Goal: Task Accomplishment & Management: Use online tool/utility

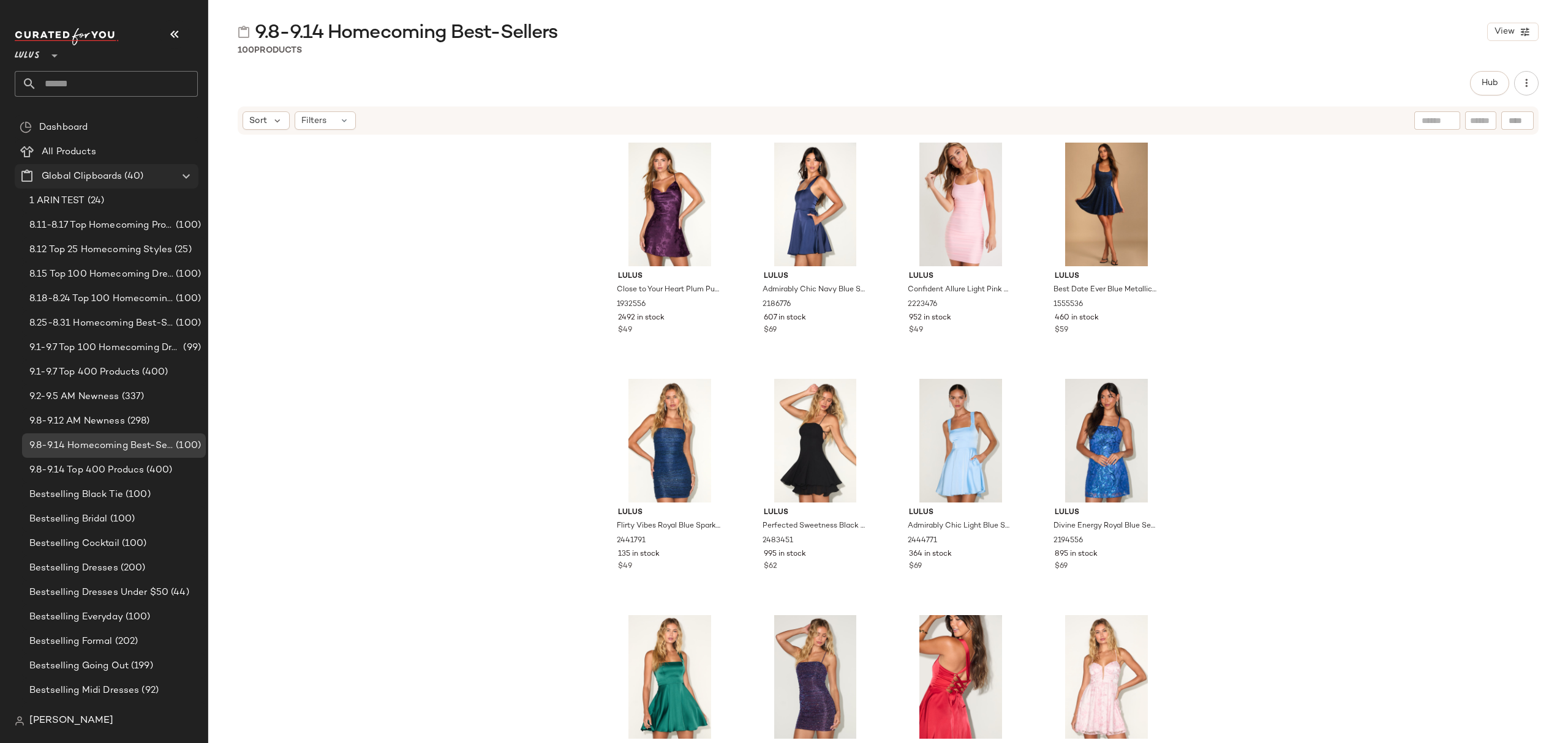
click at [138, 179] on span "(40)" at bounding box center [133, 176] width 21 height 14
click at [182, 208] on div "Create Global Clipboard" at bounding box center [208, 201] width 116 height 14
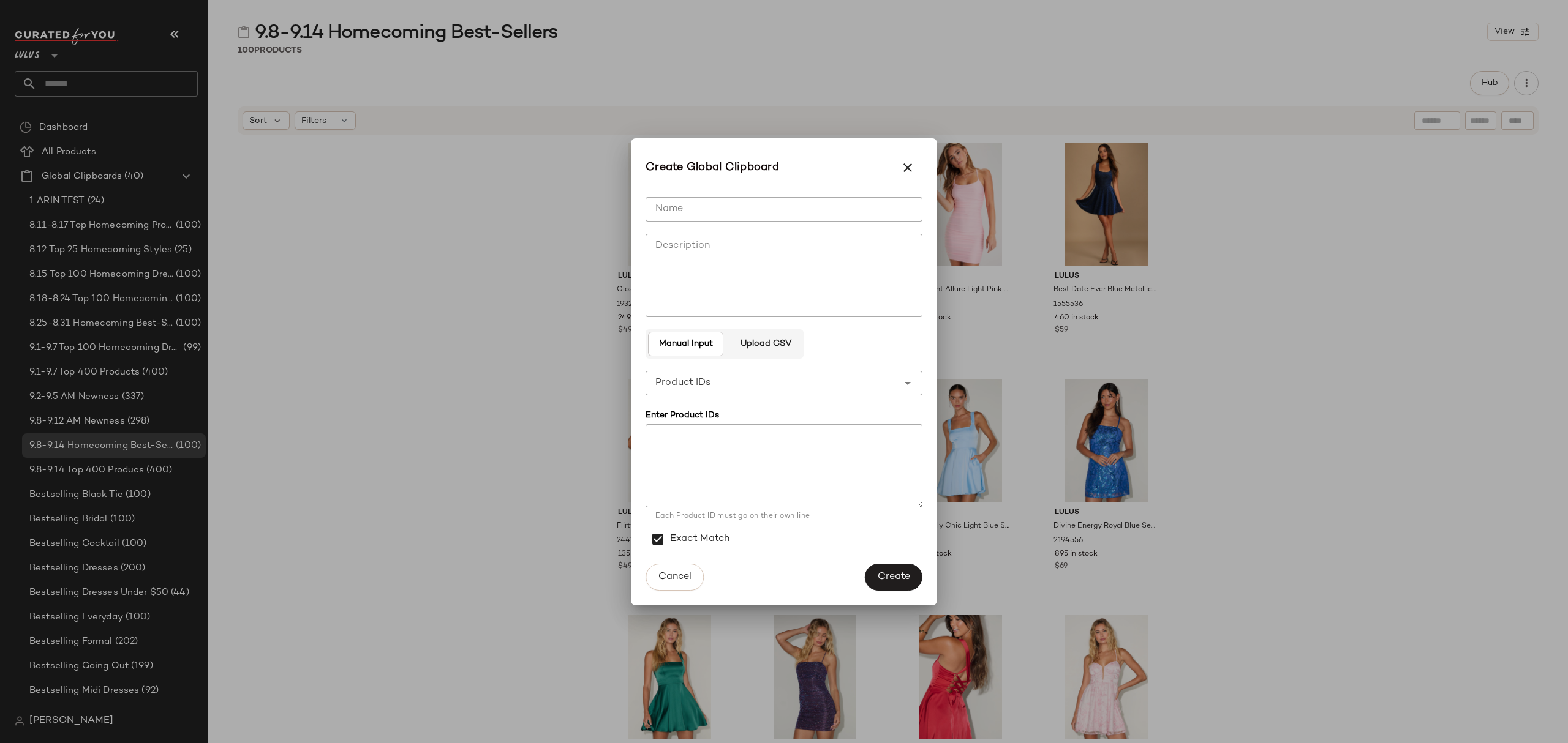
click at [866, 217] on input "Name" at bounding box center [784, 209] width 277 height 24
type input "**********"
click at [699, 464] on textarea at bounding box center [784, 465] width 277 height 83
click at [899, 576] on span "Create" at bounding box center [893, 577] width 33 height 11
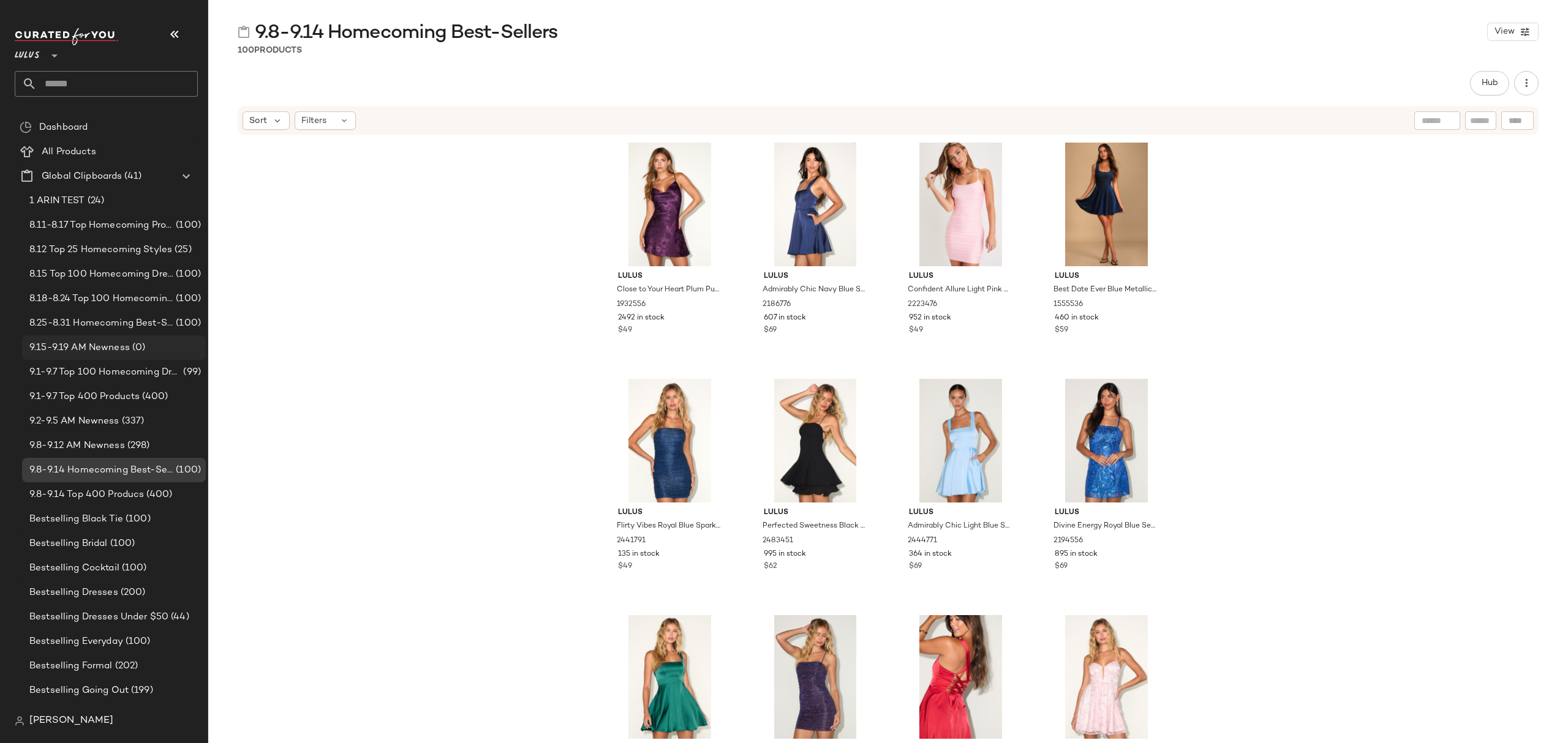
click at [107, 344] on span "9.15-9.19 AM Newness" at bounding box center [80, 348] width 101 height 14
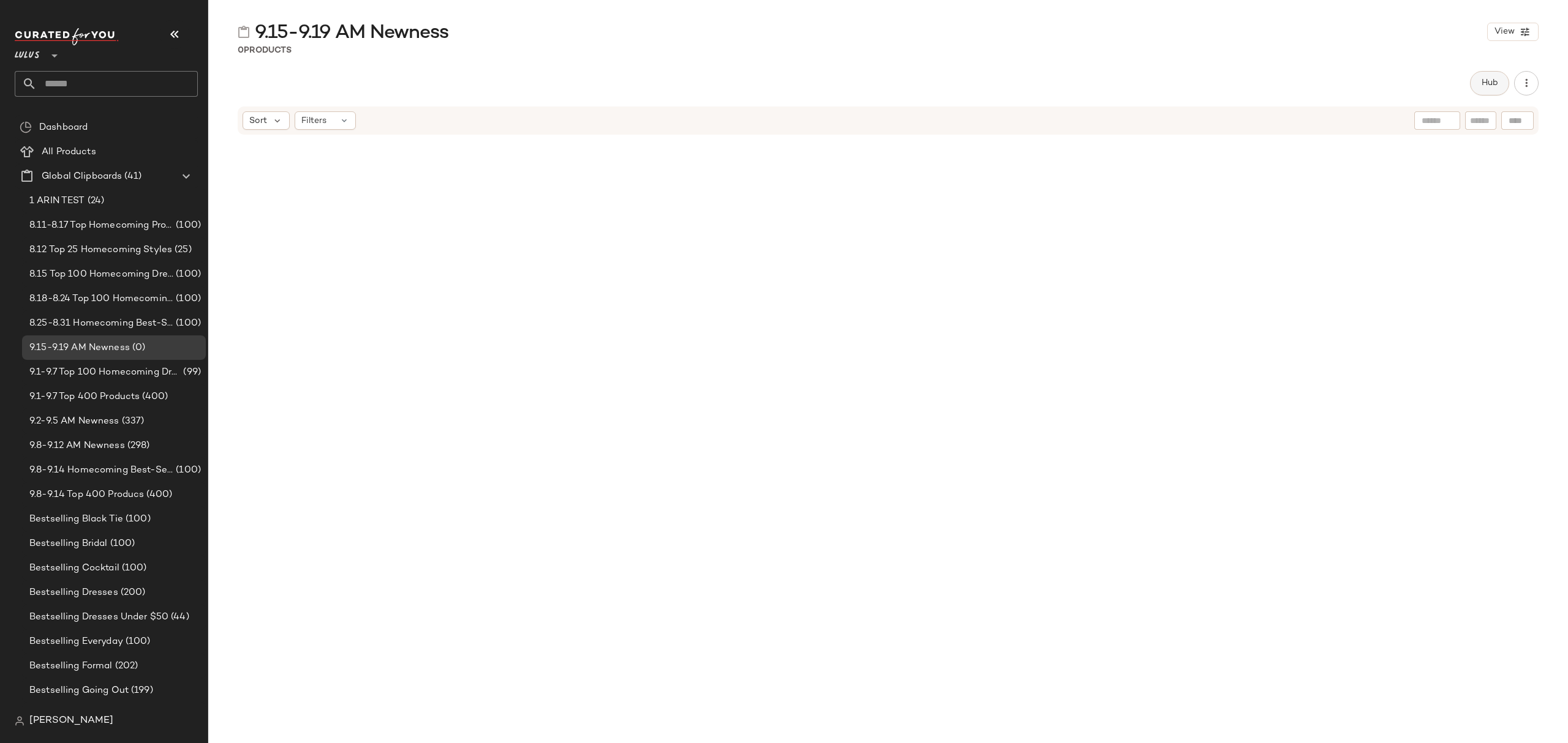
click at [1505, 85] on button "Hub" at bounding box center [1489, 83] width 39 height 24
click at [939, 124] on icon at bounding box center [944, 119] width 11 height 11
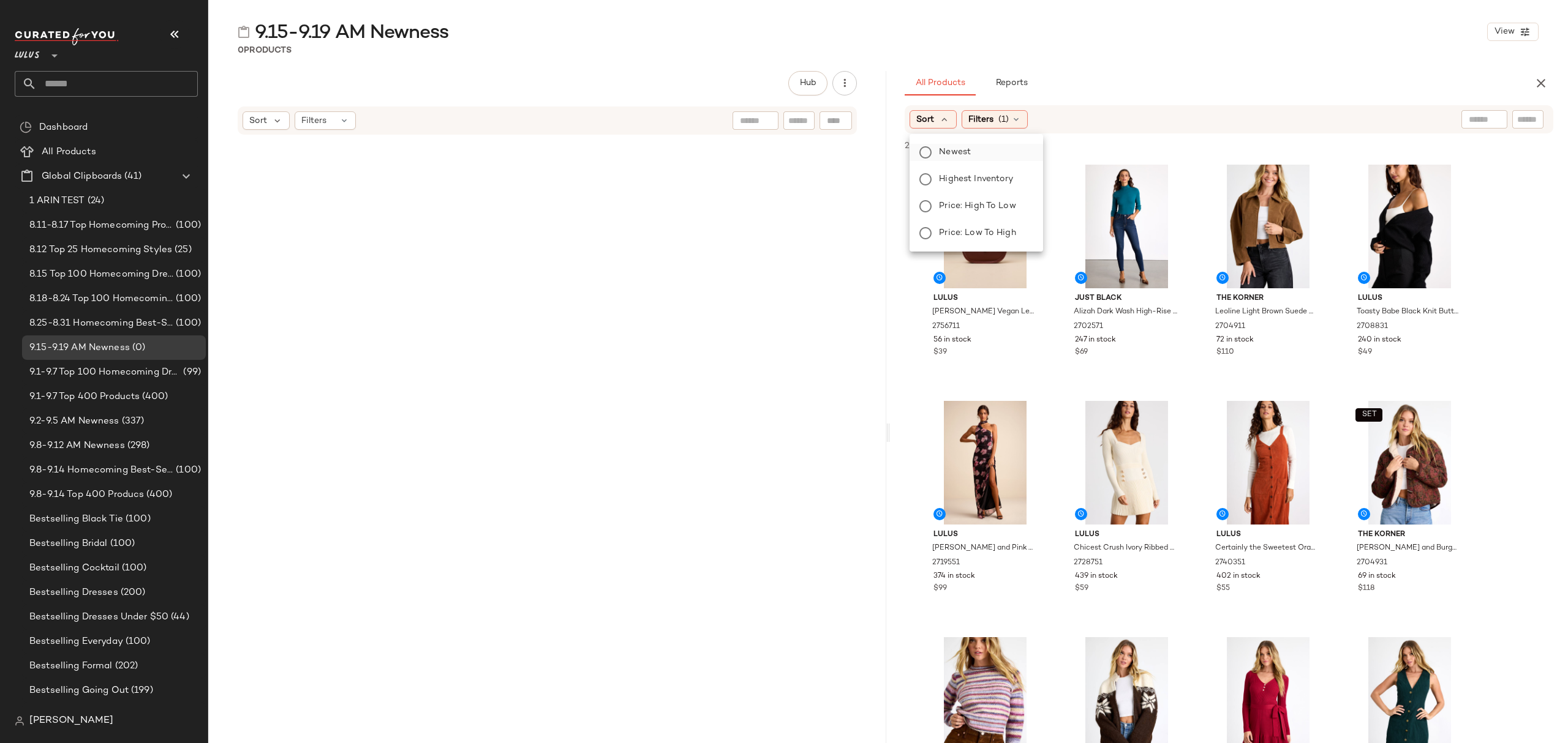
click at [949, 155] on span "Newest" at bounding box center [955, 152] width 32 height 13
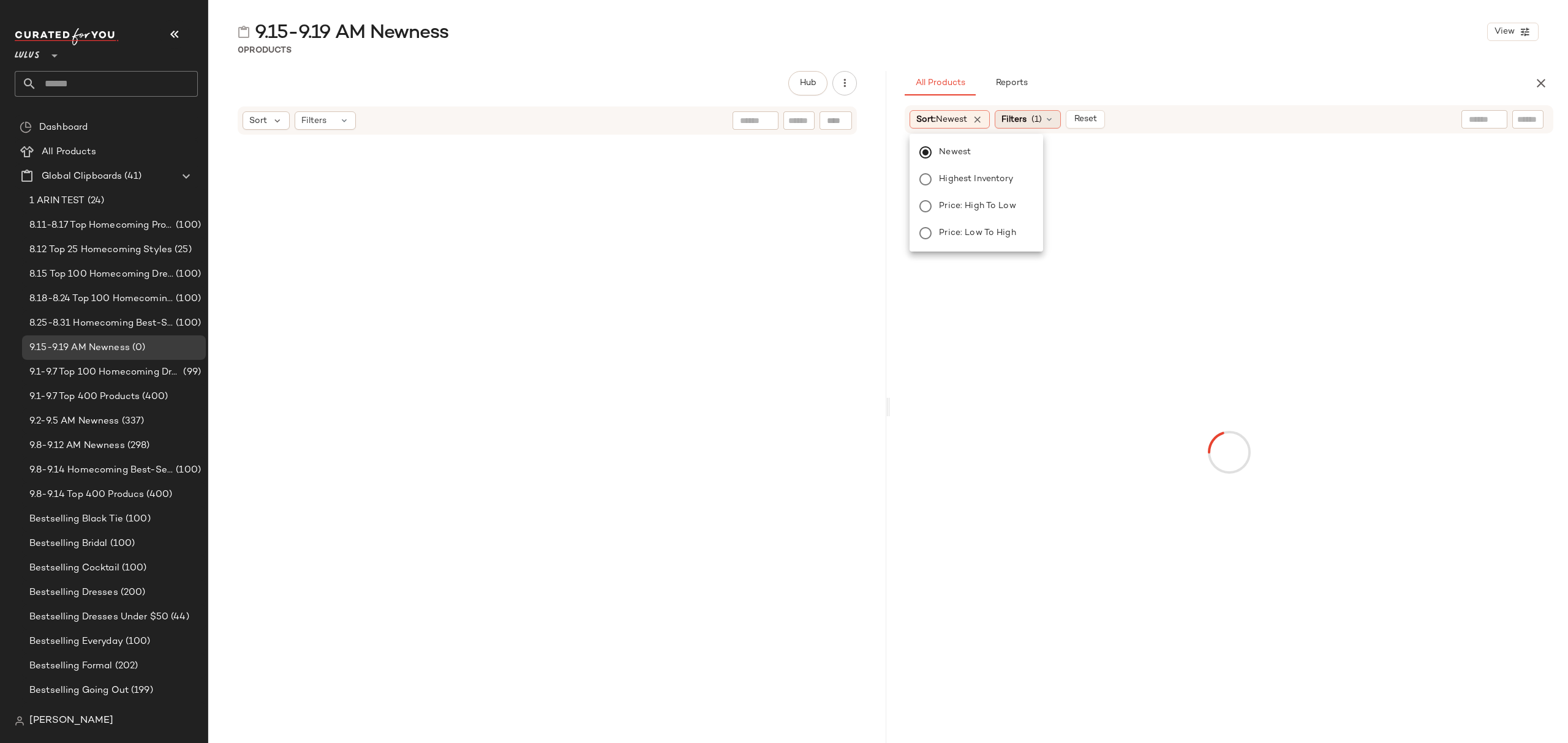
click at [1025, 117] on span "Filters" at bounding box center [1013, 119] width 25 height 13
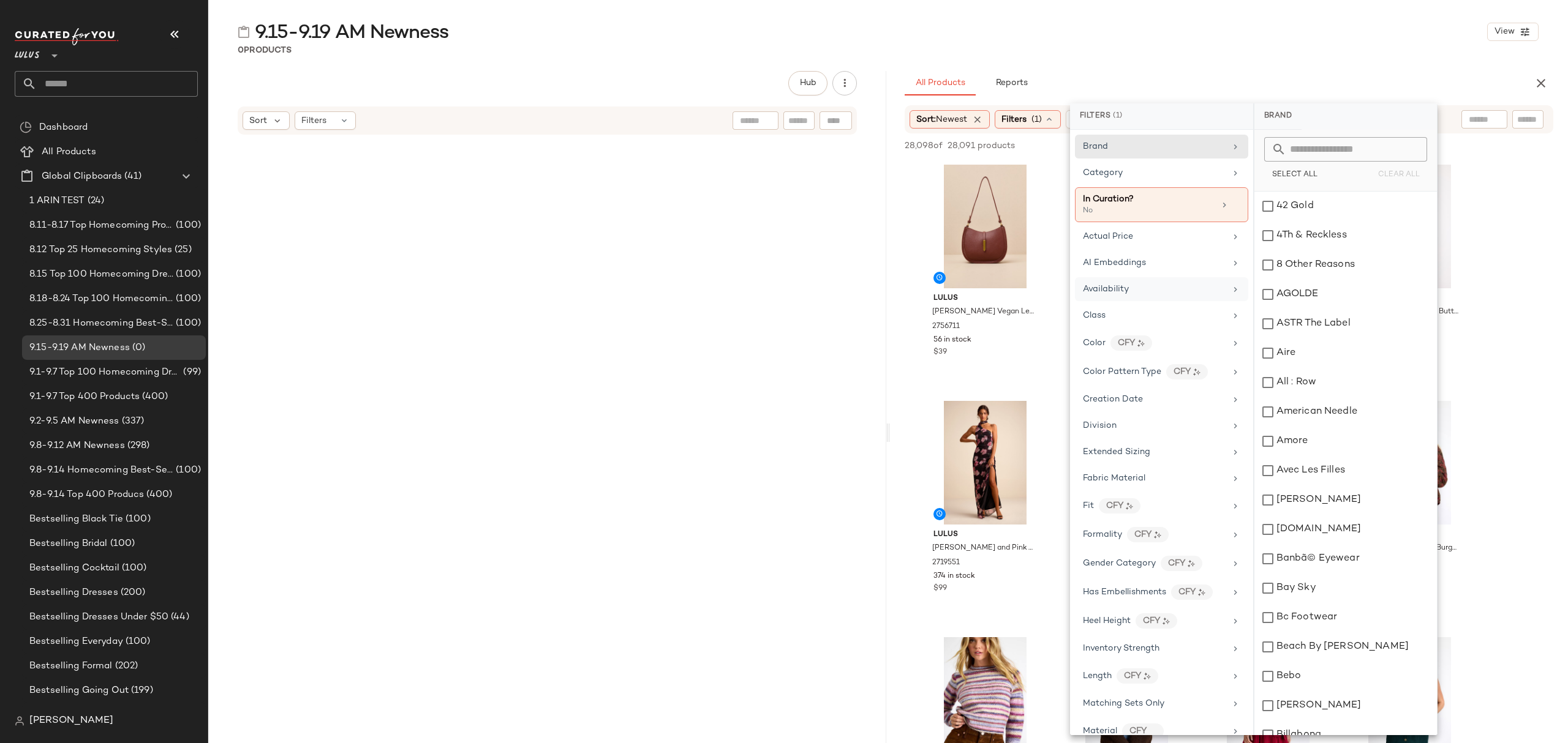
click at [1154, 292] on div "Availability" at bounding box center [1154, 289] width 143 height 13
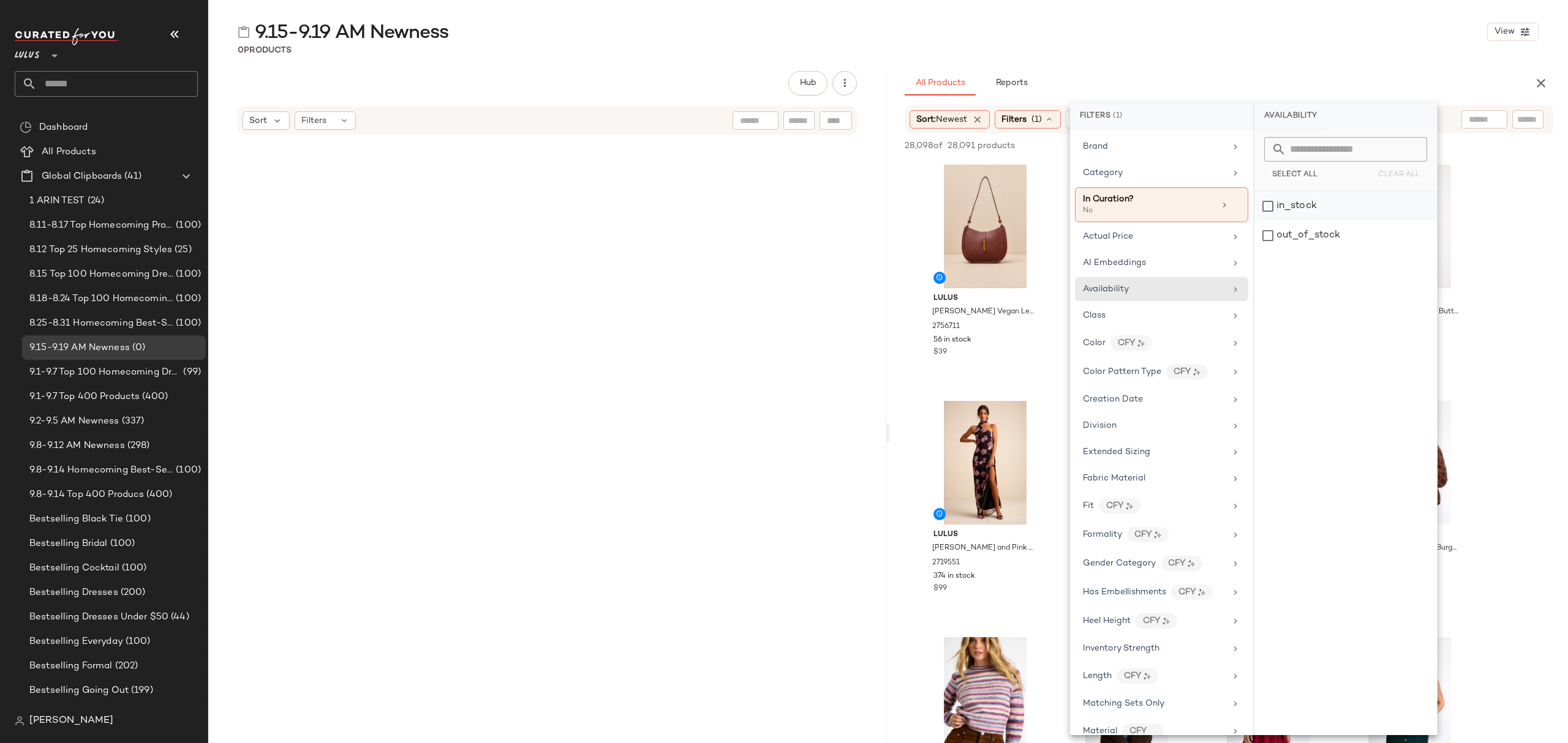
click at [1348, 218] on div "in_stock" at bounding box center [1345, 206] width 182 height 30
click at [1255, 48] on div "0 Products" at bounding box center [888, 50] width 1360 height 12
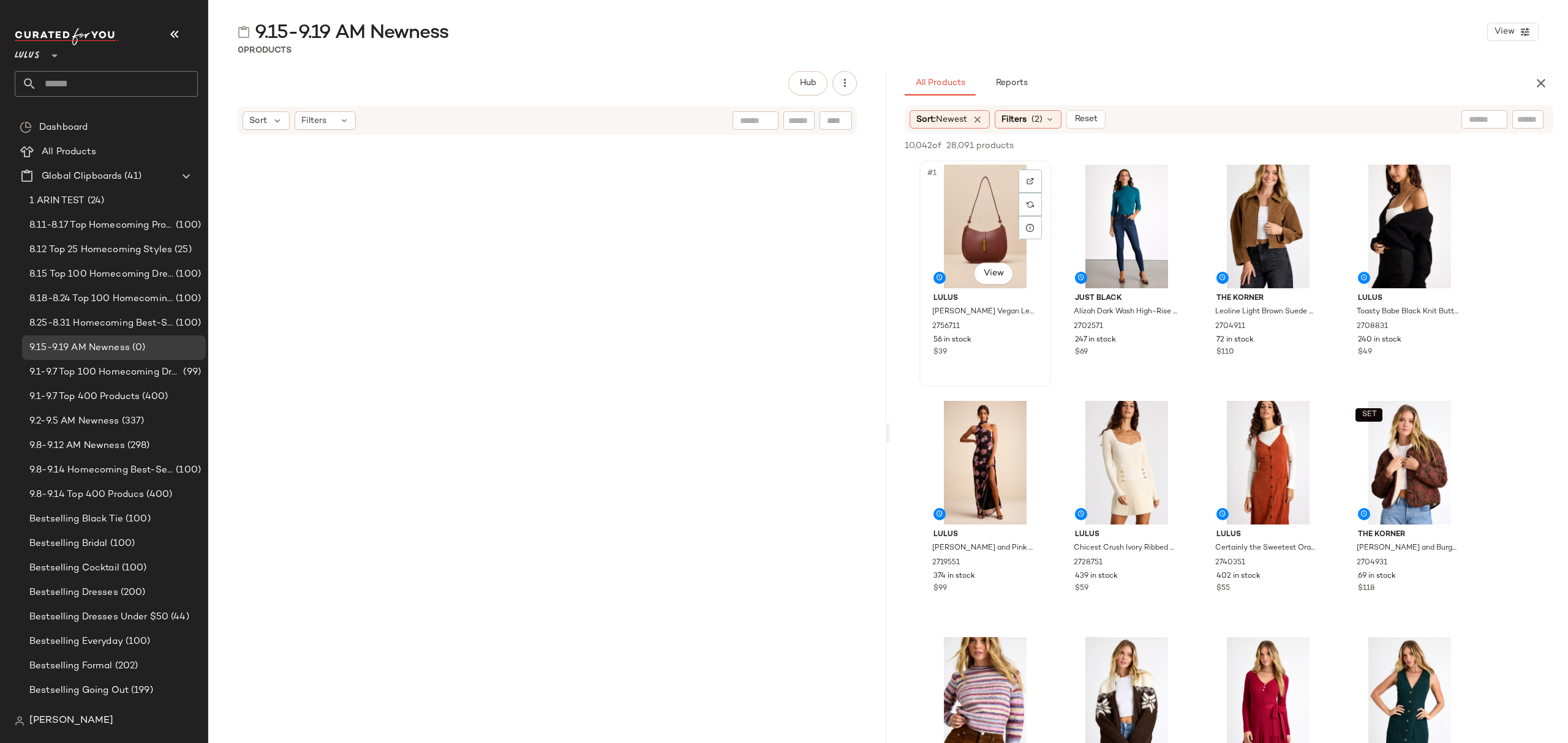
drag, startPoint x: 961, startPoint y: 199, endPoint x: 968, endPoint y: 208, distance: 11.4
click at [961, 200] on div "#1 View" at bounding box center [984, 227] width 123 height 124
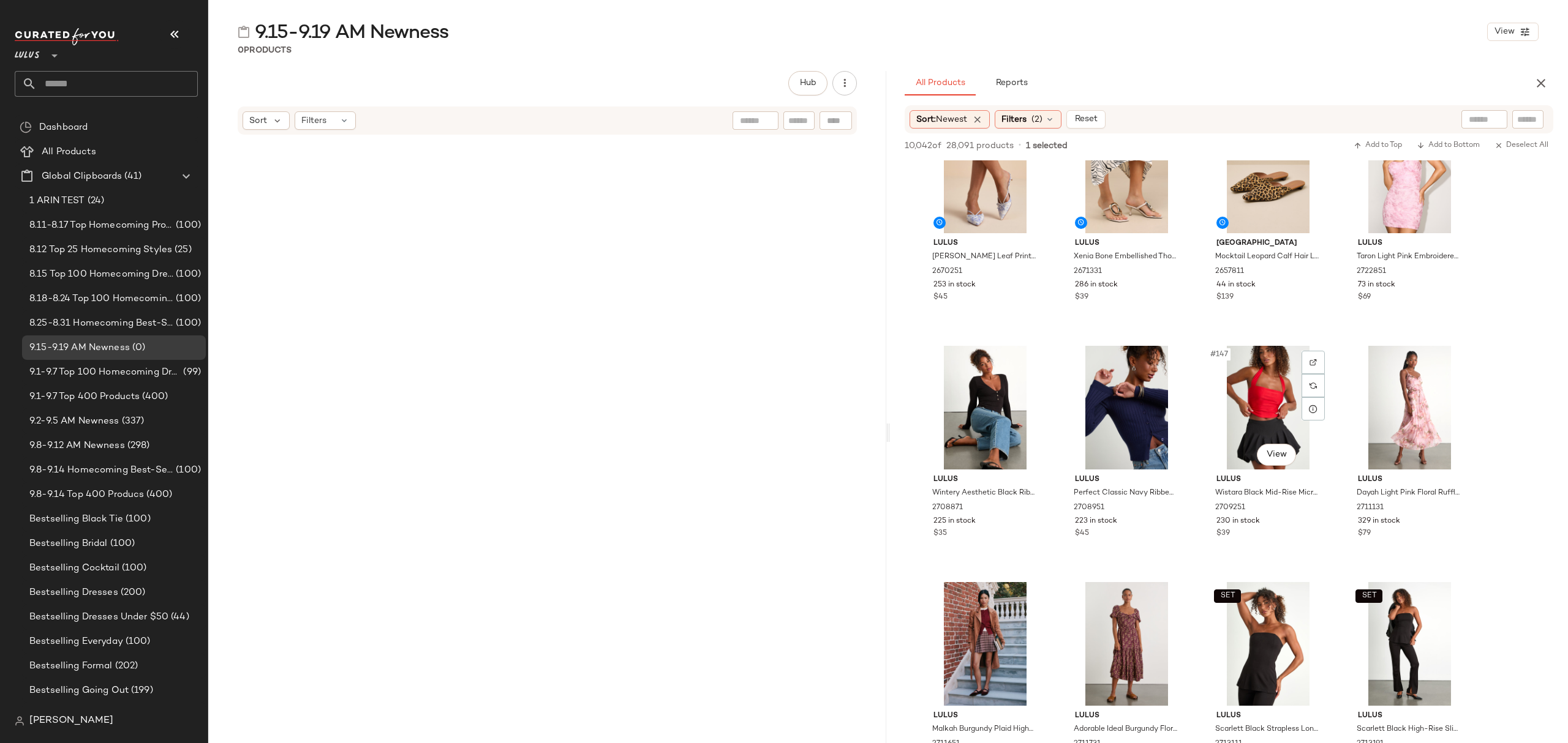
scroll to position [8164, 0]
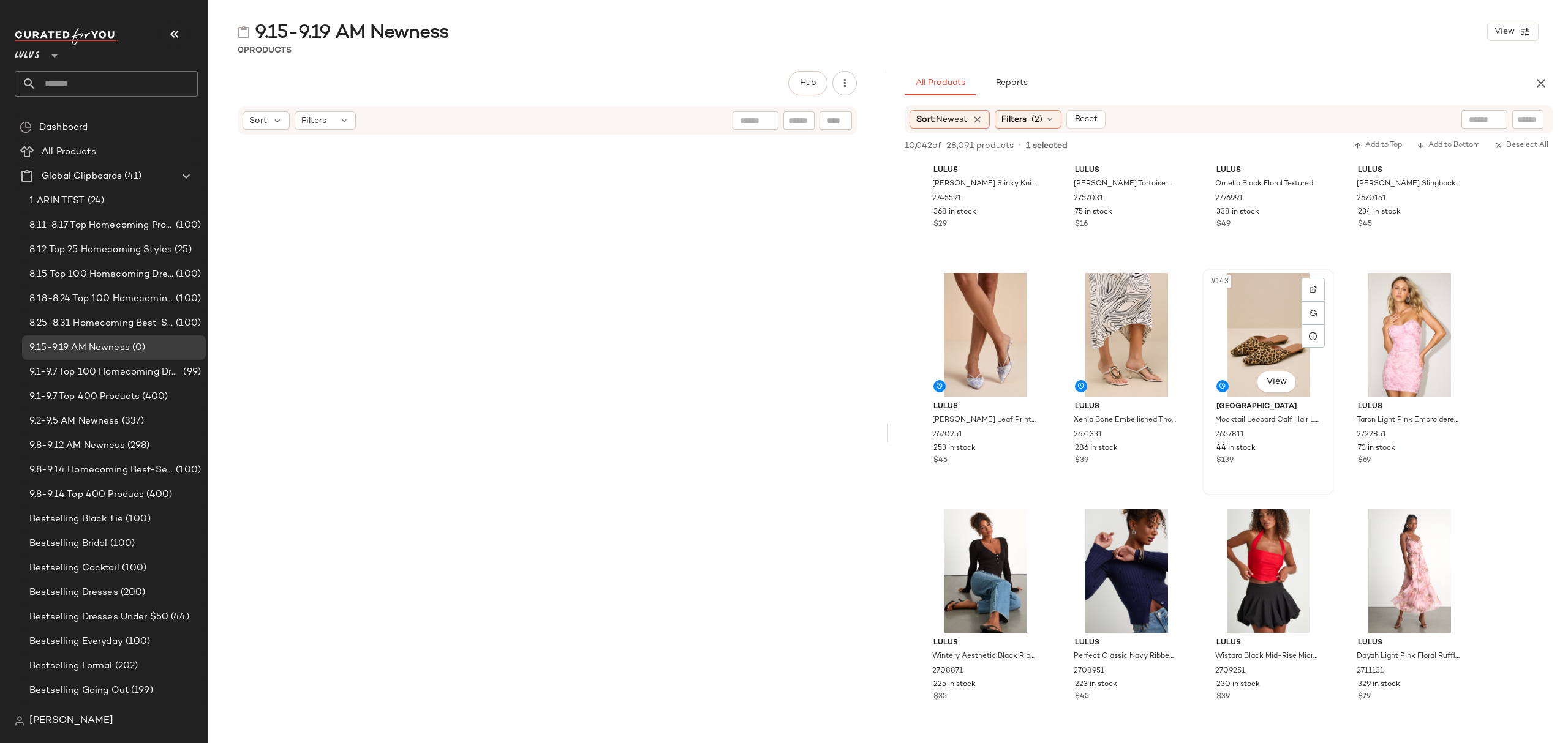
click at [1307, 461] on div "$139" at bounding box center [1268, 461] width 104 height 11
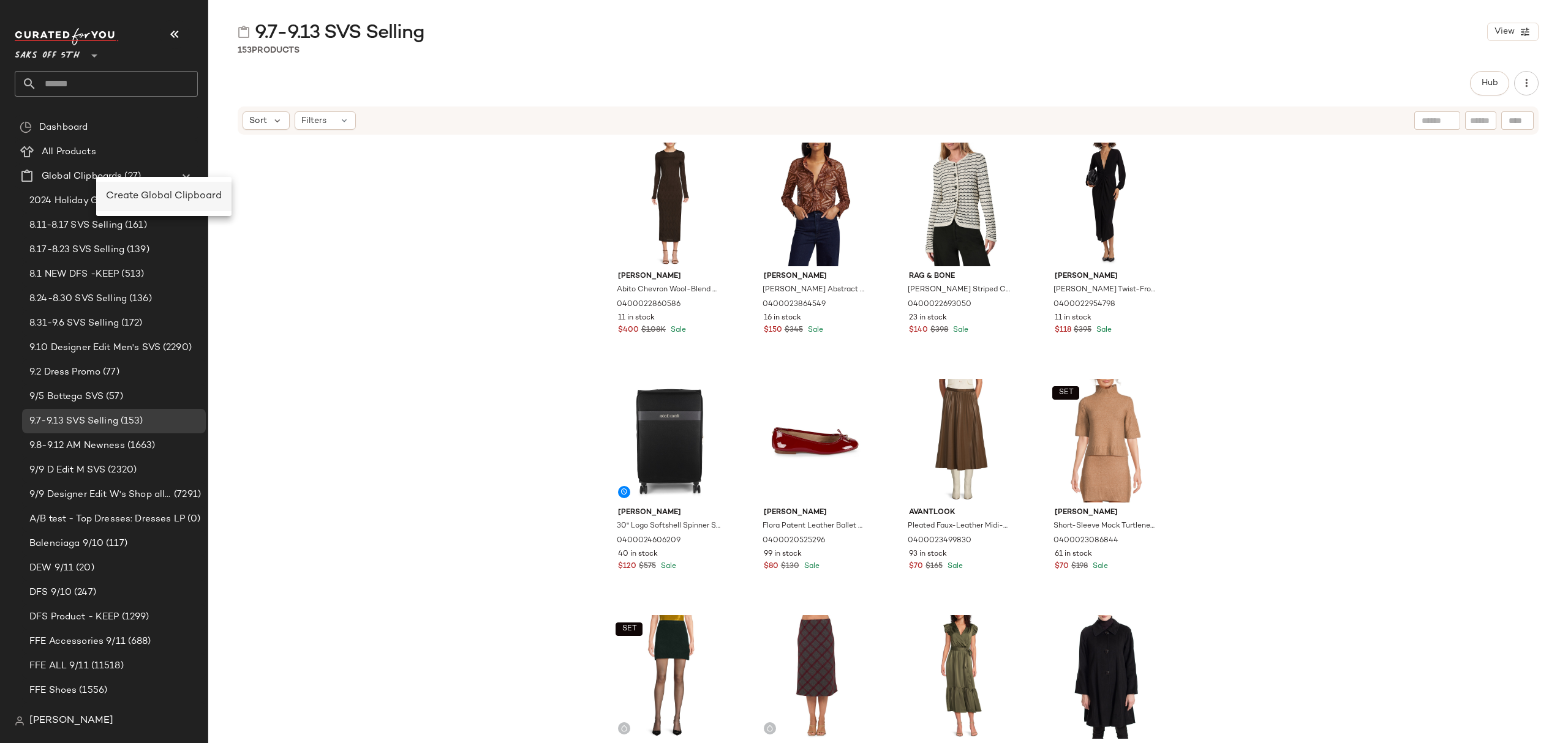
click at [195, 192] on span "Create Global Clipboard" at bounding box center [164, 196] width 116 height 11
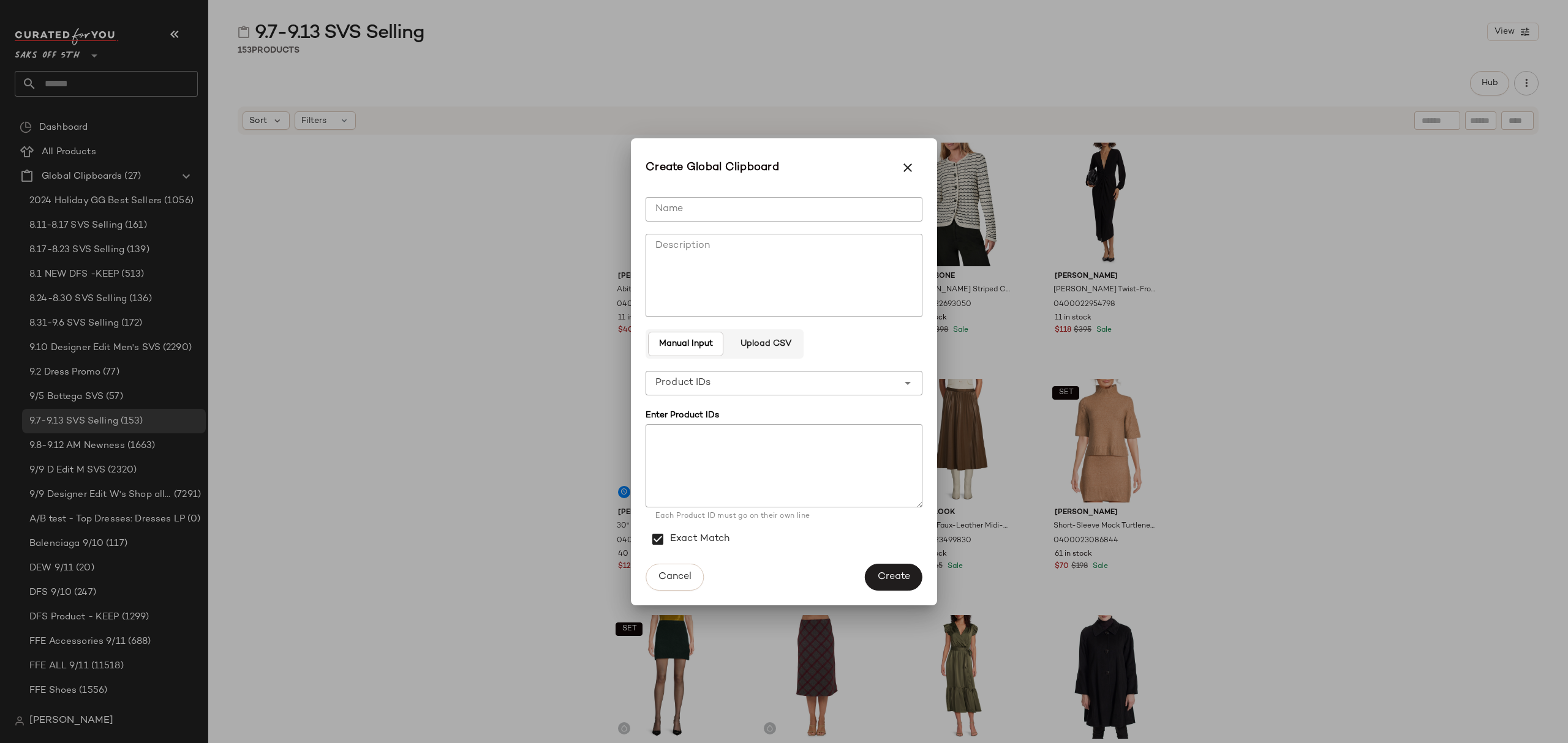
click at [736, 214] on input "Name" at bounding box center [784, 209] width 277 height 24
type input "**********"
click at [887, 571] on span "Create" at bounding box center [893, 577] width 33 height 11
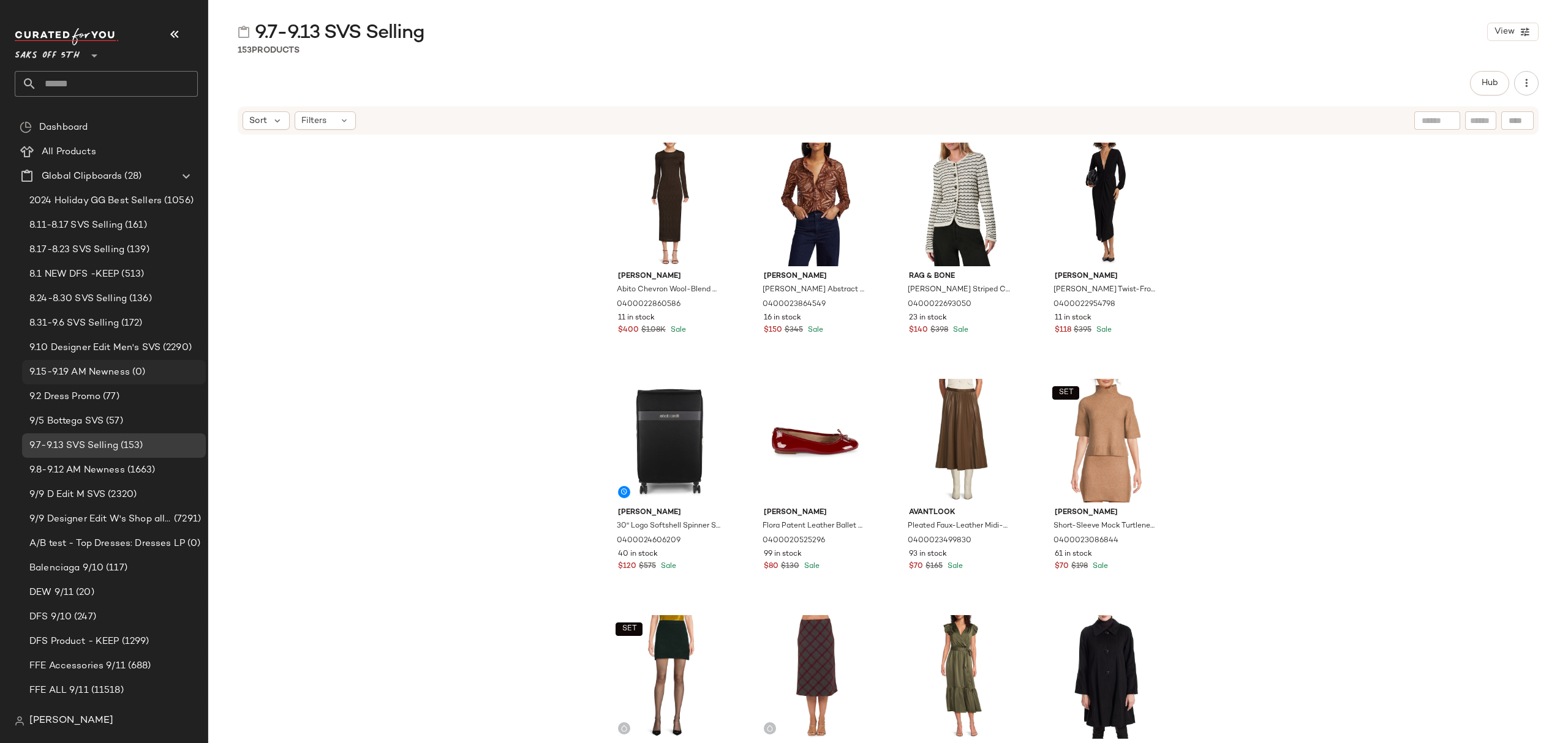
click at [116, 372] on span "9.15-9.19 AM Newness" at bounding box center [80, 372] width 101 height 14
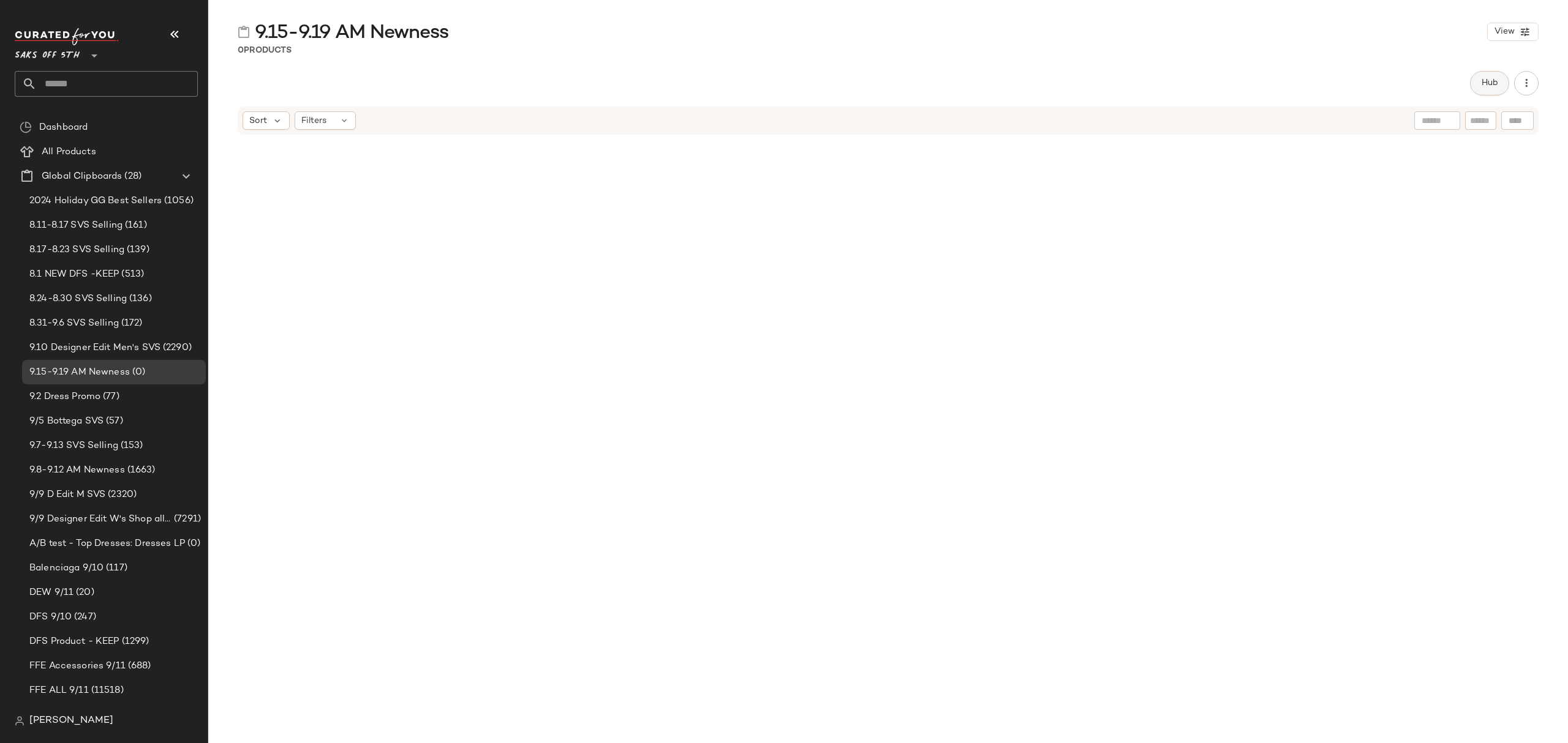
click at [1492, 88] on span "Hub" at bounding box center [1489, 83] width 17 height 10
click at [935, 124] on div "Sort" at bounding box center [933, 119] width 47 height 18
click at [951, 153] on span "Newest" at bounding box center [955, 152] width 32 height 13
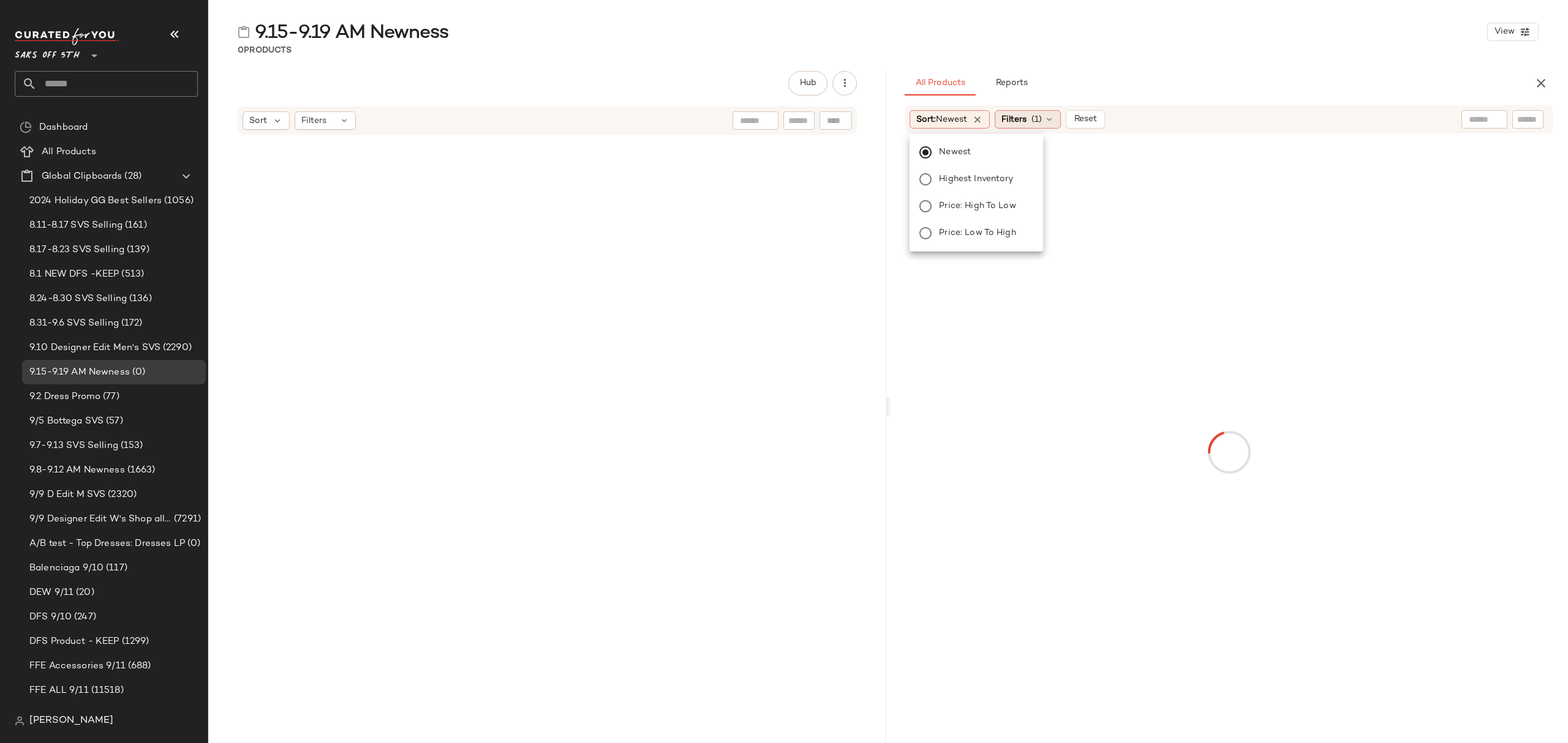
click at [1012, 124] on span "Filters" at bounding box center [1013, 119] width 25 height 13
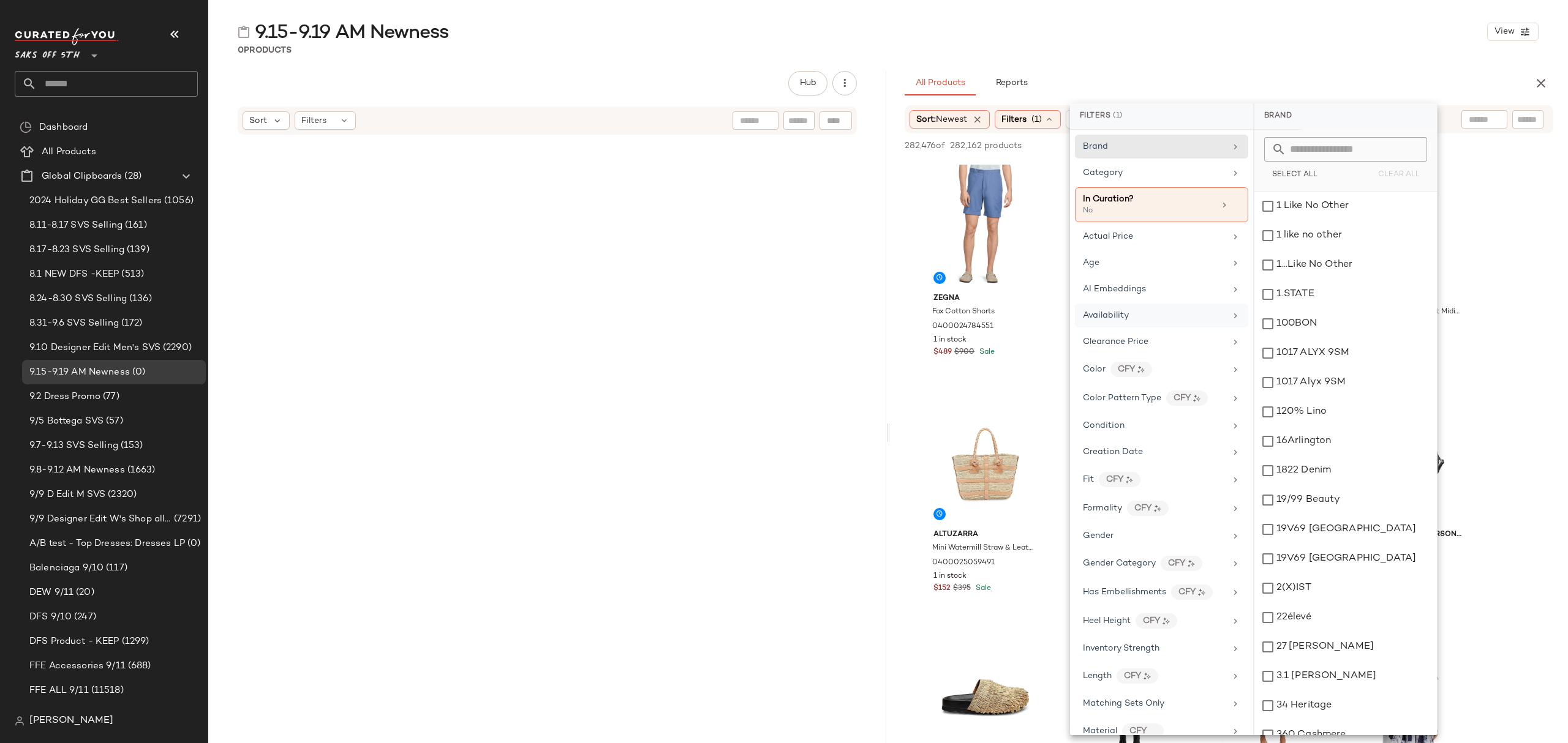
click at [1174, 322] on div "Availability" at bounding box center [1154, 315] width 143 height 13
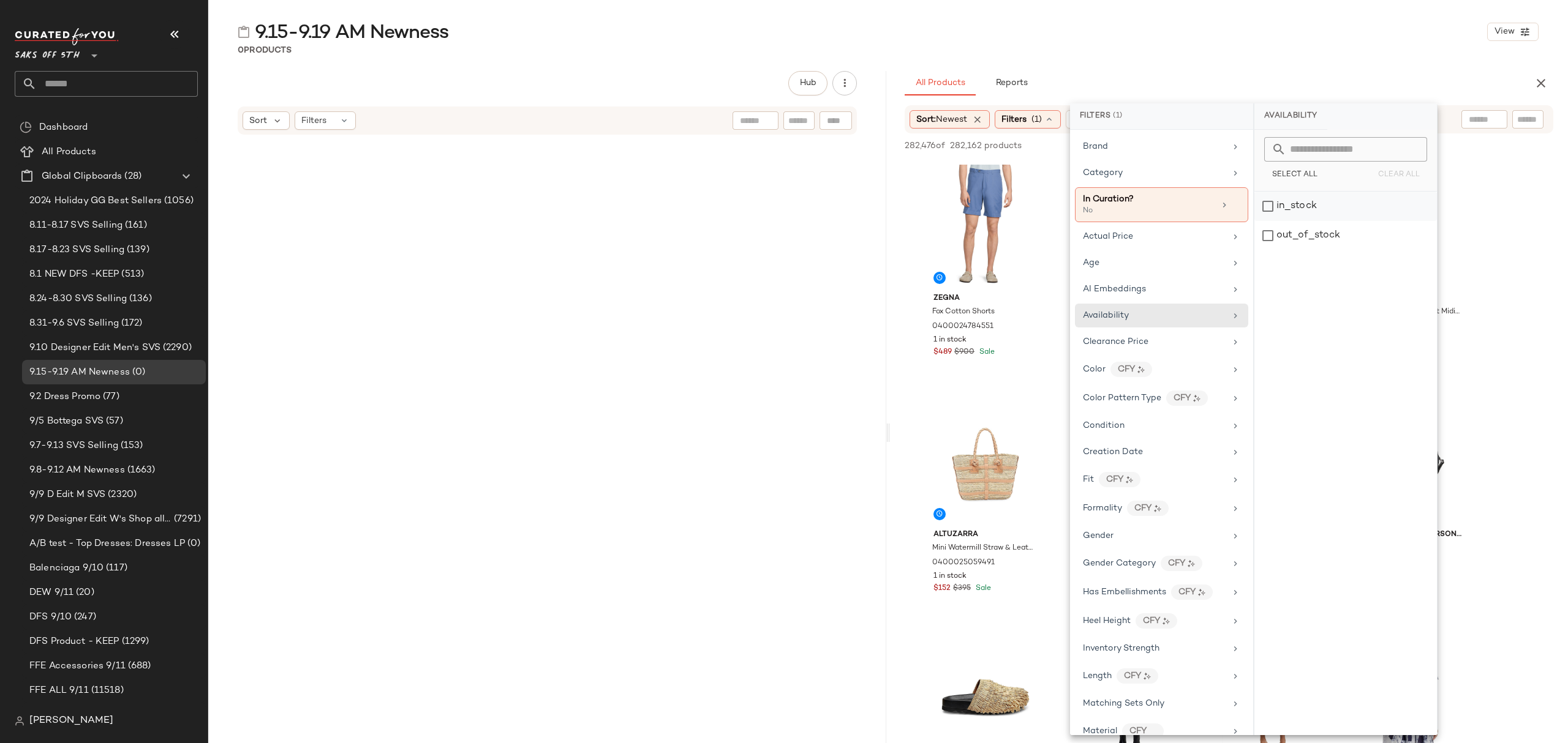
click at [1313, 211] on div "in_stock" at bounding box center [1345, 206] width 182 height 30
click at [1113, 44] on div "0 Products" at bounding box center [888, 50] width 1360 height 12
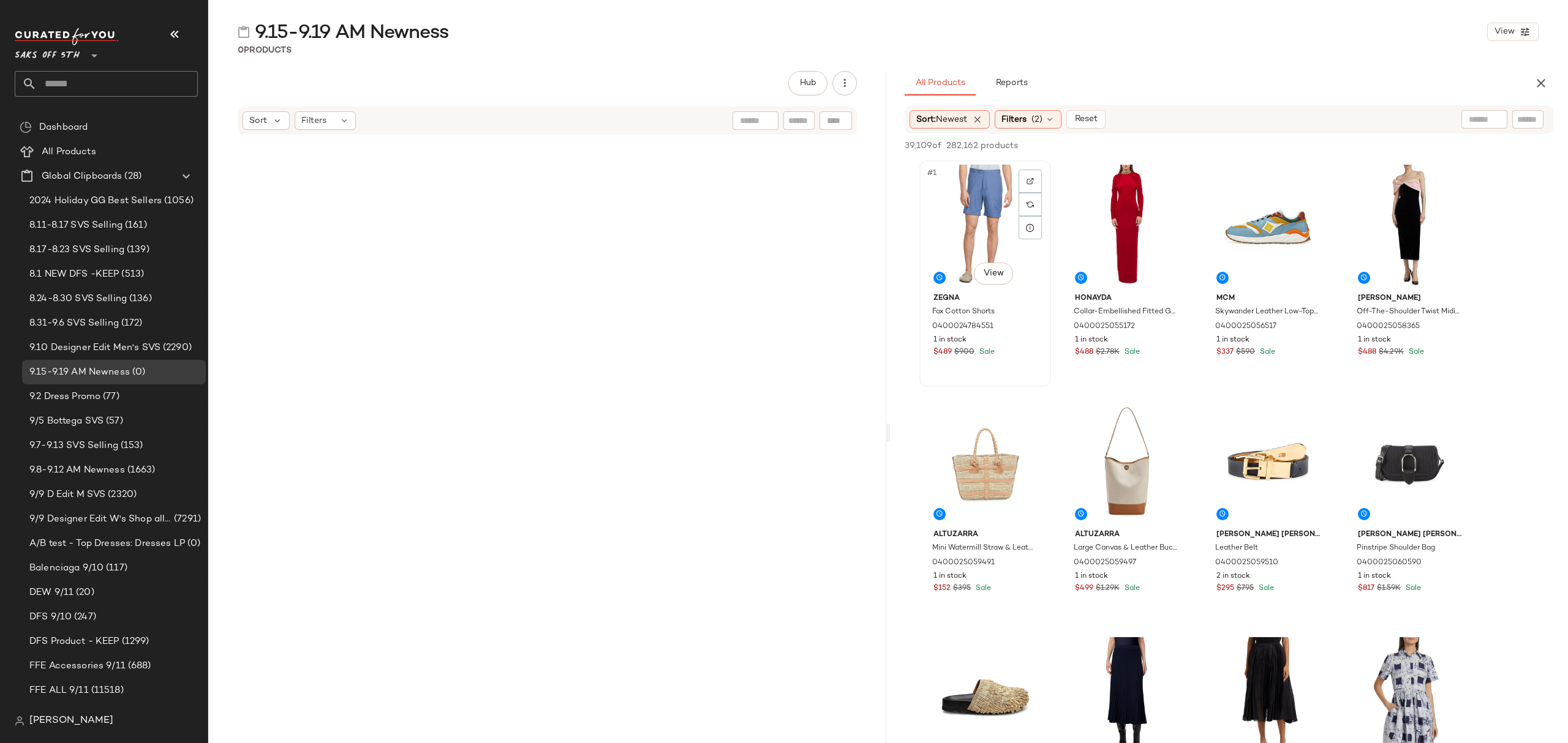
click at [945, 185] on div "#1 View" at bounding box center [984, 227] width 123 height 124
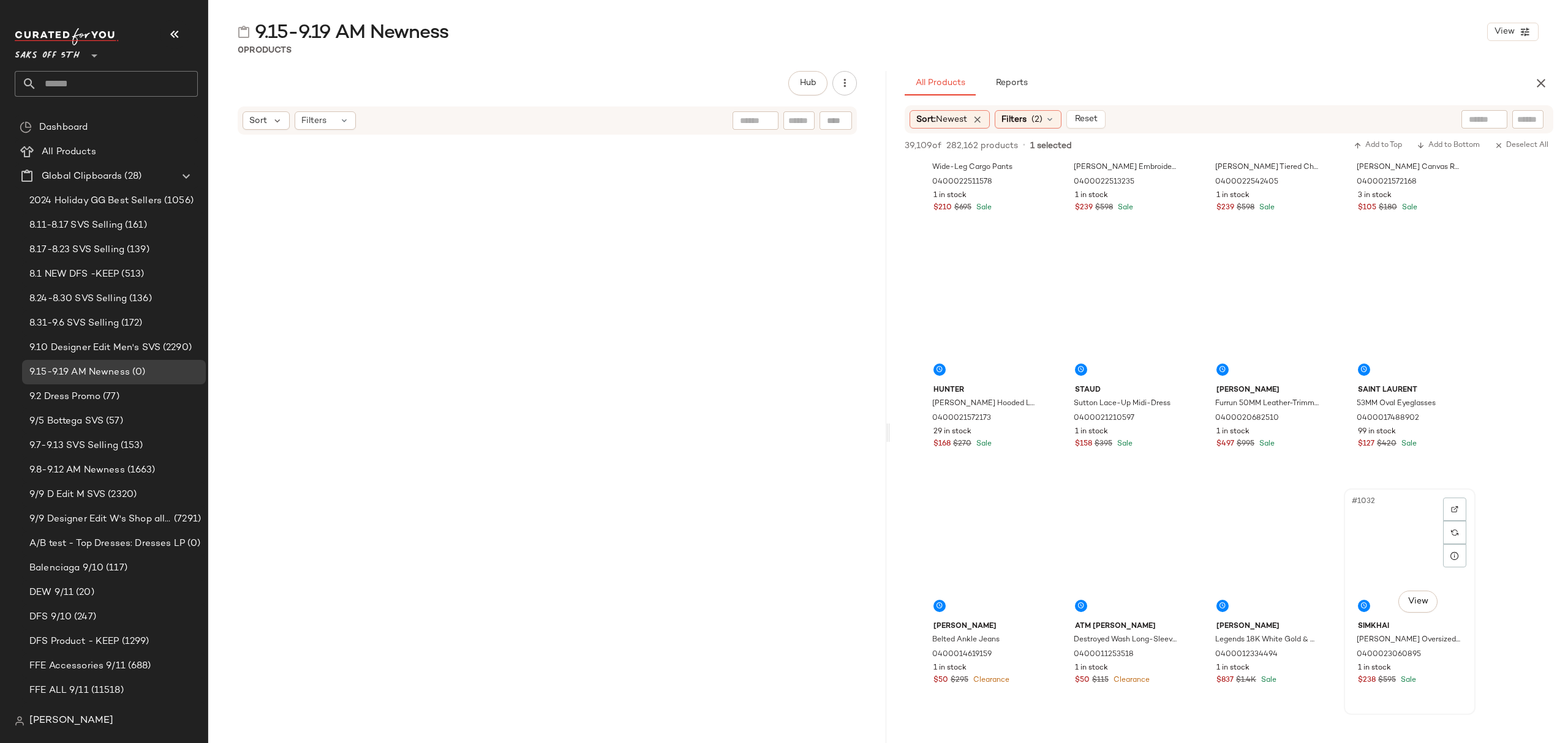
scroll to position [60653, 0]
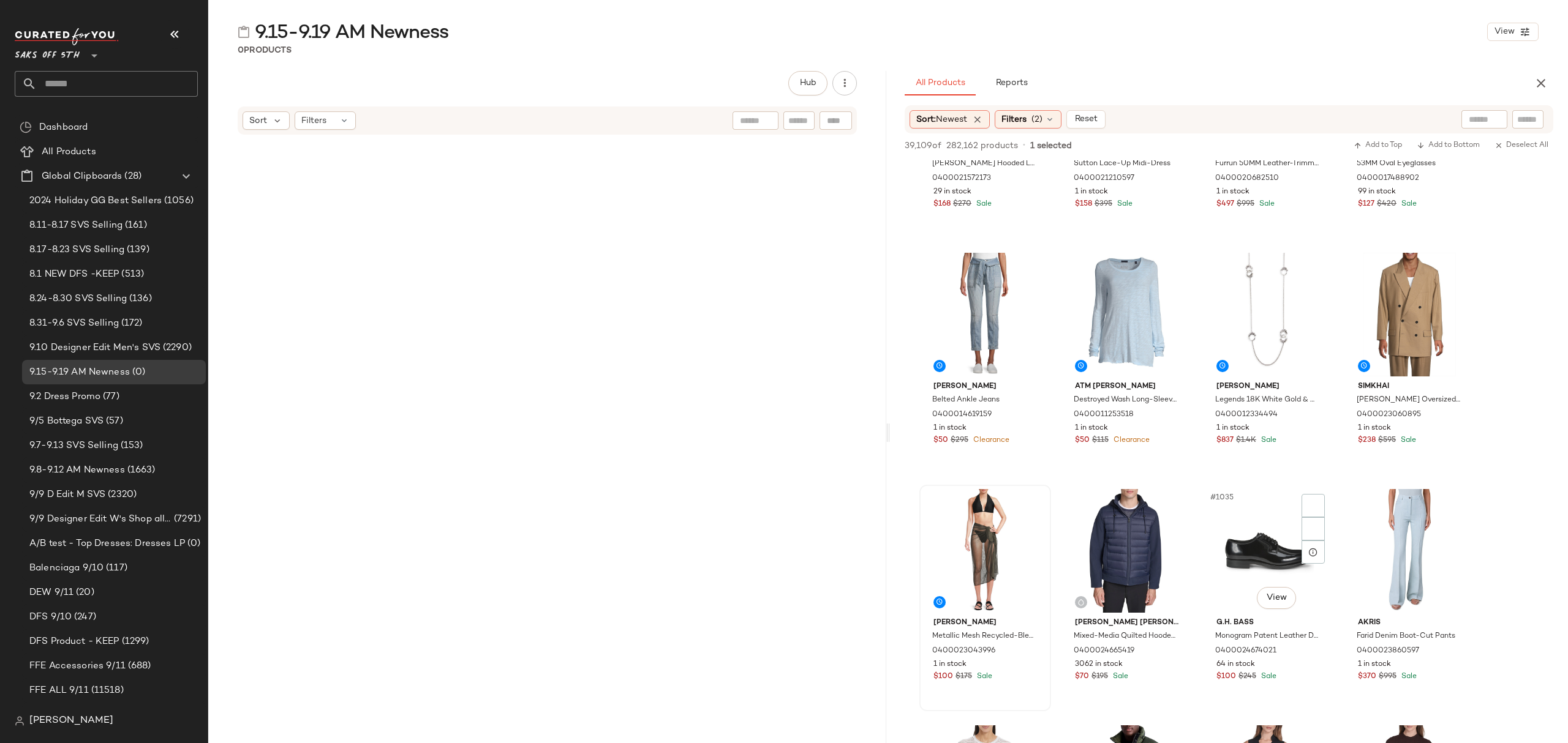
drag, startPoint x: 1012, startPoint y: 672, endPoint x: 1016, endPoint y: 664, distance: 8.9
click at [1012, 672] on div "$100 $175 Sale" at bounding box center [985, 677] width 104 height 11
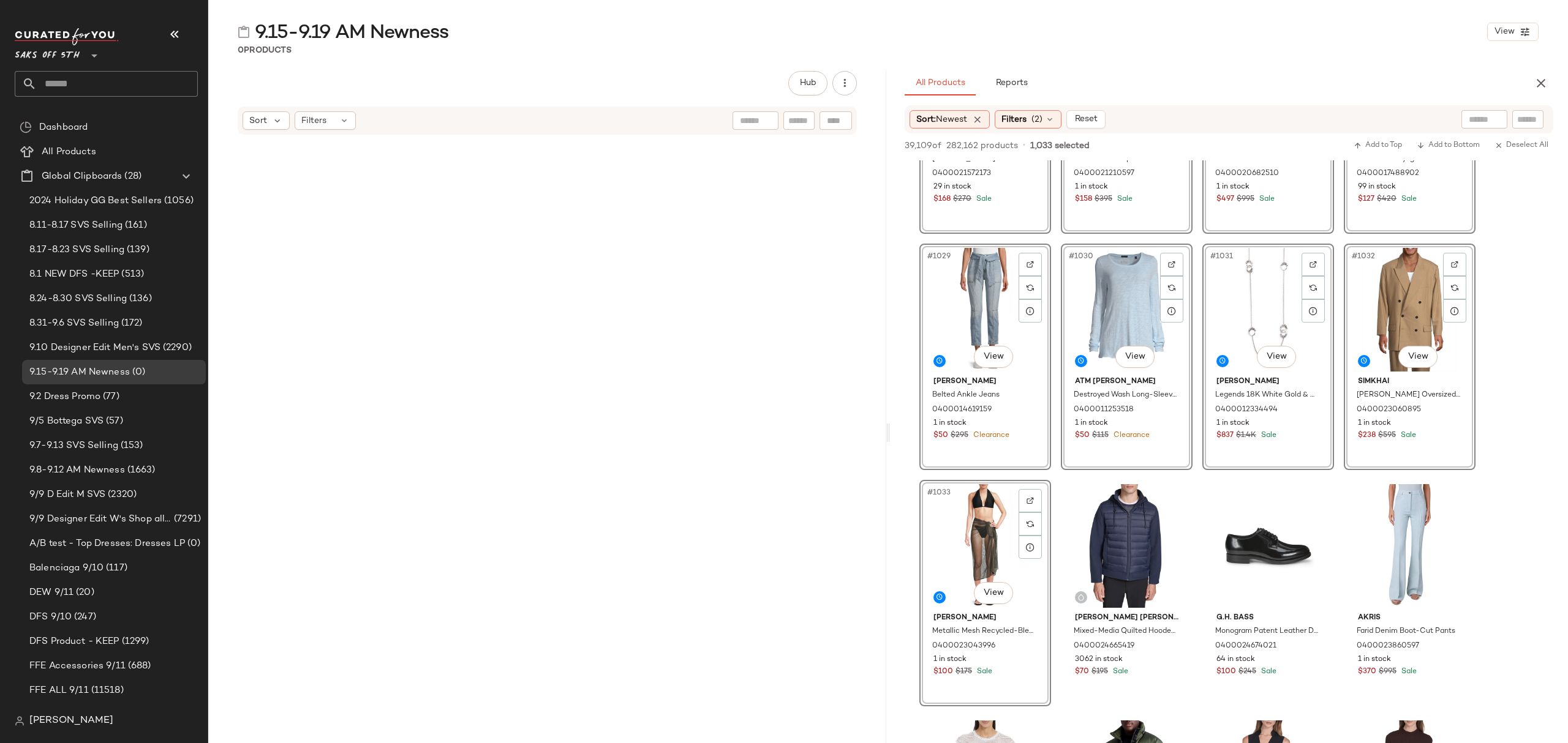
click at [1016, 664] on div "#1033 View Milly Cabana Metallic Mesh Recycled-Blend Sarong Cover-Up 0400023043…" at bounding box center [985, 593] width 132 height 227
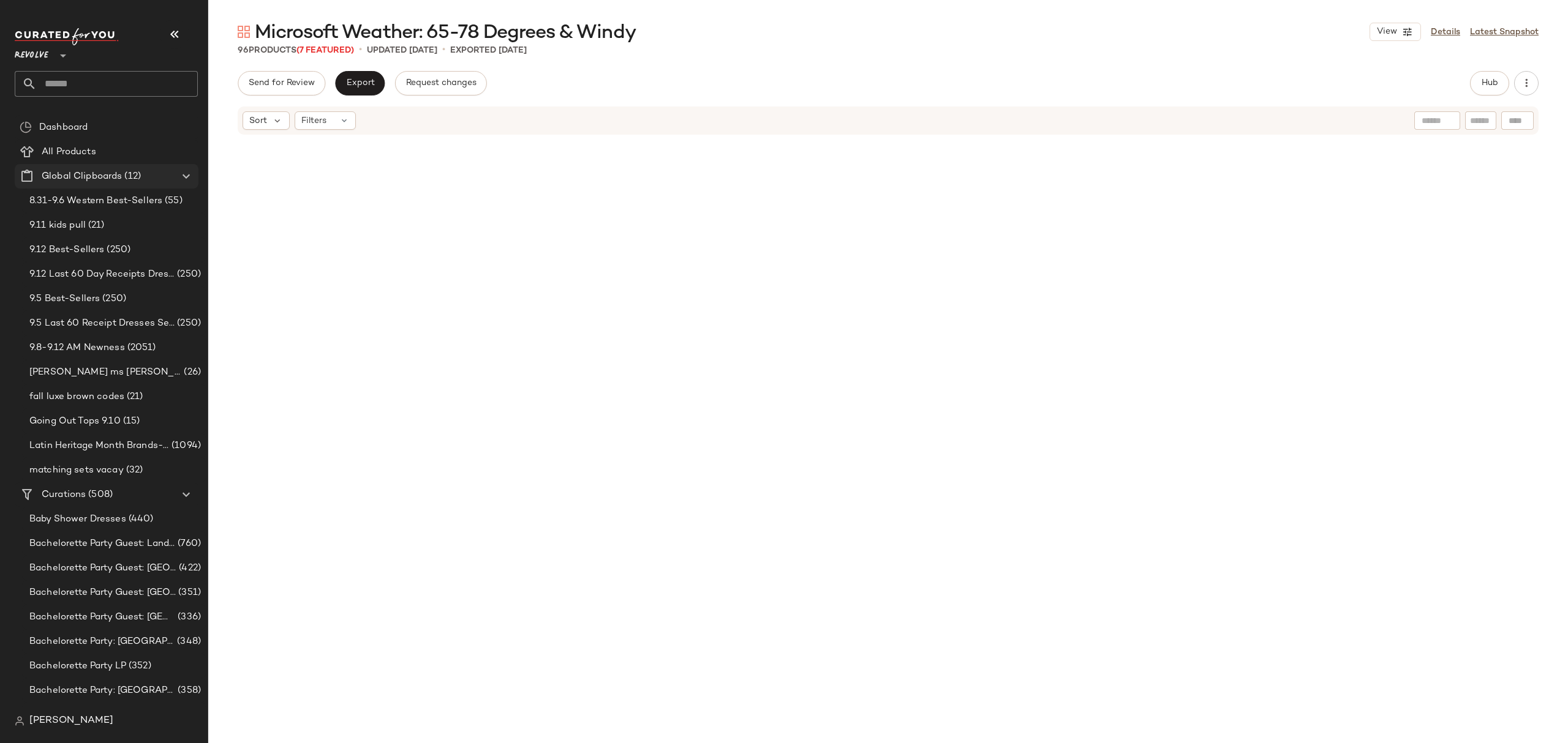
scroll to position [4744, 0]
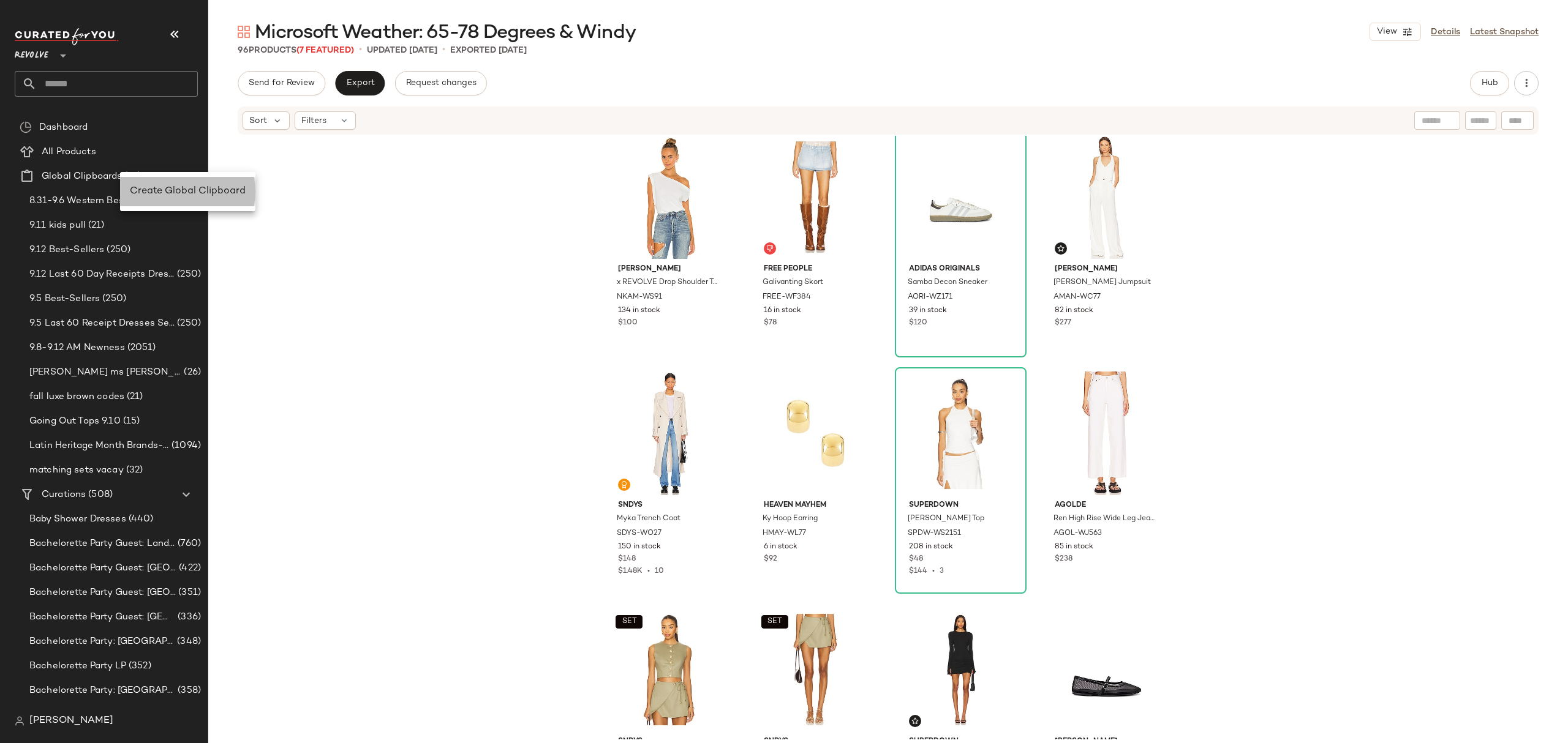
click at [182, 194] on span "Create Global Clipboard" at bounding box center [188, 191] width 116 height 11
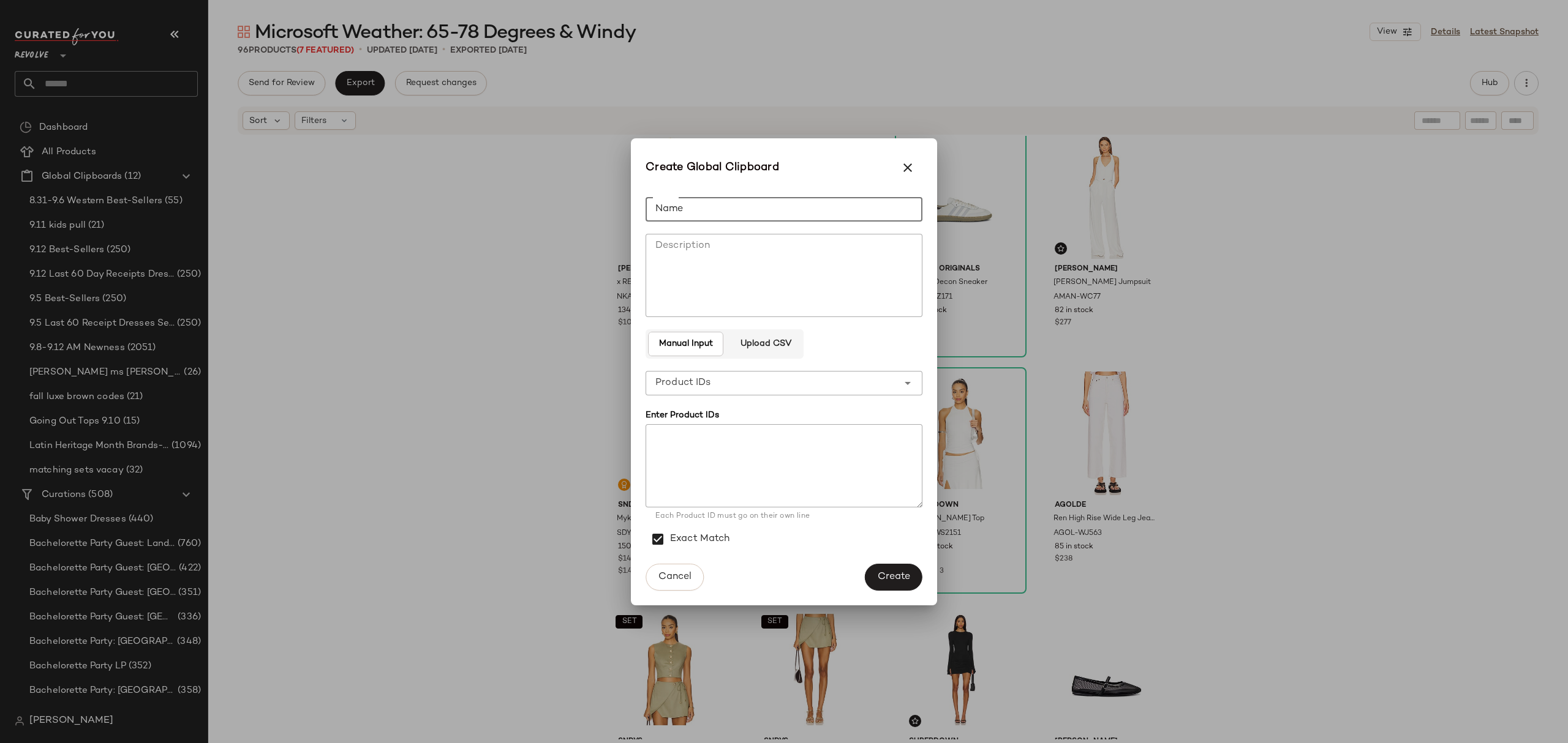
click at [768, 211] on input "Name" at bounding box center [784, 209] width 277 height 24
type input "**********"
click at [898, 581] on span "Create" at bounding box center [893, 577] width 33 height 11
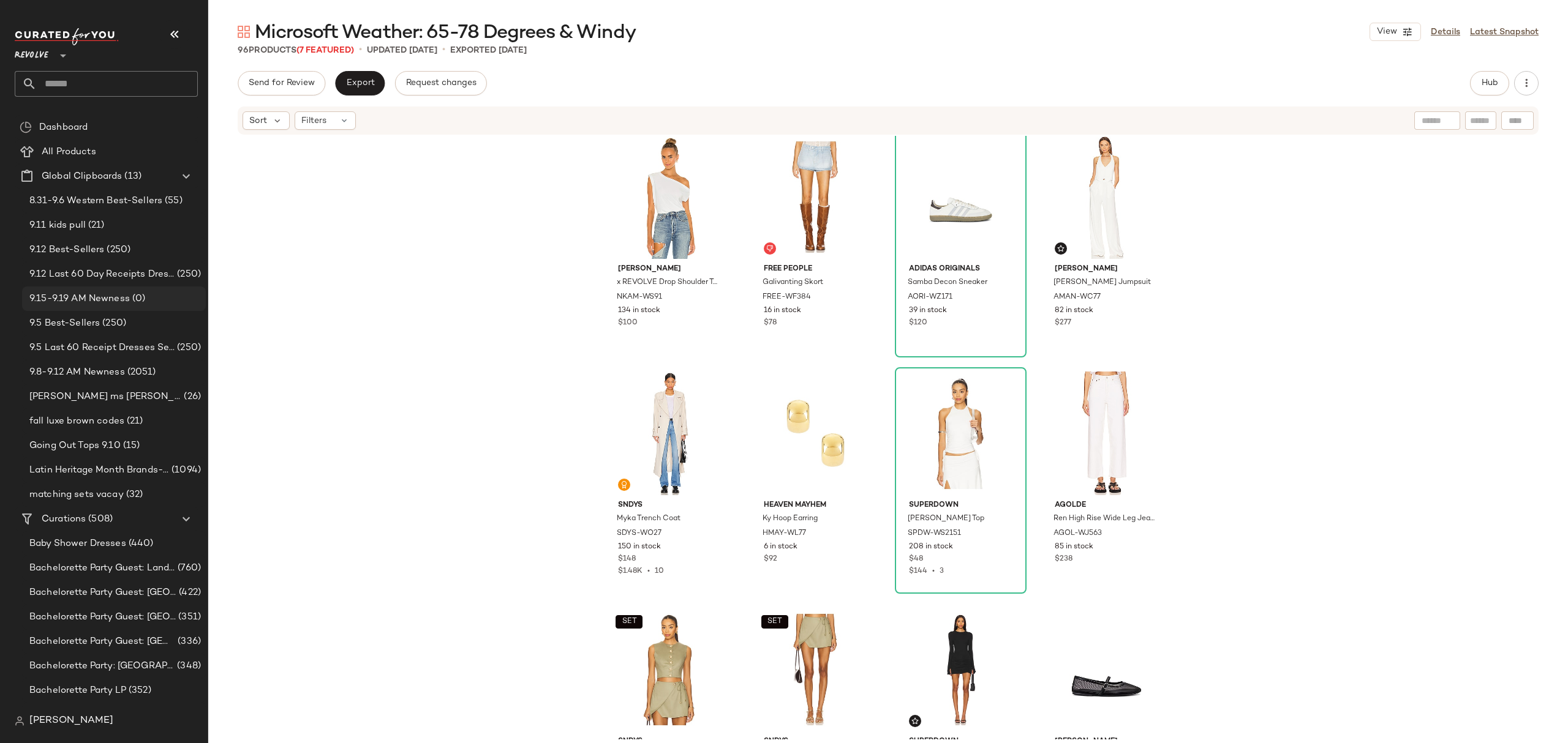
click at [98, 307] on div "9.15-9.19 AM Newness (0)" at bounding box center [114, 299] width 184 height 24
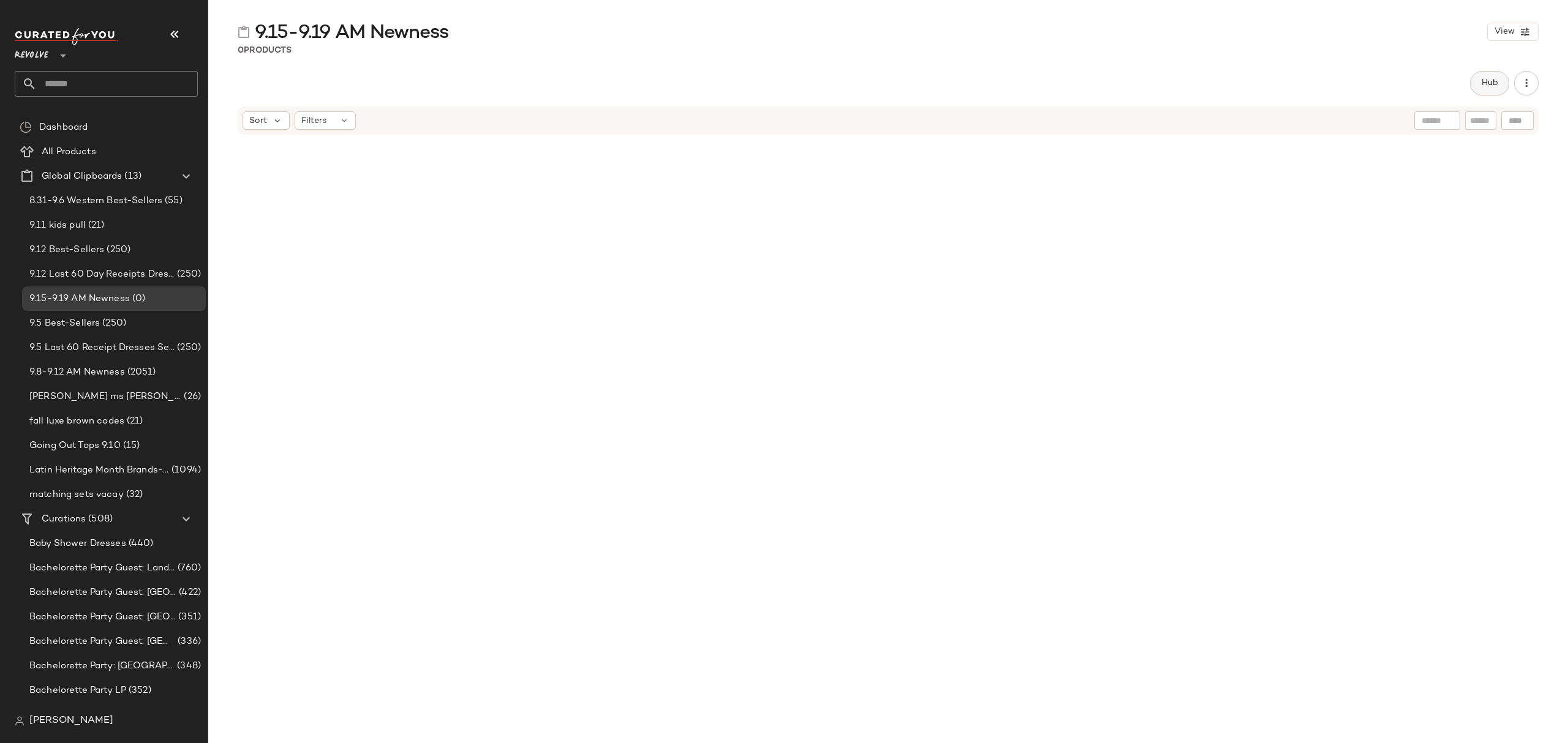
click at [1483, 89] on button "Hub" at bounding box center [1489, 83] width 39 height 24
click at [941, 116] on icon at bounding box center [944, 119] width 11 height 11
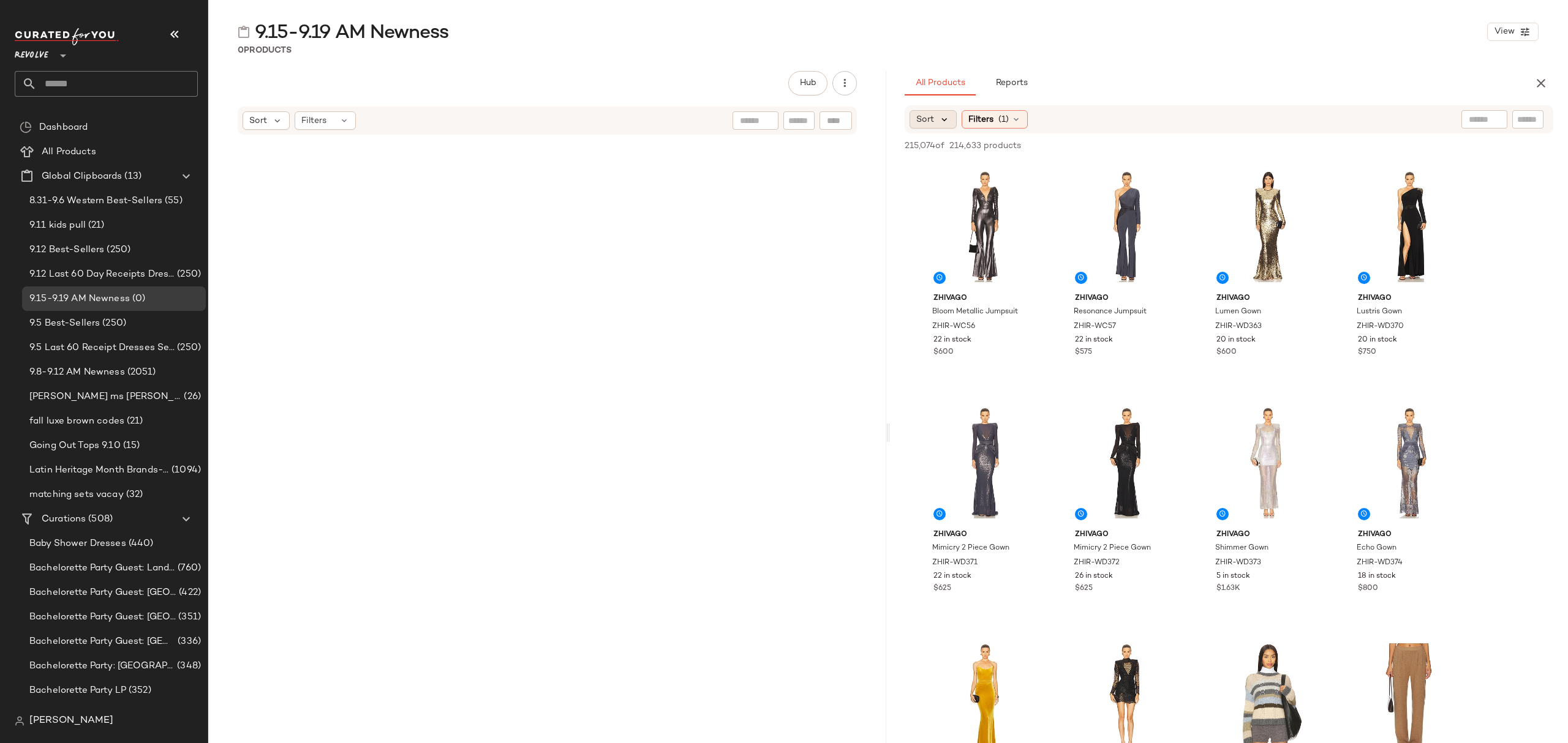
click at [948, 116] on icon at bounding box center [944, 119] width 11 height 11
click at [963, 156] on span "Newest" at bounding box center [955, 152] width 32 height 13
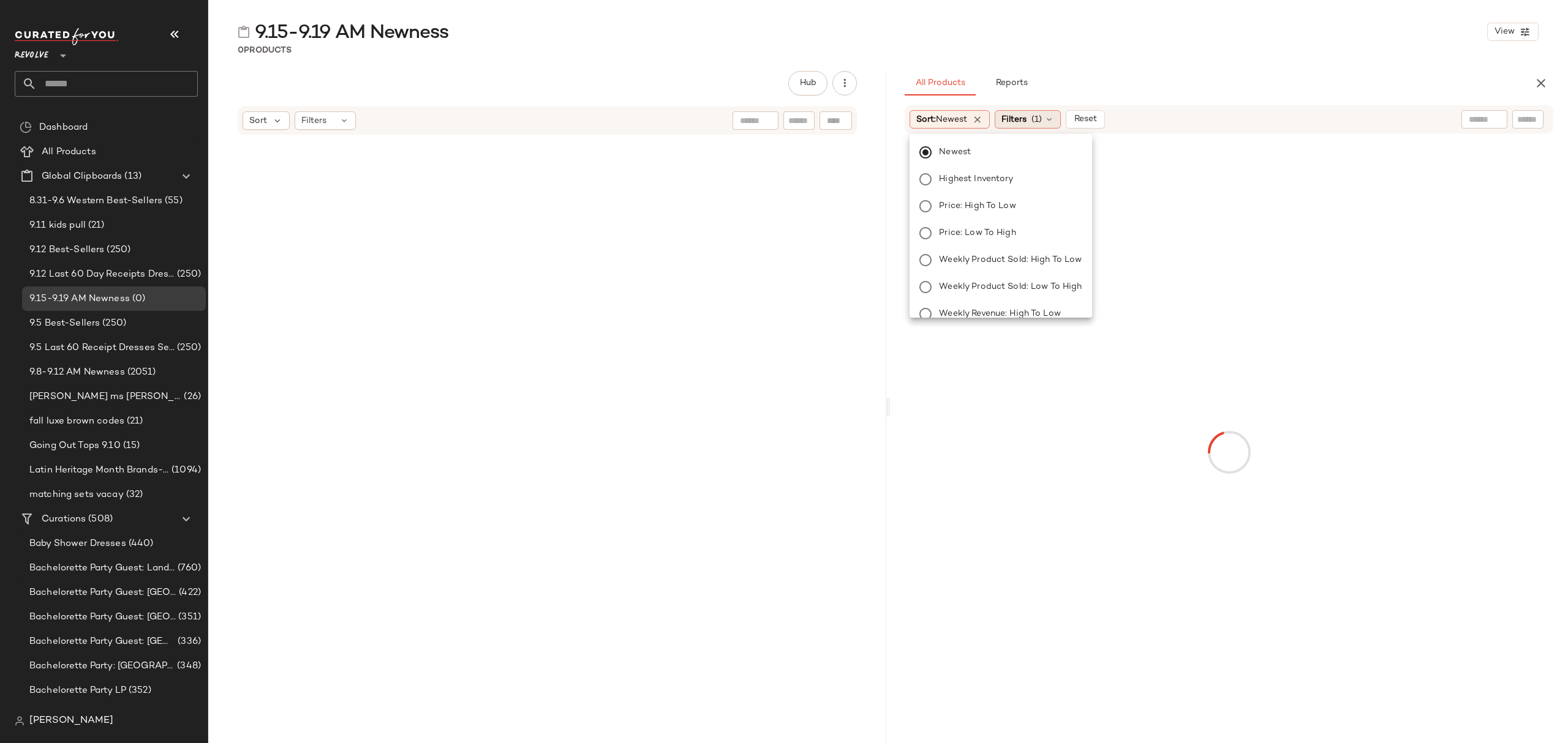
click at [1035, 113] on span "(1)" at bounding box center [1037, 119] width 11 height 13
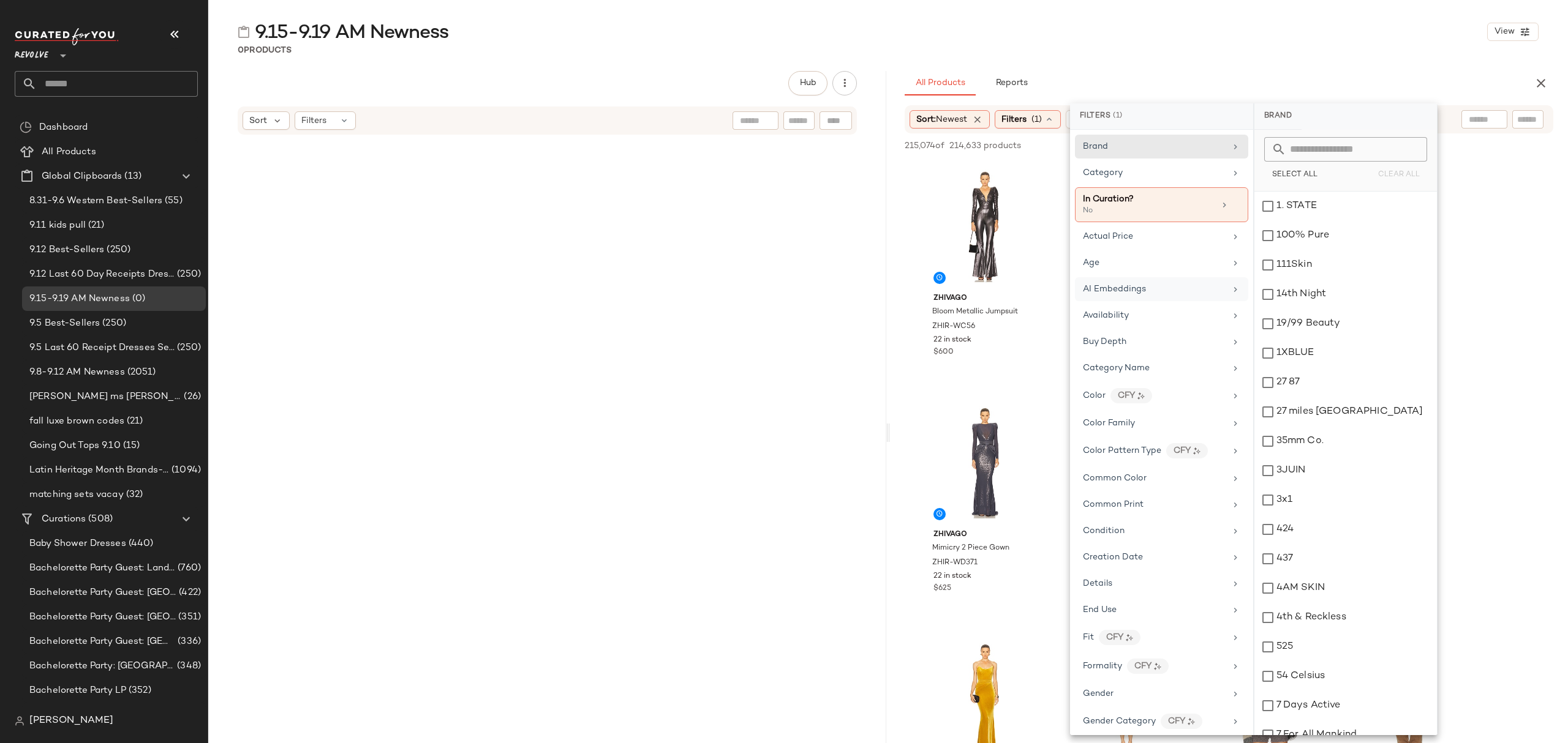
drag, startPoint x: 1111, startPoint y: 269, endPoint x: 1162, endPoint y: 281, distance: 52.4
click at [1111, 269] on div "Age" at bounding box center [1154, 262] width 143 height 13
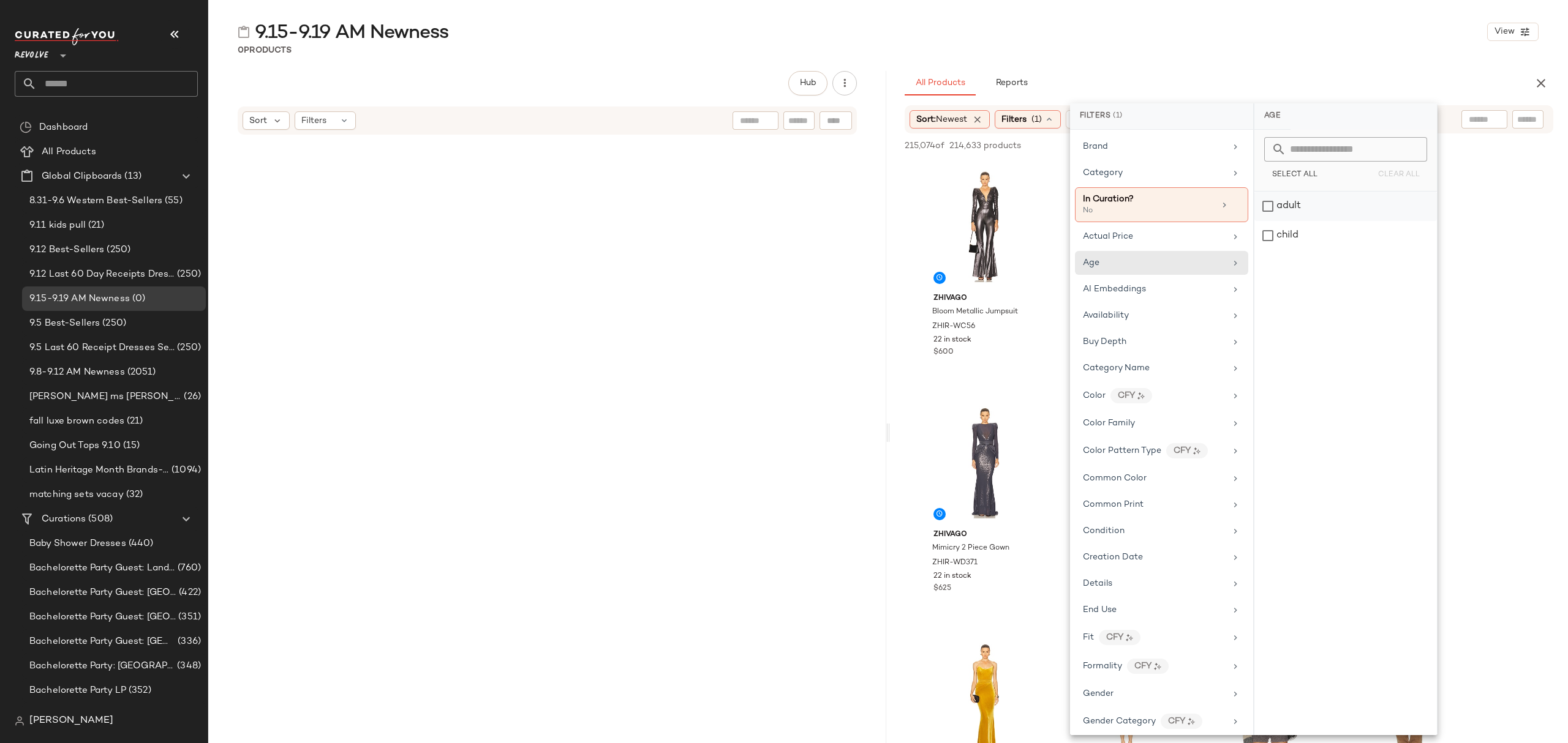
click at [1311, 206] on div "adult" at bounding box center [1345, 206] width 182 height 30
click at [1167, 324] on div "Availability" at bounding box center [1154, 326] width 143 height 13
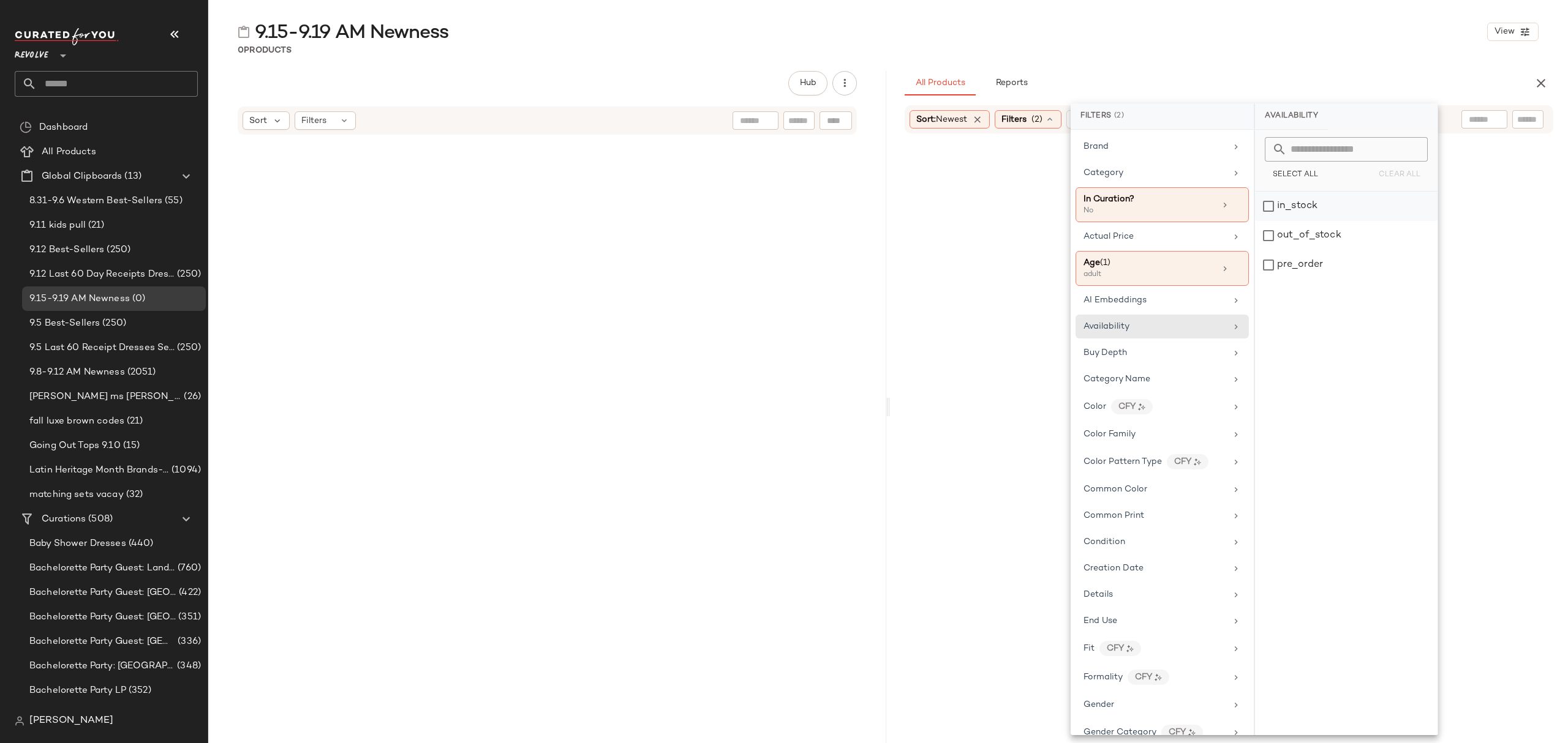
click at [1314, 212] on div "in_stock" at bounding box center [1346, 206] width 182 height 30
click at [1316, 272] on div "pre_order" at bounding box center [1346, 265] width 182 height 30
click at [1154, 722] on div "Gender" at bounding box center [1154, 716] width 143 height 13
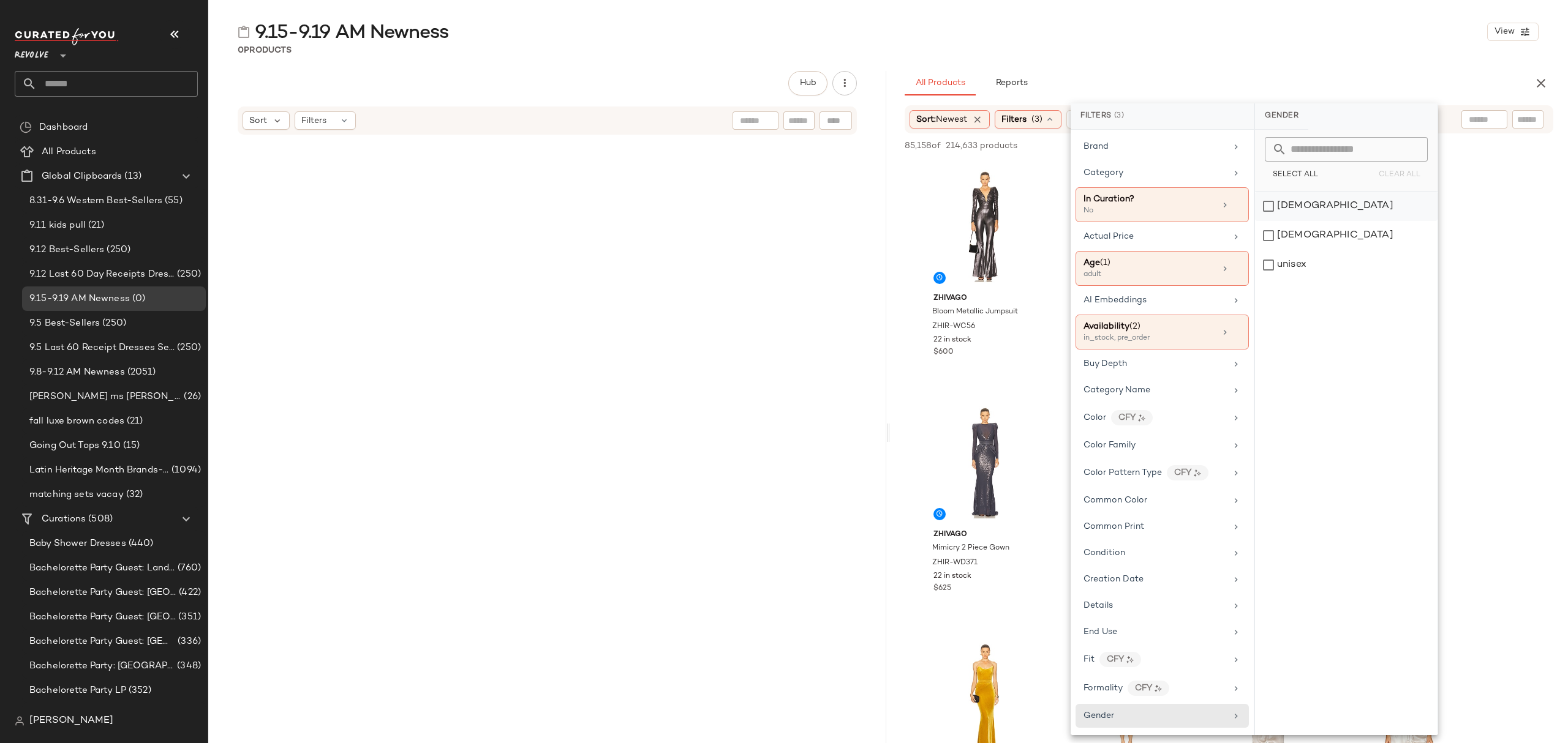
click at [1311, 206] on div "female" at bounding box center [1346, 206] width 182 height 30
click at [1244, 65] on div "9.15-9.19 AM Newness View 0 Products Hub Sort Filters All Products Reports Sort…" at bounding box center [888, 381] width 1360 height 724
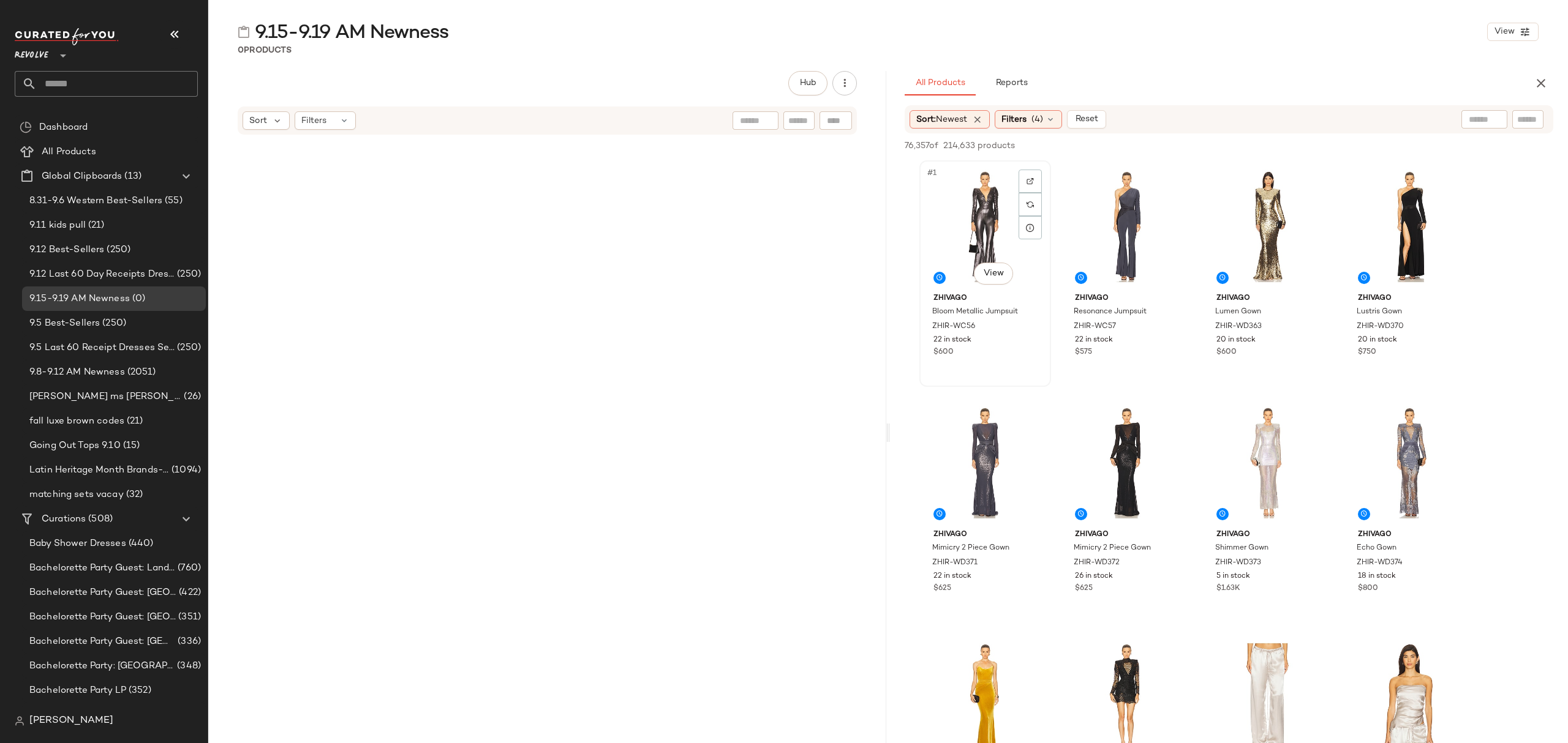
click at [948, 201] on div "#1 View" at bounding box center [984, 227] width 123 height 124
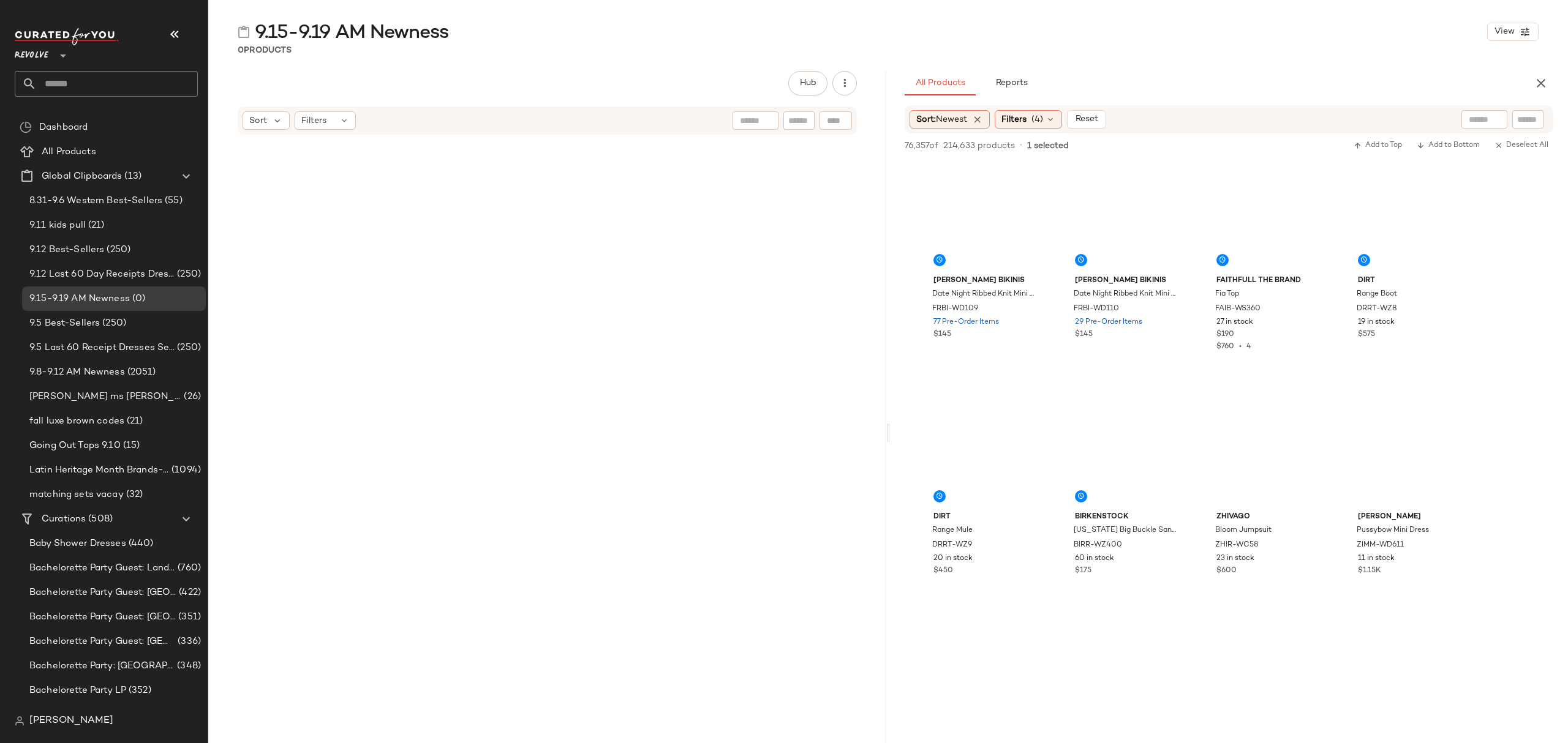
scroll to position [71761, 0]
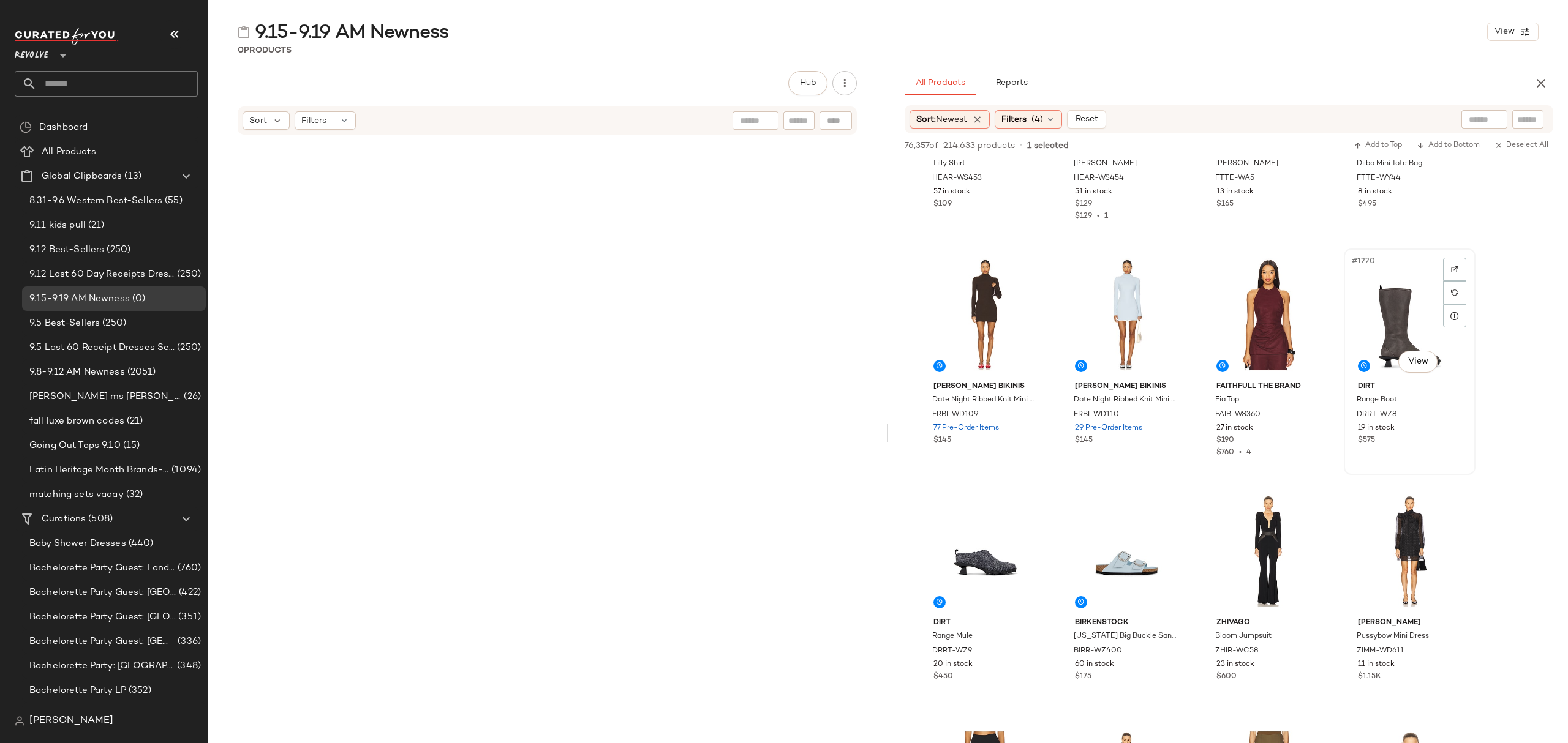
click at [1409, 456] on div "#1220 View Dirt Range Boot DRRT-WZ8 19 in stock $575" at bounding box center [1409, 362] width 129 height 224
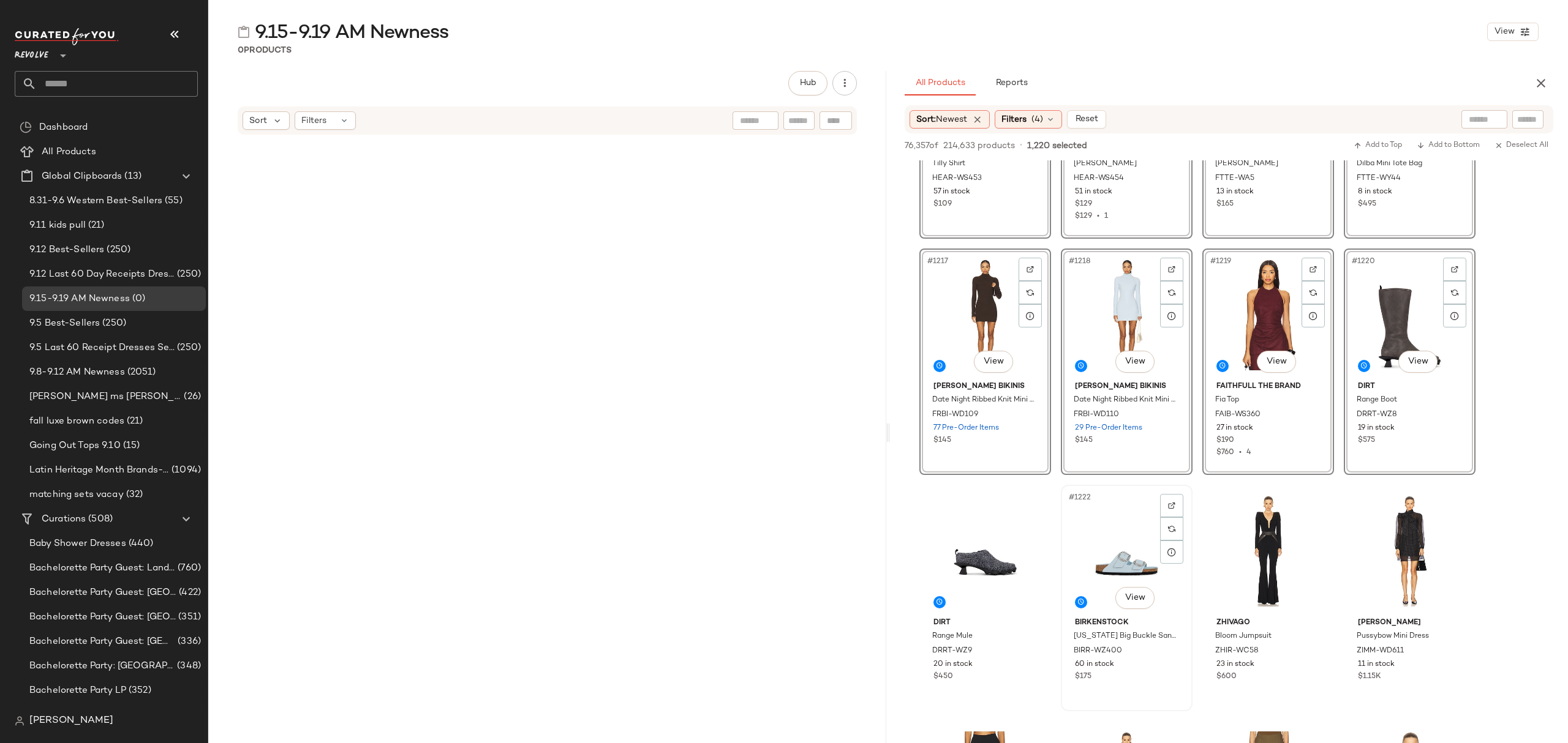
click at [1166, 659] on div "60 in stock" at bounding box center [1127, 664] width 104 height 11
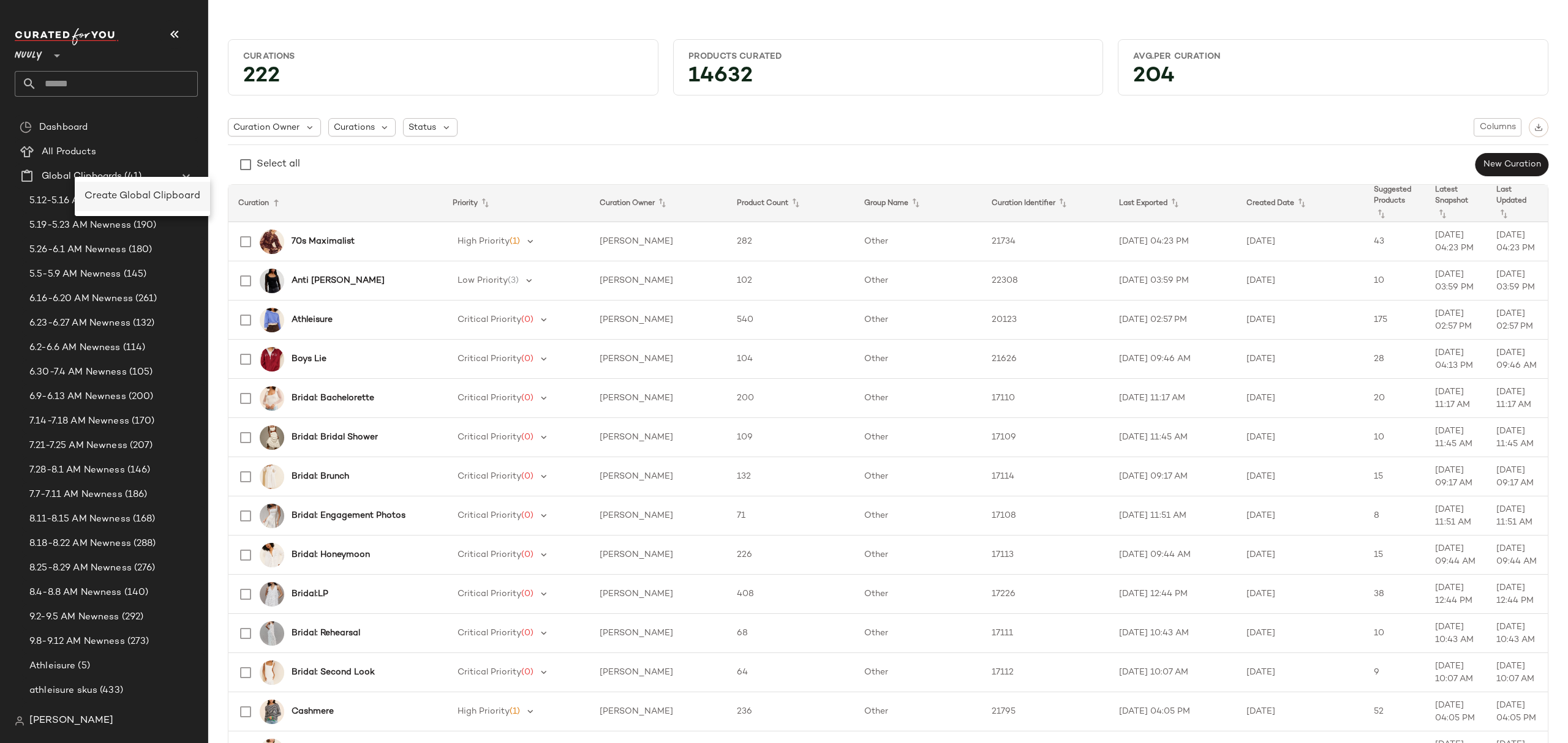
click at [131, 194] on span "Create Global Clipboard" at bounding box center [143, 196] width 116 height 11
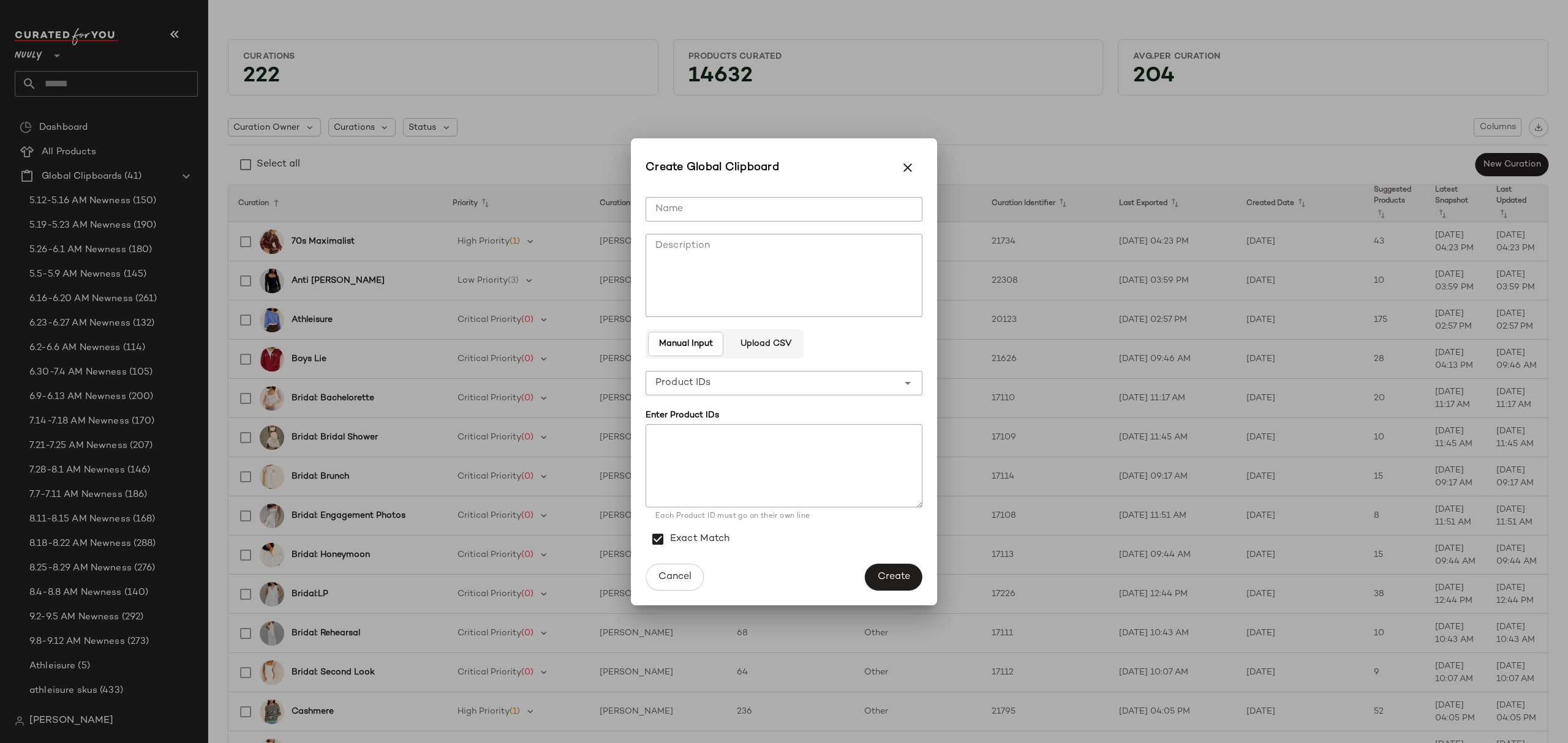
click at [828, 201] on input "Name" at bounding box center [784, 209] width 277 height 24
click at [797, 212] on input "Name" at bounding box center [784, 209] width 277 height 24
type input "**********"
click at [902, 584] on button "Create" at bounding box center [893, 577] width 57 height 27
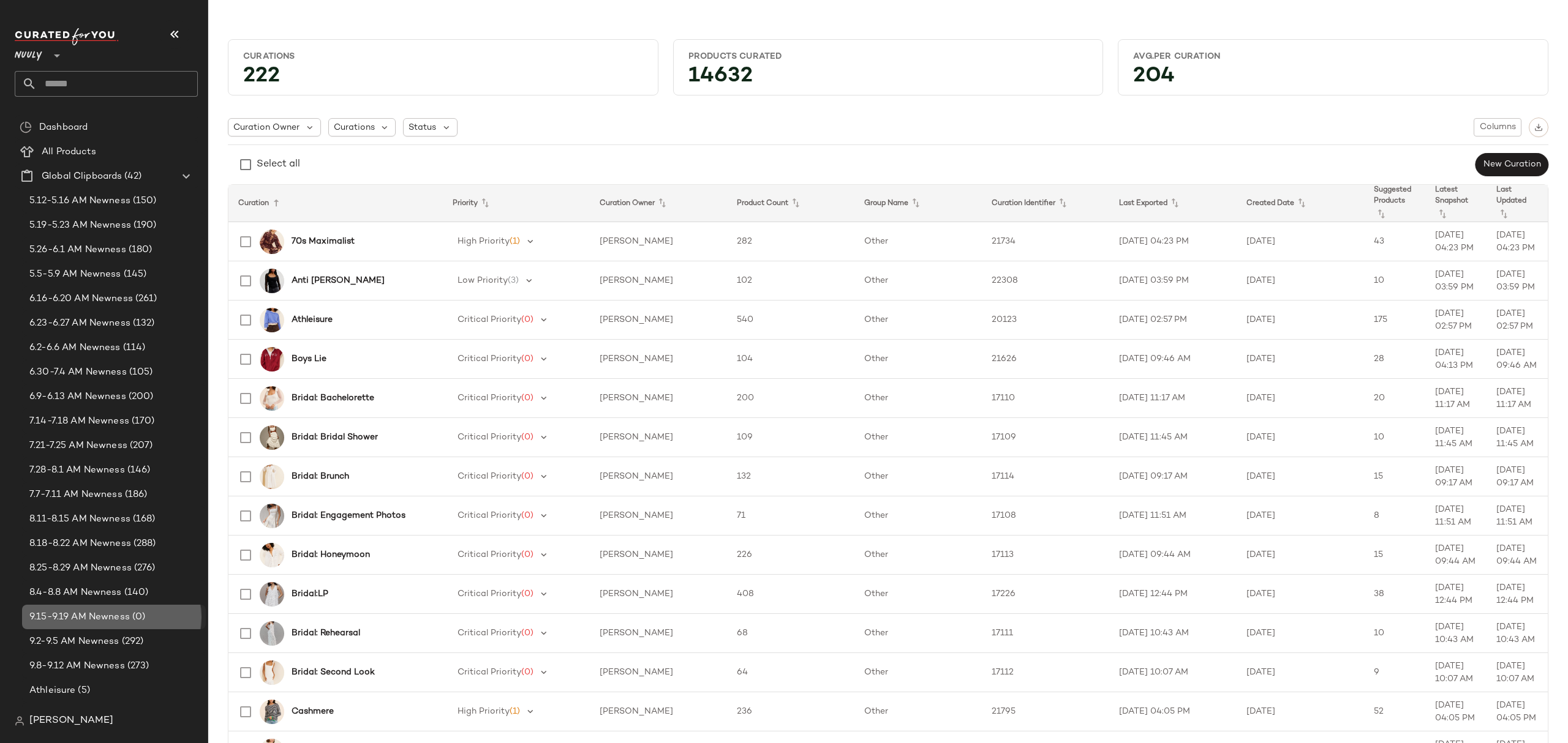
click at [115, 613] on span "9.15-9.19 AM Newness" at bounding box center [80, 617] width 101 height 14
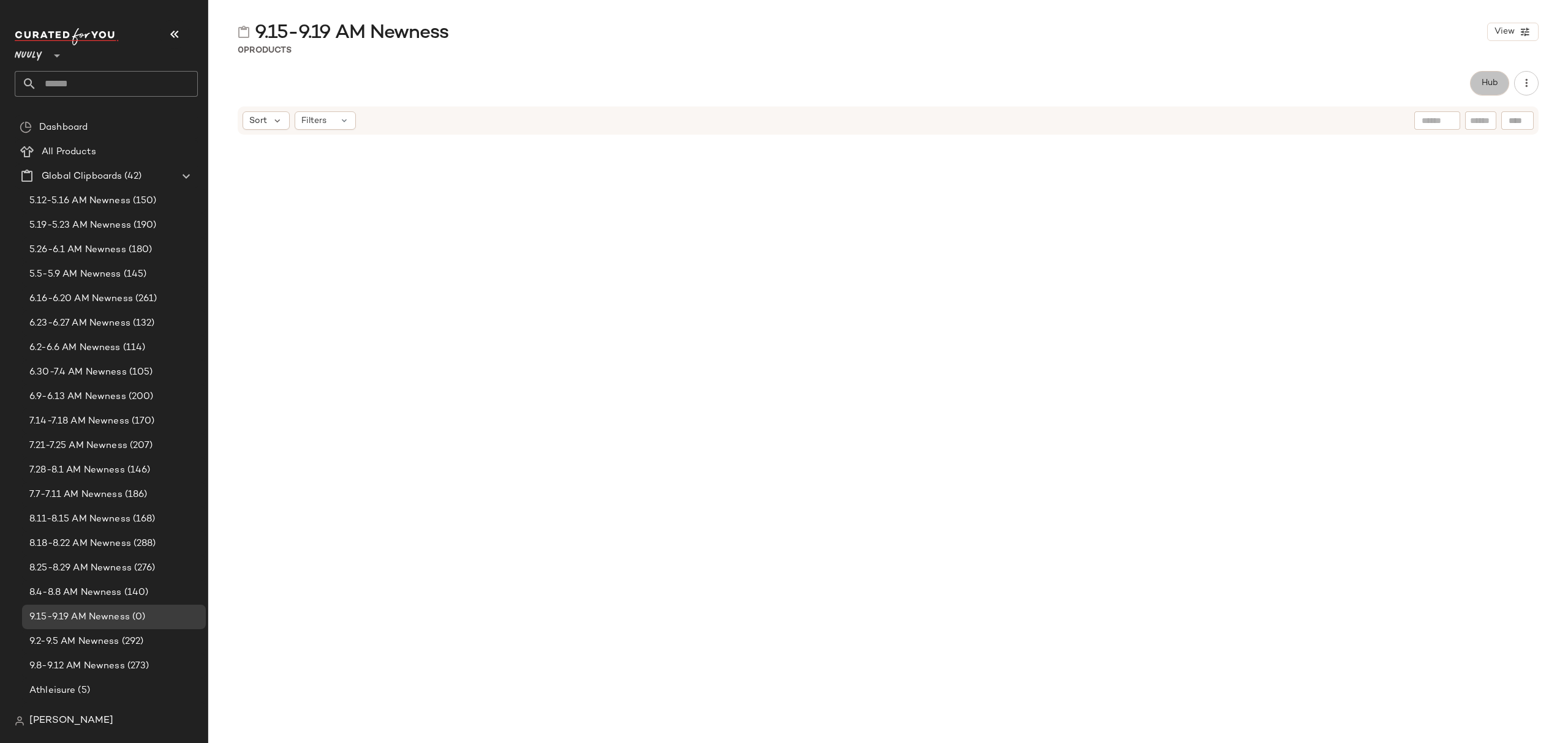
click at [1479, 88] on button "Hub" at bounding box center [1489, 83] width 39 height 24
click at [939, 121] on icon at bounding box center [944, 119] width 11 height 11
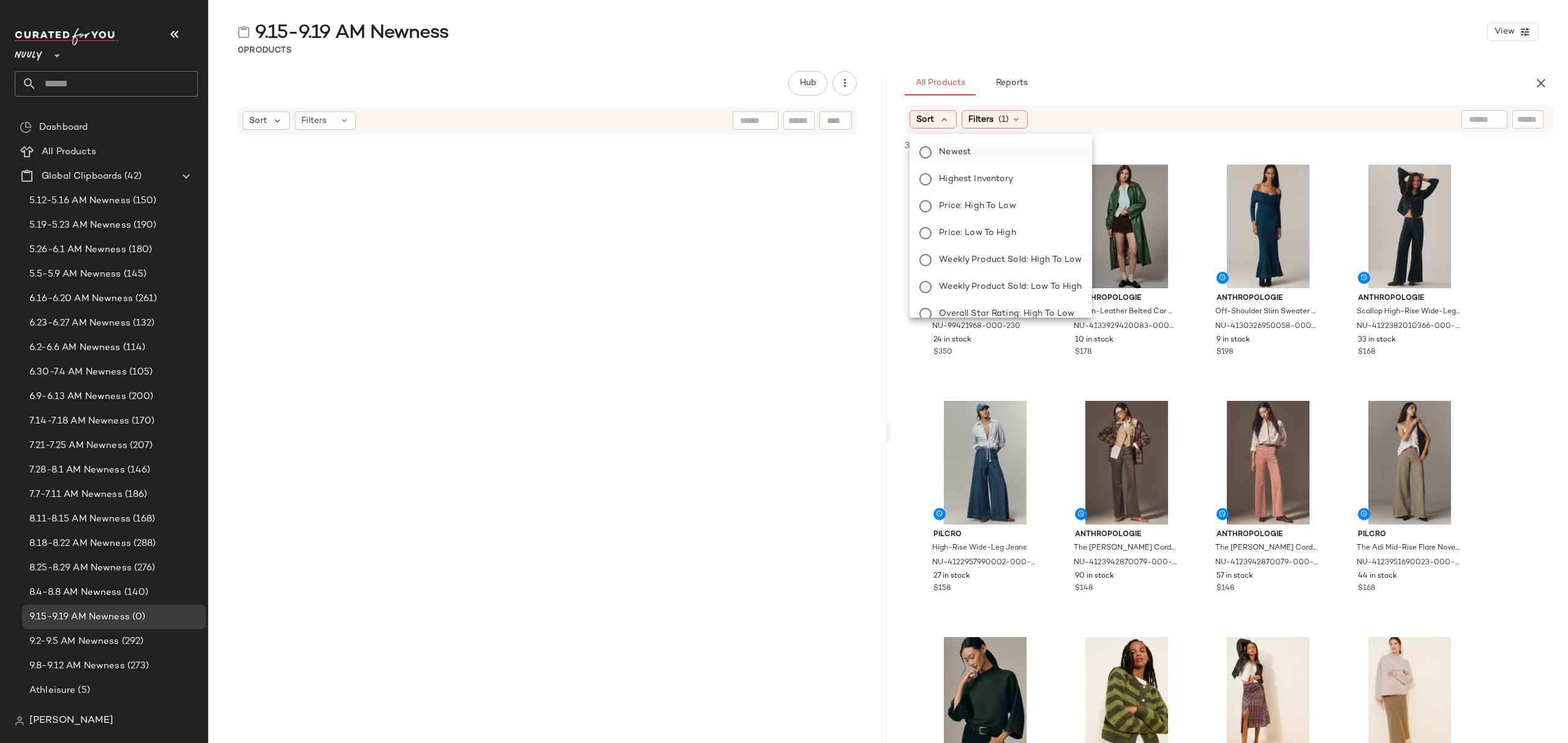
click at [946, 148] on span "Newest" at bounding box center [955, 152] width 32 height 13
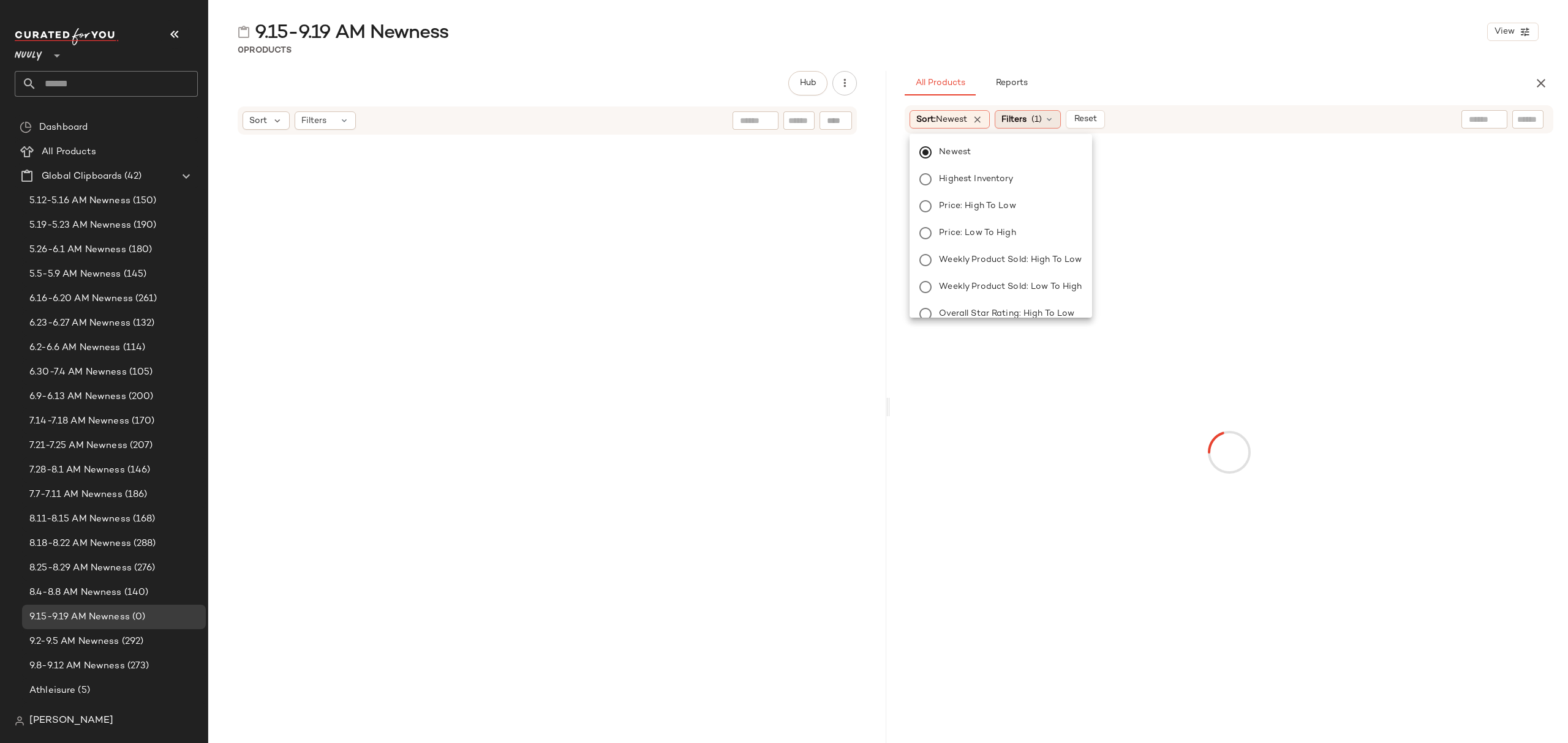
click at [1032, 124] on div "Filters (1)" at bounding box center [1028, 119] width 66 height 18
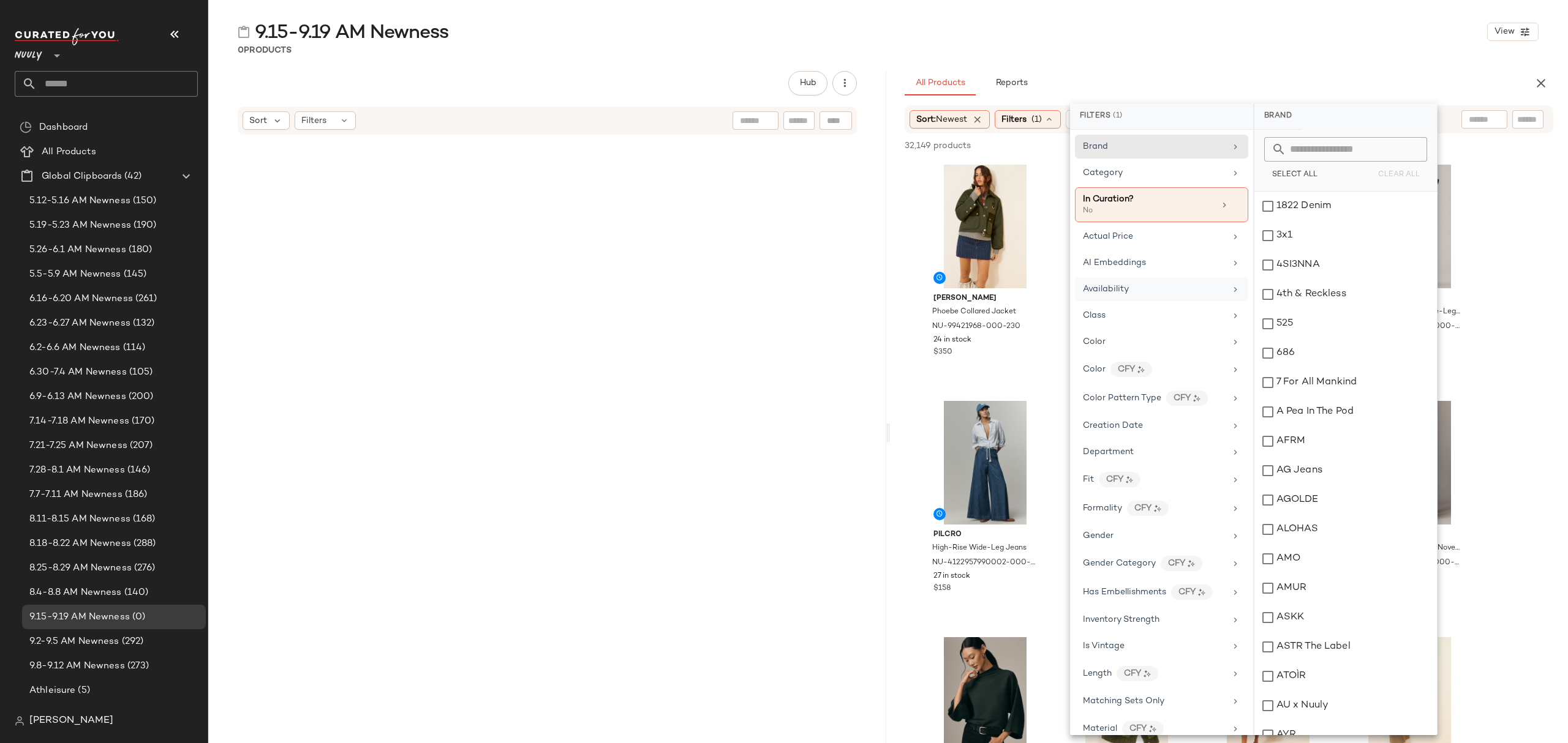
click at [1159, 287] on div "Availability" at bounding box center [1154, 289] width 143 height 13
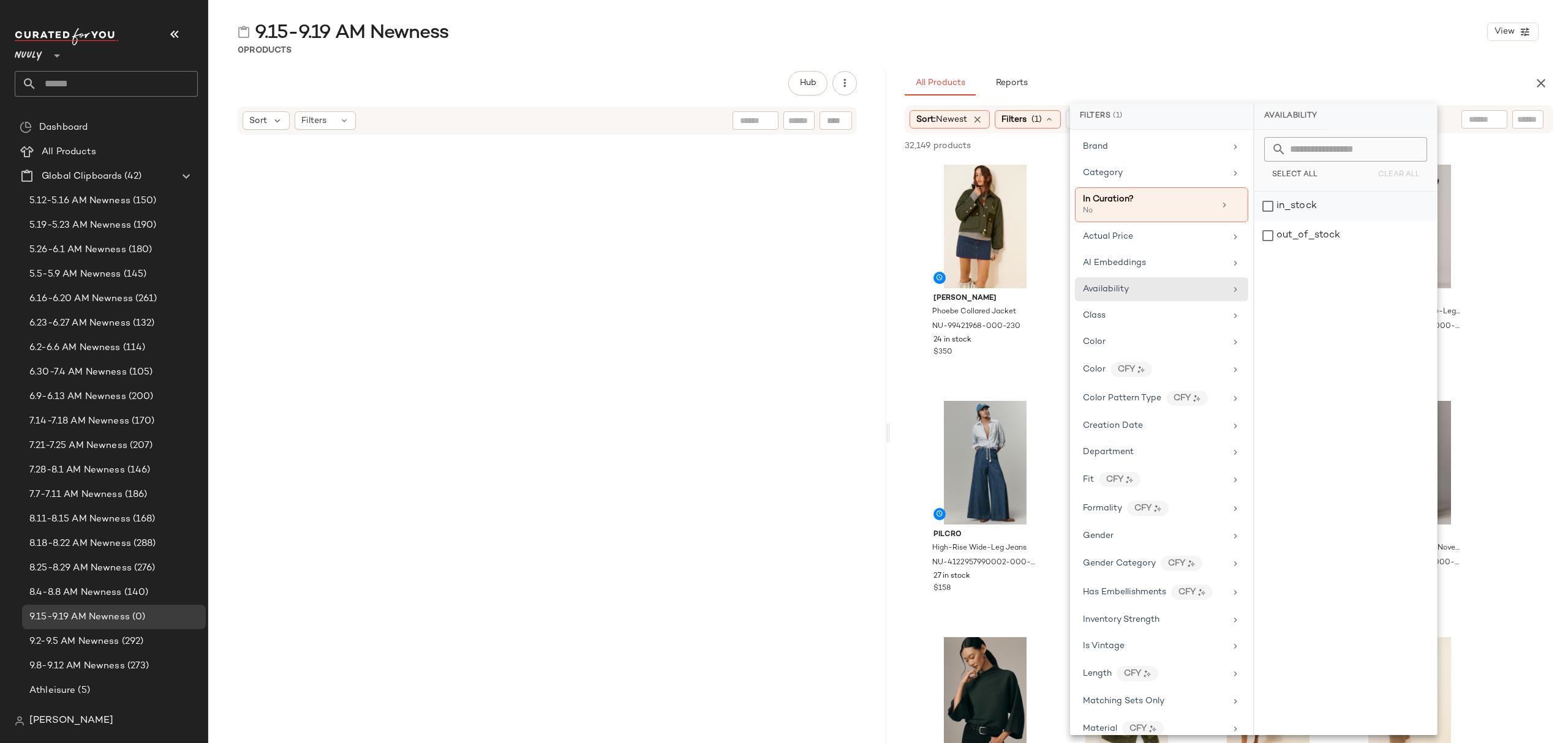
click at [1343, 209] on div "in_stock" at bounding box center [1345, 206] width 182 height 30
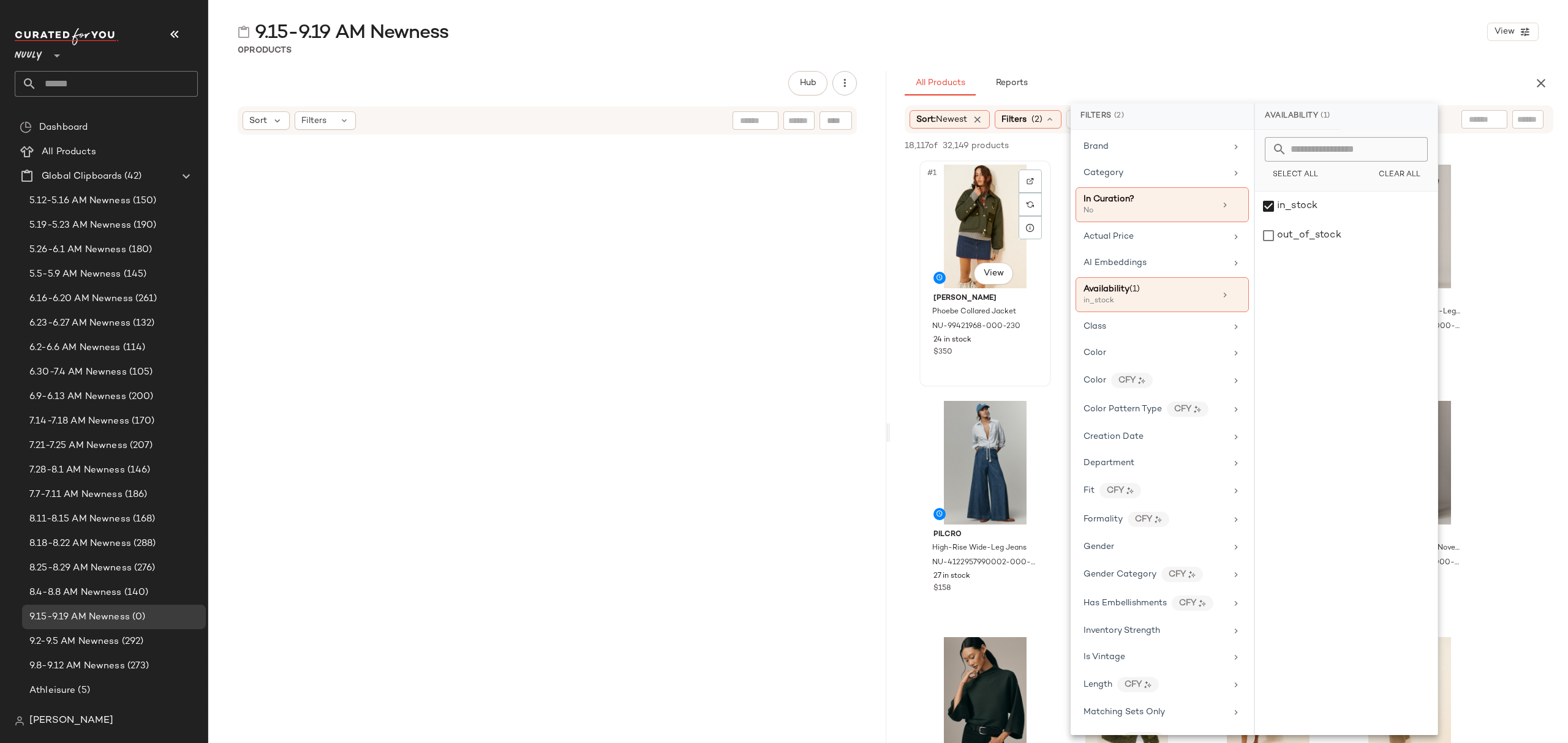
click at [942, 198] on div "#1 View" at bounding box center [984, 227] width 123 height 124
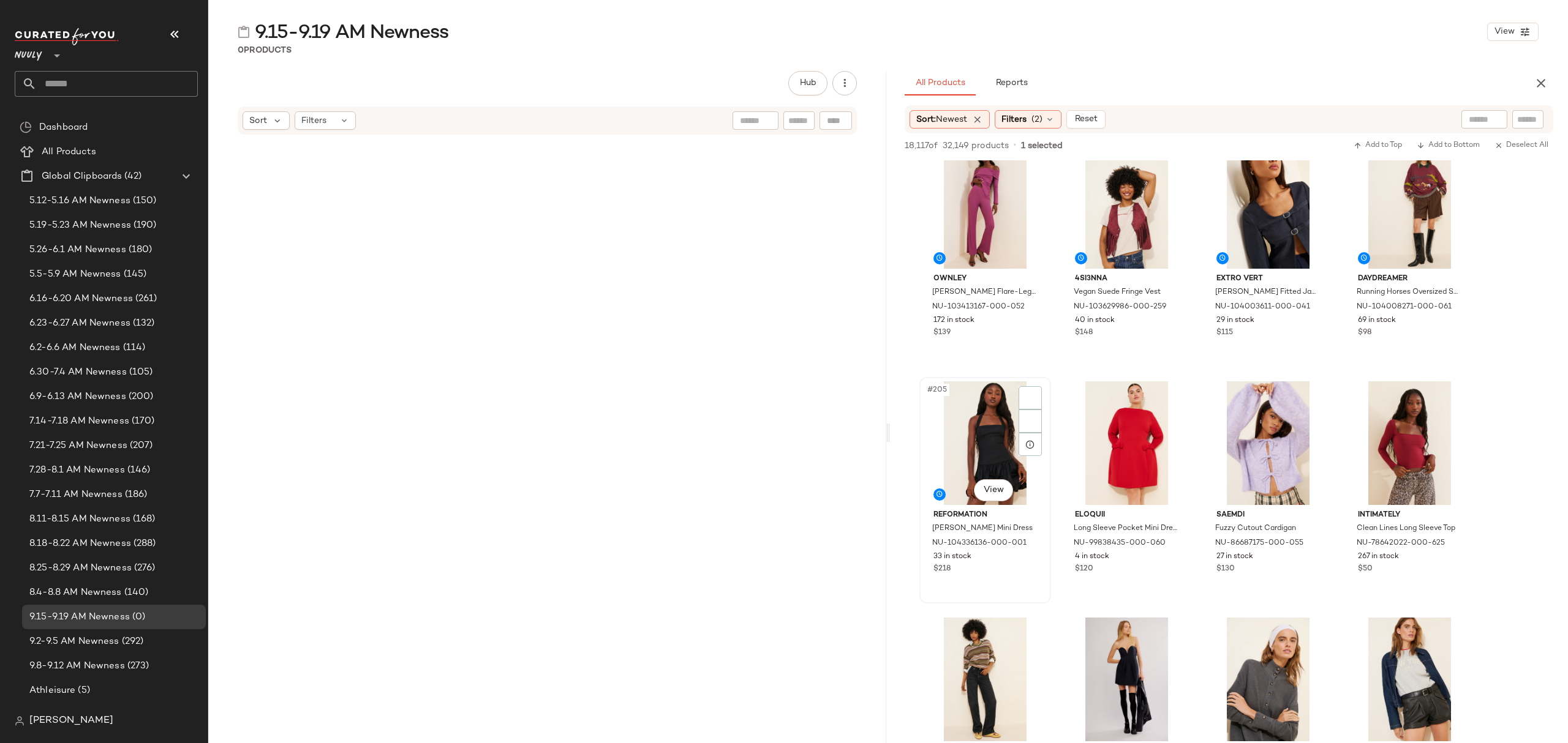
scroll to position [11838, 0]
drag, startPoint x: 1032, startPoint y: 564, endPoint x: 978, endPoint y: 436, distance: 138.9
click at [1032, 563] on div "$218" at bounding box center [985, 568] width 104 height 11
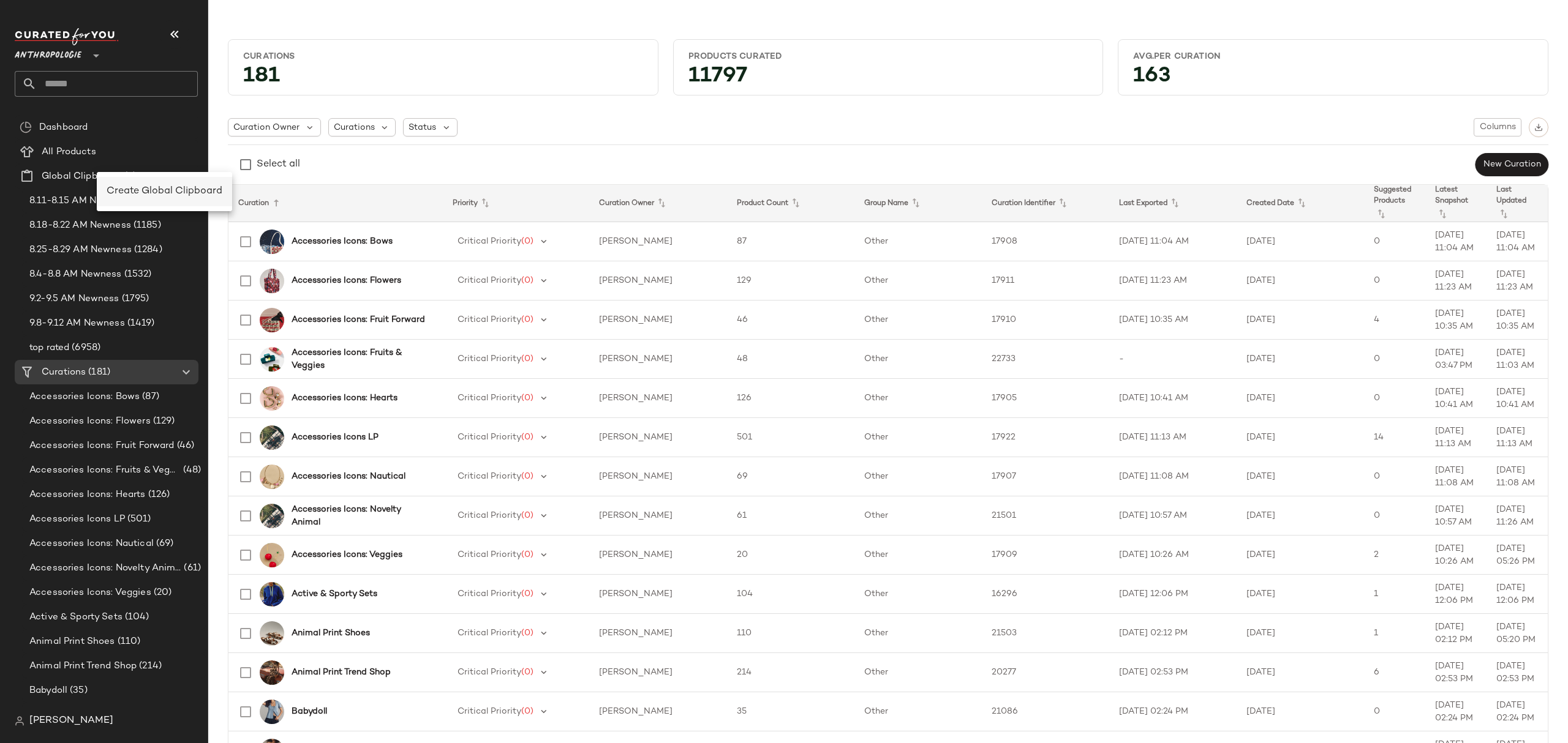
click at [156, 194] on span "Create Global Clipboard" at bounding box center [165, 191] width 116 height 11
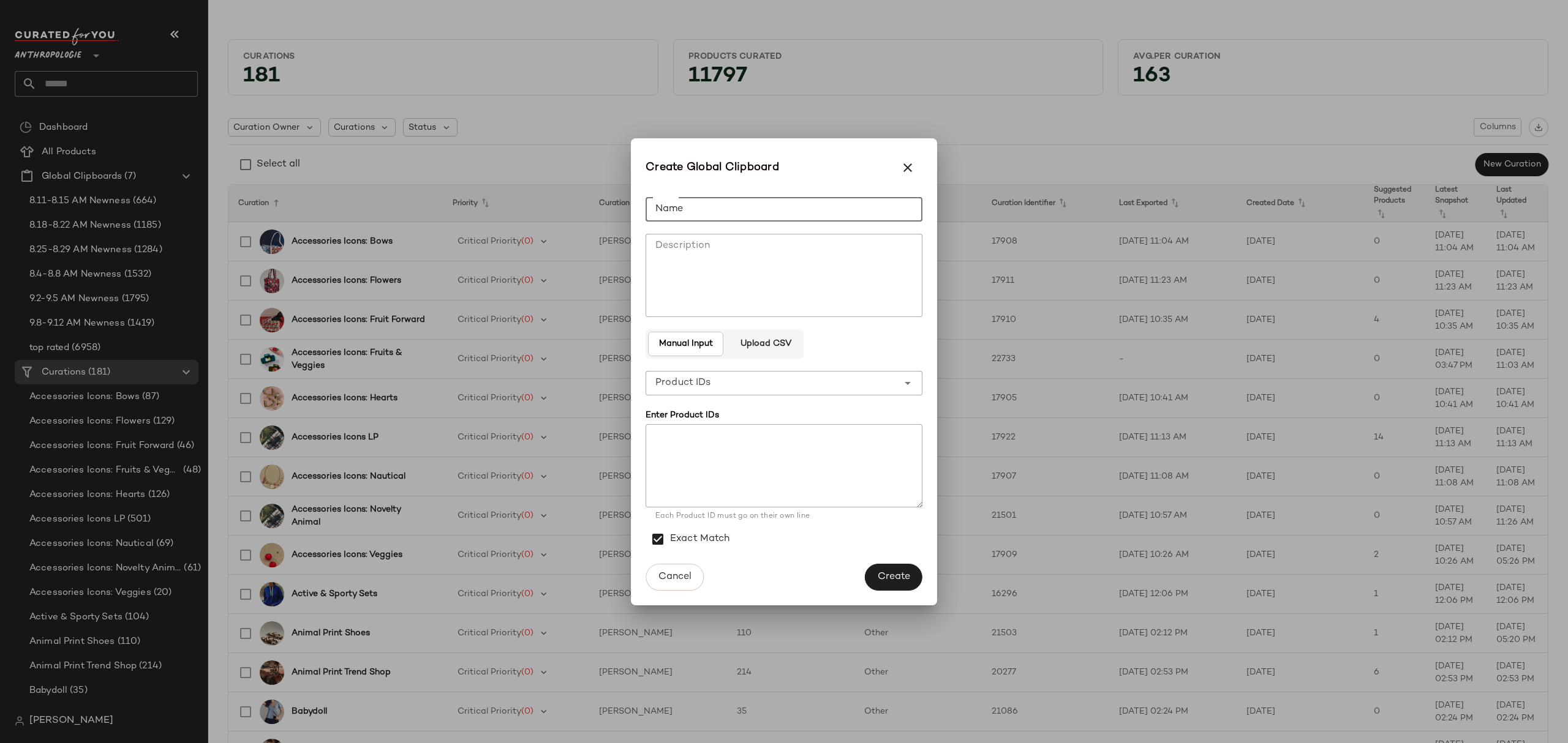
drag, startPoint x: 900, startPoint y: 202, endPoint x: 1476, endPoint y: 252, distance: 578.2
click at [900, 202] on input "Name" at bounding box center [784, 209] width 277 height 24
type input "**********"
drag, startPoint x: 887, startPoint y: 574, endPoint x: 939, endPoint y: 579, distance: 52.2
click at [887, 573] on span "Create" at bounding box center [893, 577] width 33 height 11
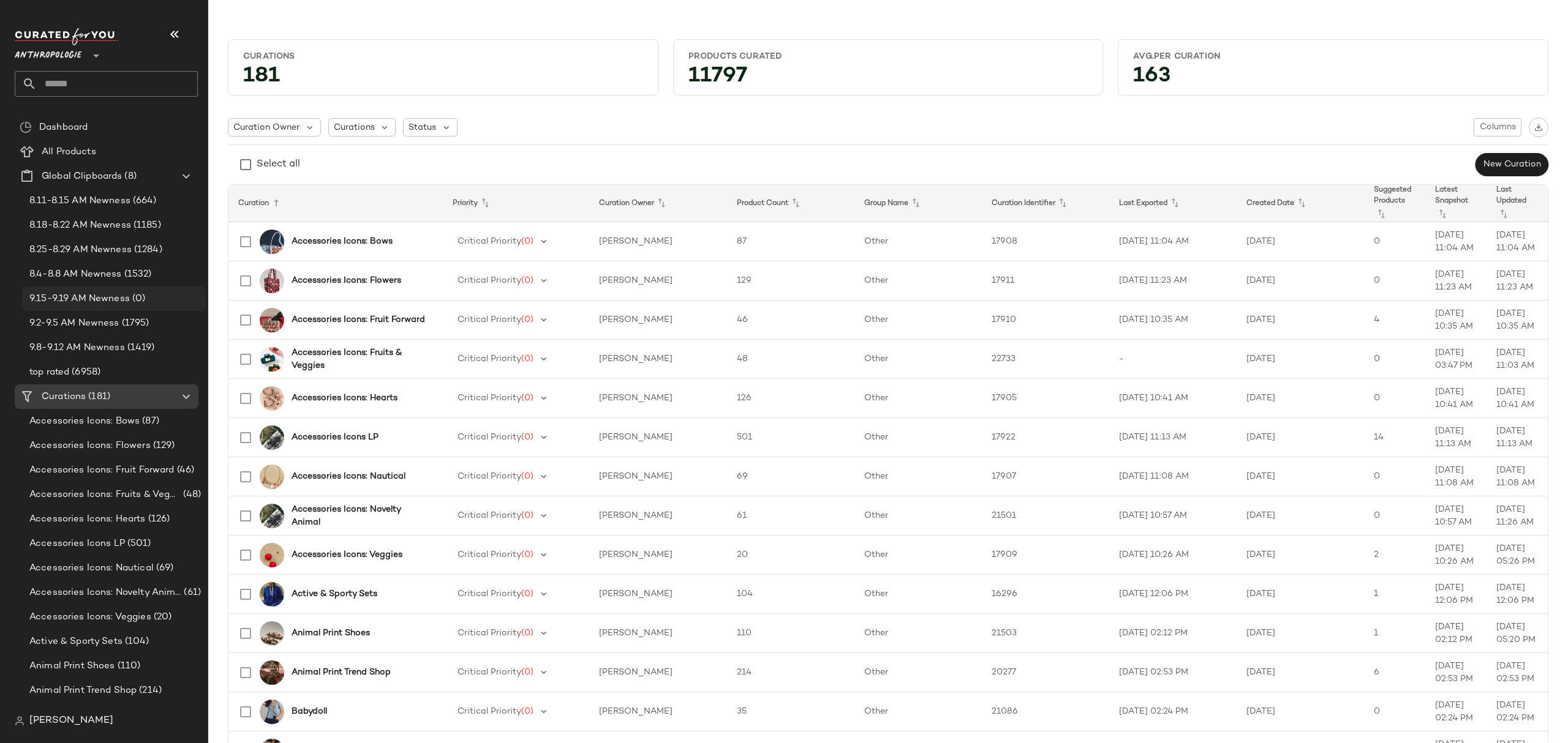
click at [121, 299] on span "9.15-9.19 AM Newness" at bounding box center [80, 299] width 101 height 14
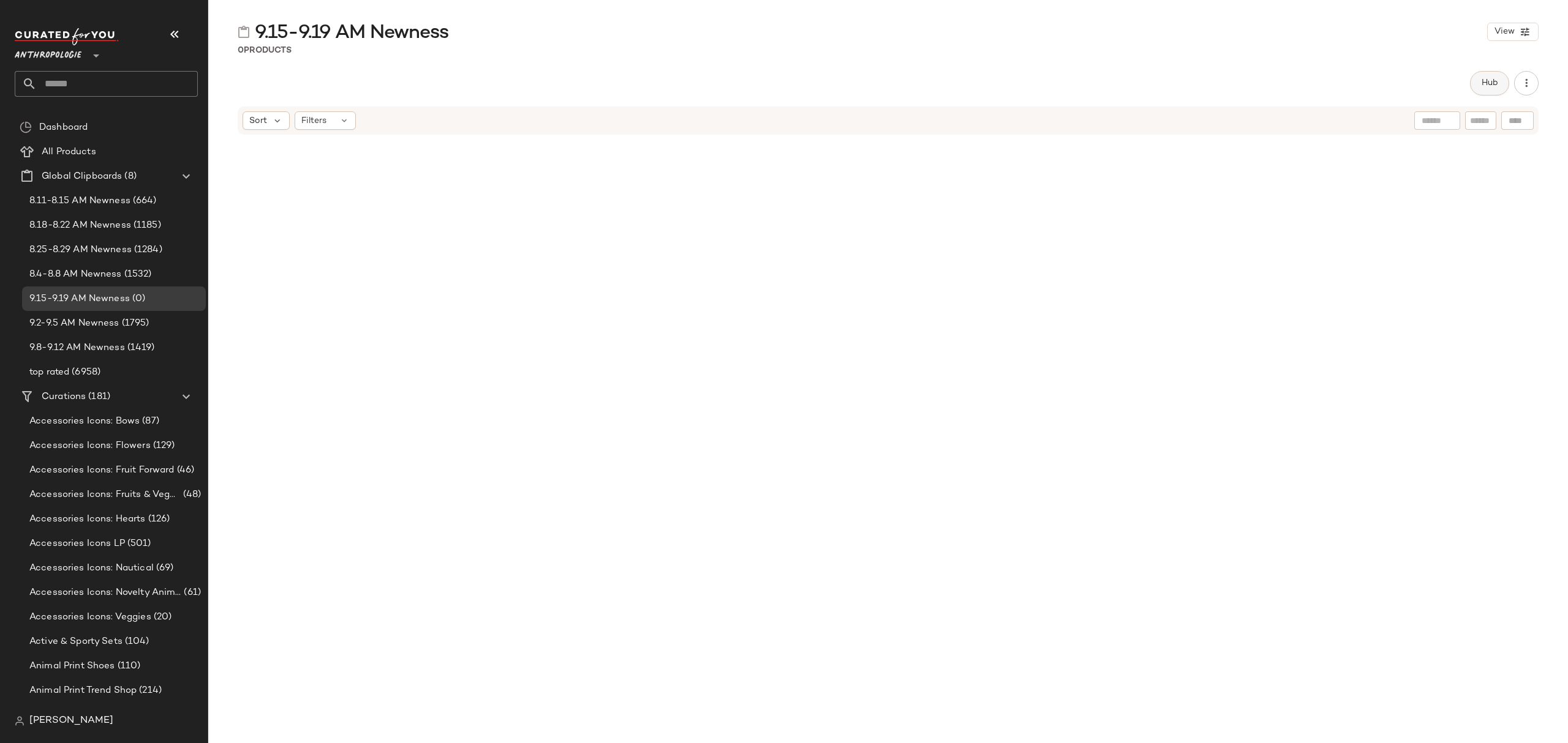
click at [1490, 79] on span "Hub" at bounding box center [1489, 83] width 17 height 10
click at [931, 116] on span "Sort" at bounding box center [925, 119] width 18 height 13
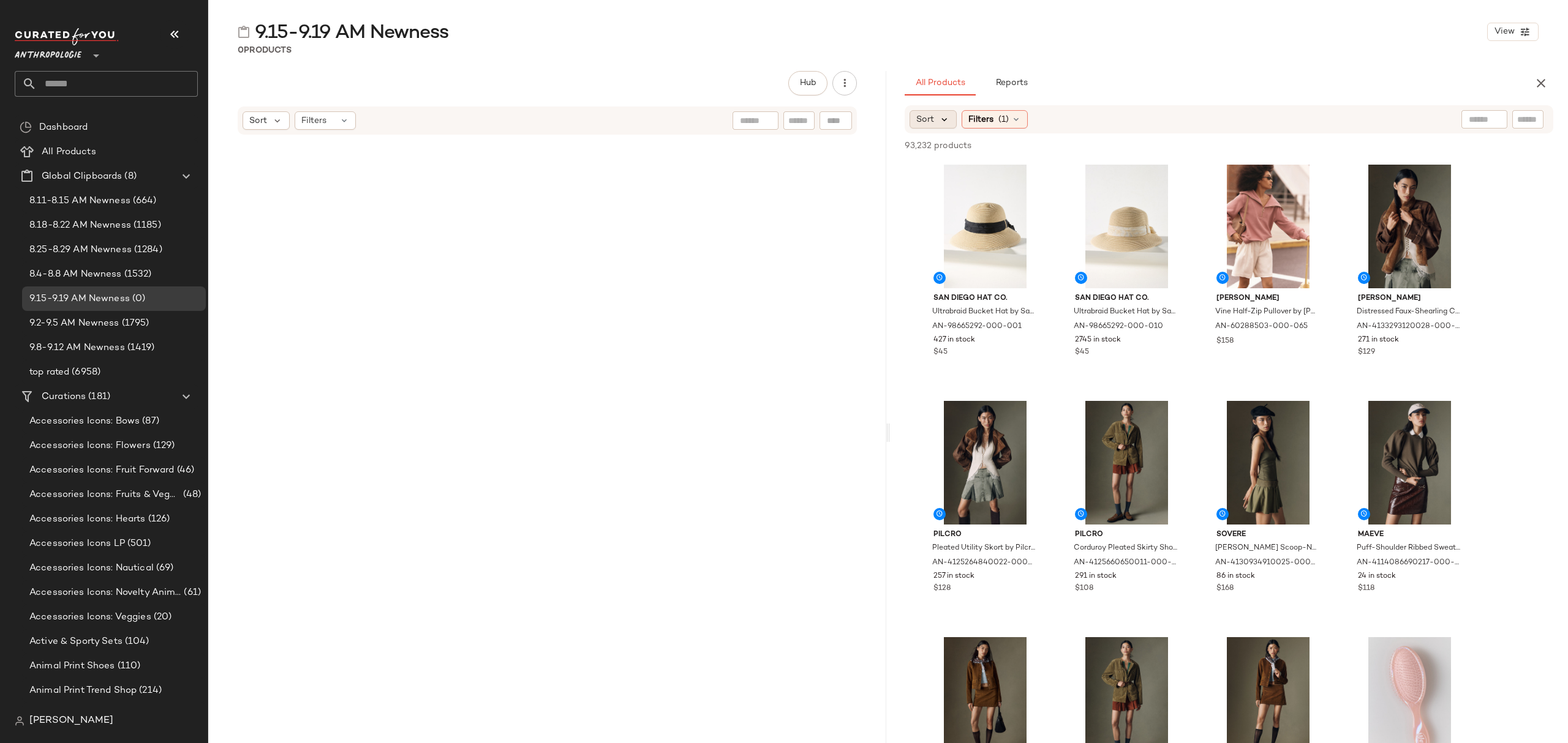
click at [944, 114] on icon at bounding box center [944, 119] width 11 height 11
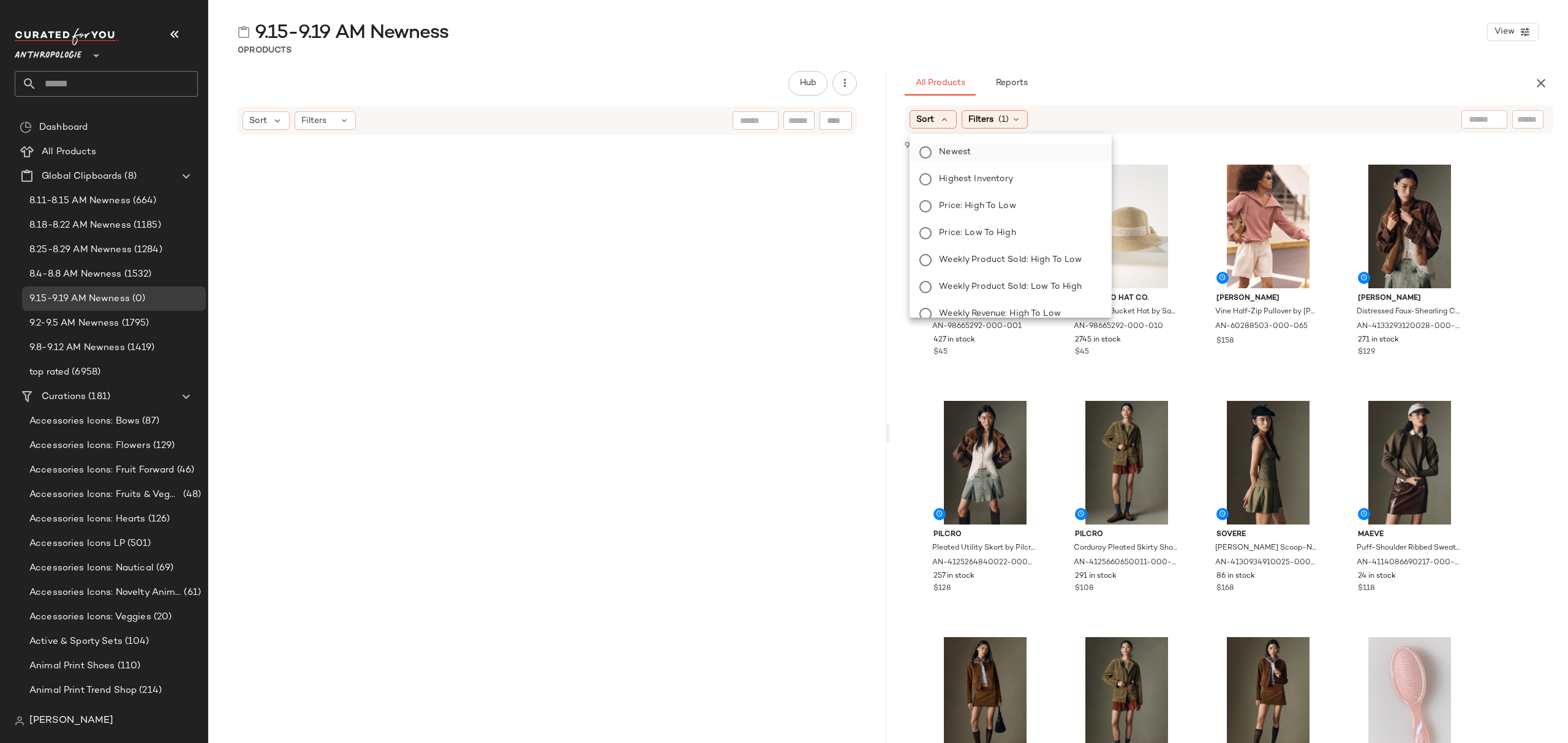
click at [978, 152] on label "Newest" at bounding box center [1018, 153] width 168 height 17
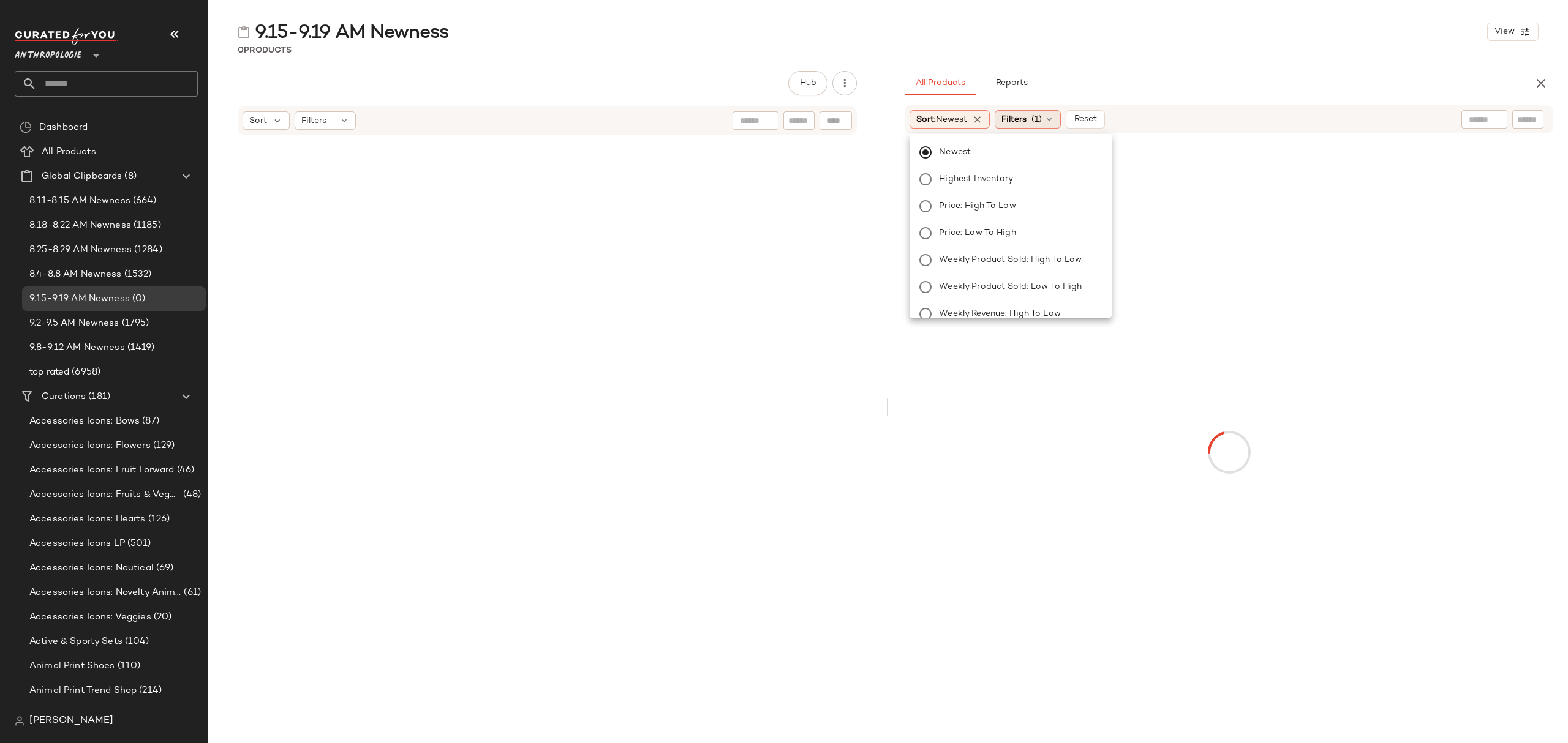
click at [1035, 123] on div "Filters (1)" at bounding box center [1028, 119] width 66 height 18
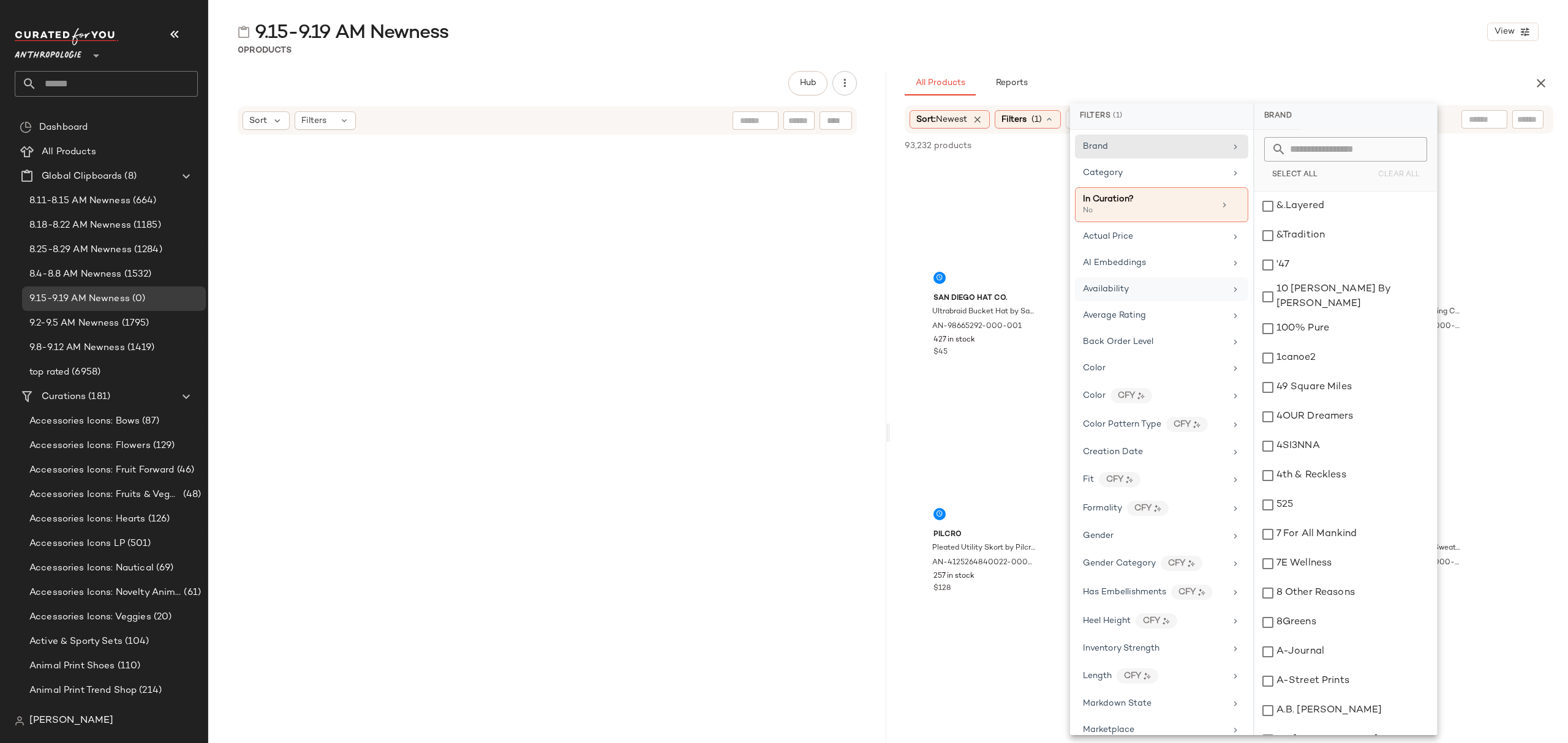
click at [1140, 292] on div "Availability" at bounding box center [1154, 289] width 143 height 13
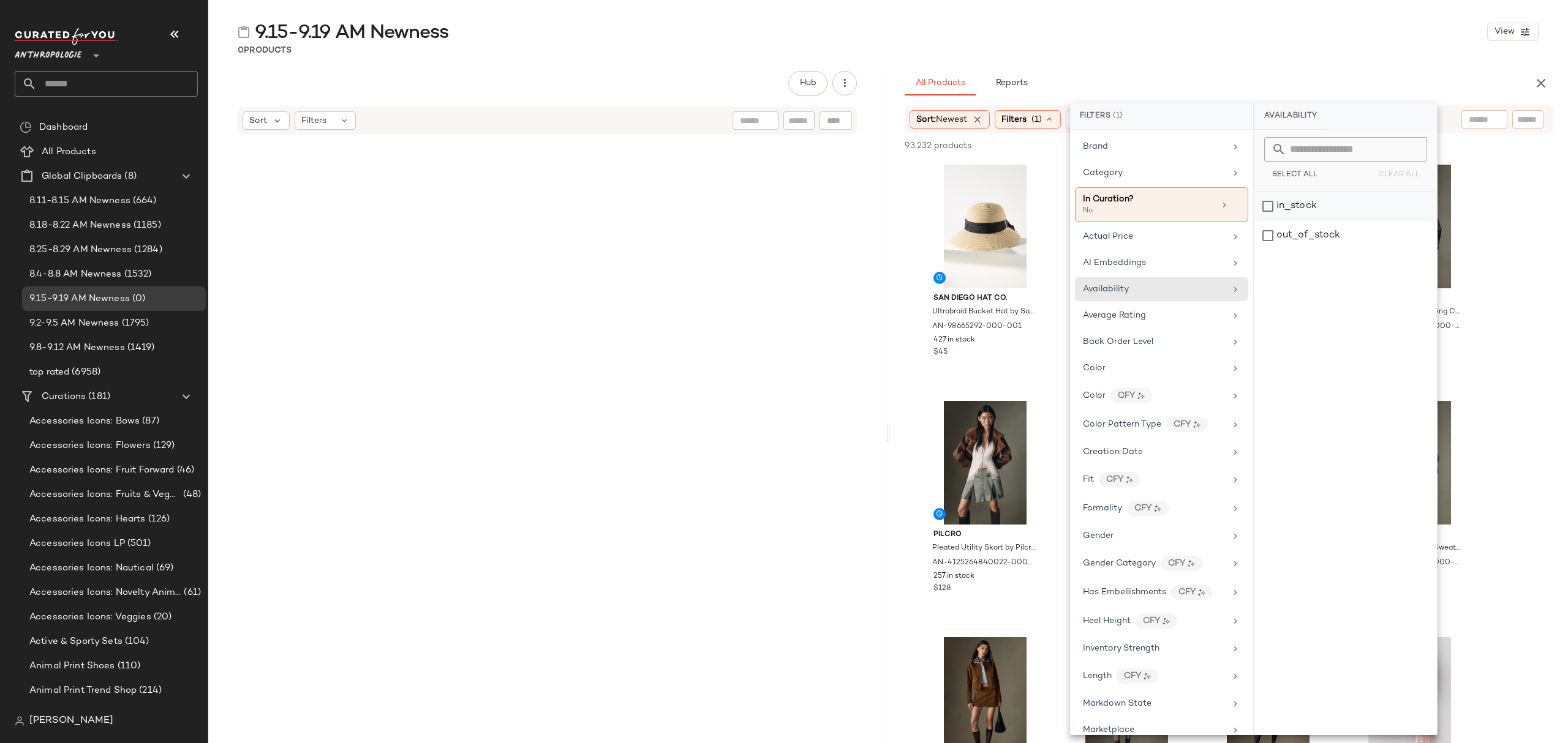
click at [1302, 210] on div "in_stock" at bounding box center [1345, 206] width 182 height 30
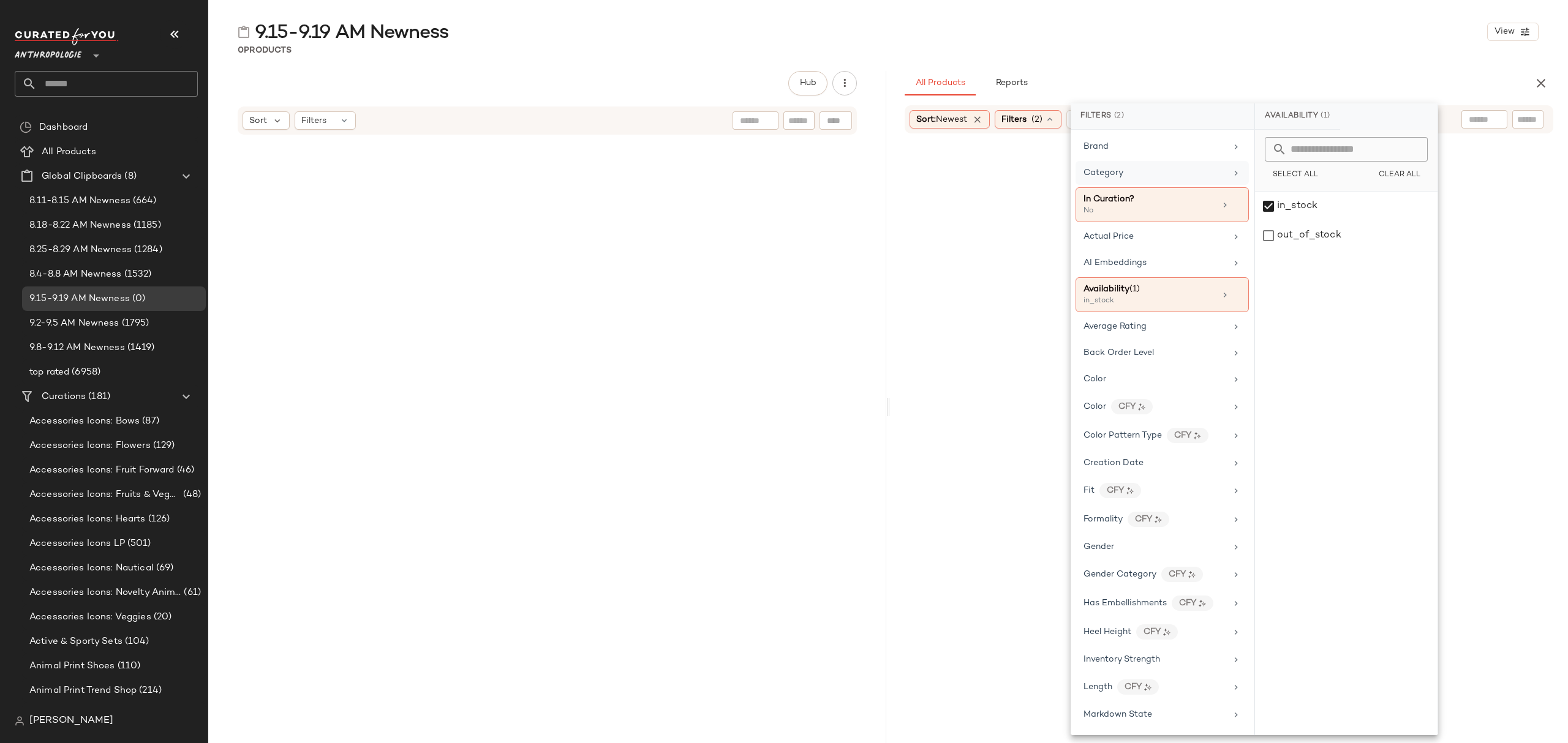
click at [1147, 179] on div "Category" at bounding box center [1154, 172] width 143 height 13
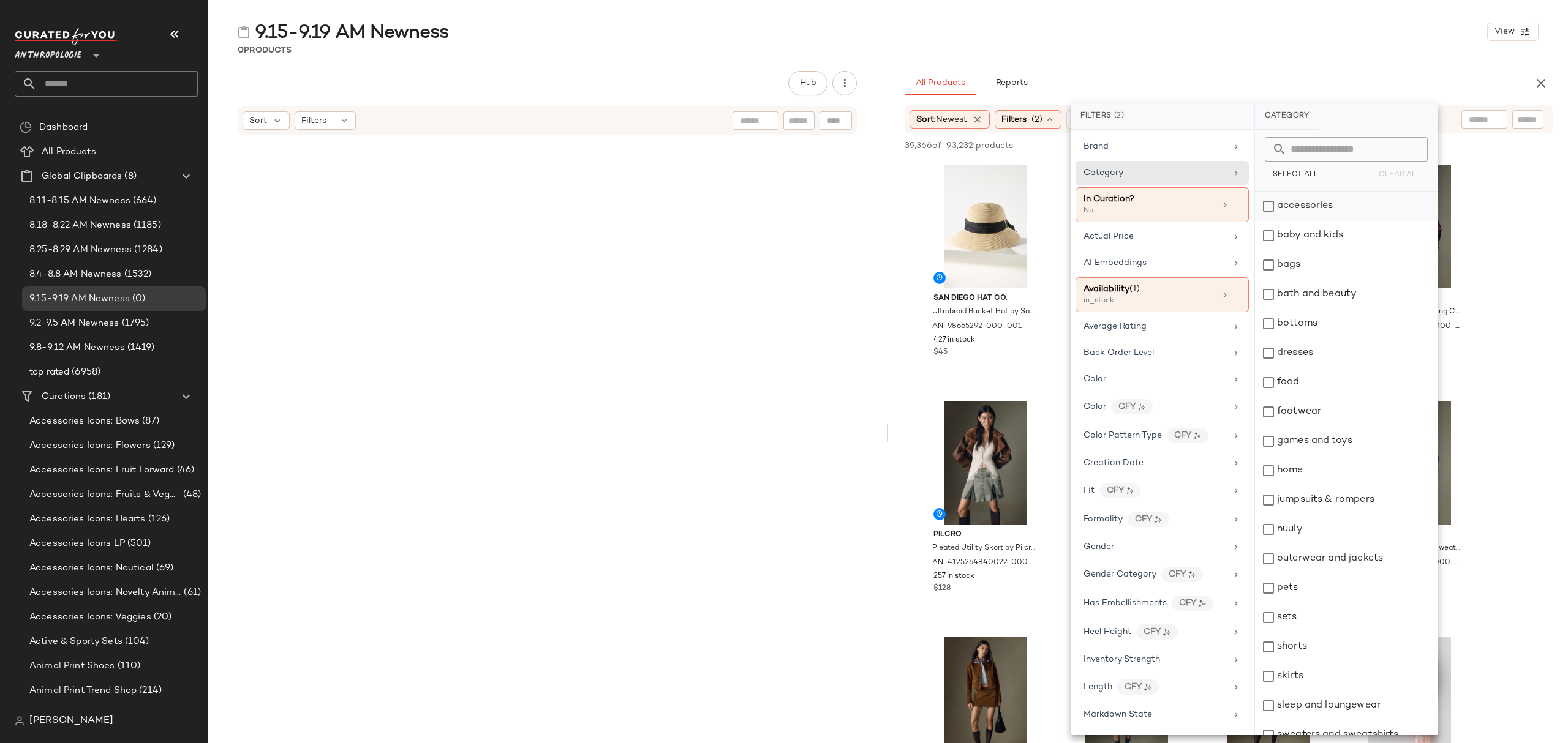
click at [1321, 206] on div "accessories" at bounding box center [1346, 206] width 182 height 30
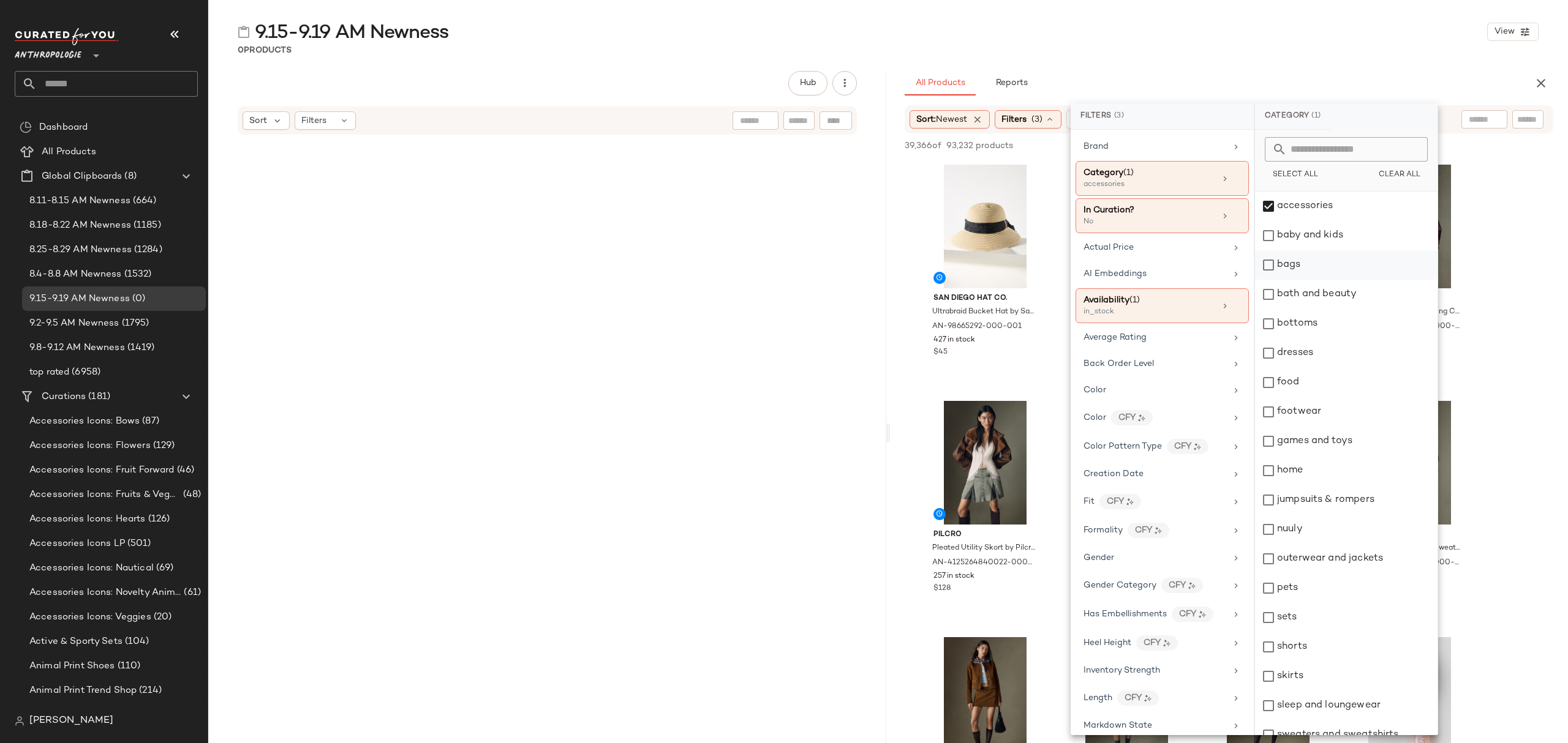
click at [1330, 261] on div "bags" at bounding box center [1346, 265] width 182 height 30
click at [1345, 320] on div "bottoms" at bounding box center [1346, 323] width 182 height 30
click at [1355, 352] on div "dresses" at bounding box center [1346, 353] width 182 height 30
click at [1354, 413] on div "footwear" at bounding box center [1346, 412] width 182 height 30
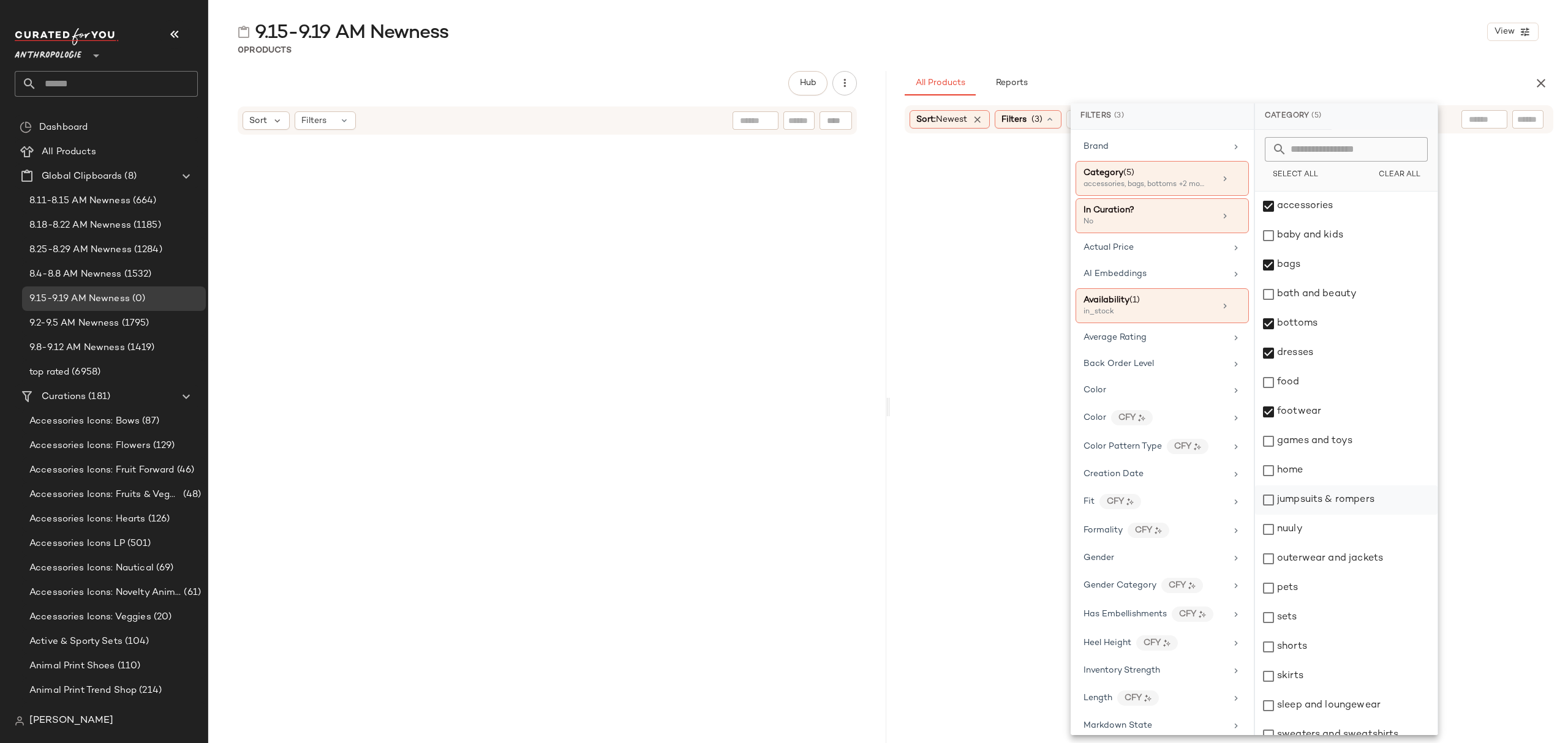
click at [1362, 507] on div "jumpsuits & rompers" at bounding box center [1346, 500] width 182 height 30
click at [1363, 539] on div "nuuly" at bounding box center [1346, 529] width 182 height 30
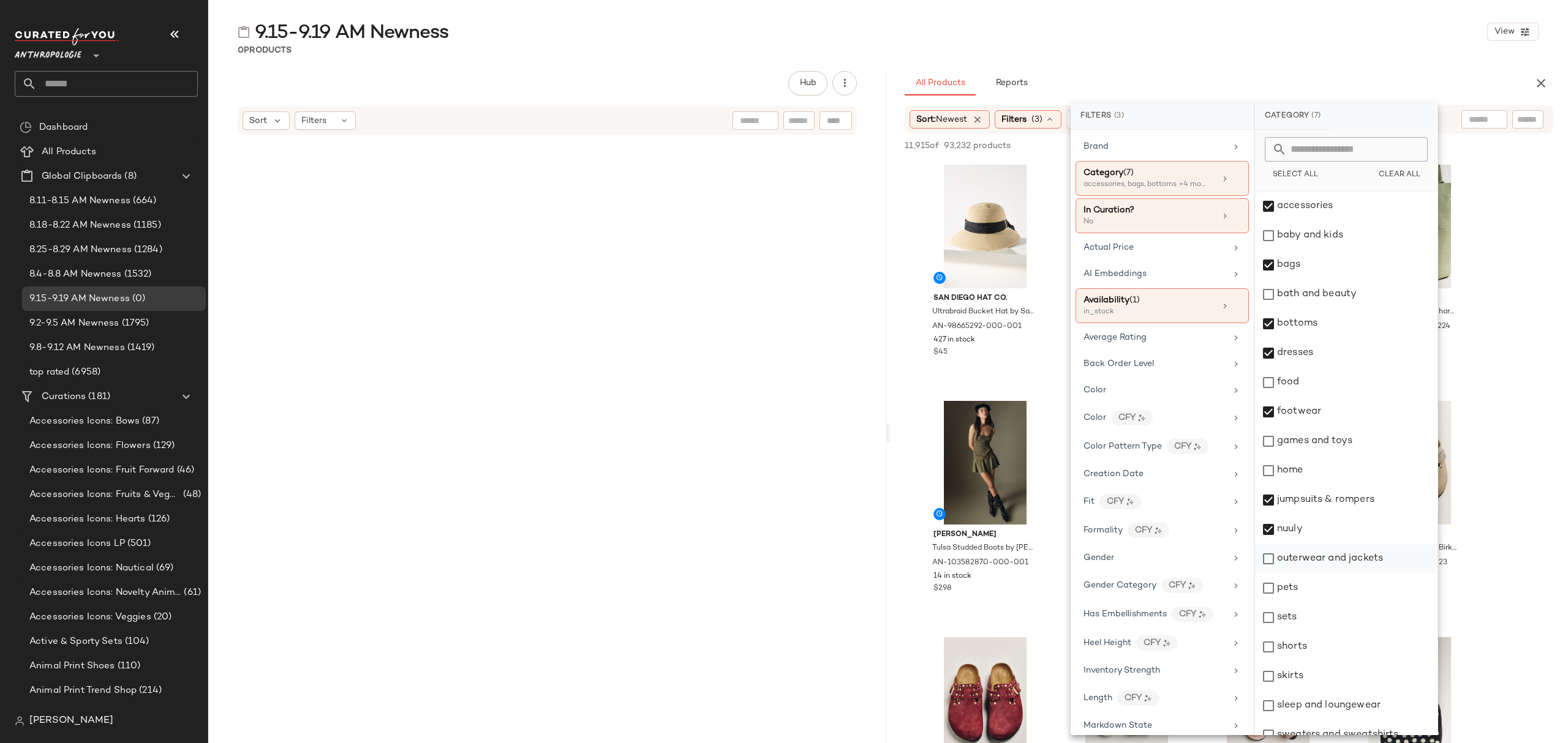
click at [1370, 569] on div "outerwear and jackets" at bounding box center [1346, 559] width 182 height 30
click at [1354, 622] on div "sets" at bounding box center [1346, 618] width 182 height 30
click at [1357, 645] on div "shorts" at bounding box center [1346, 647] width 182 height 30
click at [1353, 678] on div "skirts" at bounding box center [1346, 677] width 182 height 30
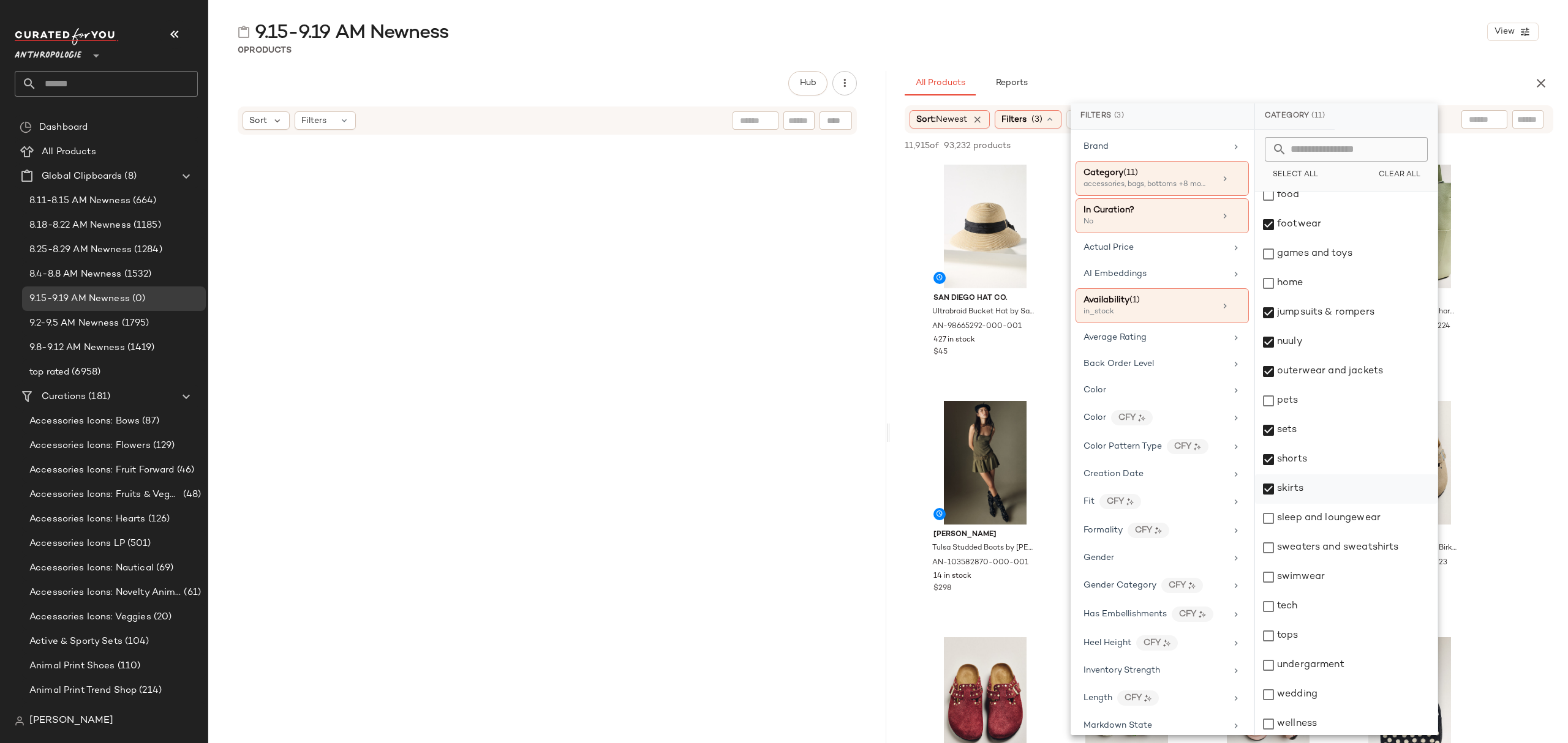
scroll to position [191, 0]
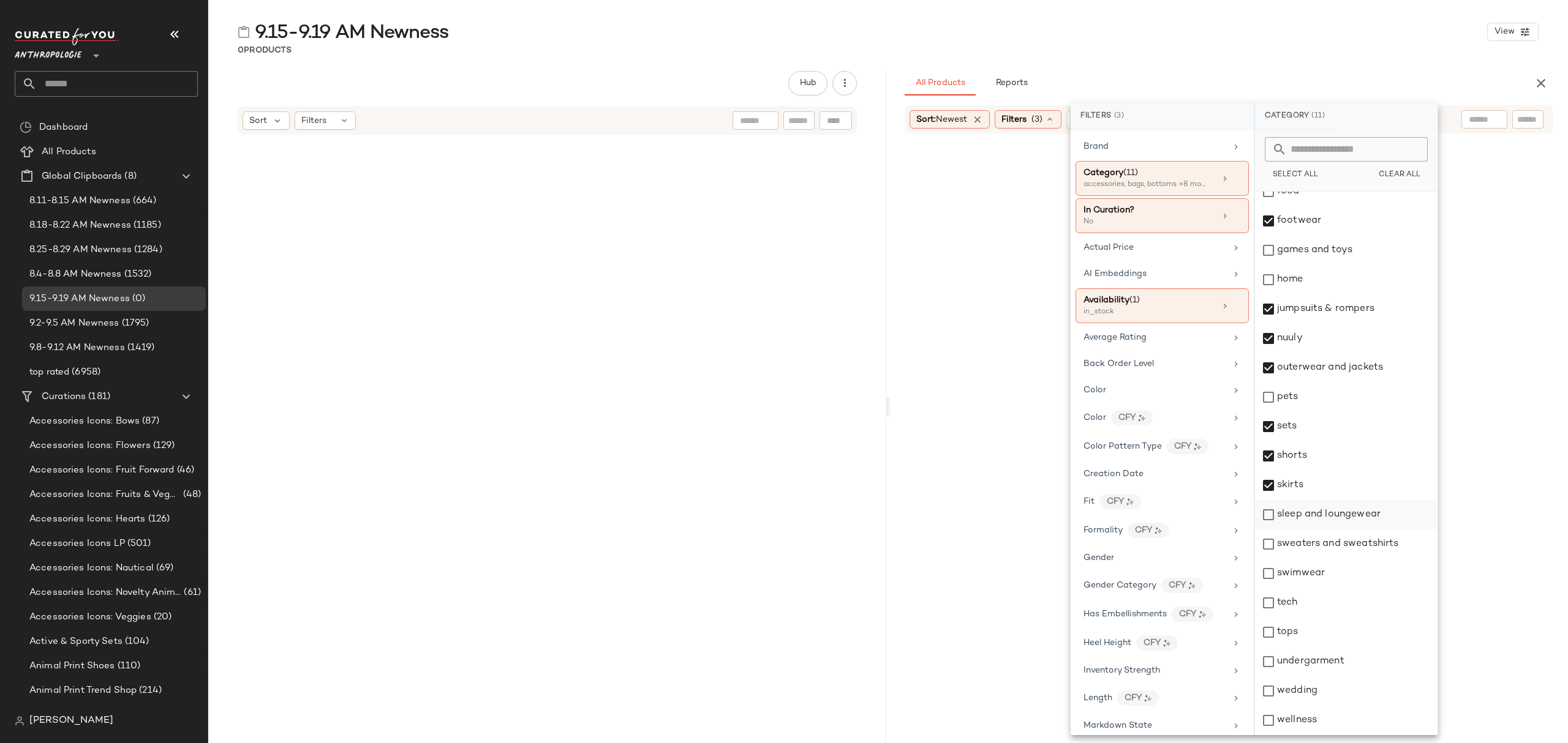
click at [1348, 518] on div "sleep and loungewear" at bounding box center [1346, 515] width 182 height 30
click at [1350, 547] on div "sweaters and sweatshirts" at bounding box center [1346, 544] width 182 height 30
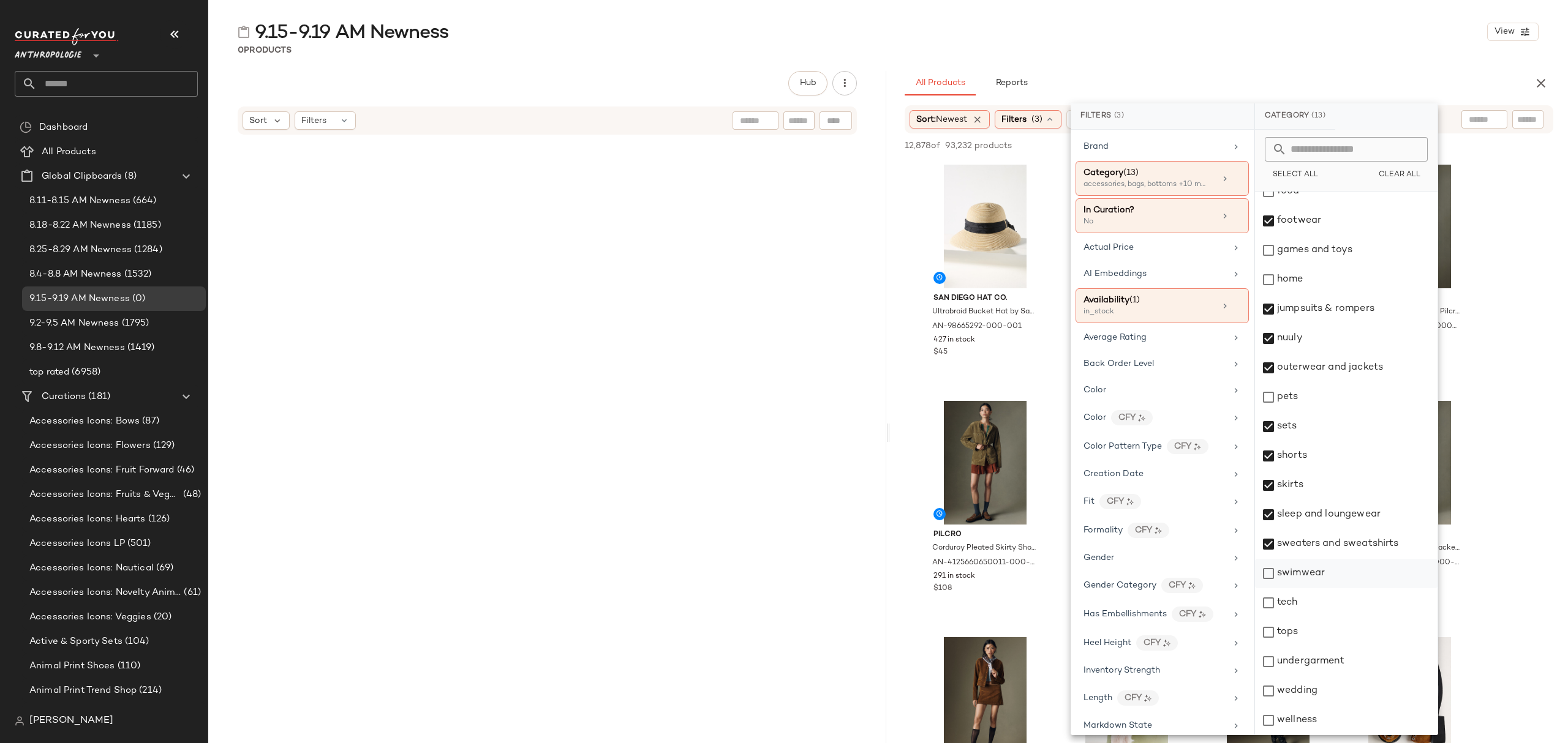
click at [1328, 572] on div "swimwear" at bounding box center [1346, 574] width 182 height 30
click at [1315, 629] on div "tops" at bounding box center [1346, 632] width 182 height 30
click at [1319, 659] on div "undergarment" at bounding box center [1346, 661] width 182 height 30
click at [1326, 688] on div "wedding" at bounding box center [1346, 691] width 182 height 30
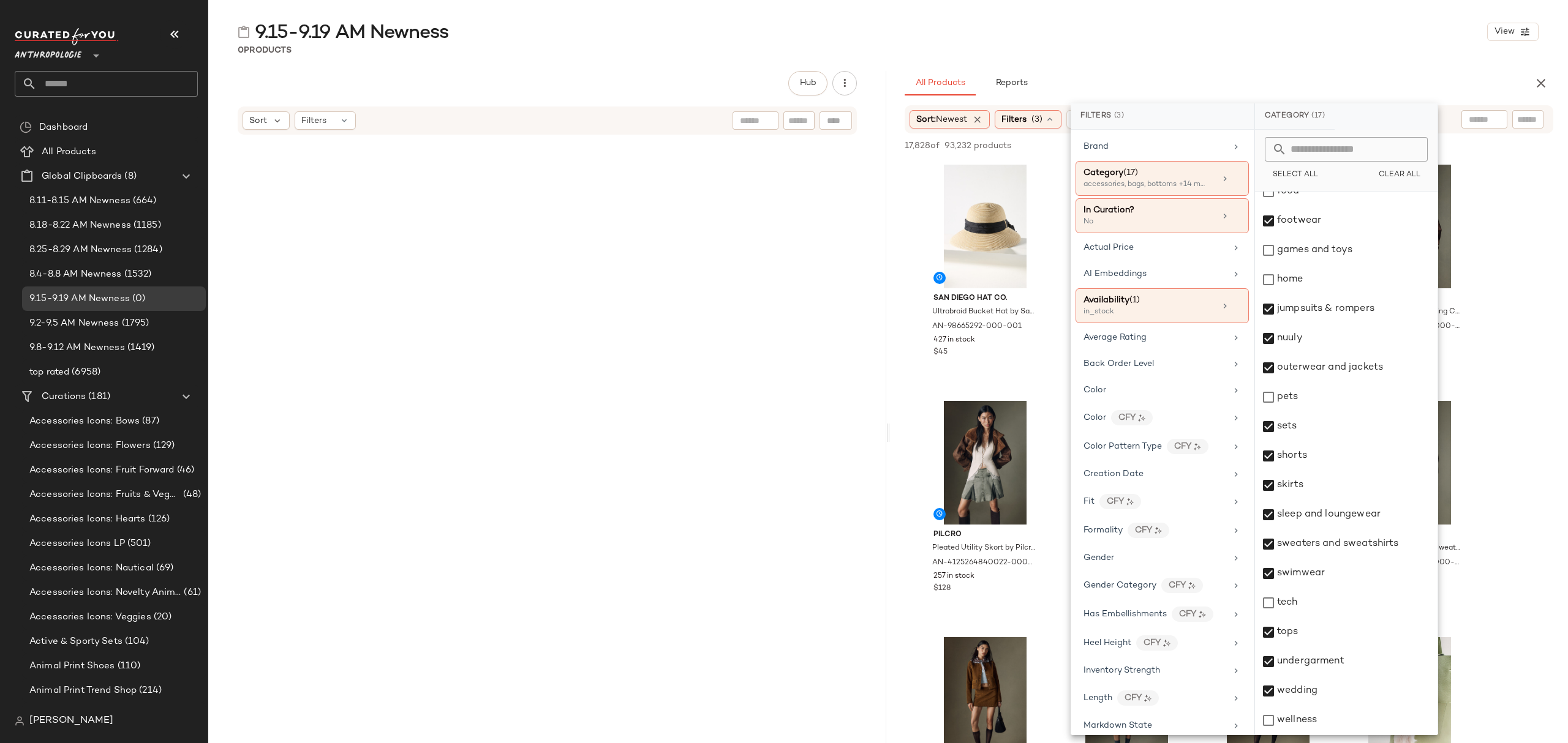
click at [1181, 55] on div "0 Products" at bounding box center [888, 50] width 1360 height 12
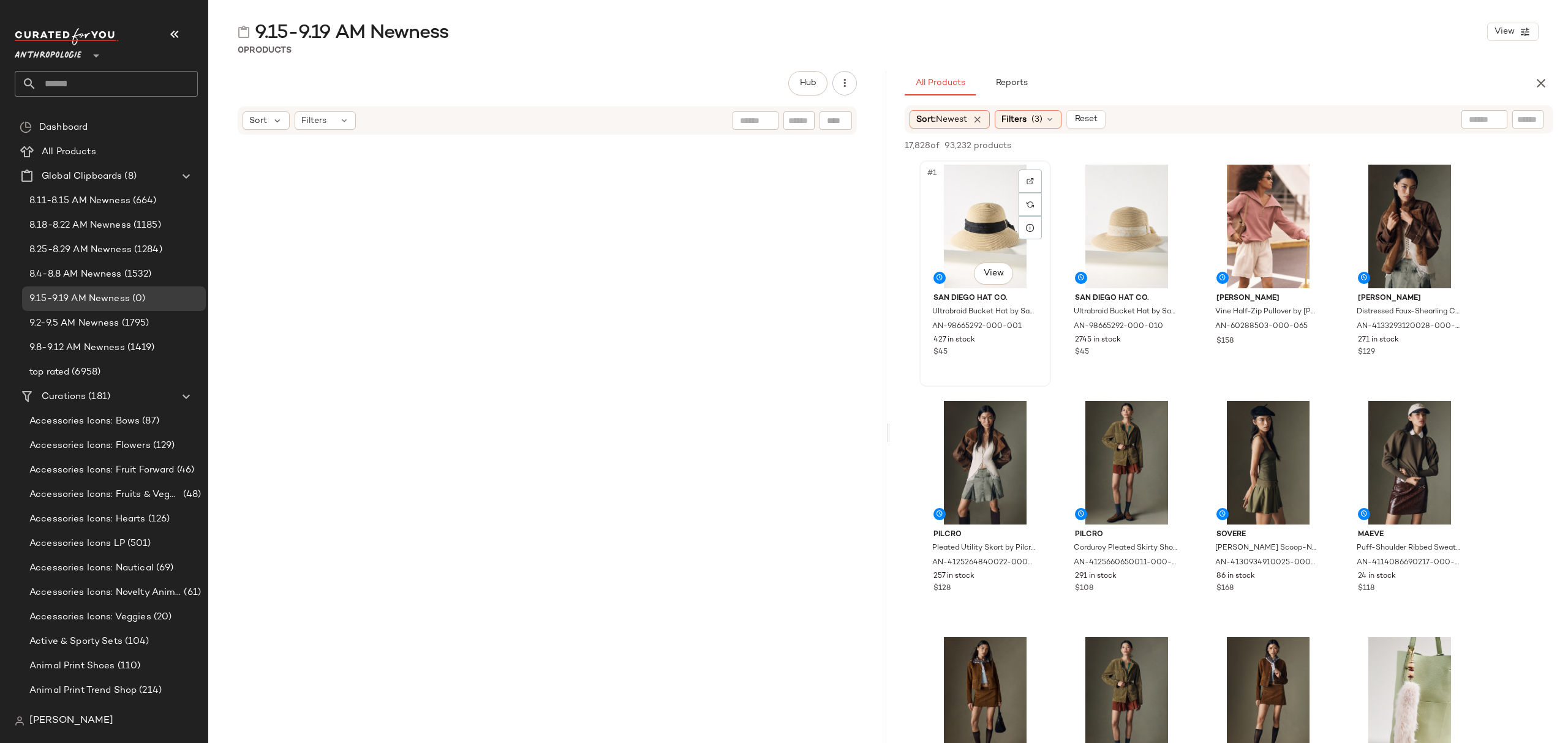
click at [948, 209] on div "#1 View" at bounding box center [984, 227] width 123 height 124
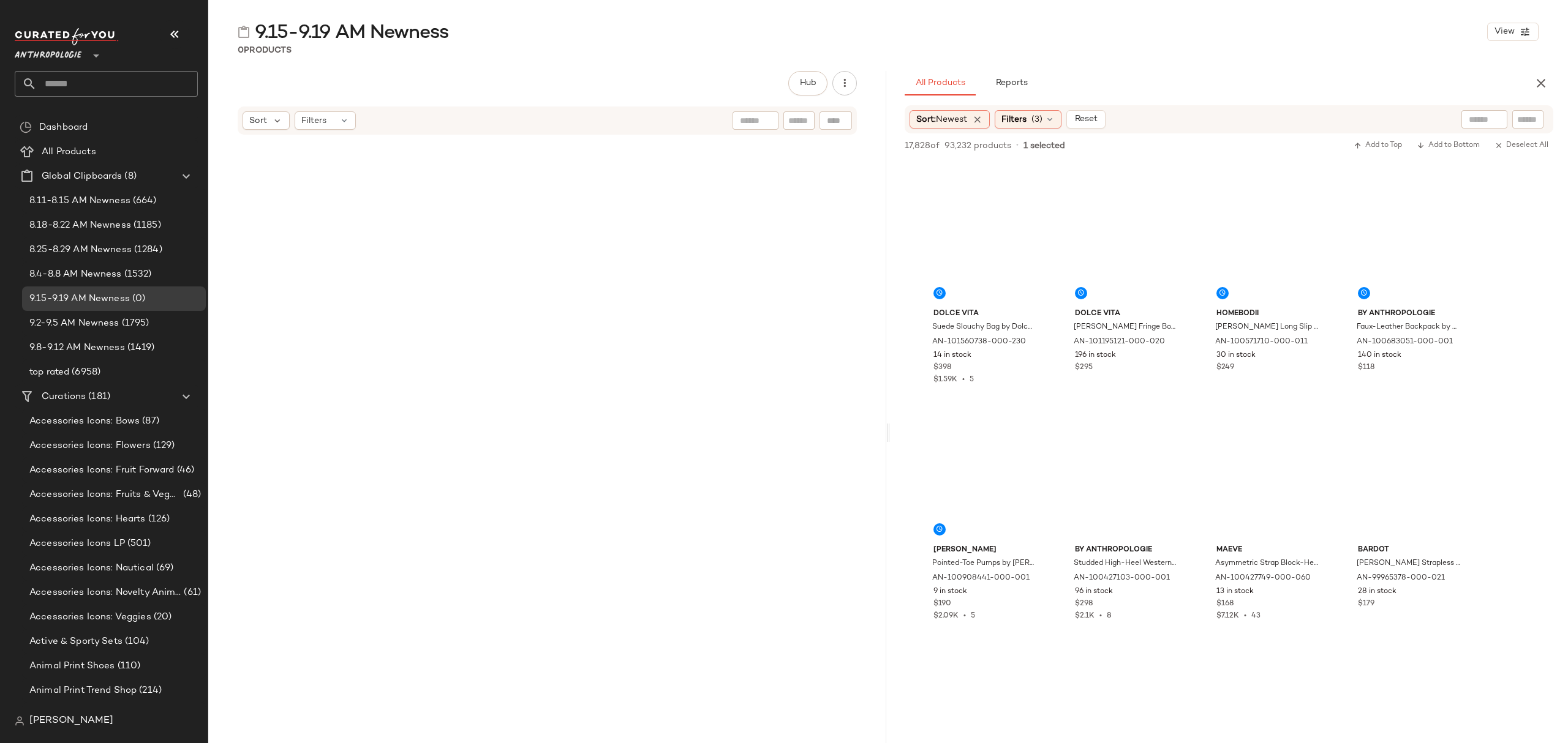
scroll to position [61719, 0]
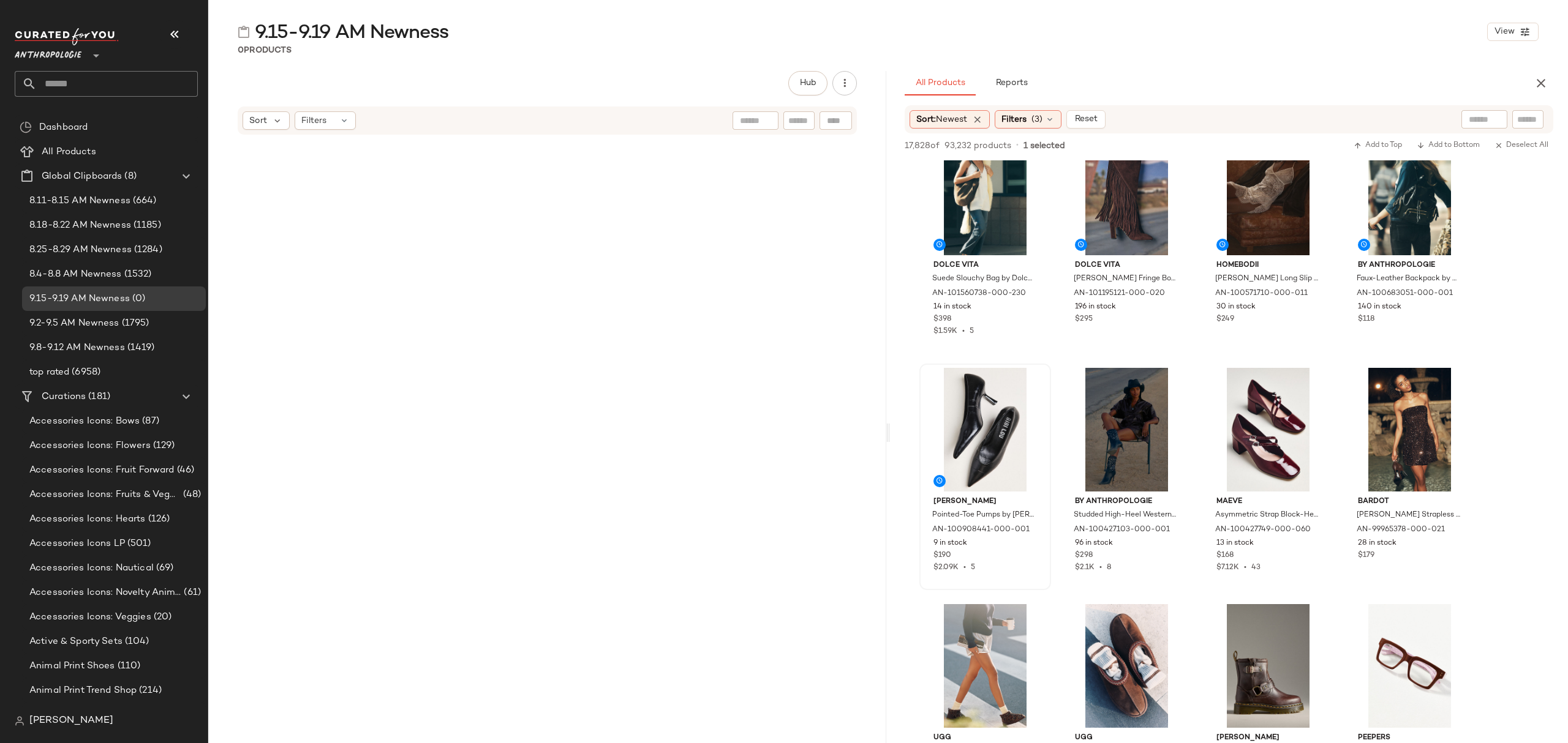
click at [1003, 560] on div "$190" at bounding box center [985, 556] width 104 height 11
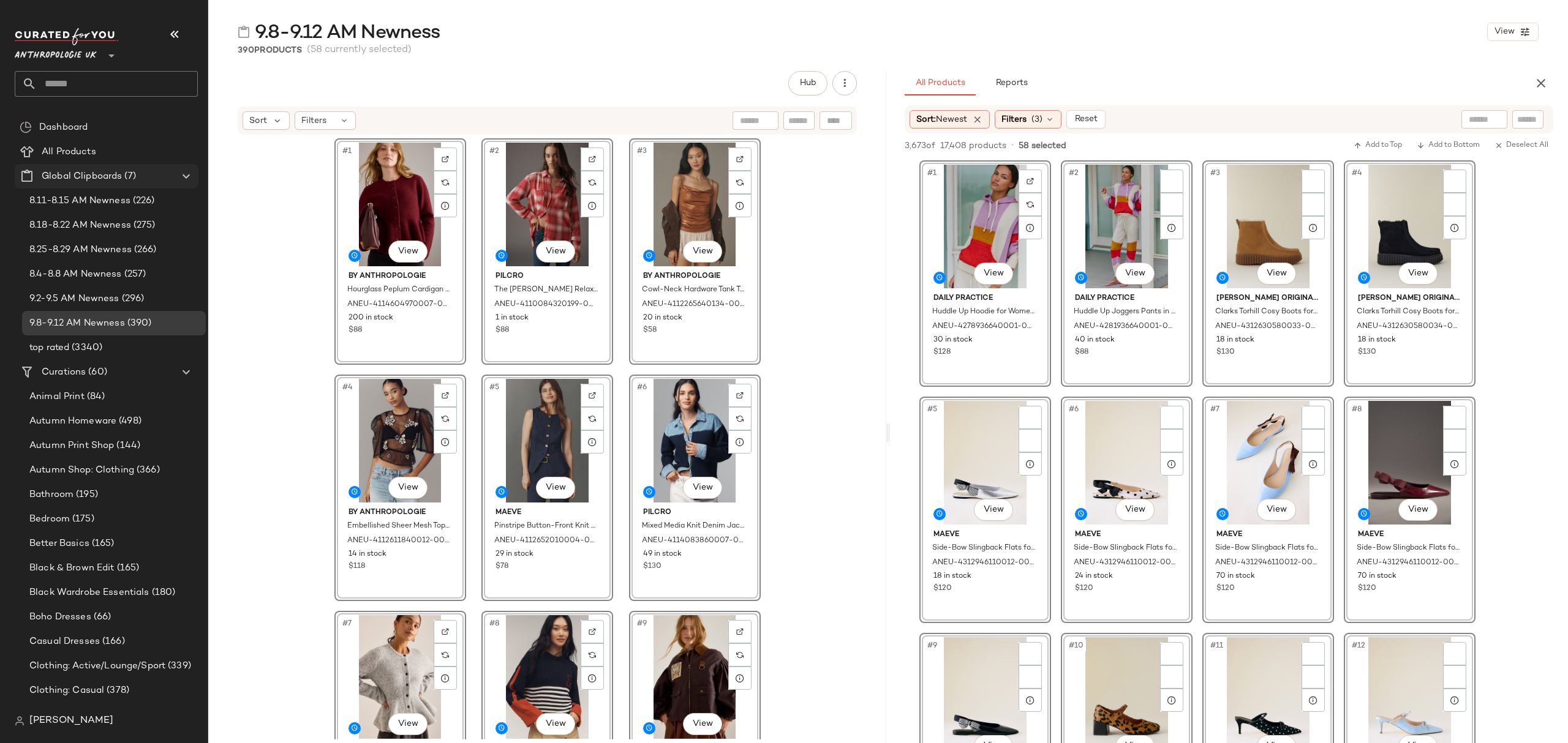
scroll to position [2296, 0]
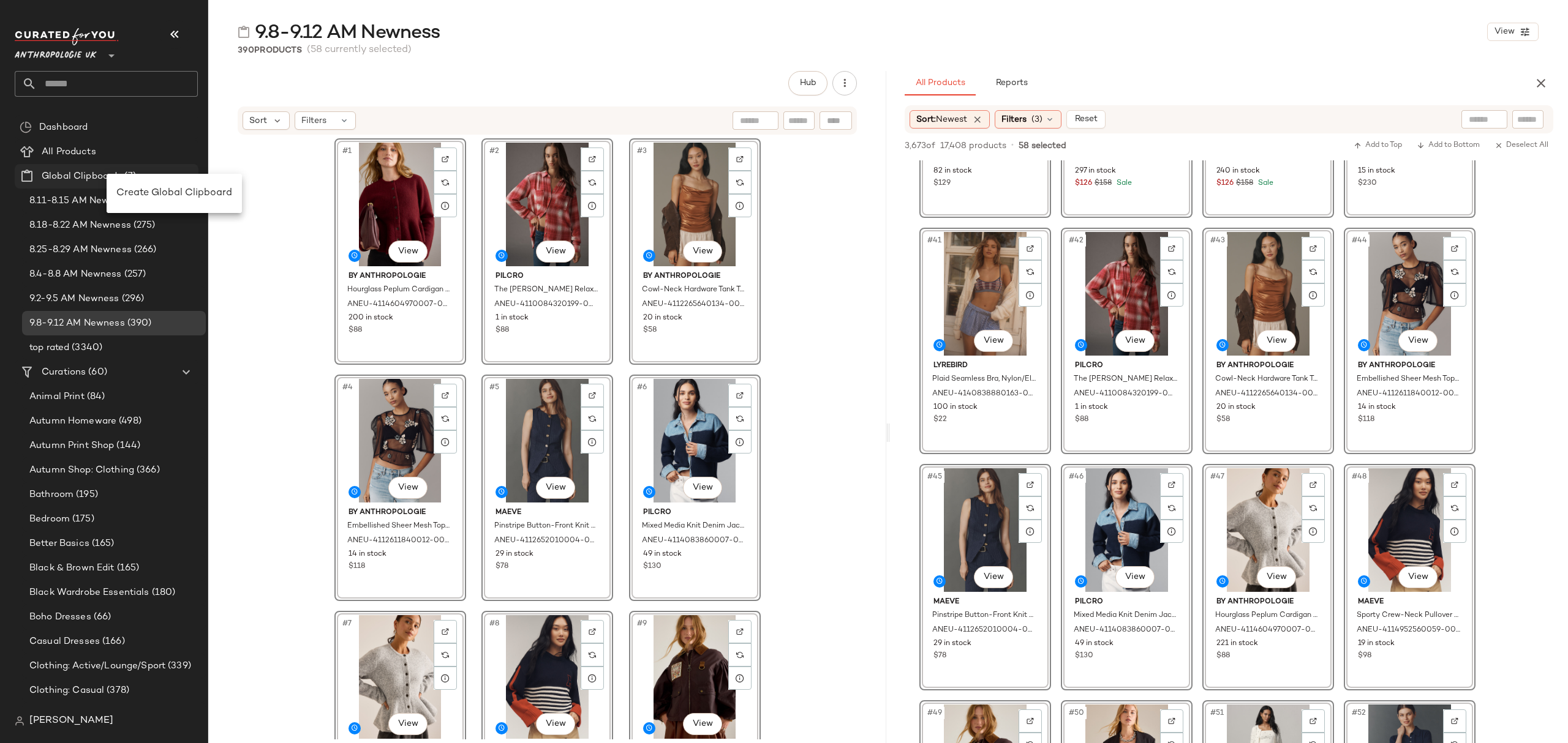
click at [140, 188] on span "Create Global Clipboard" at bounding box center [175, 193] width 116 height 11
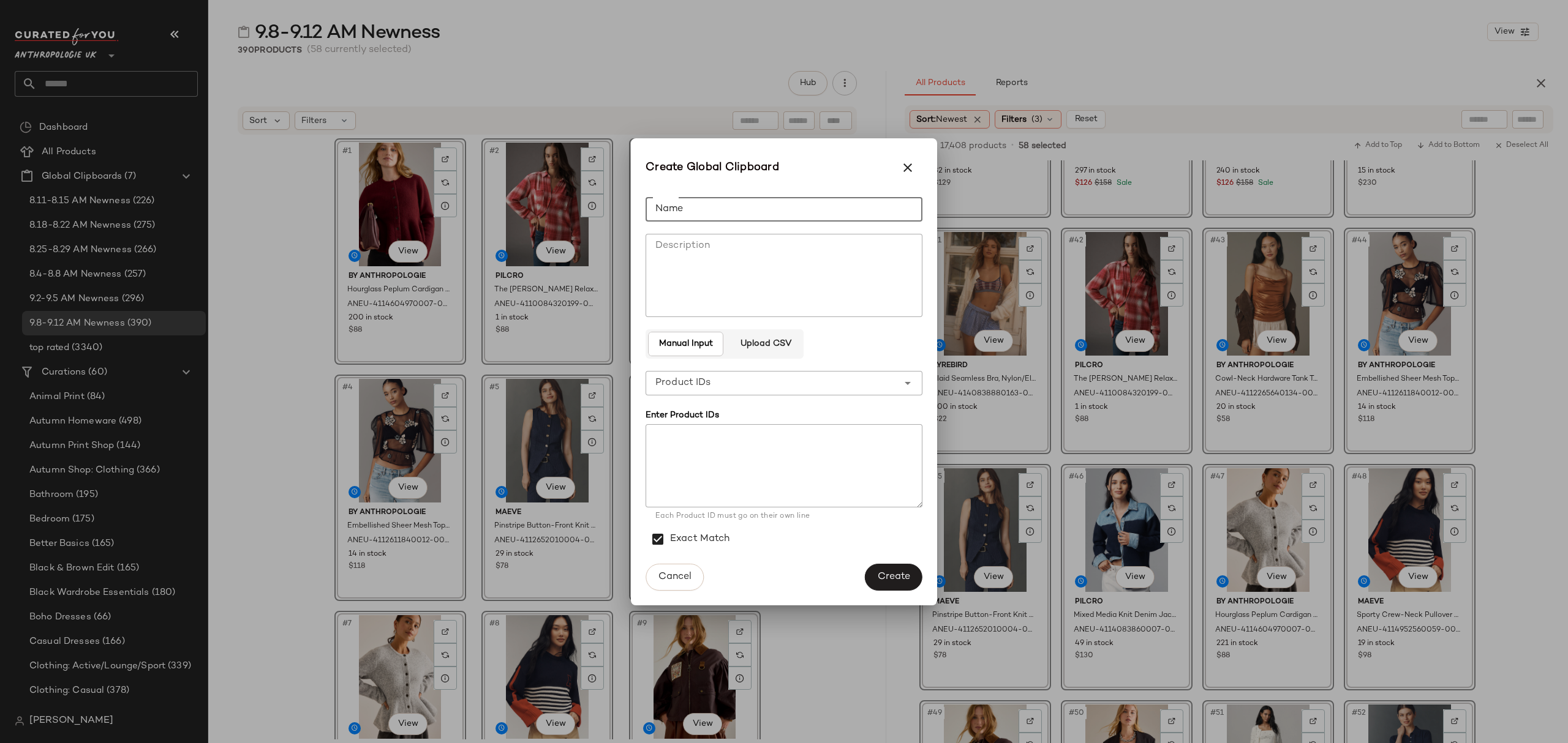
click at [787, 201] on input "Name" at bounding box center [784, 209] width 277 height 24
type input "**********"
click at [894, 579] on span "Create" at bounding box center [893, 577] width 33 height 11
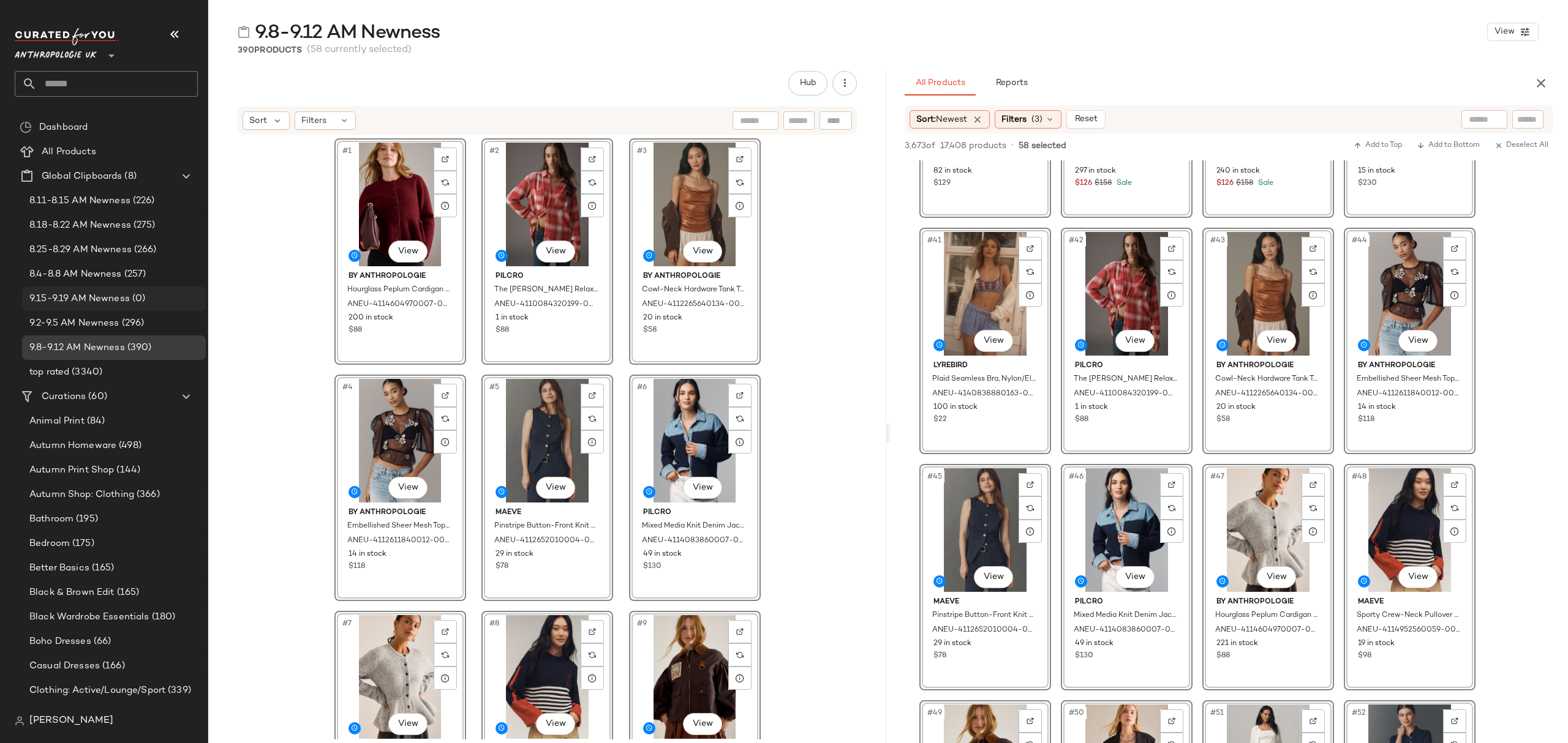
click at [125, 298] on span "9.15-9.19 AM Newness" at bounding box center [80, 299] width 101 height 14
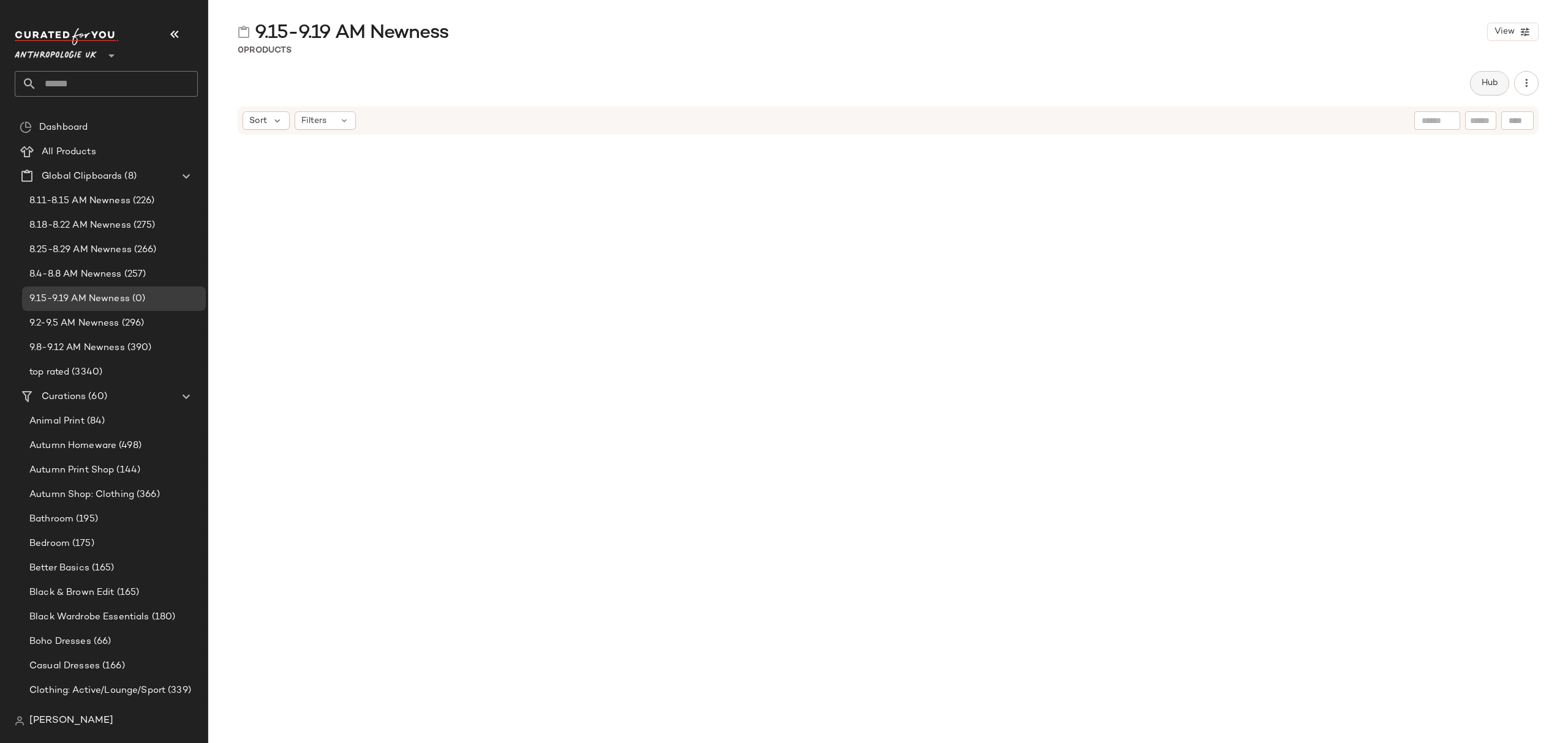
click at [1481, 84] on span "Hub" at bounding box center [1489, 83] width 17 height 10
click at [942, 121] on icon at bounding box center [944, 119] width 11 height 11
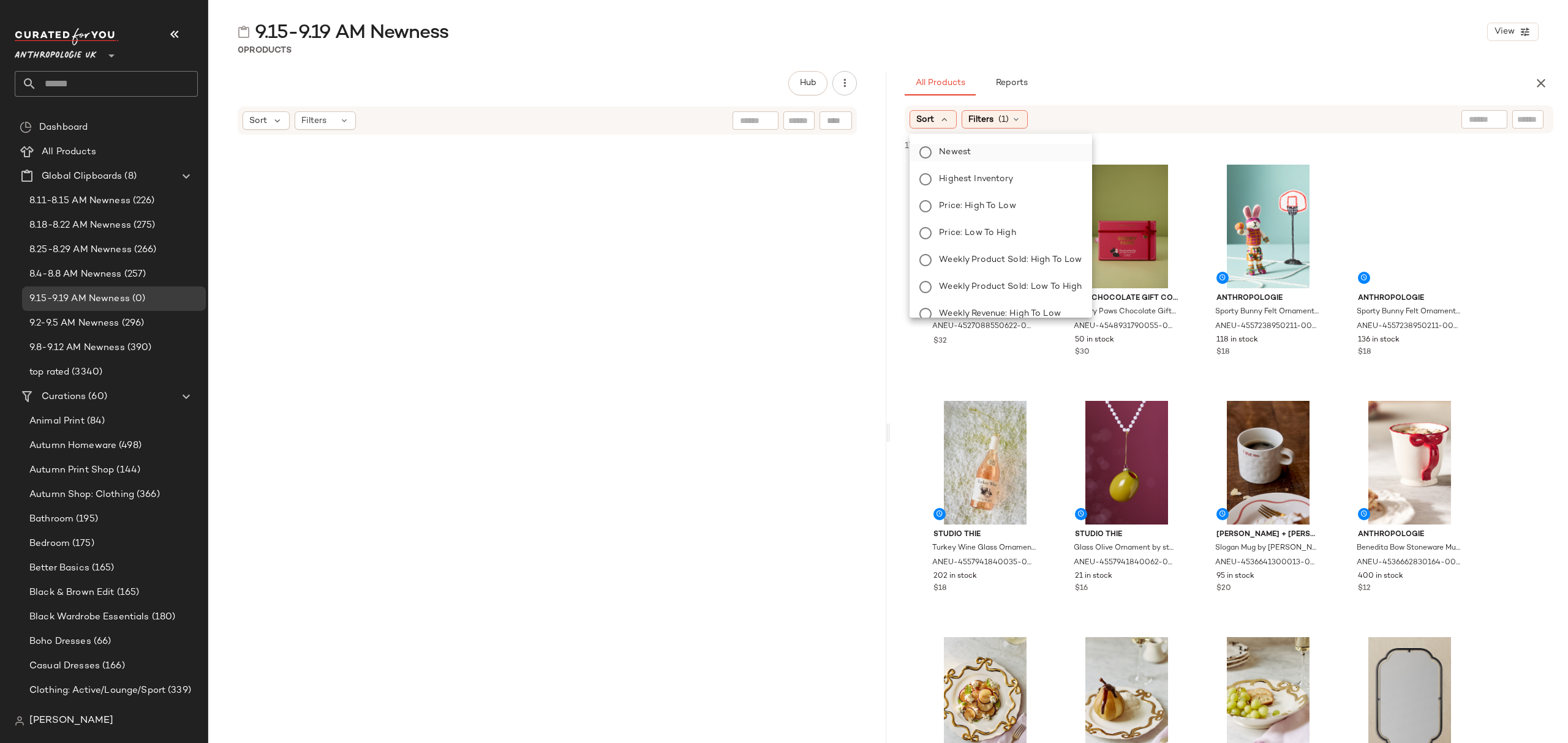
click at [961, 150] on span "Newest" at bounding box center [955, 152] width 32 height 13
click at [1193, 86] on div "All Products Reports" at bounding box center [1209, 83] width 610 height 24
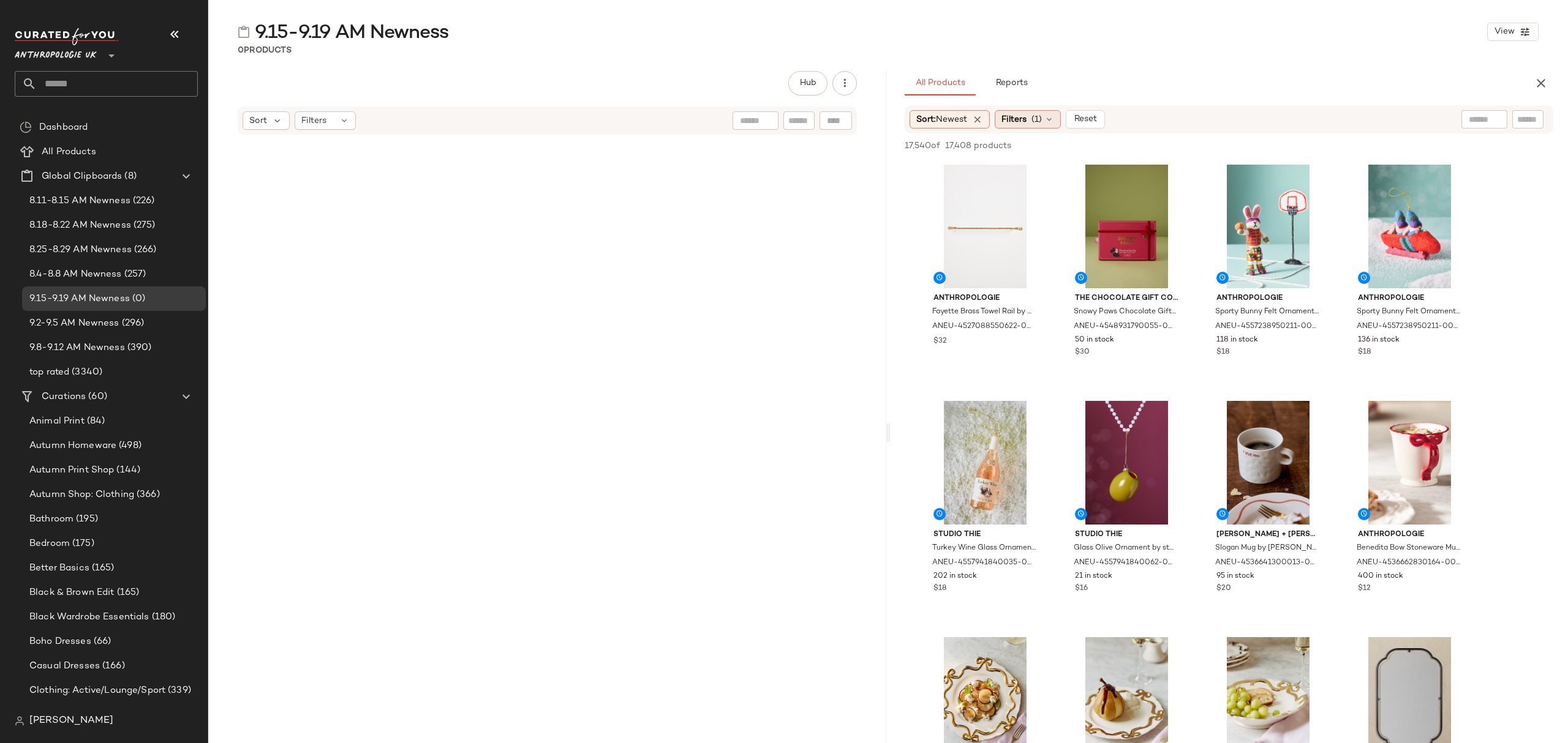
click at [1025, 123] on span "Filters" at bounding box center [1013, 119] width 25 height 13
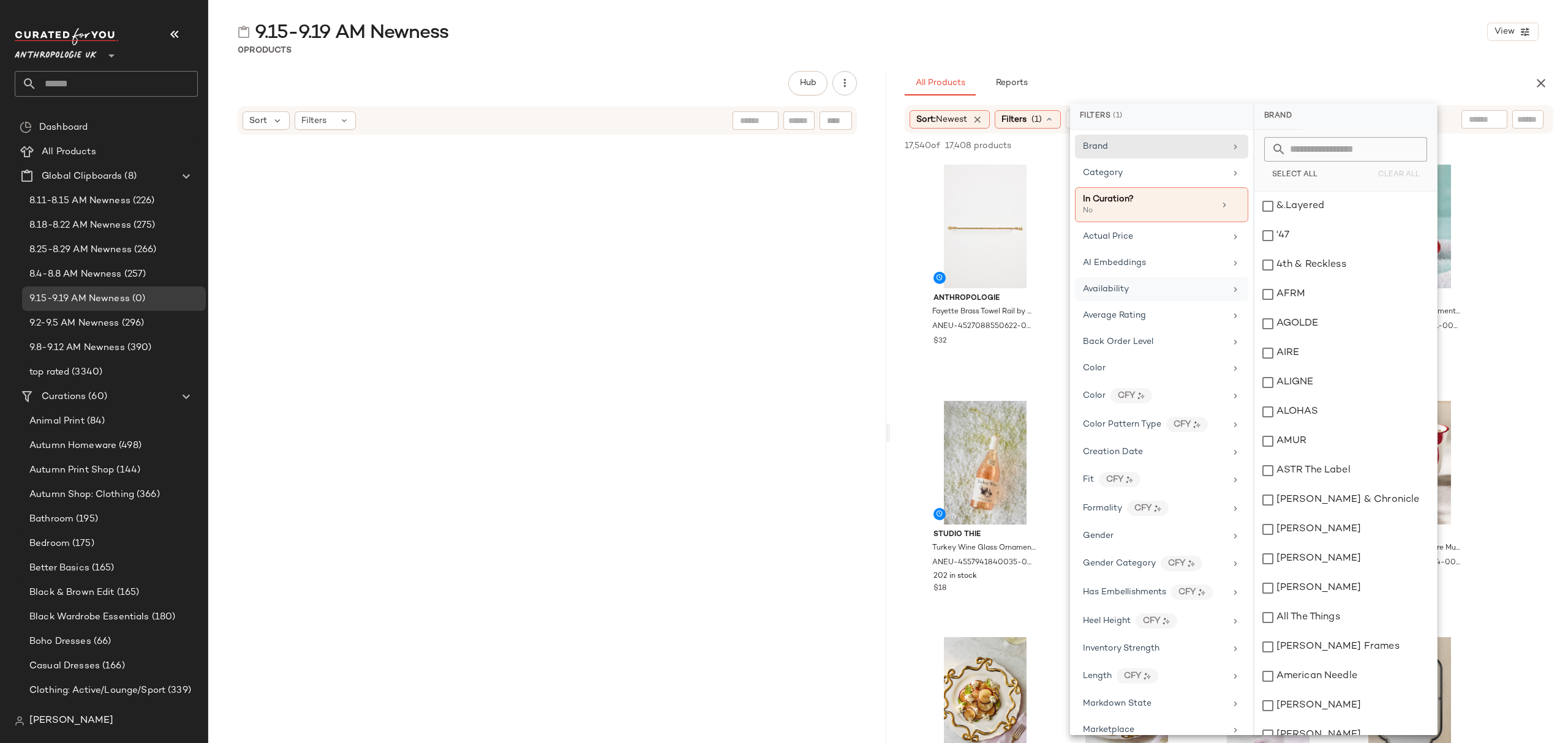
click at [1142, 296] on div "Availability" at bounding box center [1154, 289] width 143 height 13
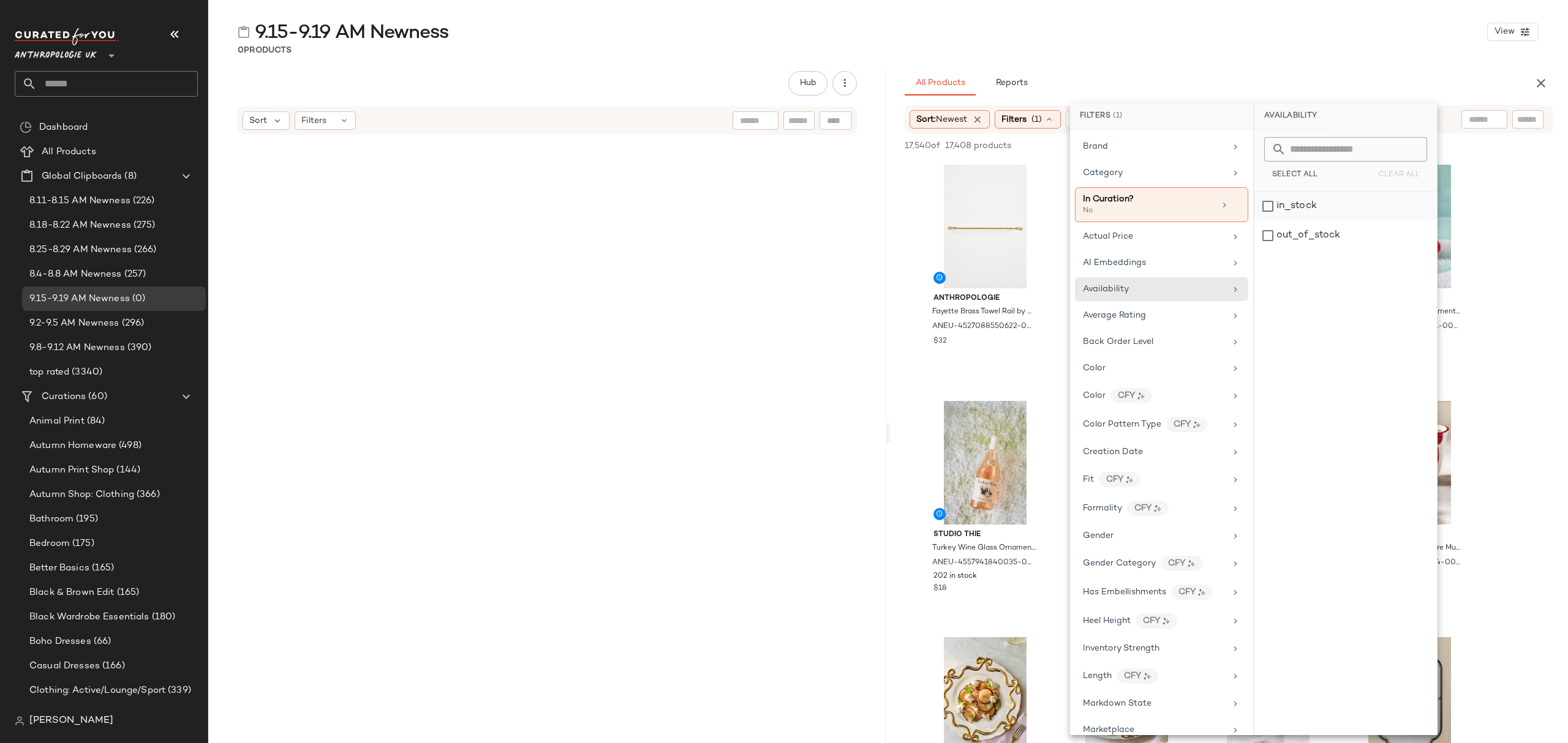
click at [1302, 208] on div "in_stock" at bounding box center [1345, 206] width 182 height 30
click at [1144, 175] on div "Category" at bounding box center [1154, 172] width 143 height 13
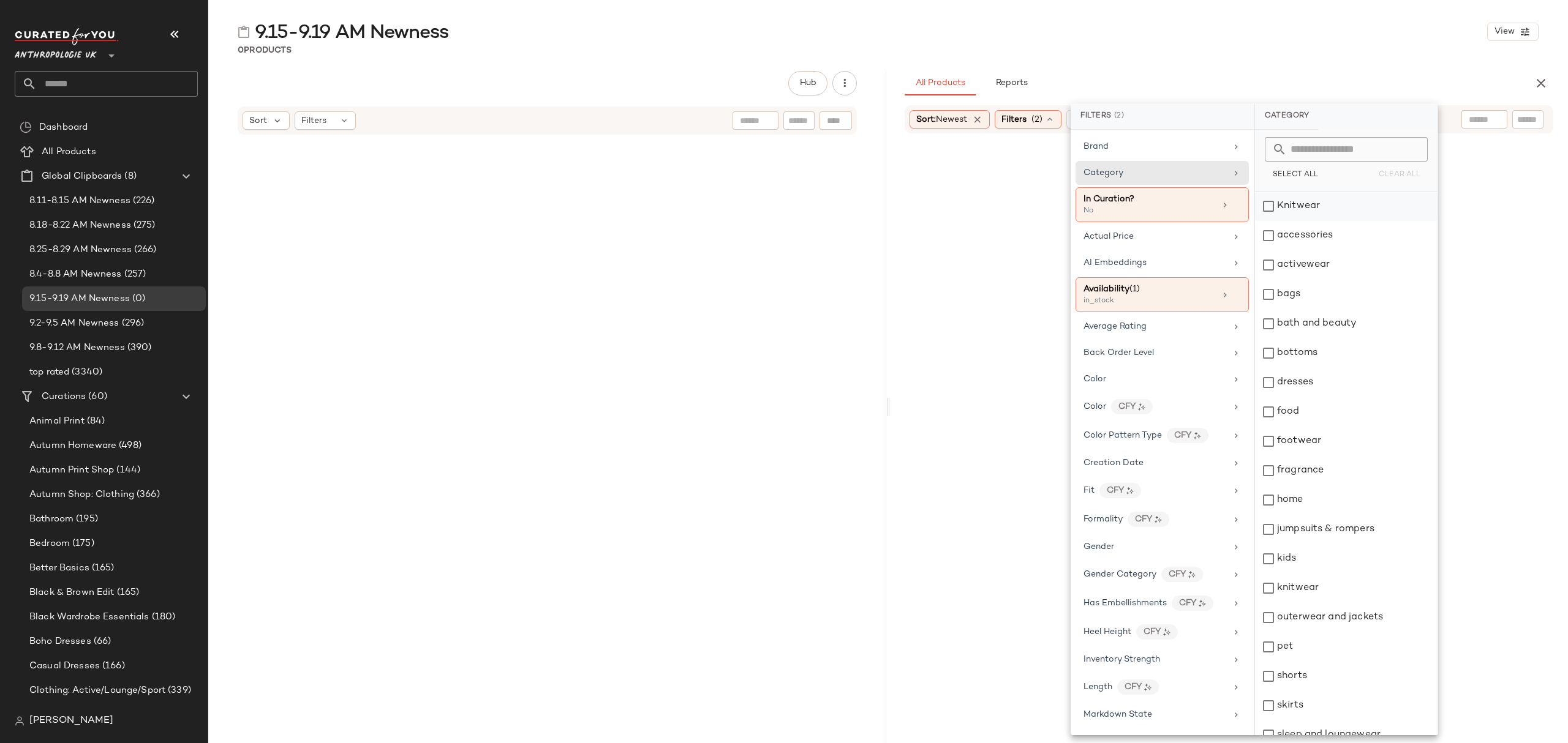
click at [1293, 206] on div "Knitwear" at bounding box center [1346, 206] width 182 height 30
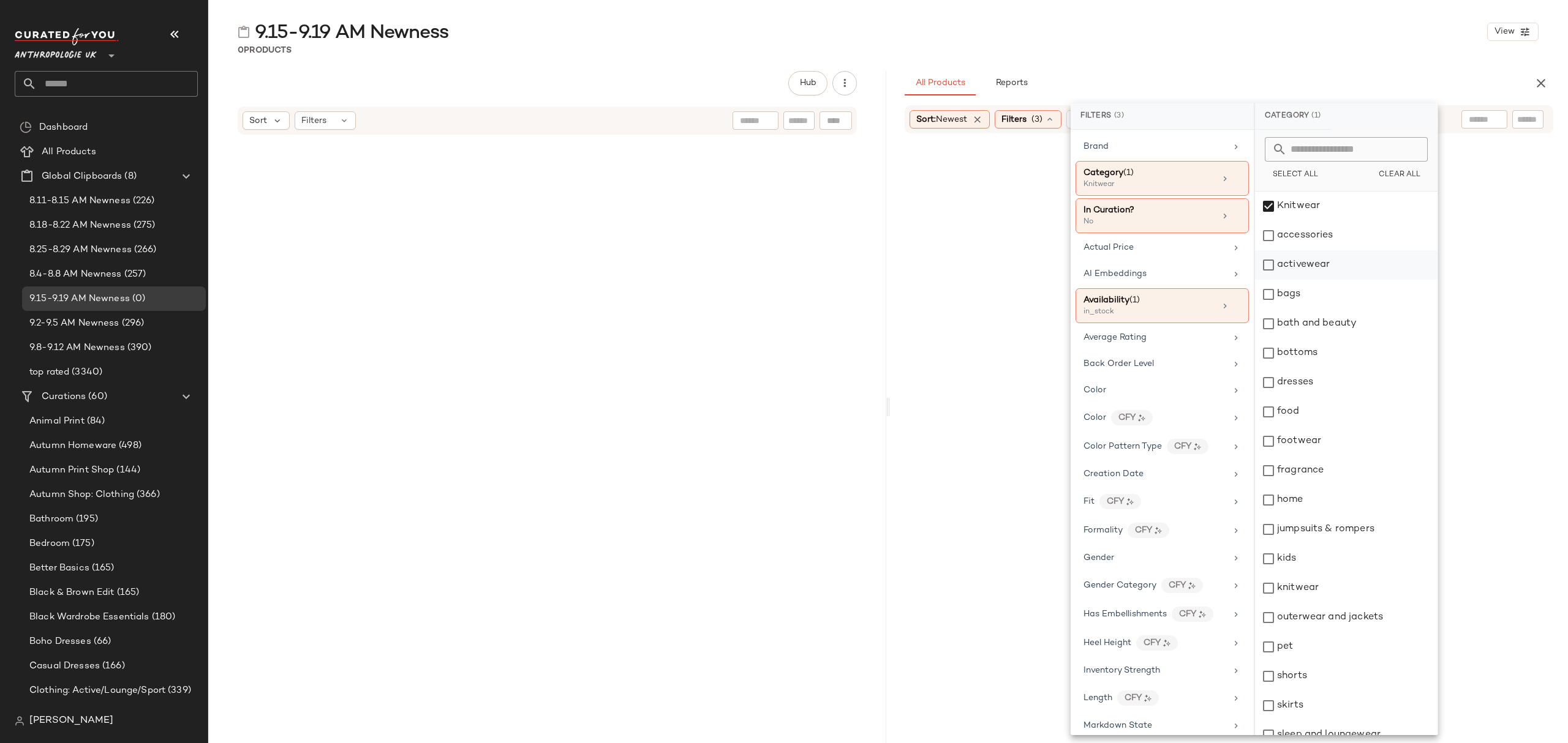
click at [1322, 248] on div "accessories" at bounding box center [1346, 236] width 182 height 30
click at [1324, 263] on div "activewear" at bounding box center [1346, 265] width 182 height 30
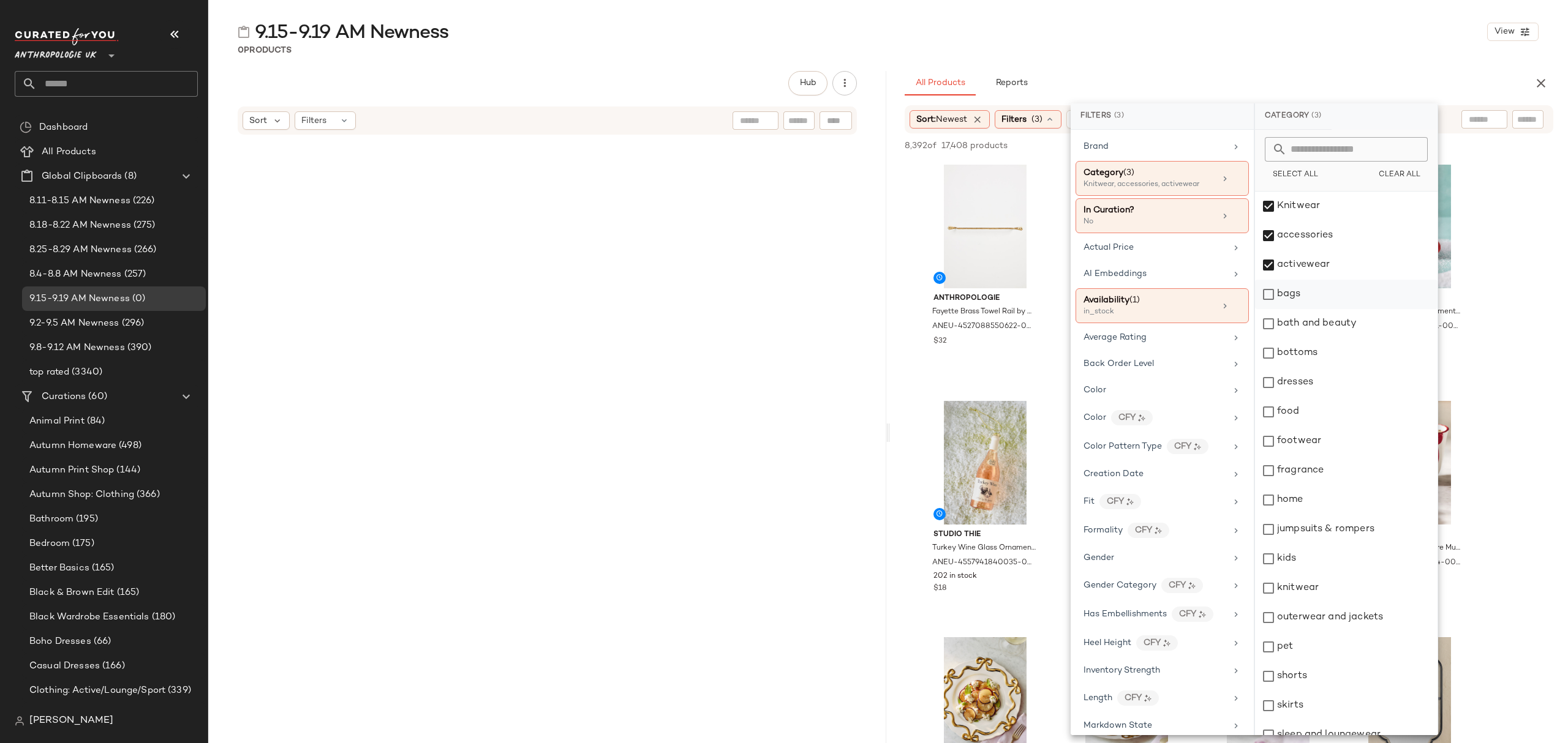
click at [1333, 297] on div "bags" at bounding box center [1346, 294] width 182 height 30
click at [1338, 363] on div "bottoms" at bounding box center [1346, 353] width 182 height 30
click at [1339, 385] on div "dresses" at bounding box center [1346, 382] width 182 height 30
click at [1345, 433] on div "footwear" at bounding box center [1346, 441] width 182 height 30
click at [1351, 496] on div "home" at bounding box center [1346, 500] width 182 height 30
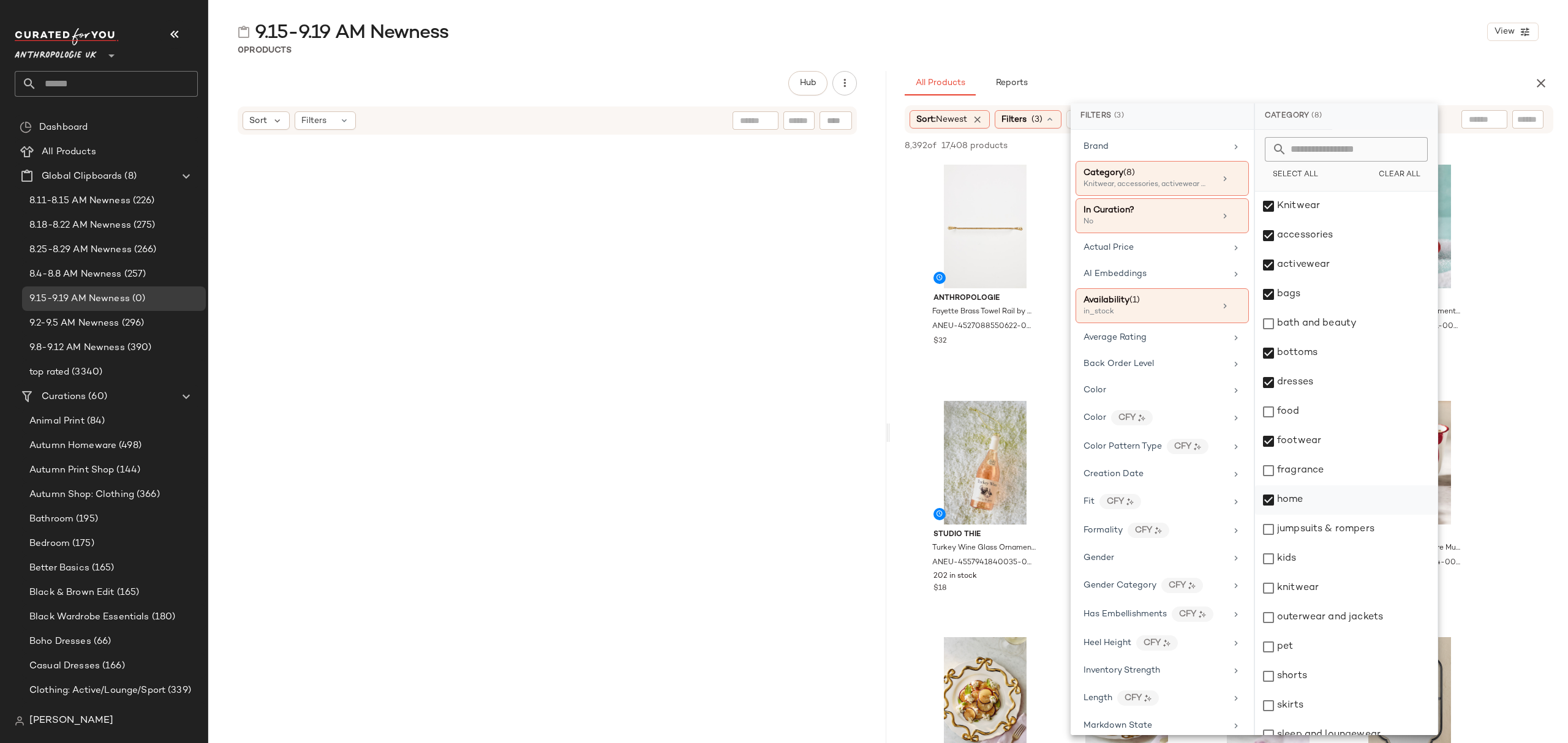
click at [1351, 505] on div "home" at bounding box center [1346, 500] width 182 height 30
click at [1358, 529] on div "jumpsuits & rompers" at bounding box center [1346, 529] width 182 height 30
click at [1336, 583] on div "knitwear" at bounding box center [1346, 588] width 182 height 30
click at [1354, 622] on div "outerwear and jackets" at bounding box center [1346, 618] width 182 height 30
click at [1357, 671] on div "shorts" at bounding box center [1346, 677] width 182 height 30
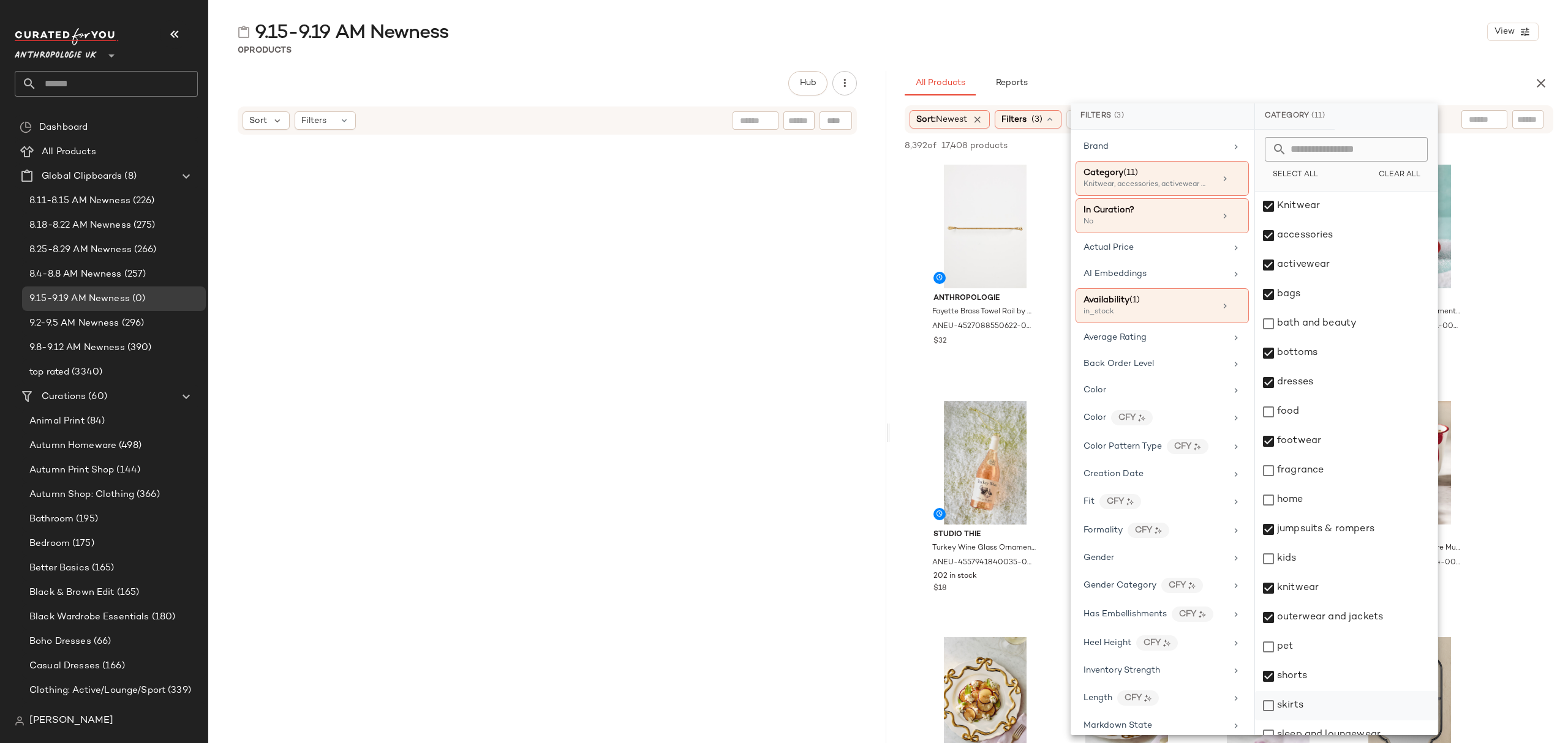
click at [1355, 704] on div "skirts" at bounding box center [1346, 706] width 182 height 30
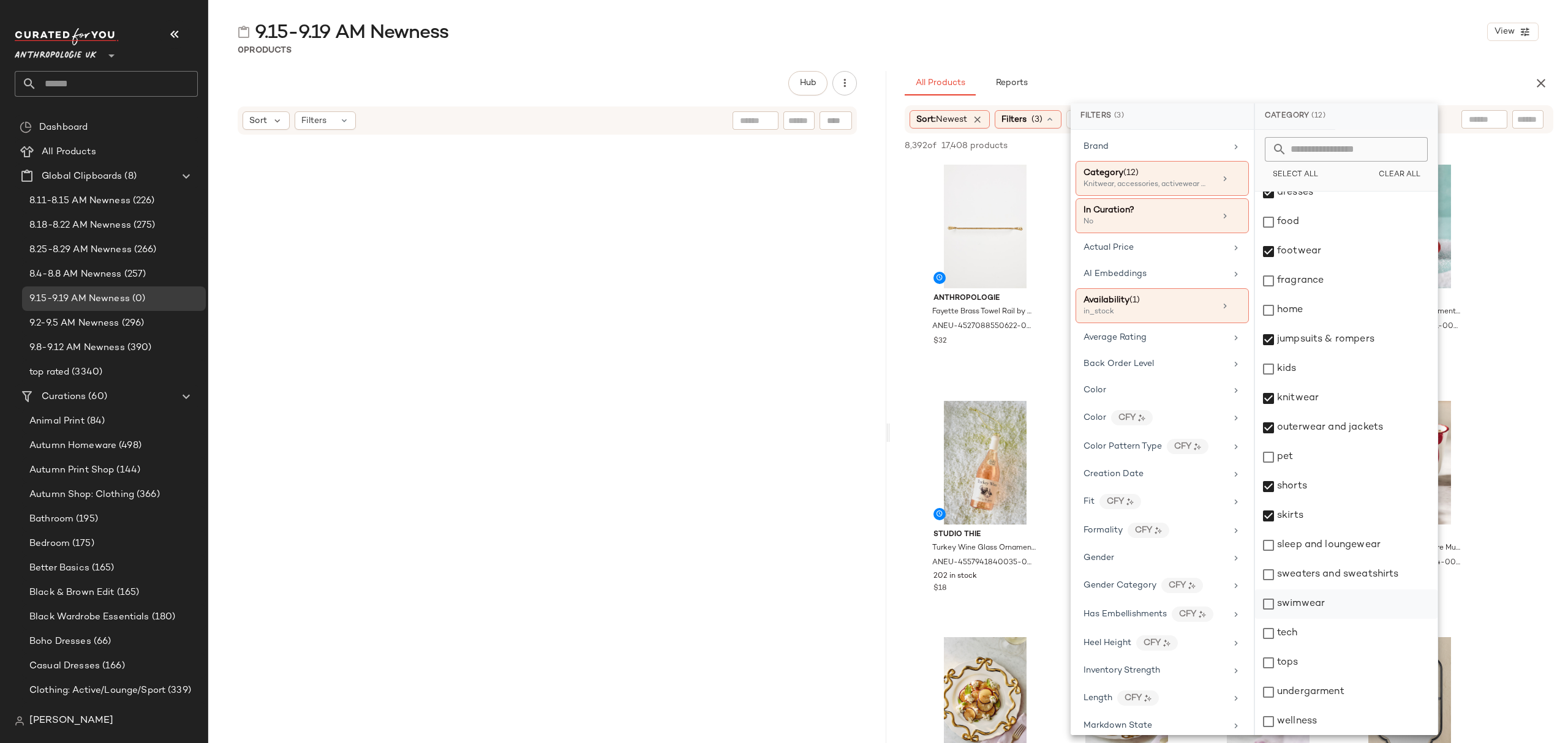
scroll to position [191, 0]
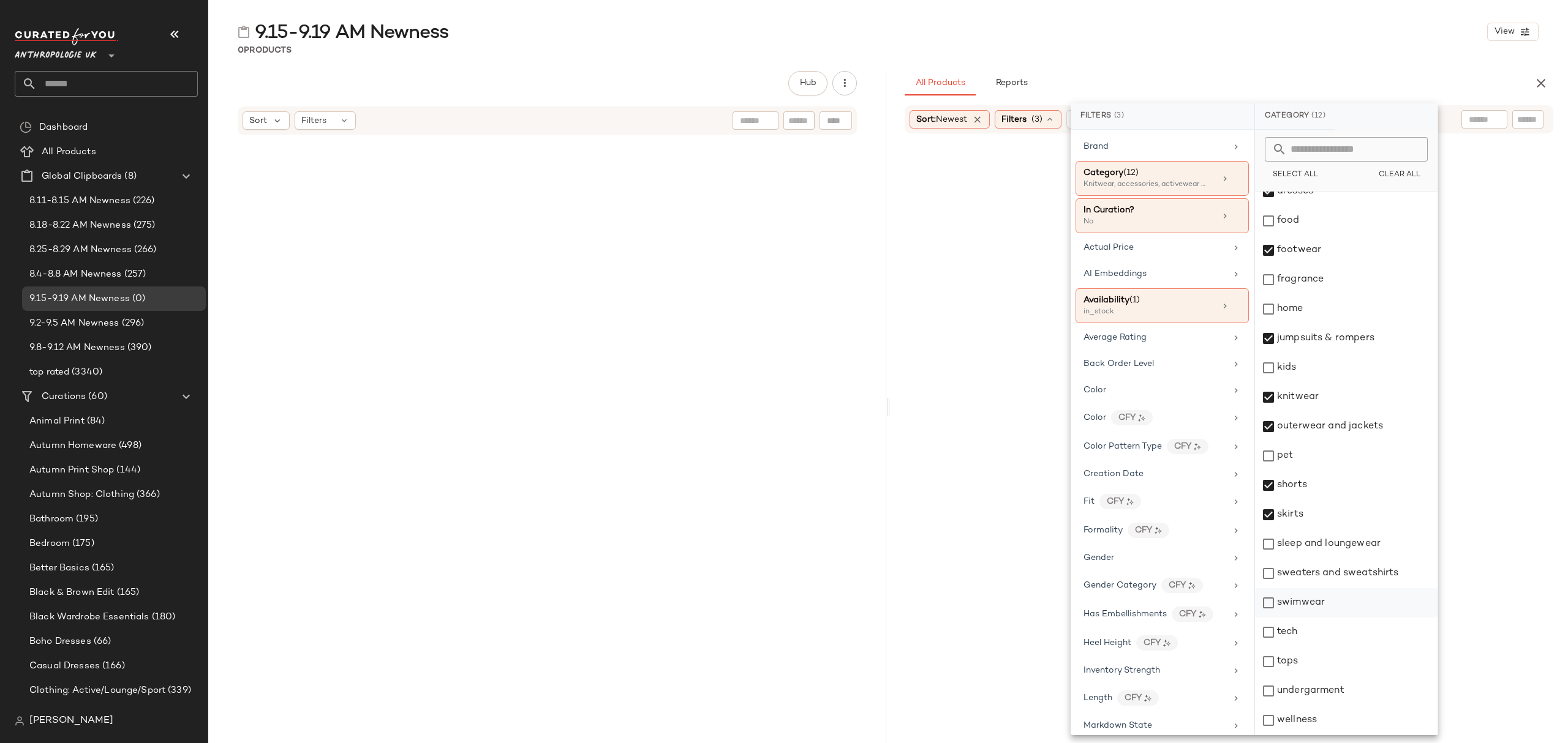
click at [1333, 599] on div "swimwear" at bounding box center [1346, 603] width 182 height 30
click at [1329, 574] on div "sweaters and sweatshirts" at bounding box center [1346, 574] width 182 height 30
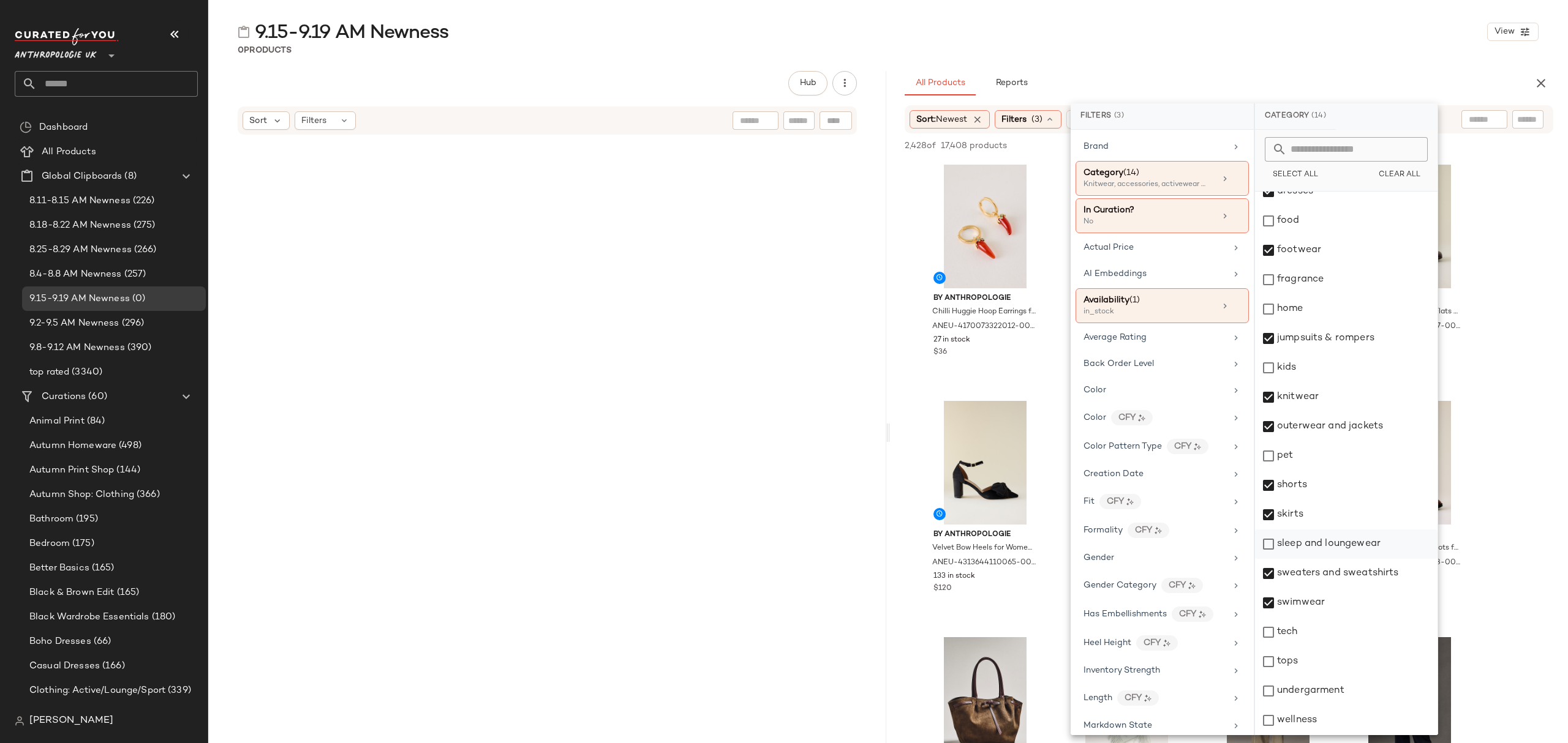
click at [1326, 544] on div "sleep and loungewear" at bounding box center [1346, 544] width 182 height 30
click at [1309, 659] on div "tops" at bounding box center [1346, 661] width 182 height 30
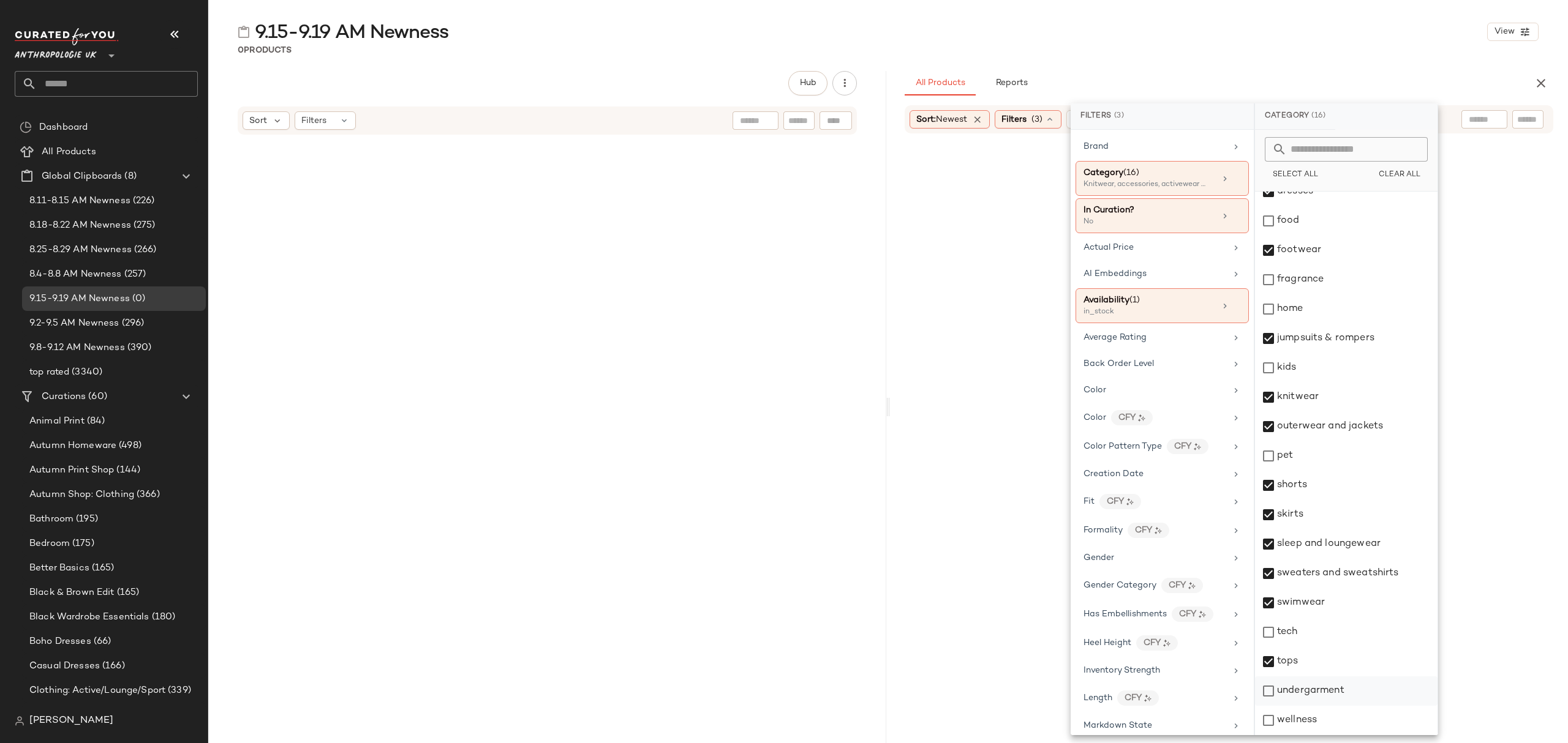
click at [1335, 693] on div "undergarment" at bounding box center [1346, 691] width 182 height 30
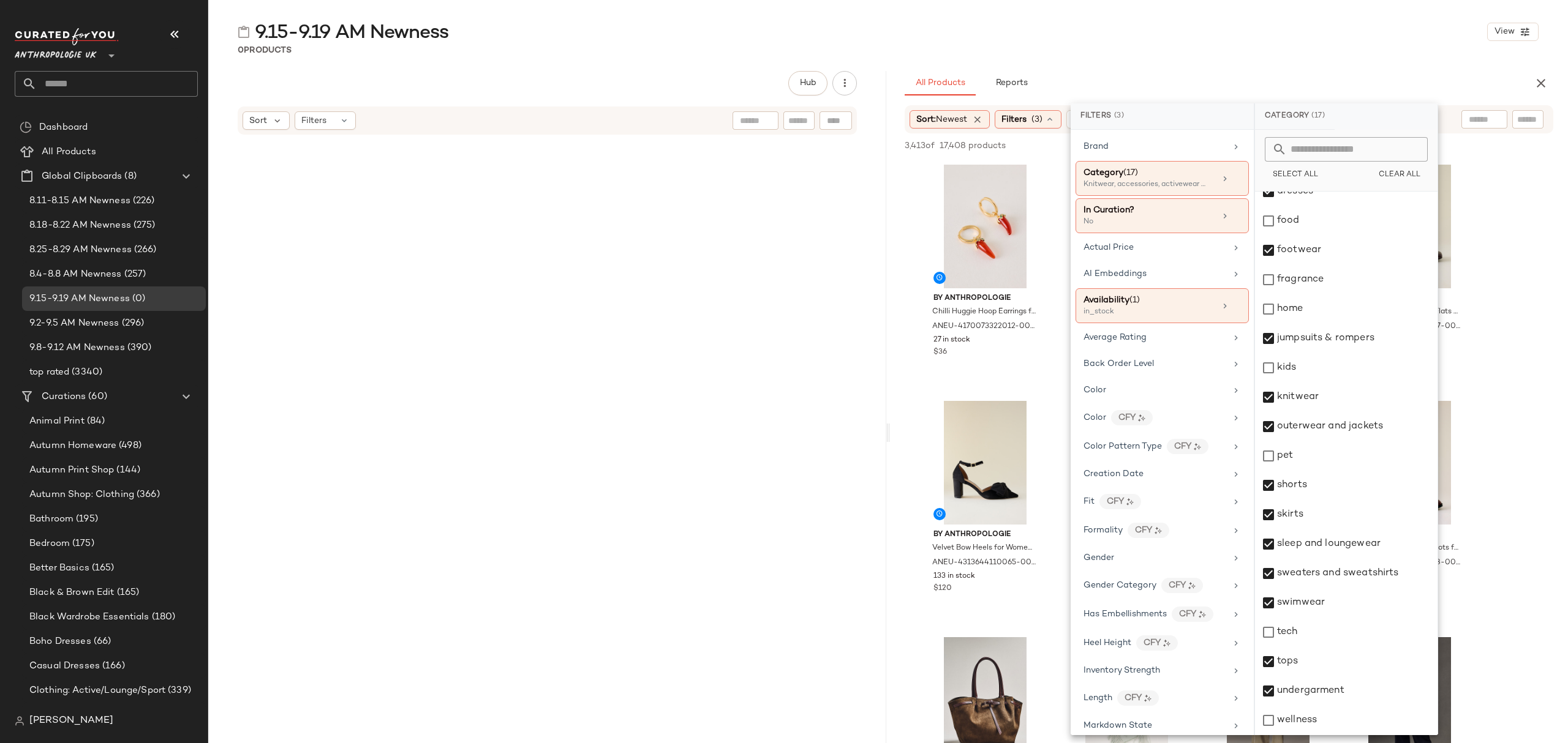
click at [1309, 56] on div "9.15-9.19 AM Newness View 0 Products Hub Sort Filters All Products Reports Sort…" at bounding box center [888, 381] width 1360 height 724
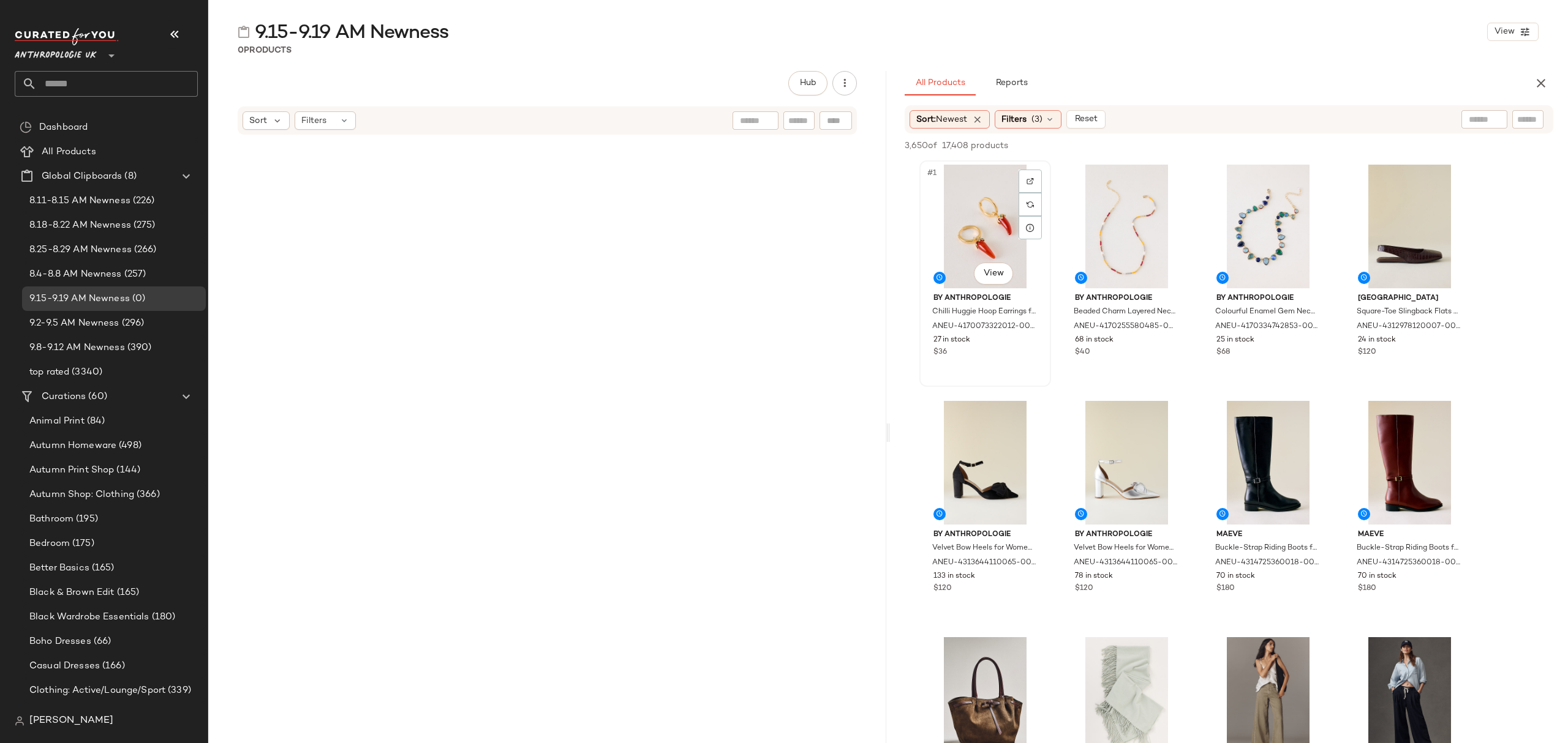
click at [951, 185] on div "#1 View" at bounding box center [984, 227] width 123 height 124
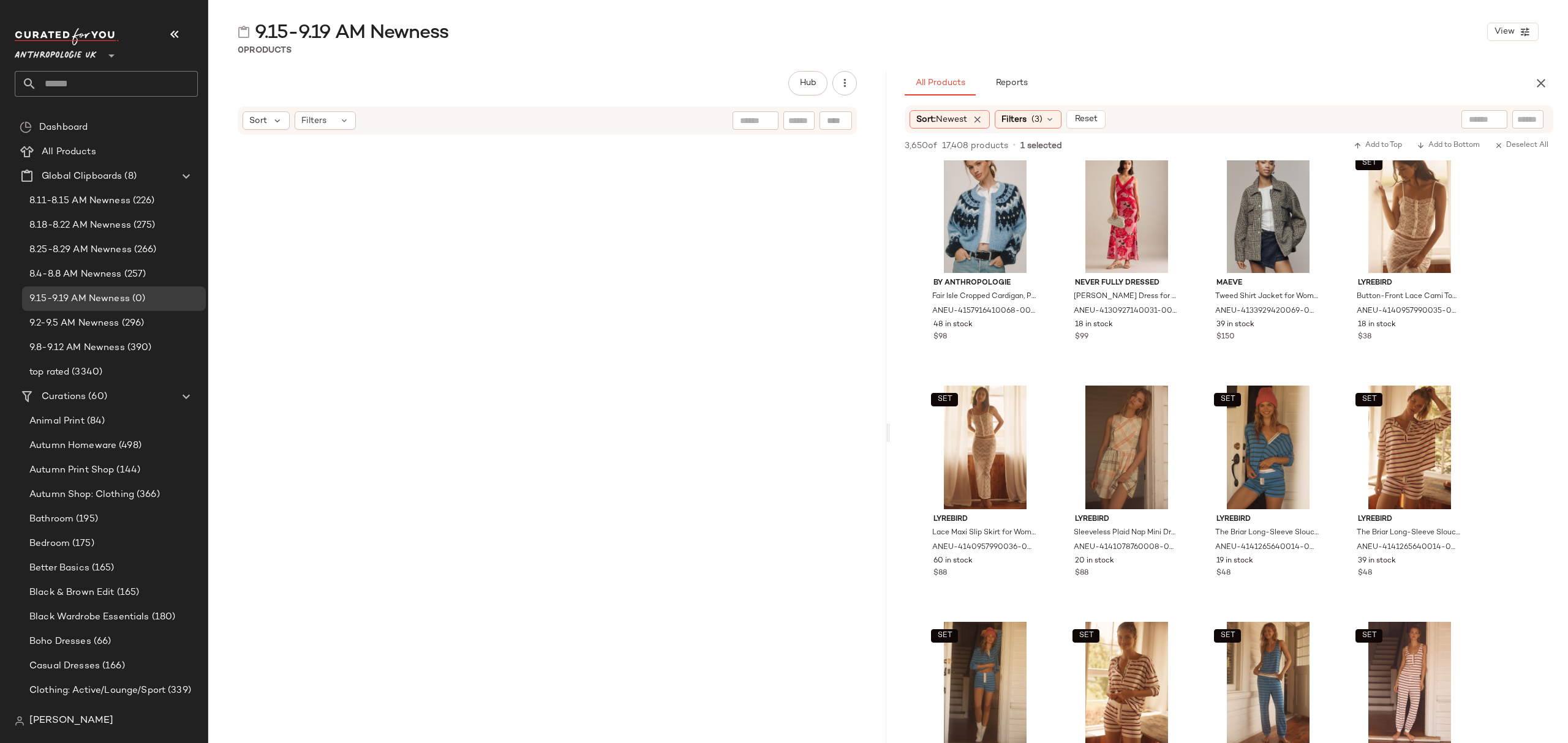
scroll to position [17879, 0]
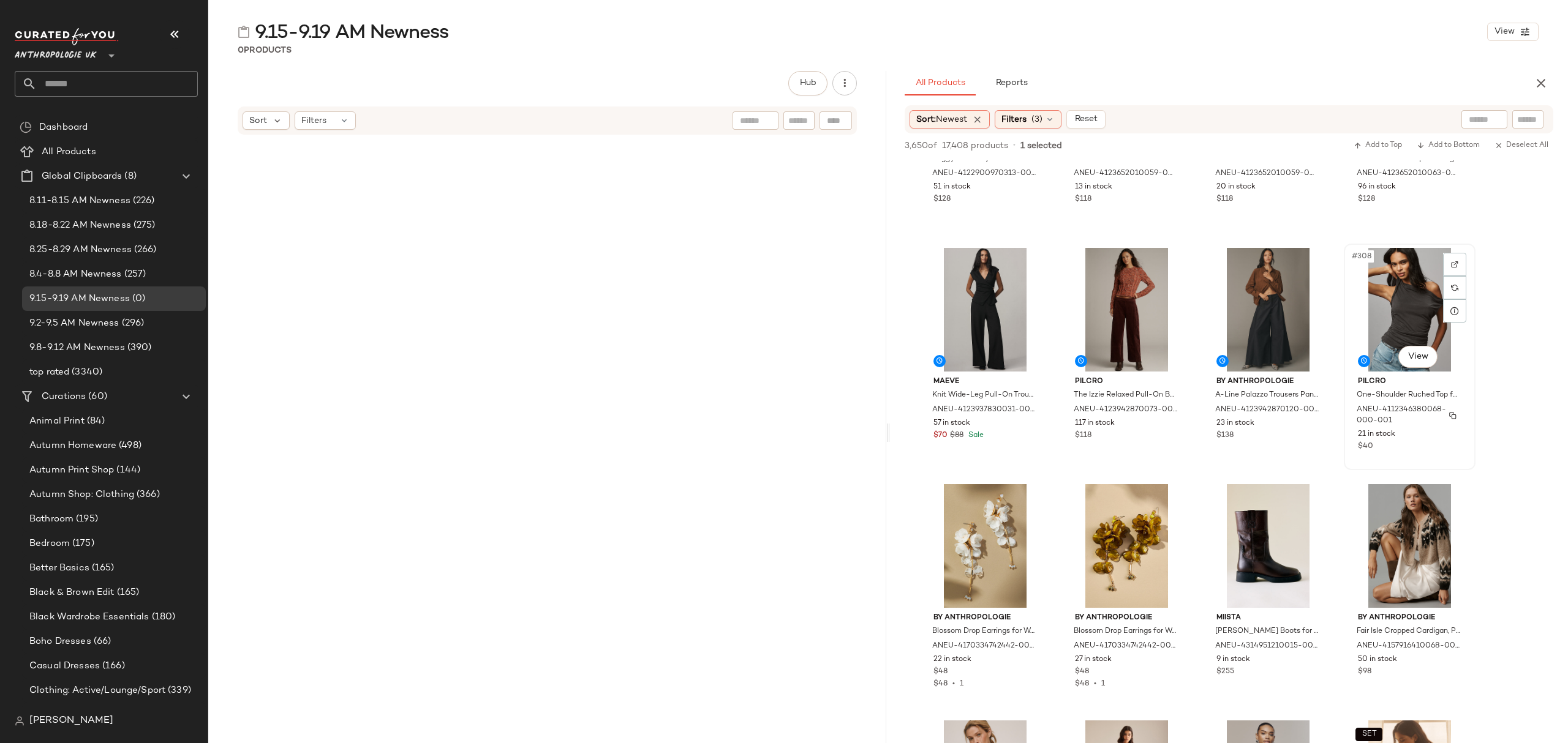
click at [1431, 414] on span "ANEU-4112346380068-000-001" at bounding box center [1409, 416] width 104 height 22
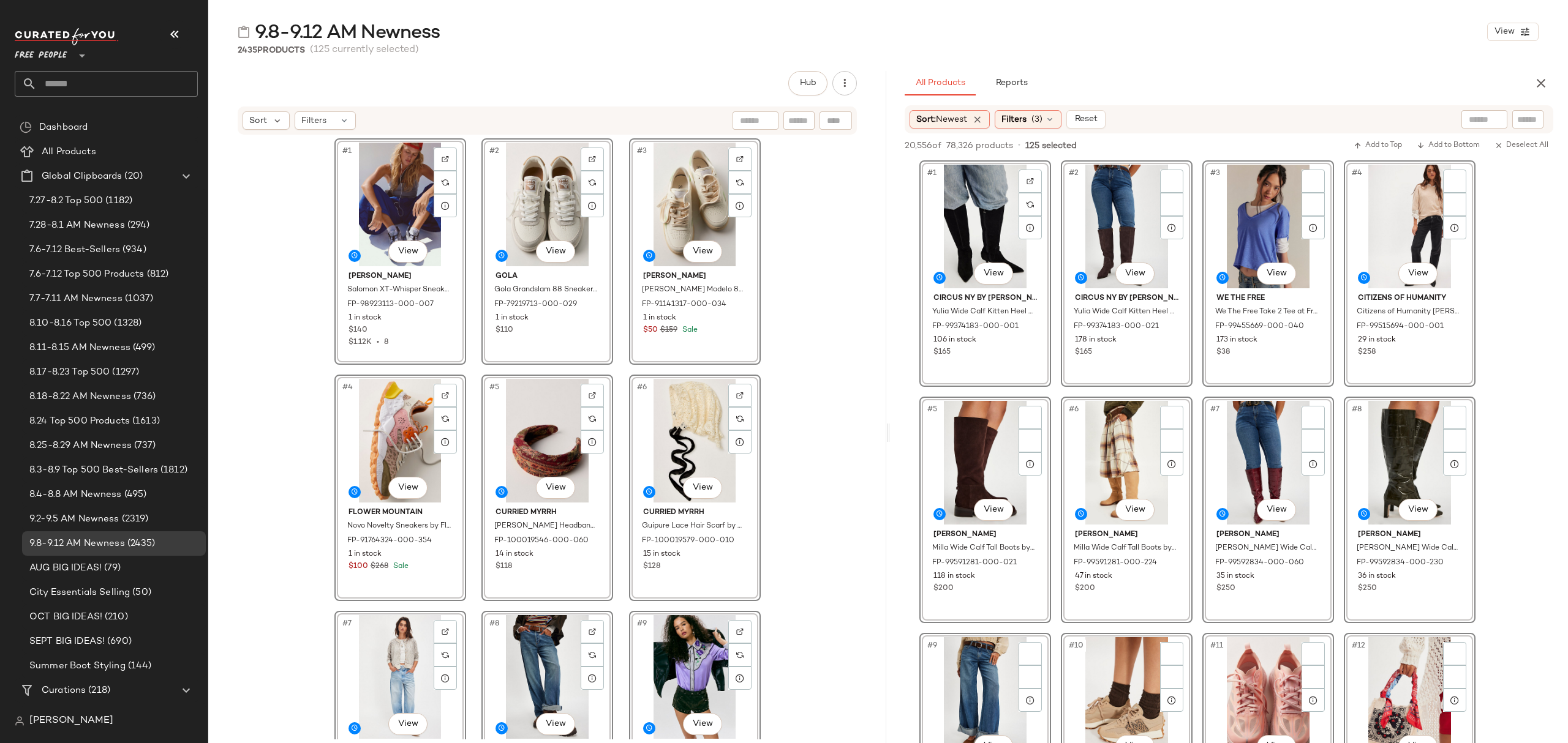
scroll to position [5419, 0]
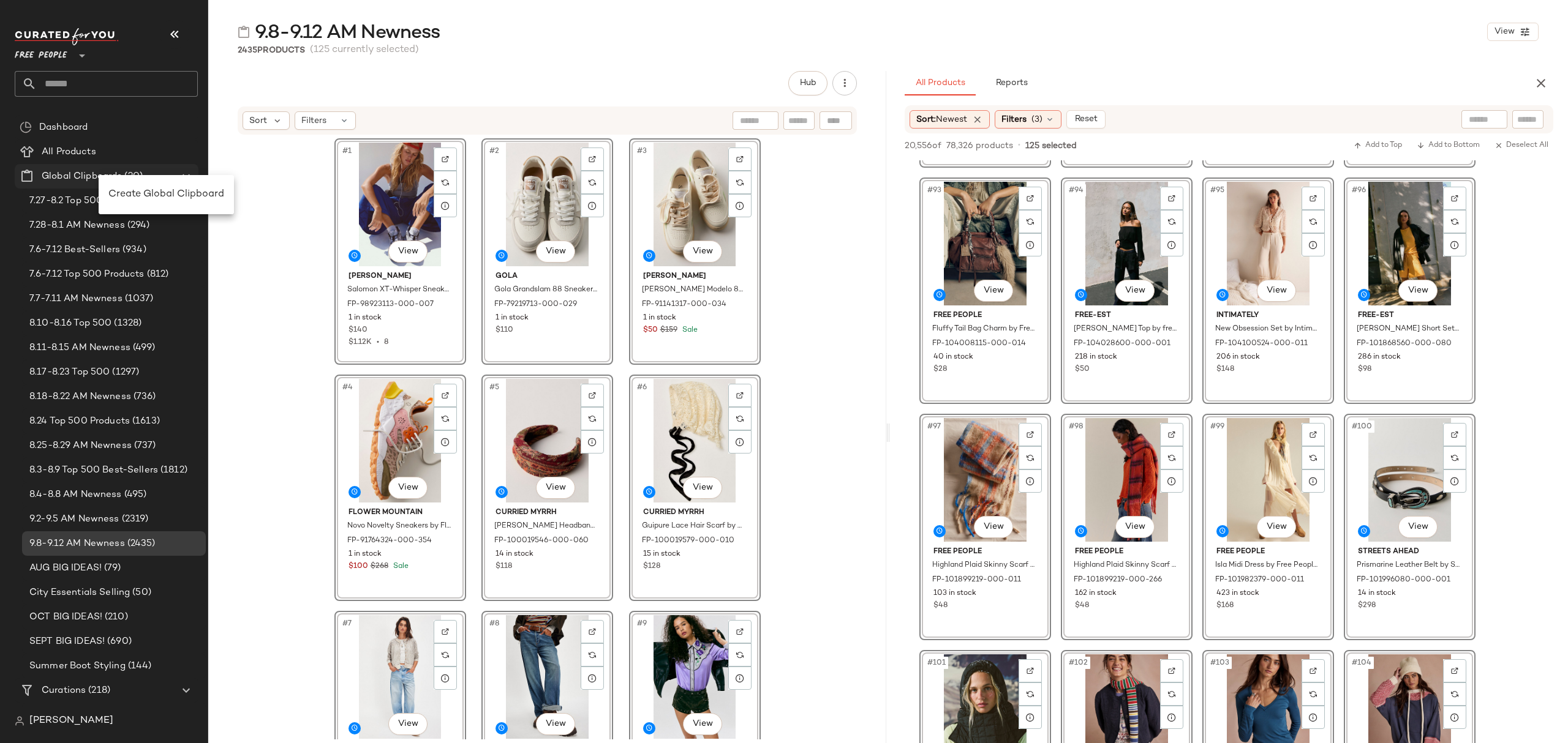
click at [147, 189] on span "Create Global Clipboard" at bounding box center [166, 195] width 116 height 11
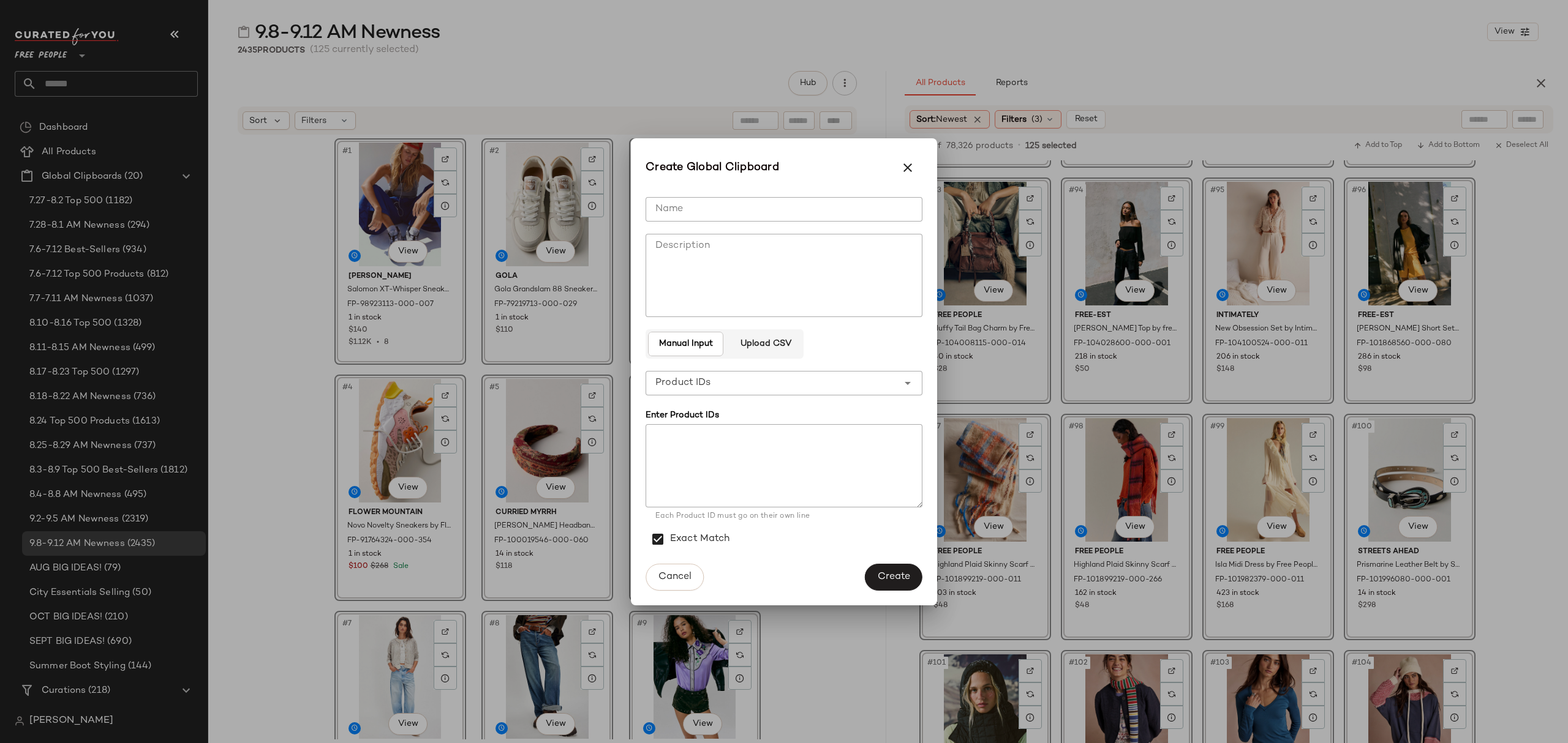
click at [897, 201] on input "Name" at bounding box center [784, 209] width 277 height 24
type input "**********"
click at [895, 575] on span "Create" at bounding box center [893, 577] width 33 height 11
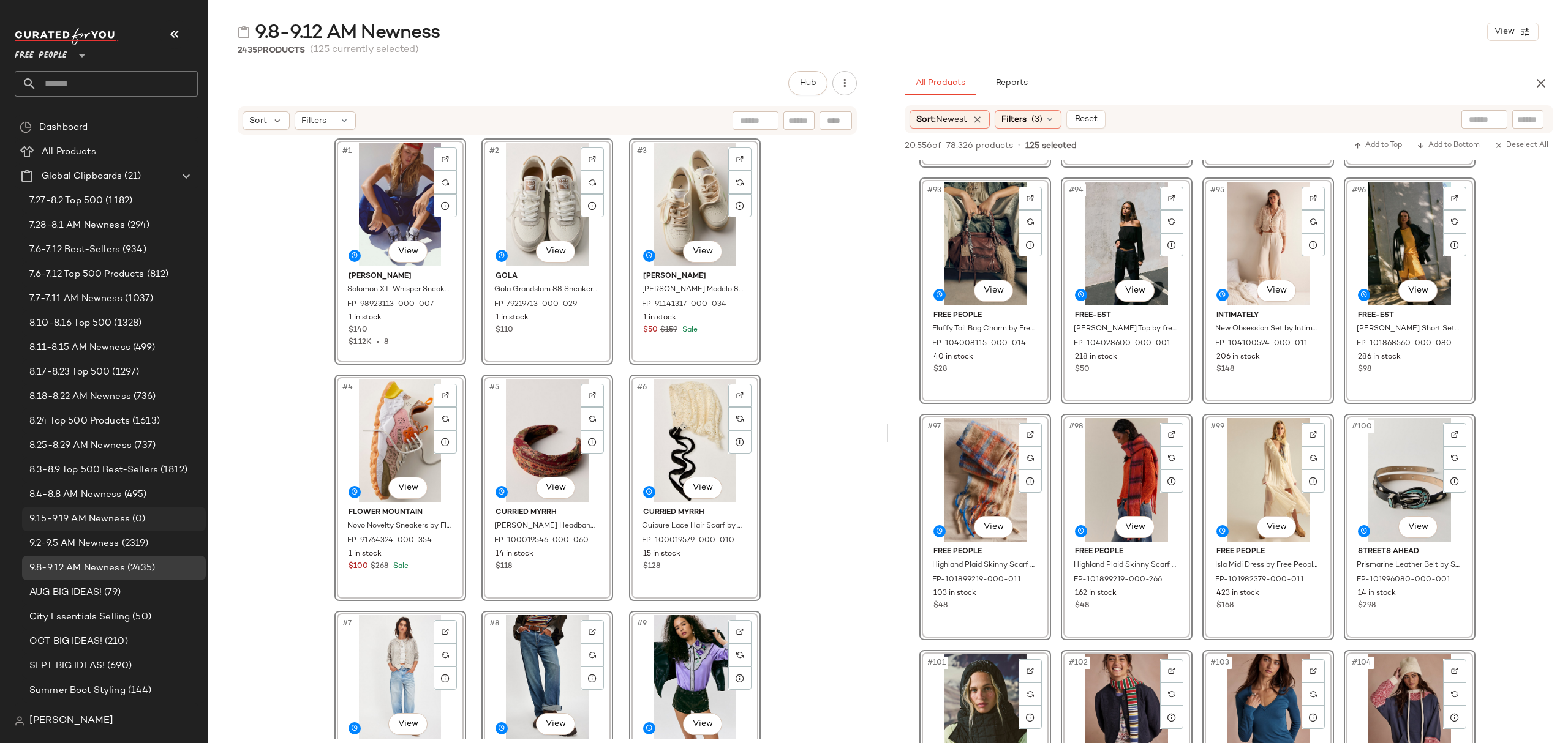
click at [117, 518] on span "9.15-9.19 AM Newness" at bounding box center [80, 519] width 101 height 14
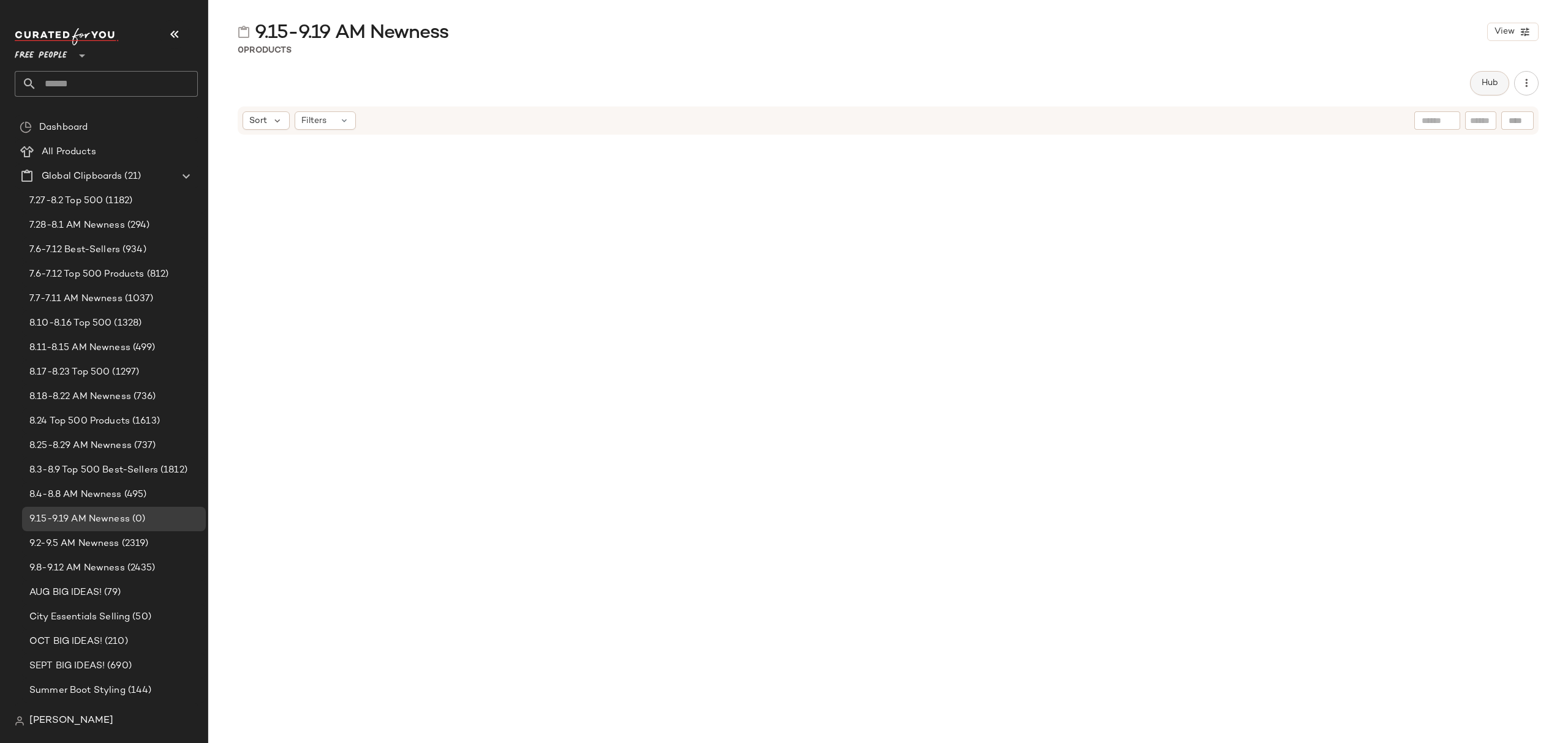
click at [1486, 85] on span "Hub" at bounding box center [1489, 83] width 17 height 10
click at [933, 117] on span "Sort" at bounding box center [925, 119] width 18 height 13
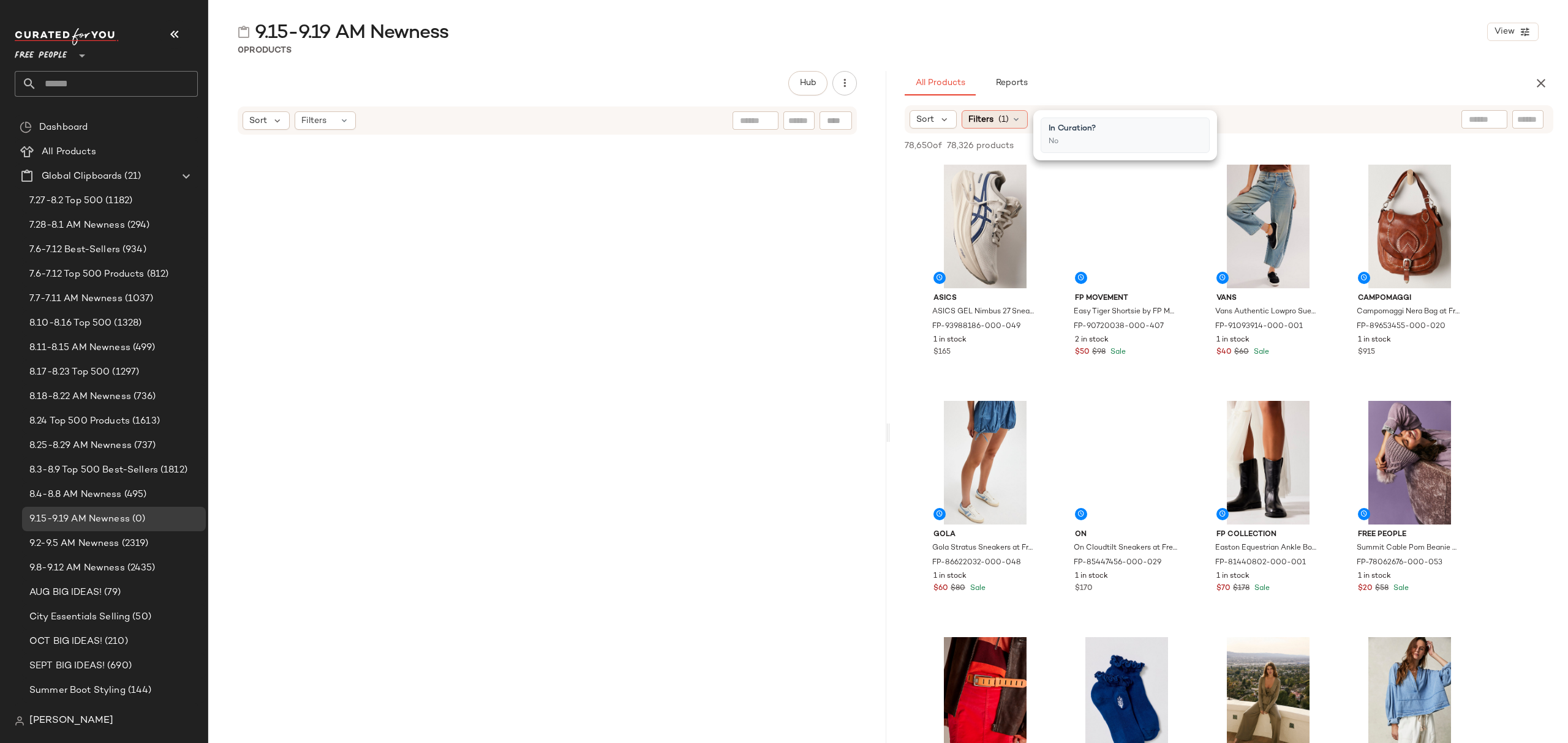
click at [1018, 123] on icon at bounding box center [1016, 119] width 10 height 10
click at [939, 120] on icon at bounding box center [944, 119] width 11 height 11
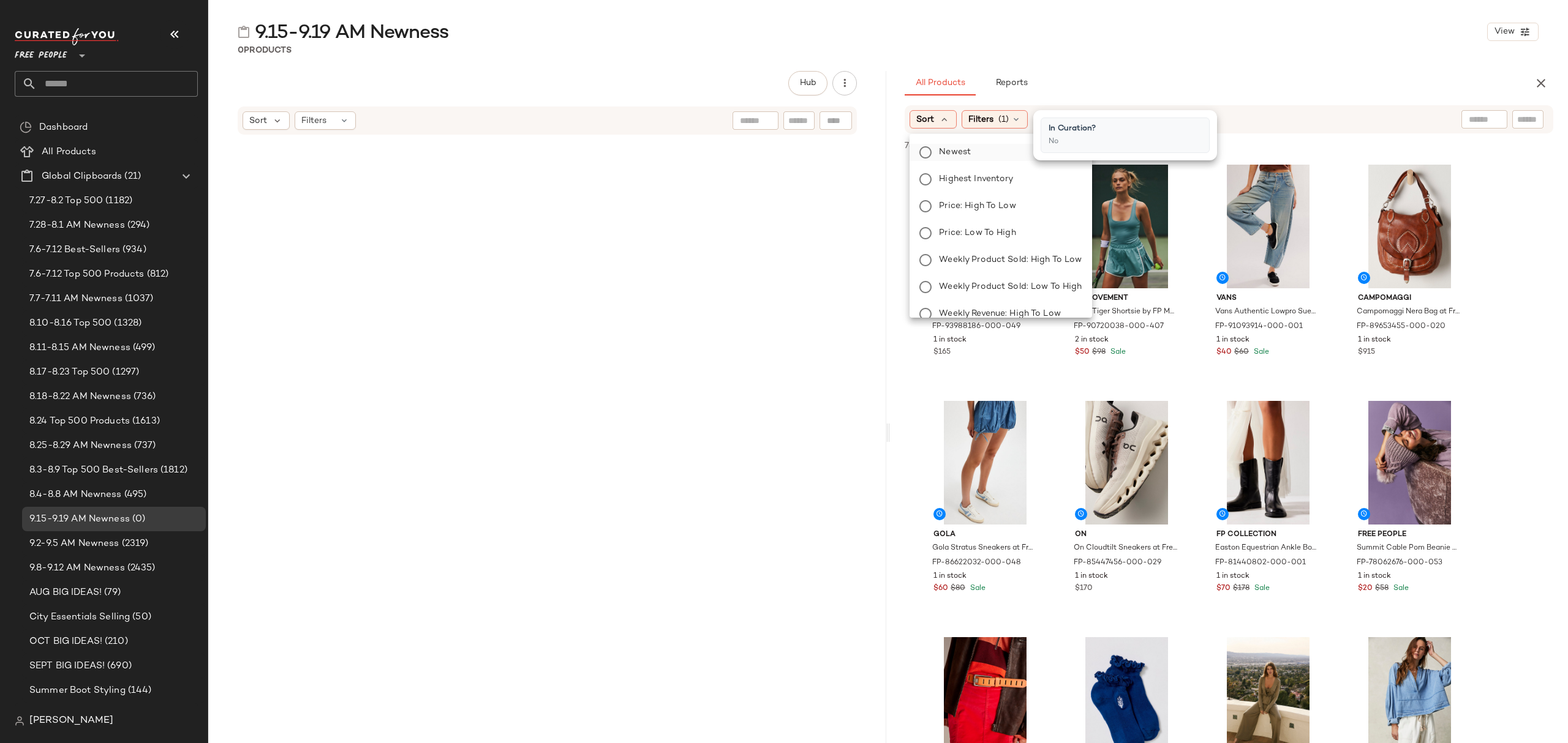
click at [961, 156] on span "Newest" at bounding box center [955, 152] width 32 height 13
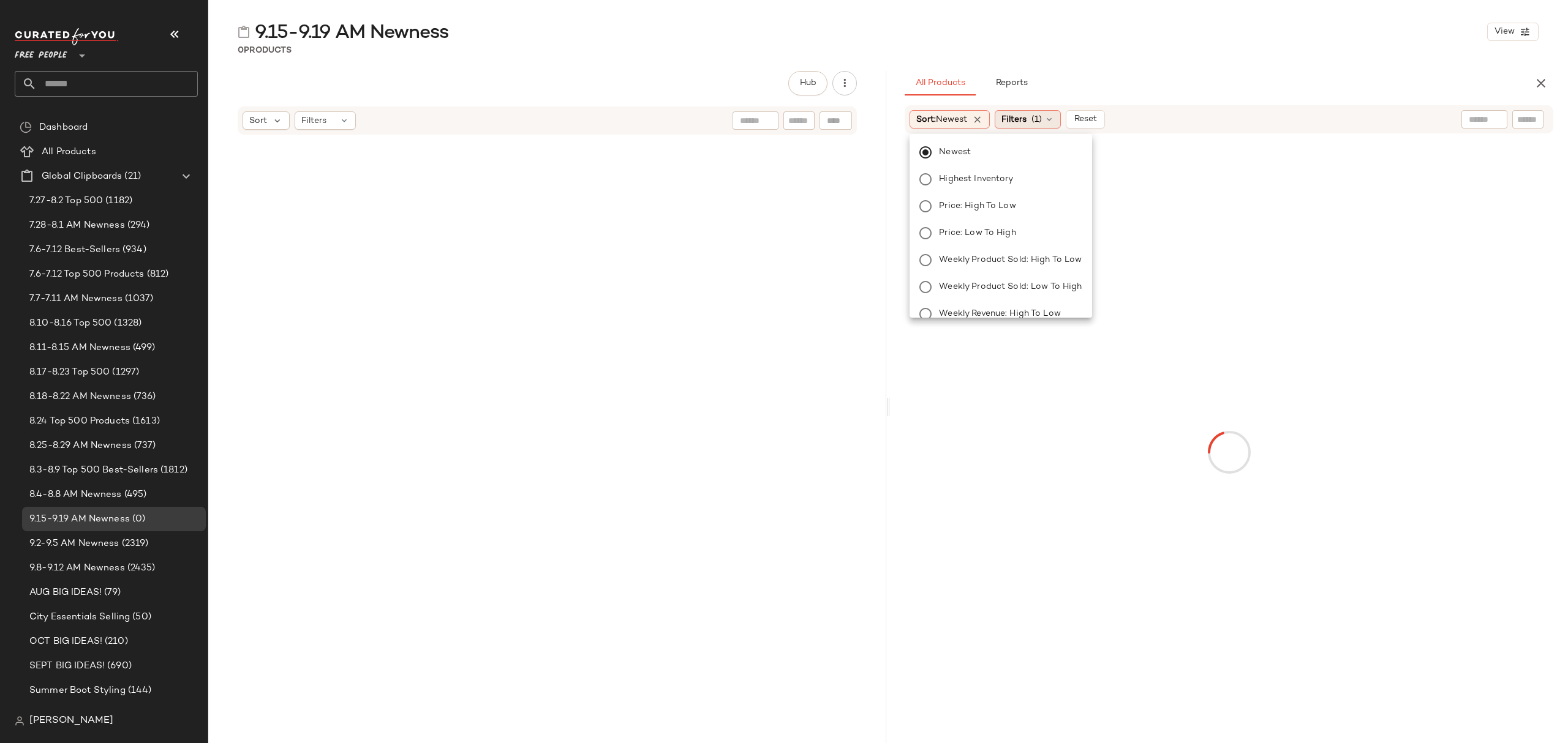
click at [1042, 123] on span "(1)" at bounding box center [1037, 119] width 11 height 13
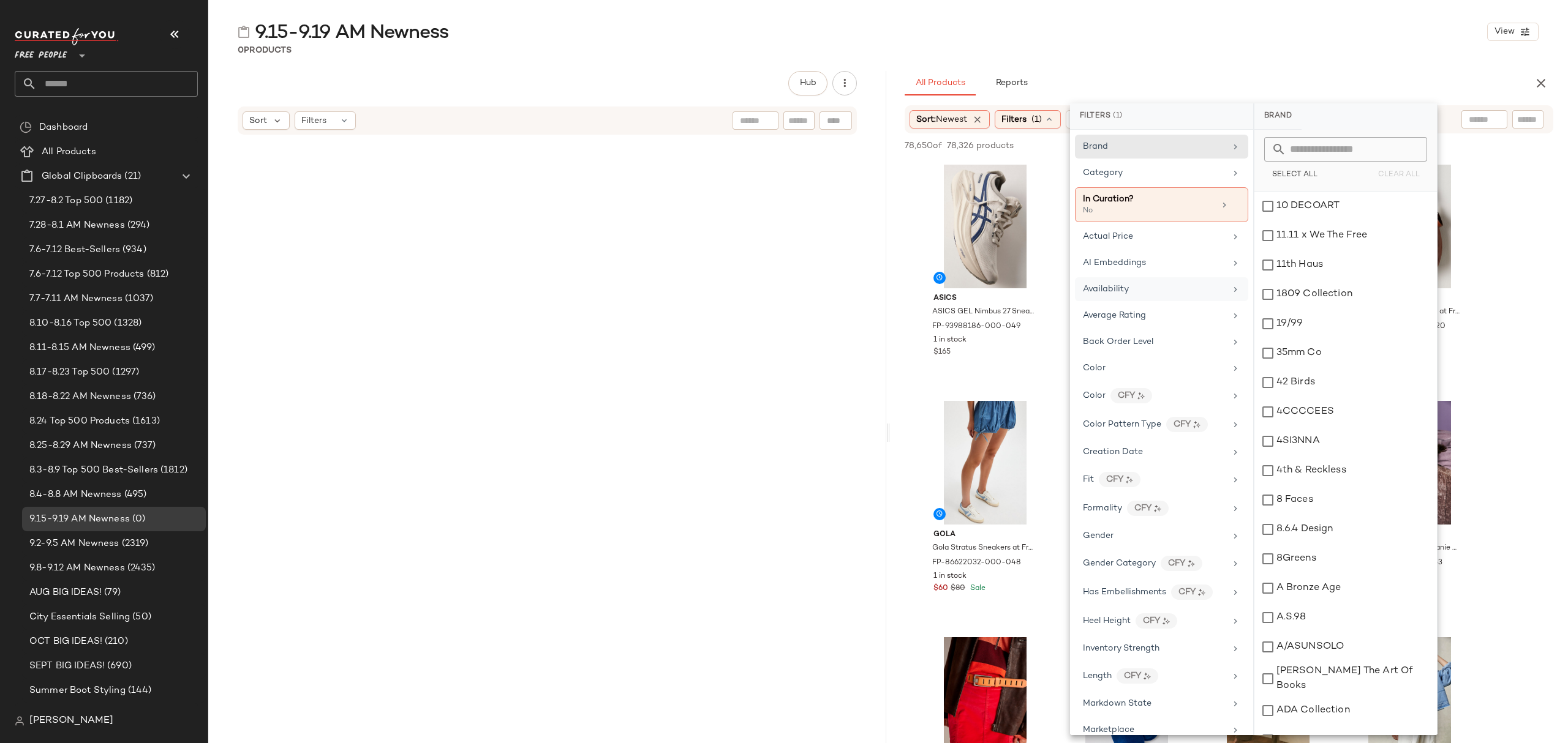
click at [1140, 290] on div "Availability" at bounding box center [1154, 289] width 143 height 13
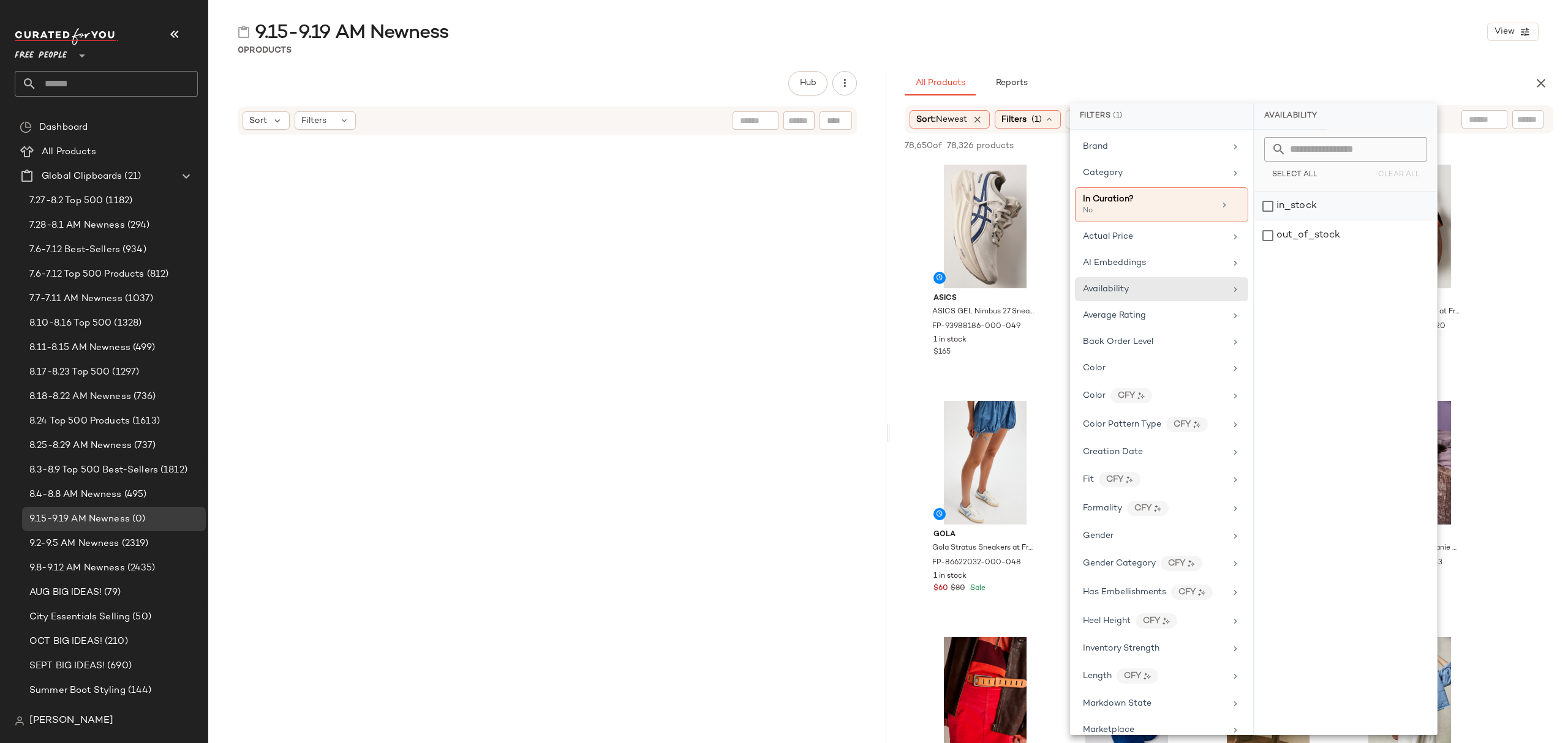
click at [1313, 213] on div "in_stock" at bounding box center [1345, 206] width 182 height 30
click at [1141, 172] on div "Category" at bounding box center [1154, 172] width 143 height 13
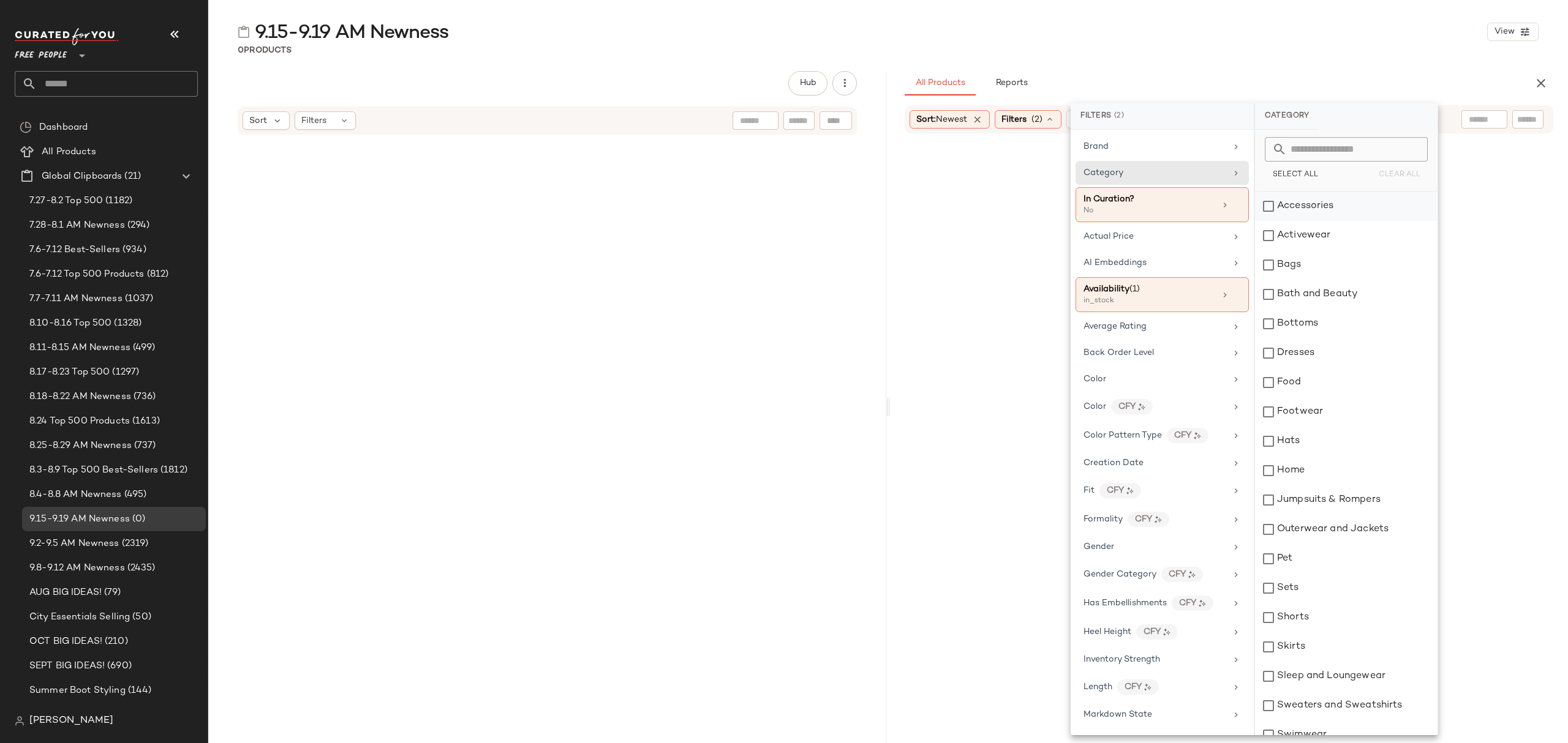
click at [1322, 201] on div "Accessories" at bounding box center [1346, 206] width 182 height 30
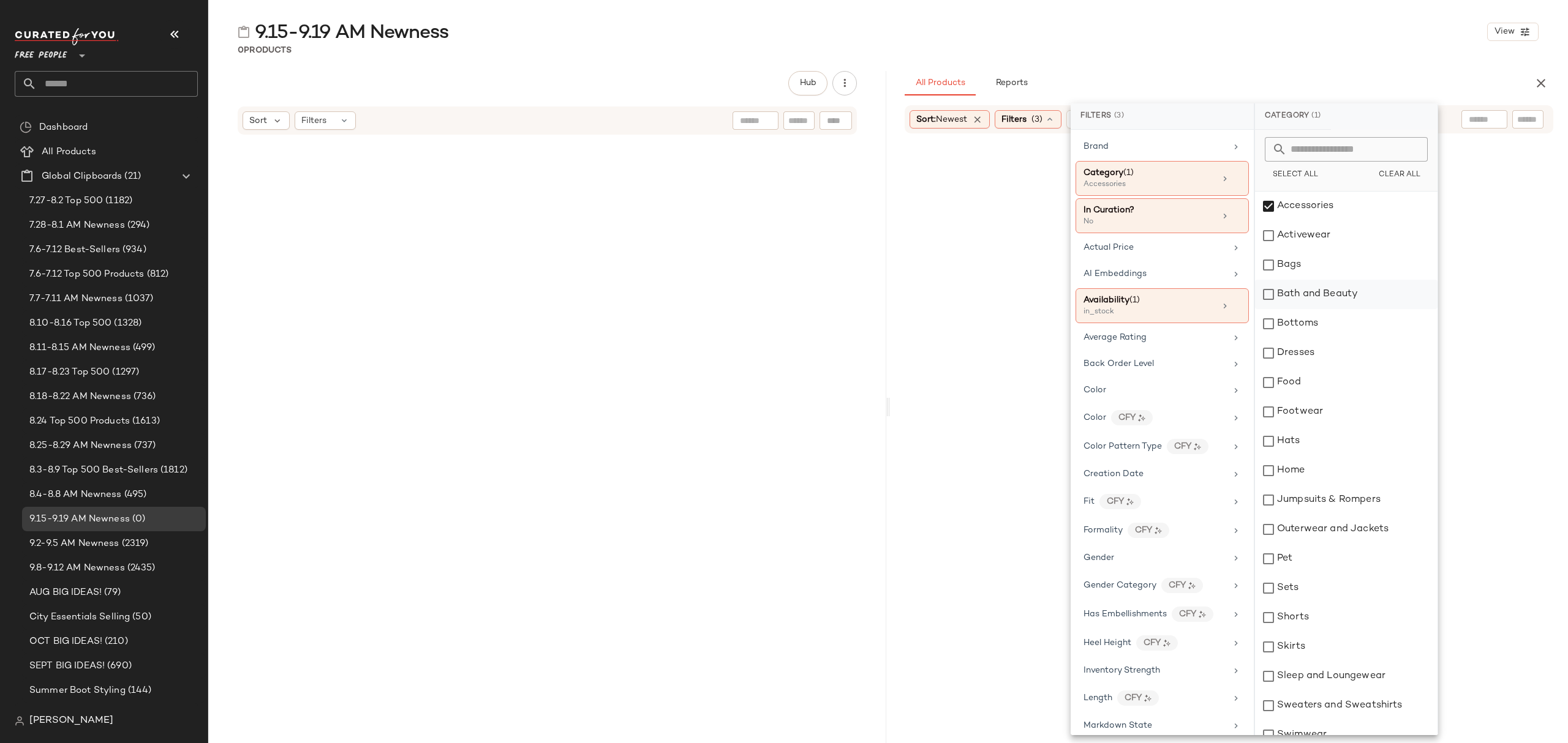
click at [1324, 233] on div "Activewear" at bounding box center [1346, 236] width 182 height 30
click at [1321, 269] on div "Bags" at bounding box center [1346, 265] width 182 height 30
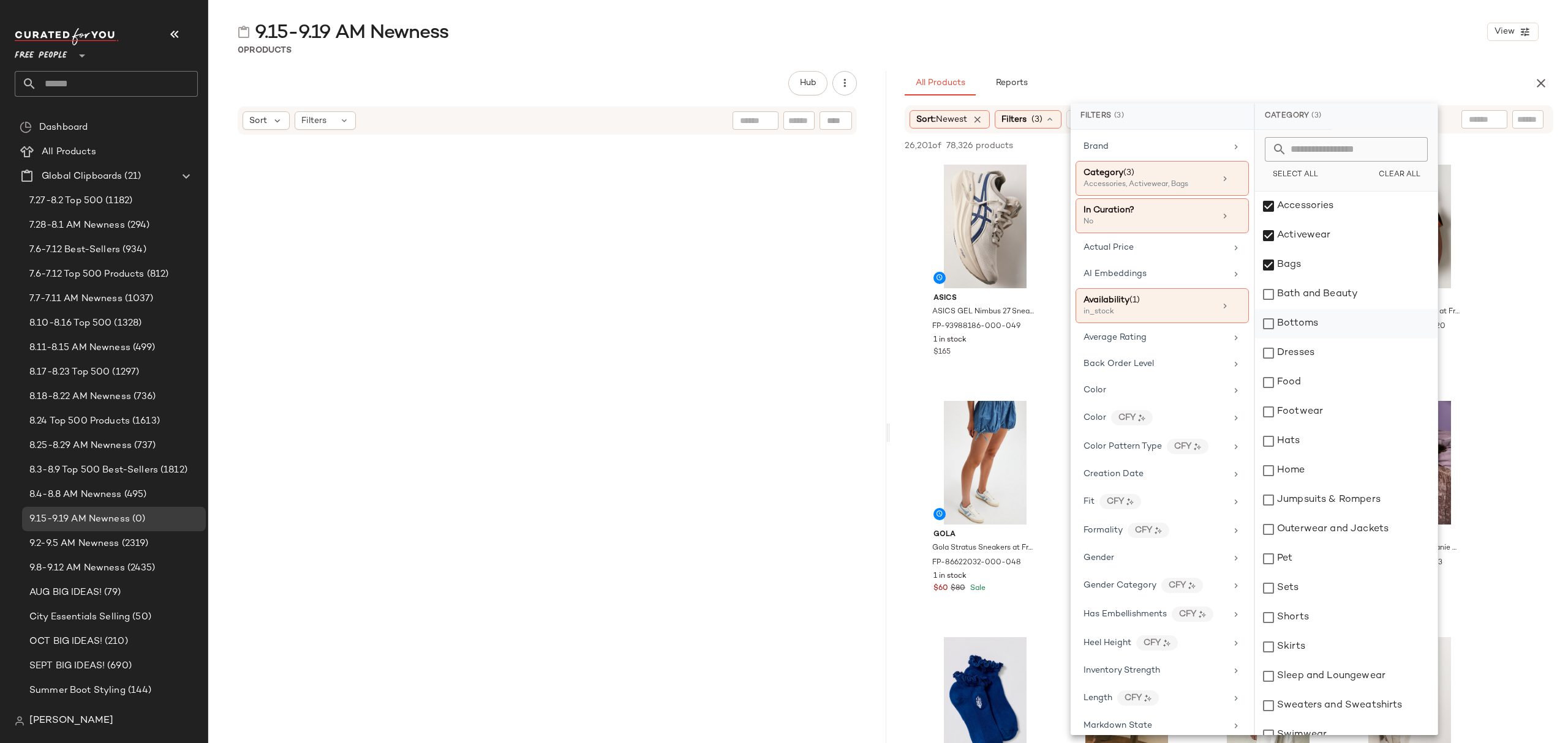
click at [1325, 318] on div "Bottoms" at bounding box center [1346, 323] width 182 height 30
click at [1326, 359] on div "Dresses" at bounding box center [1346, 353] width 182 height 30
click at [1331, 402] on div "Footwear" at bounding box center [1346, 412] width 182 height 30
click at [1331, 449] on div "Hats" at bounding box center [1346, 441] width 182 height 30
click at [1341, 503] on div "Jumpsuits & Rompers" at bounding box center [1346, 500] width 182 height 30
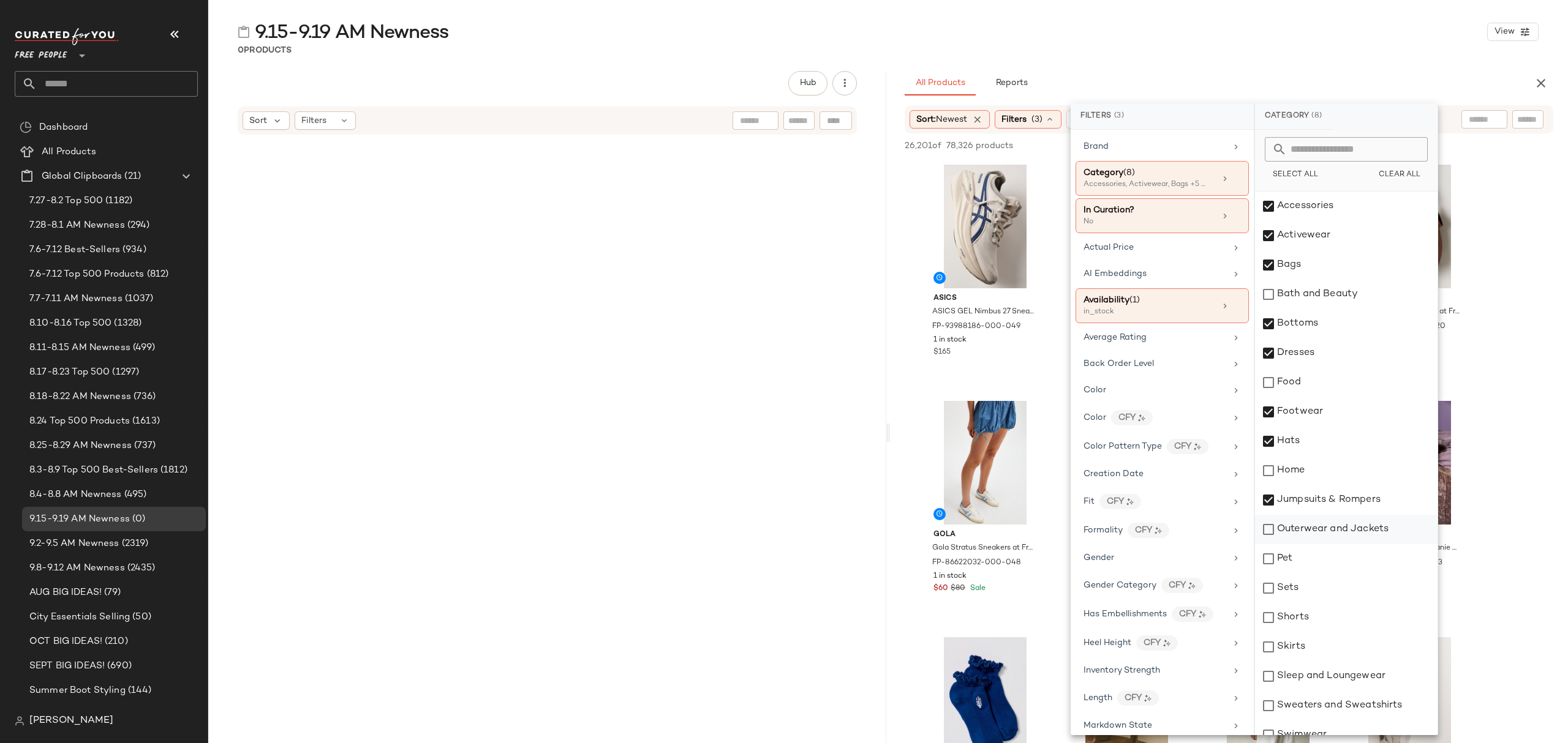
click at [1351, 530] on div "Outerwear and Jackets" at bounding box center [1346, 529] width 182 height 30
click at [1334, 593] on div "Sets" at bounding box center [1346, 588] width 182 height 30
drag, startPoint x: 1341, startPoint y: 621, endPoint x: 1345, endPoint y: 652, distance: 31.3
click at [1342, 621] on div "Shorts" at bounding box center [1346, 618] width 182 height 30
click at [1345, 656] on div "Skirts" at bounding box center [1346, 647] width 182 height 30
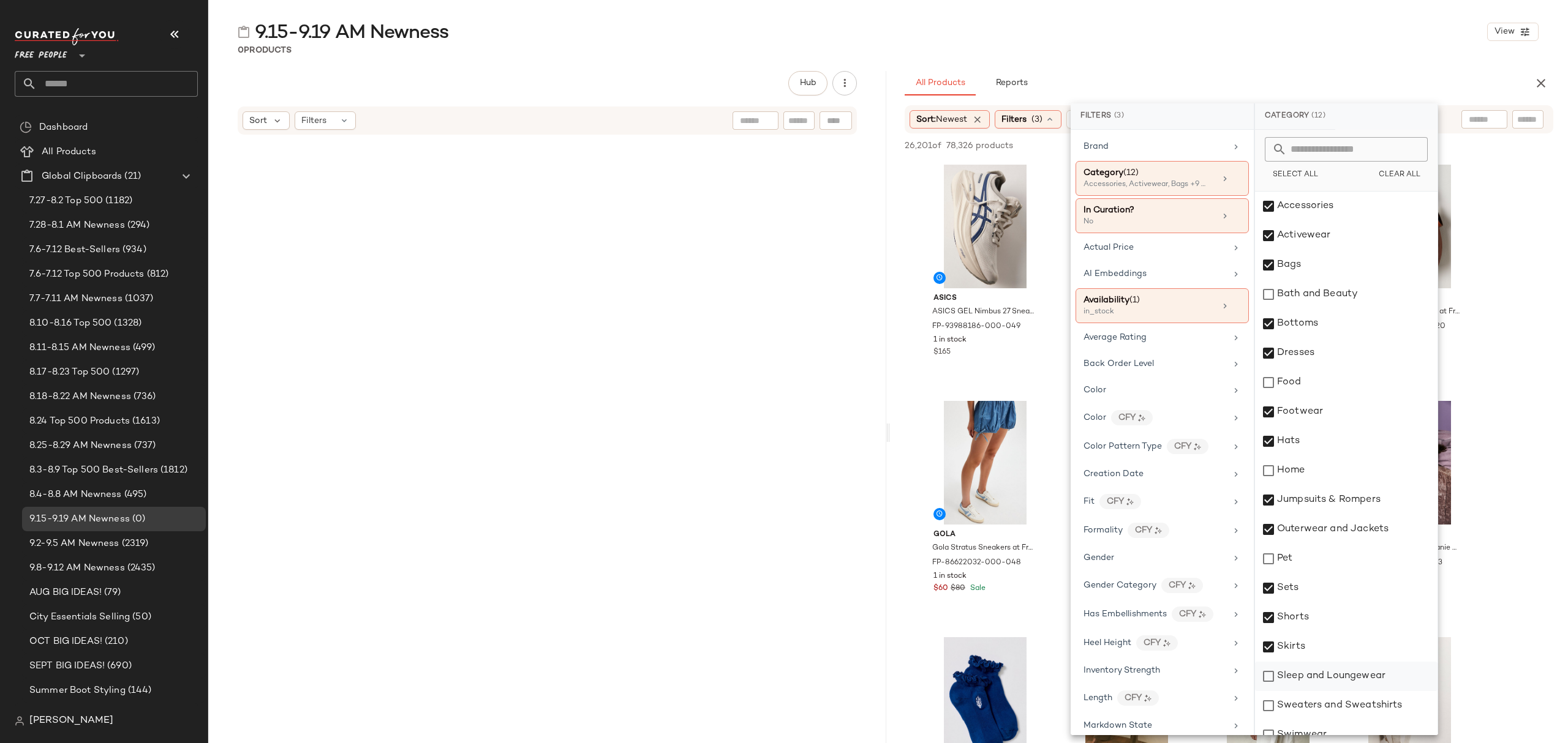
click at [1351, 674] on div "Sleep and Loungewear" at bounding box center [1346, 677] width 182 height 30
click at [1365, 708] on div "Sweaters and Sweatshirts" at bounding box center [1346, 706] width 182 height 30
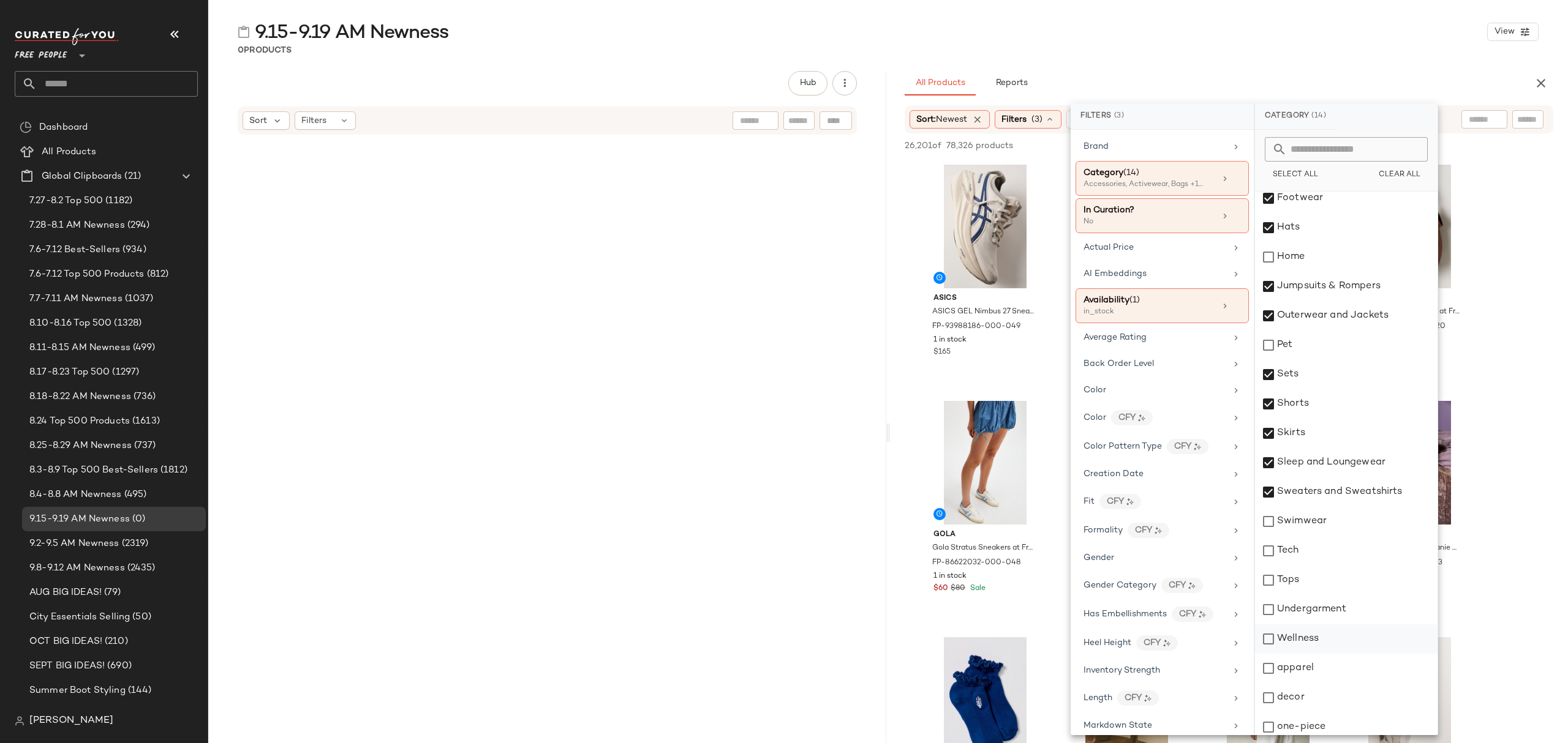
scroll to position [220, 0]
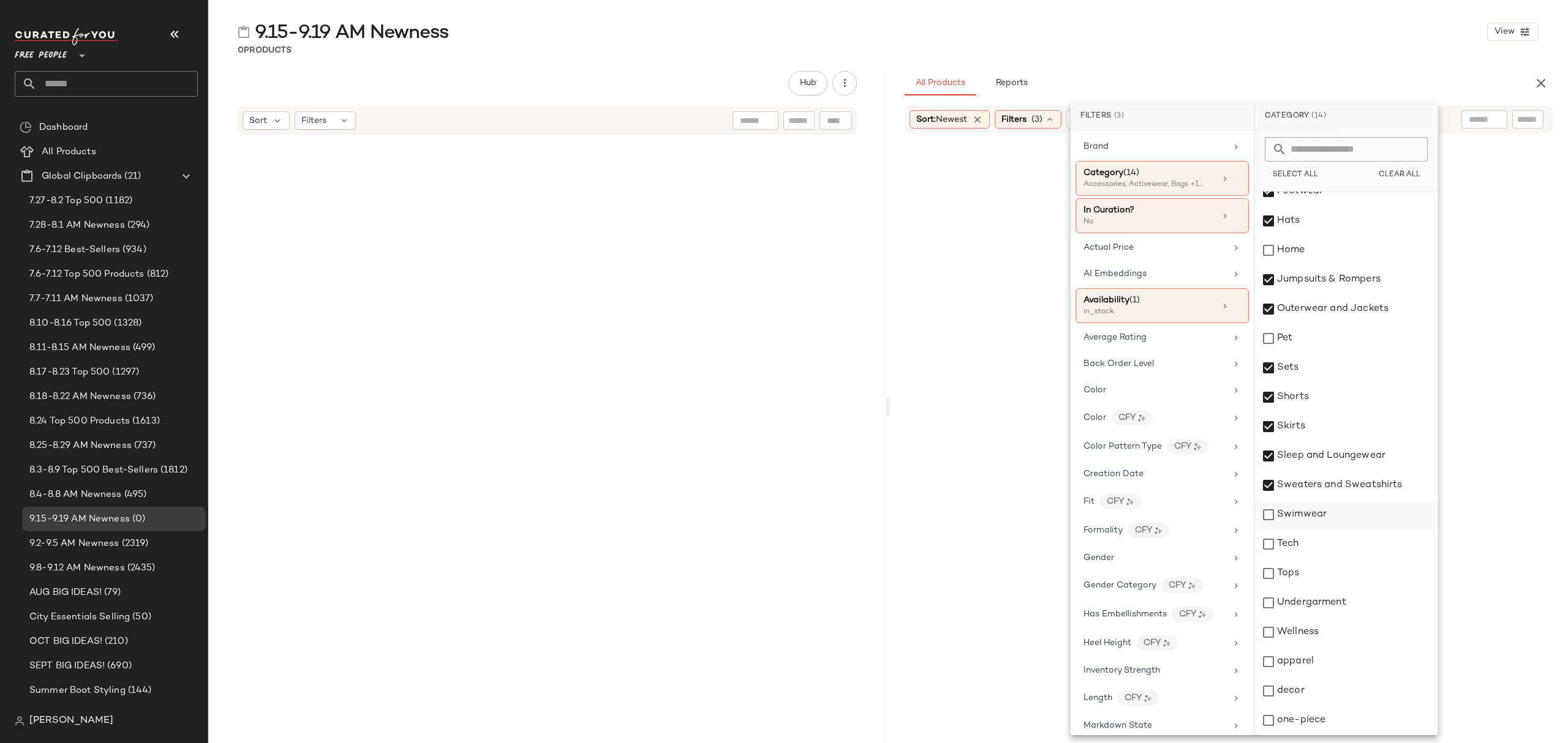
click at [1338, 520] on div "Swimwear" at bounding box center [1346, 515] width 182 height 30
click at [1324, 574] on div "Tops" at bounding box center [1346, 574] width 182 height 30
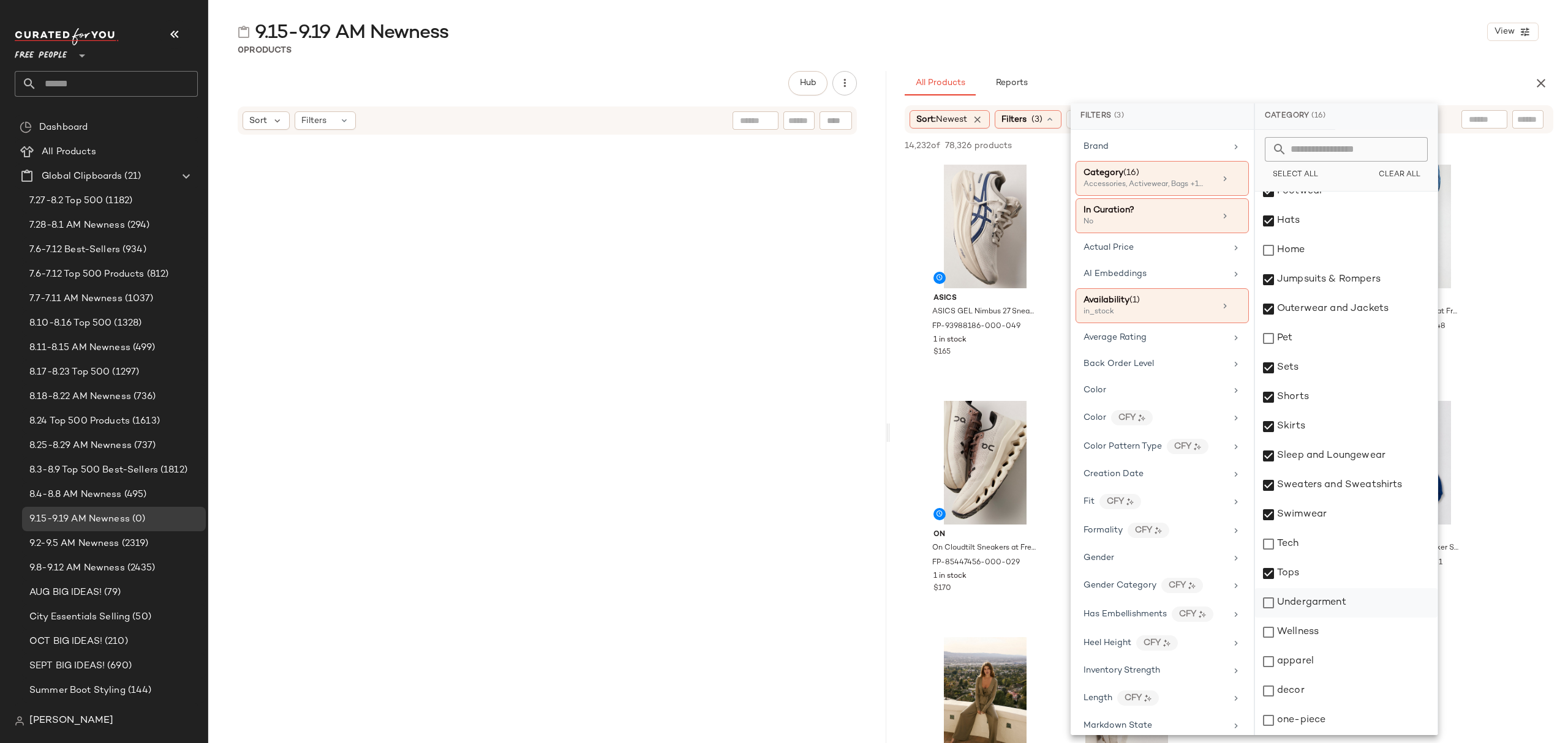
click at [1333, 606] on div "Undergarment" at bounding box center [1346, 603] width 182 height 30
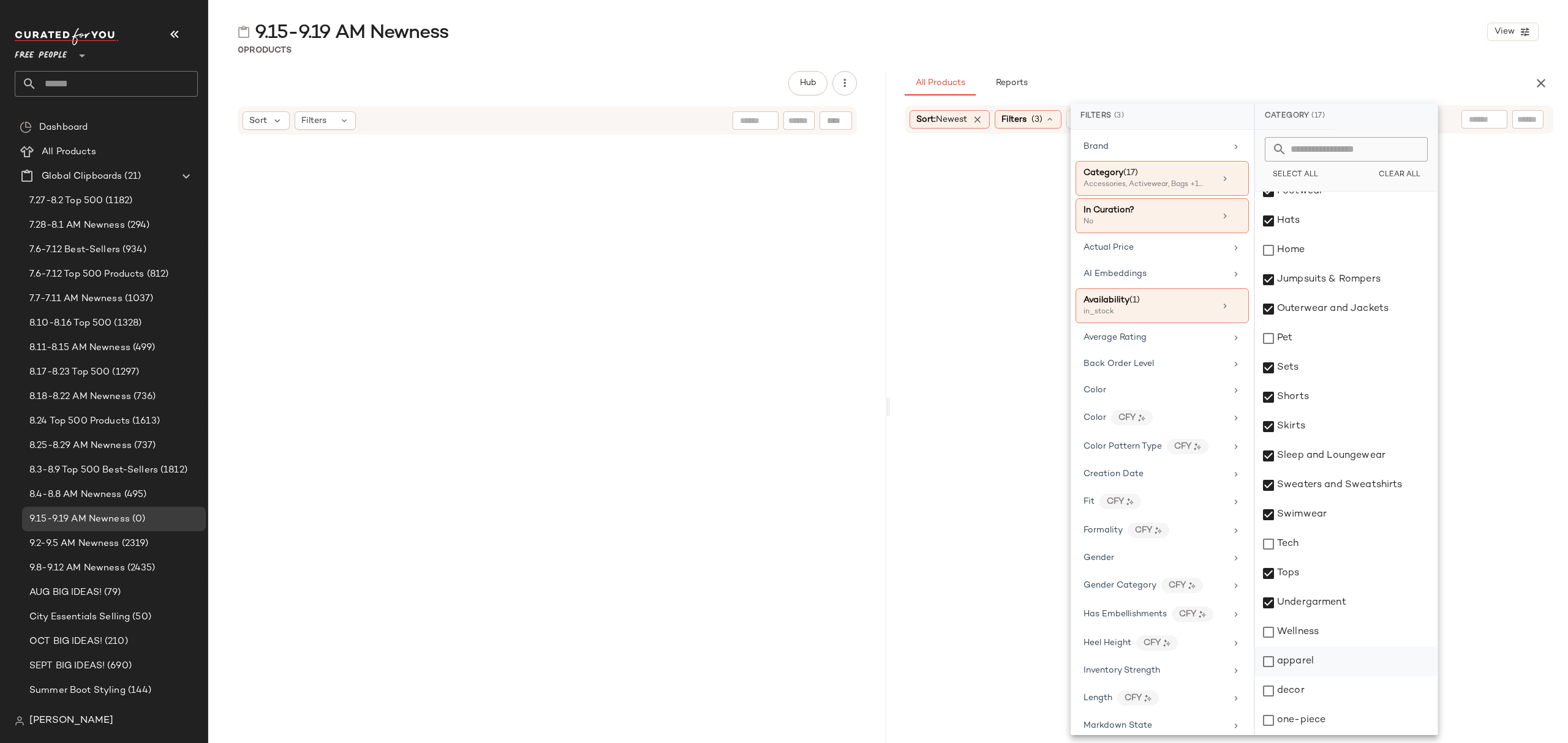
click at [1324, 664] on div "apparel" at bounding box center [1346, 661] width 182 height 30
click at [1326, 723] on div "one-piece" at bounding box center [1346, 720] width 182 height 30
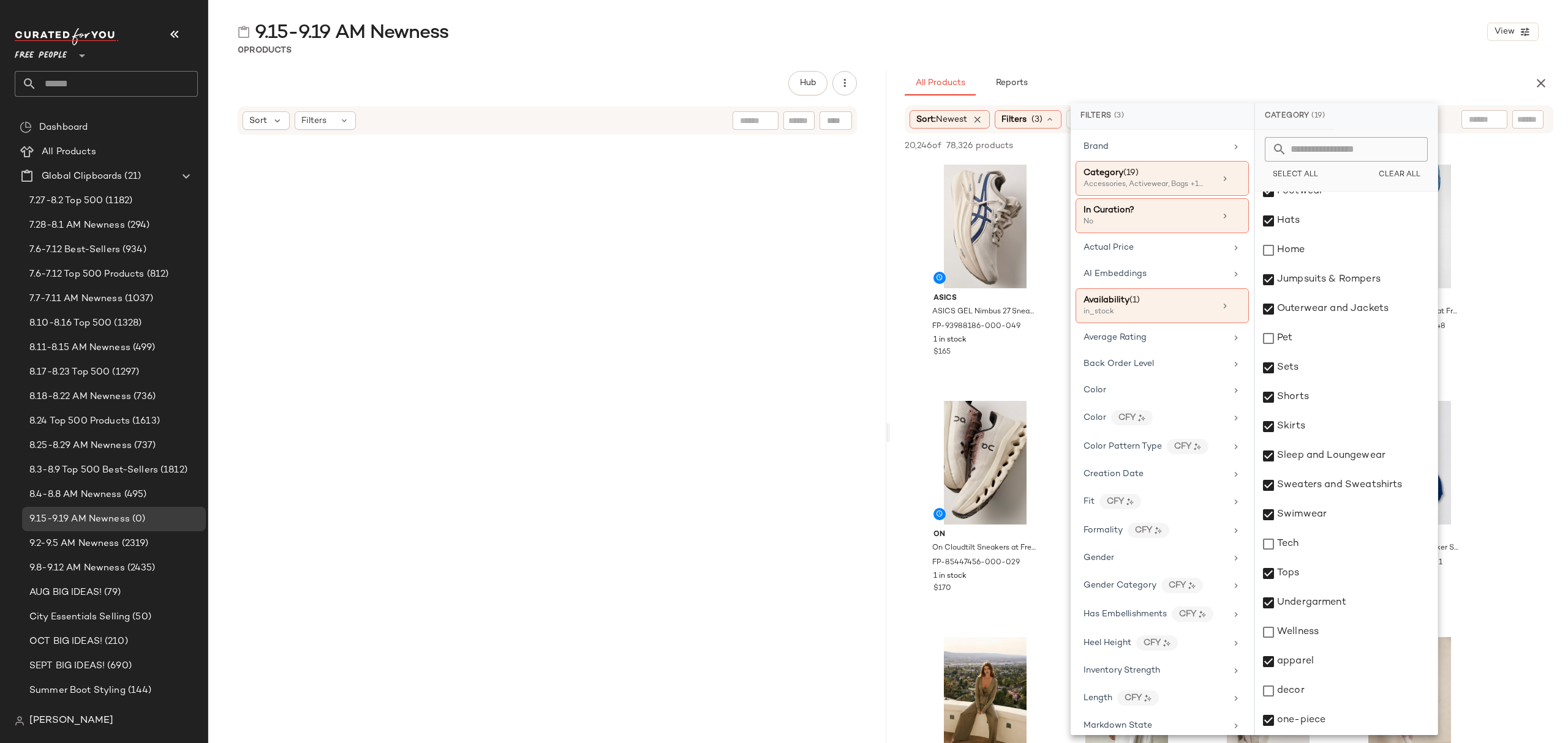
click at [1269, 45] on div "0 Products" at bounding box center [888, 50] width 1360 height 12
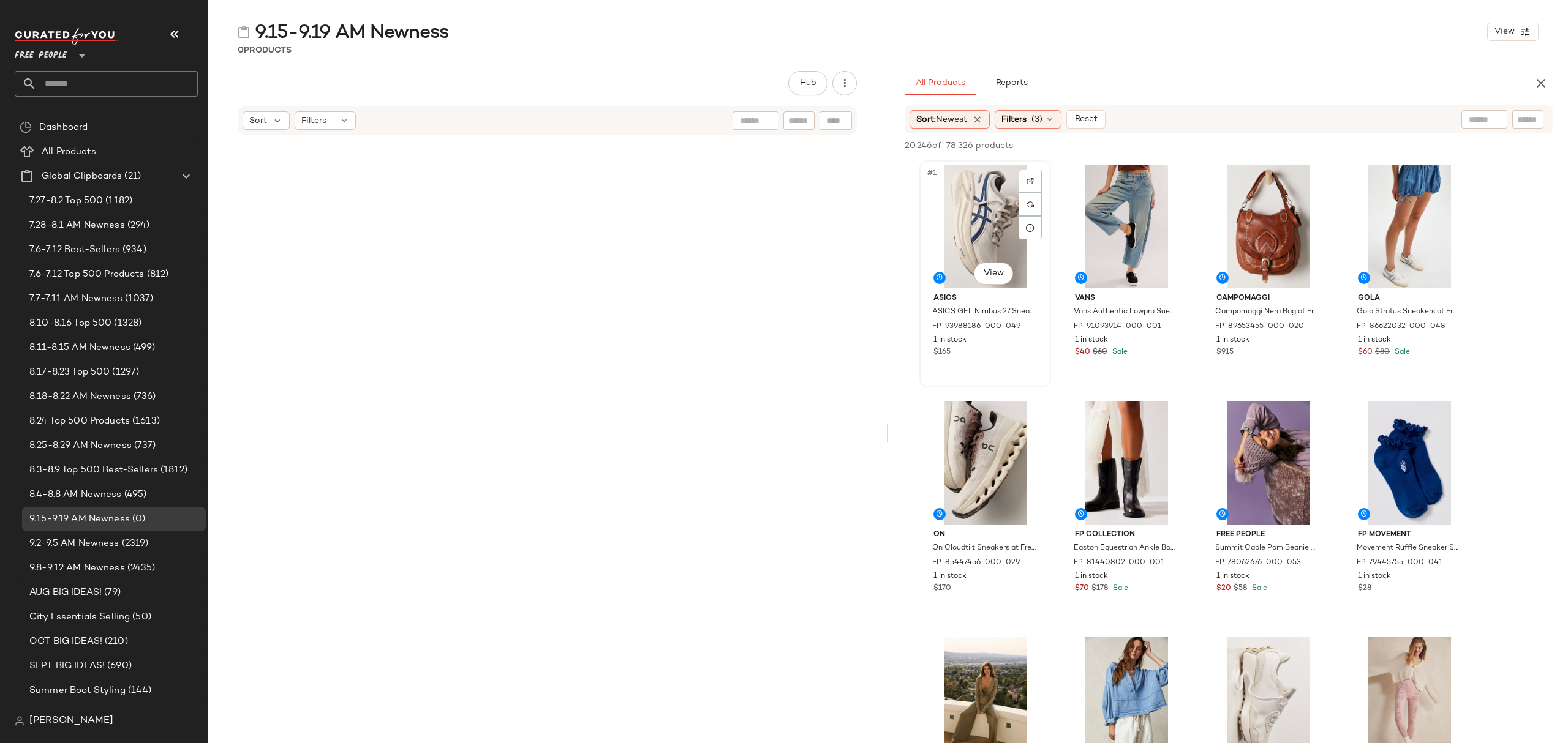
click at [961, 198] on div "#1 View" at bounding box center [984, 227] width 123 height 124
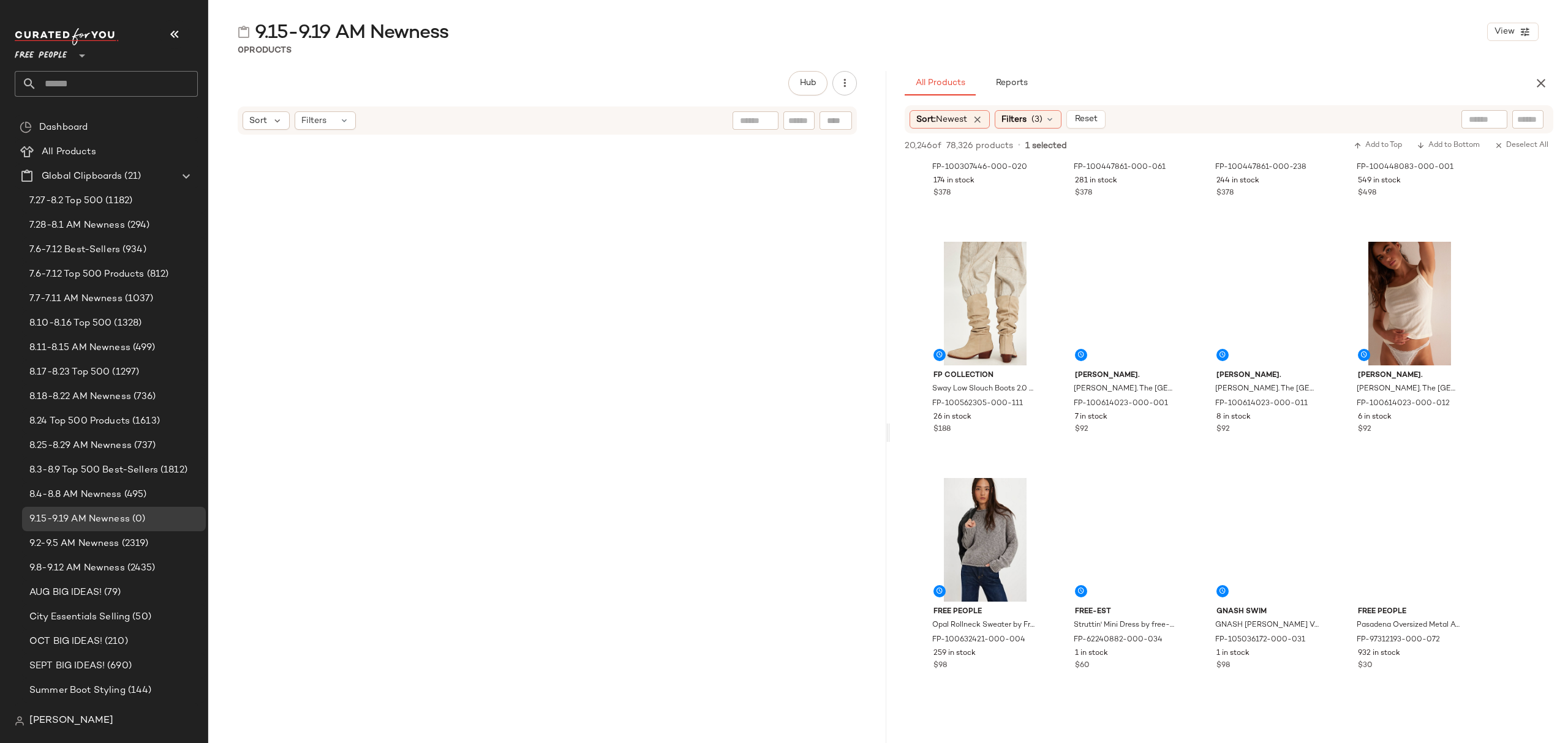
scroll to position [33716, 0]
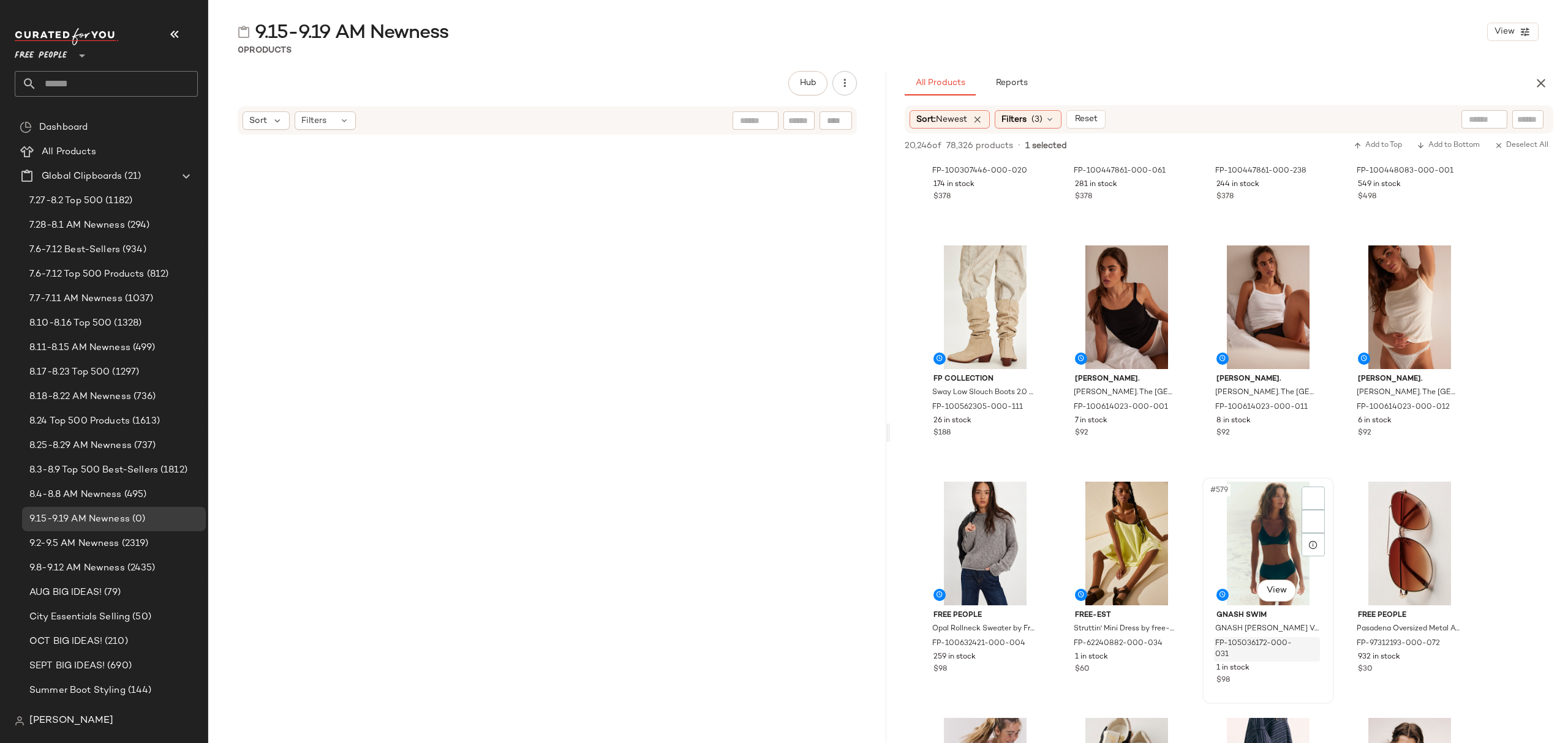
click at [1304, 647] on button "button" at bounding box center [1311, 649] width 17 height 11
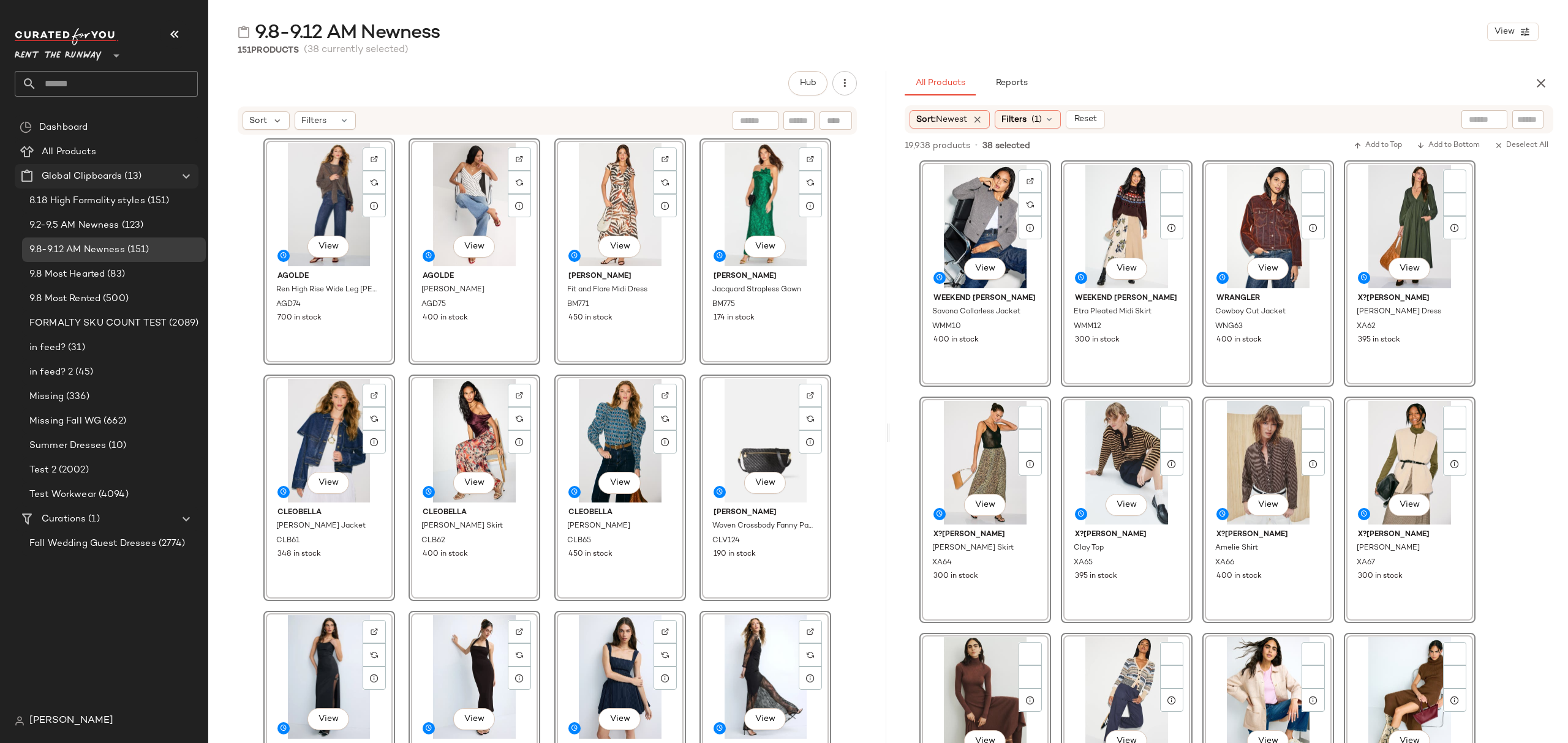
scroll to position [1562, 0]
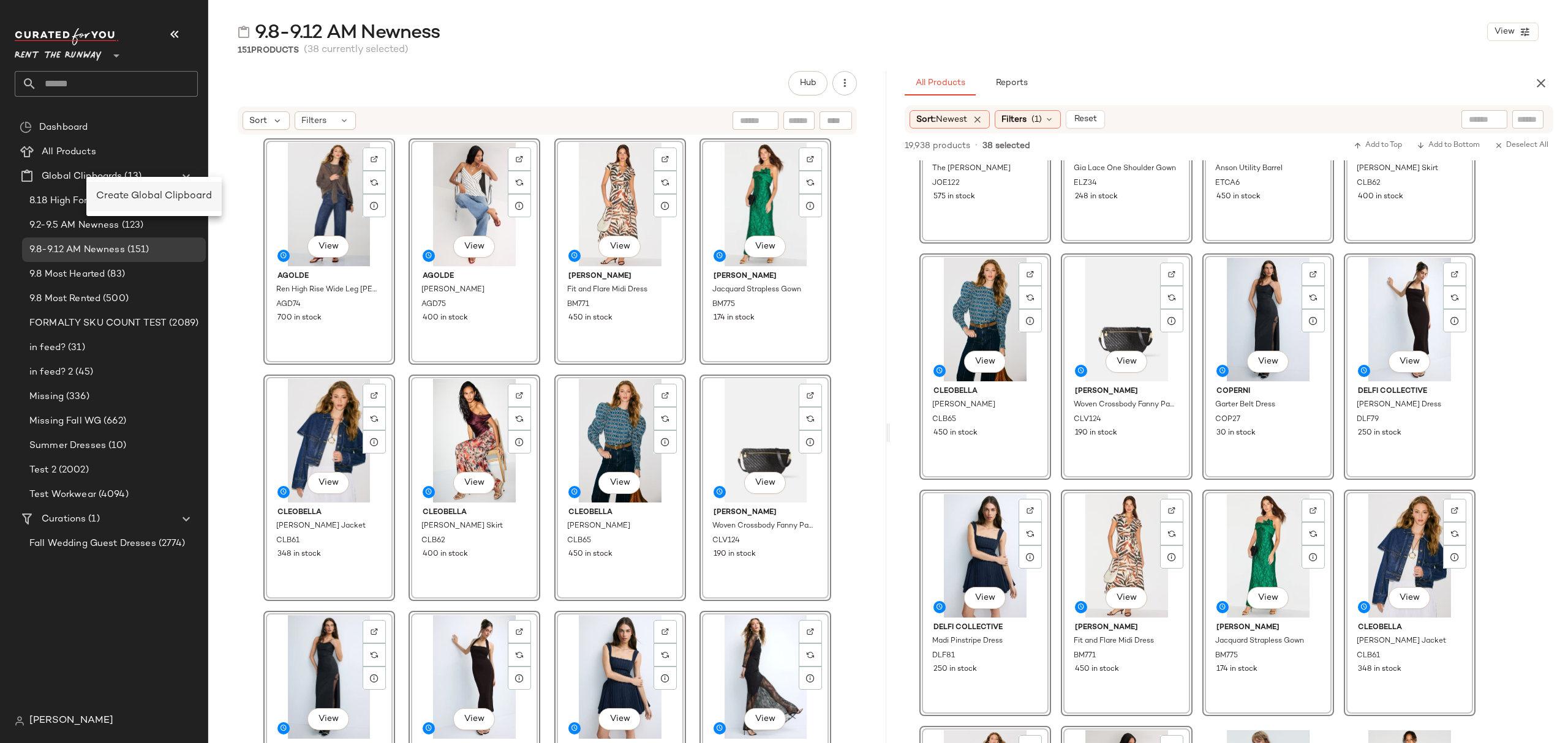
click at [150, 197] on span "Create Global Clipboard" at bounding box center [154, 196] width 116 height 11
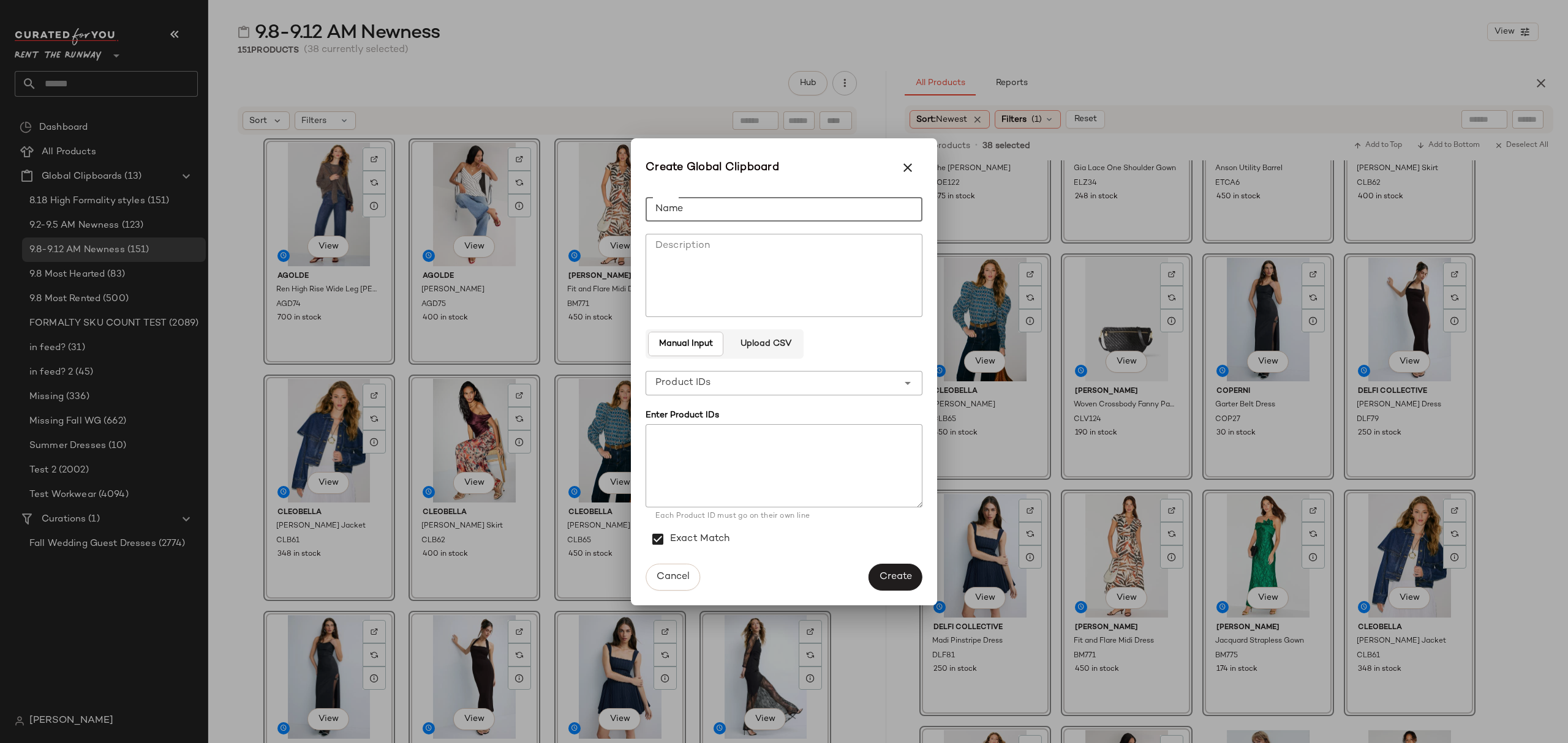
click at [866, 201] on input "Name" at bounding box center [784, 209] width 277 height 24
type input "**********"
drag, startPoint x: 897, startPoint y: 575, endPoint x: 890, endPoint y: 574, distance: 7.1
click at [895, 574] on span "Create" at bounding box center [895, 577] width 33 height 11
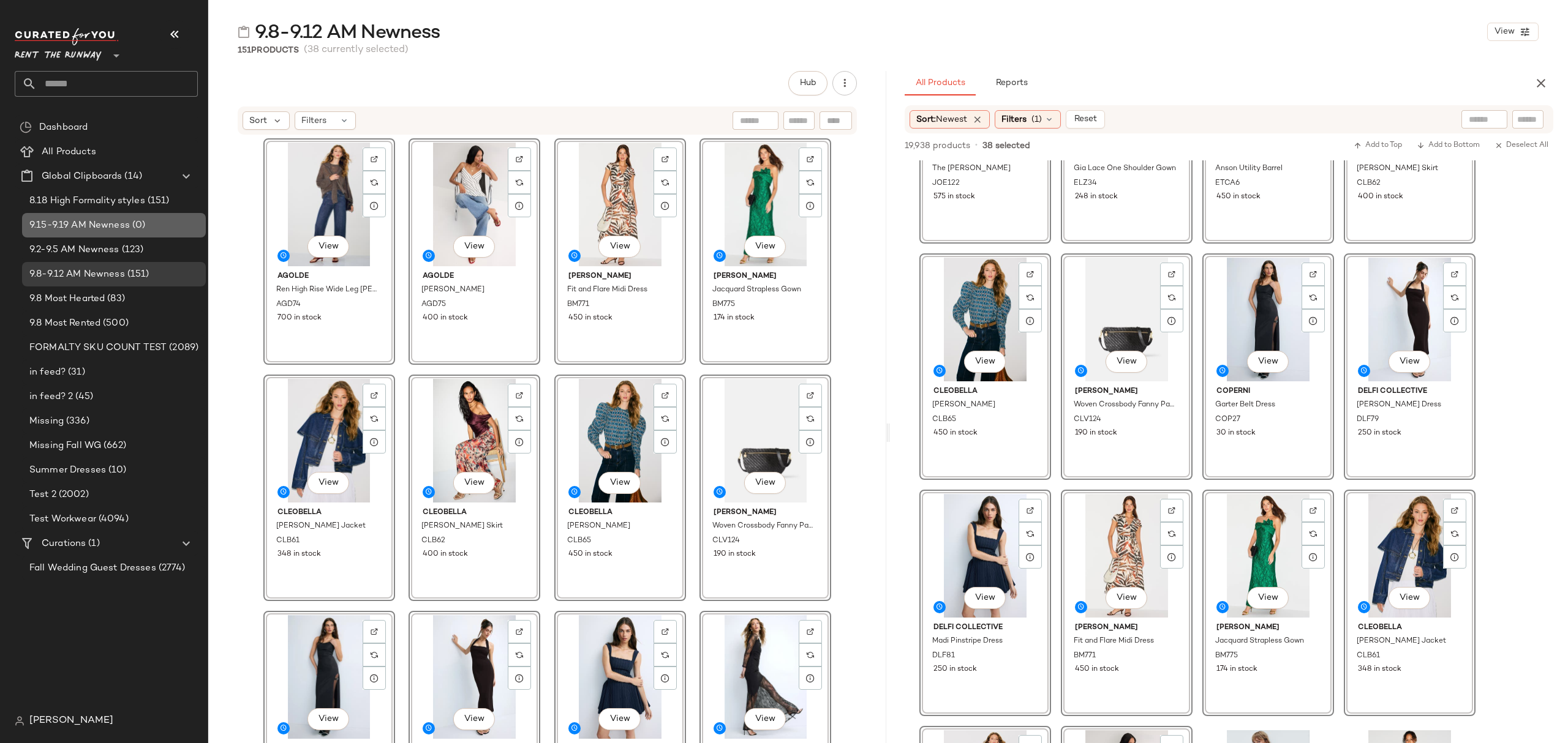
click at [79, 233] on div "9.15-9.19 AM Newness (0)" at bounding box center [114, 225] width 184 height 24
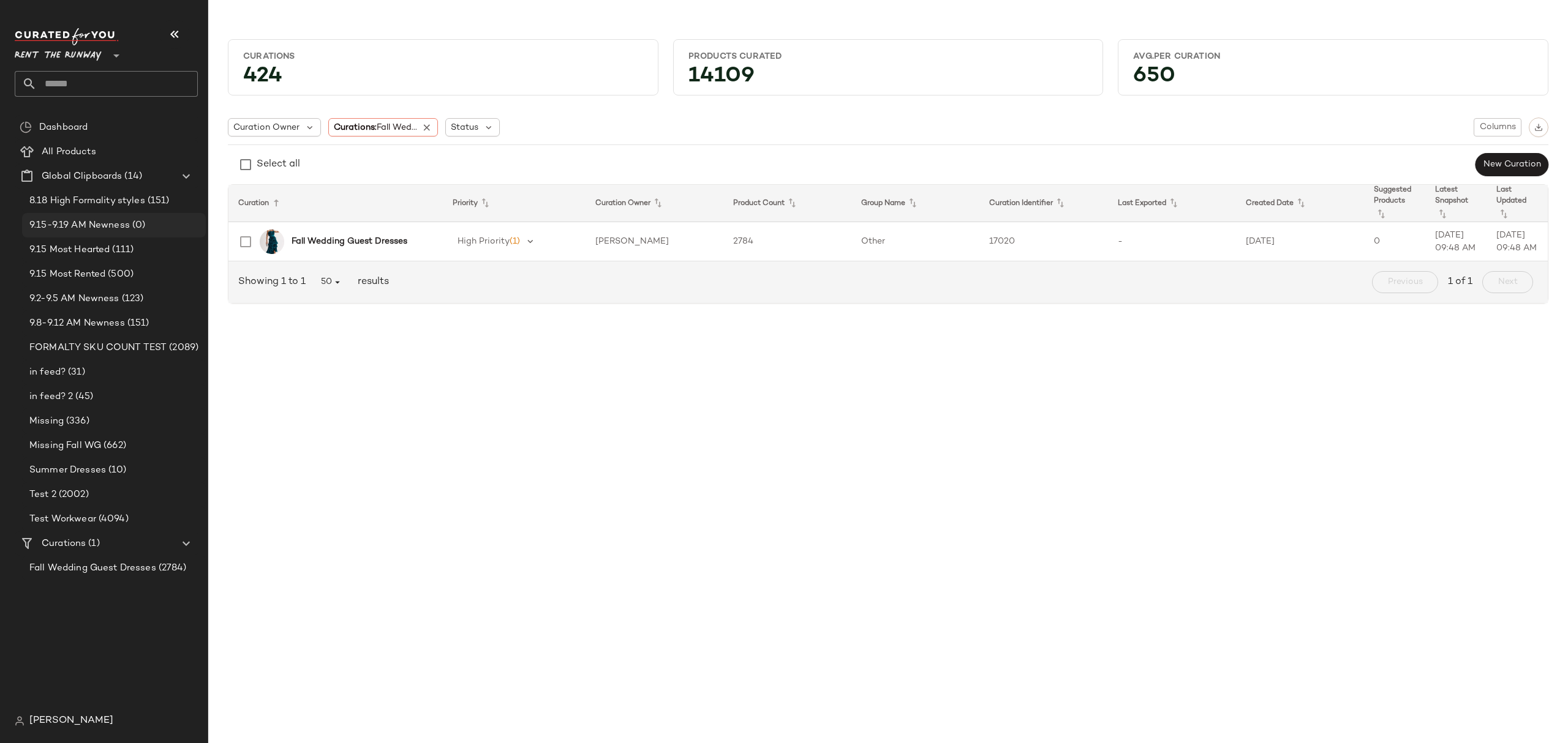
click at [104, 222] on span "9.15-9.19 AM Newness" at bounding box center [80, 226] width 101 height 14
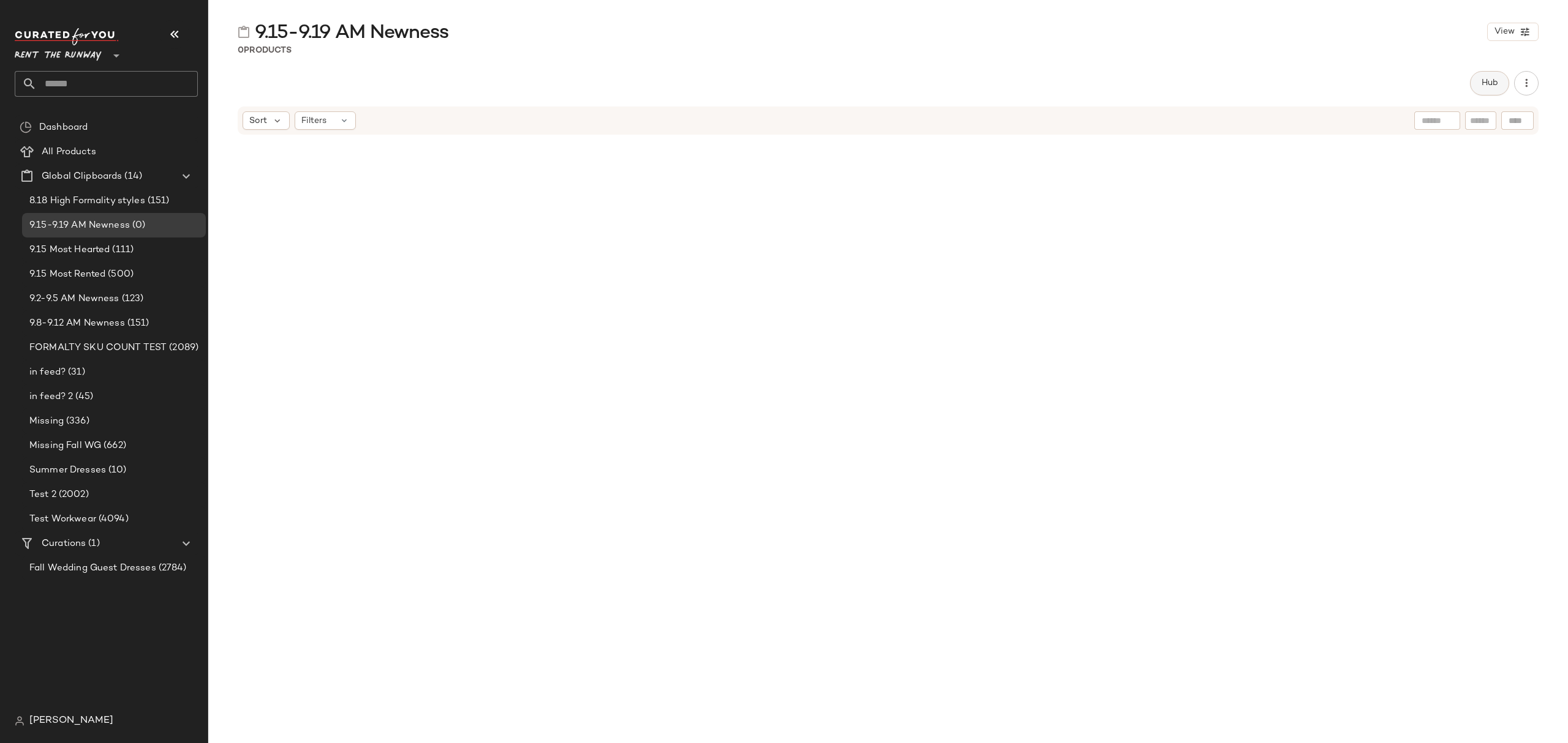
click at [1486, 79] on span "Hub" at bounding box center [1489, 83] width 17 height 10
click at [939, 118] on icon at bounding box center [944, 119] width 11 height 11
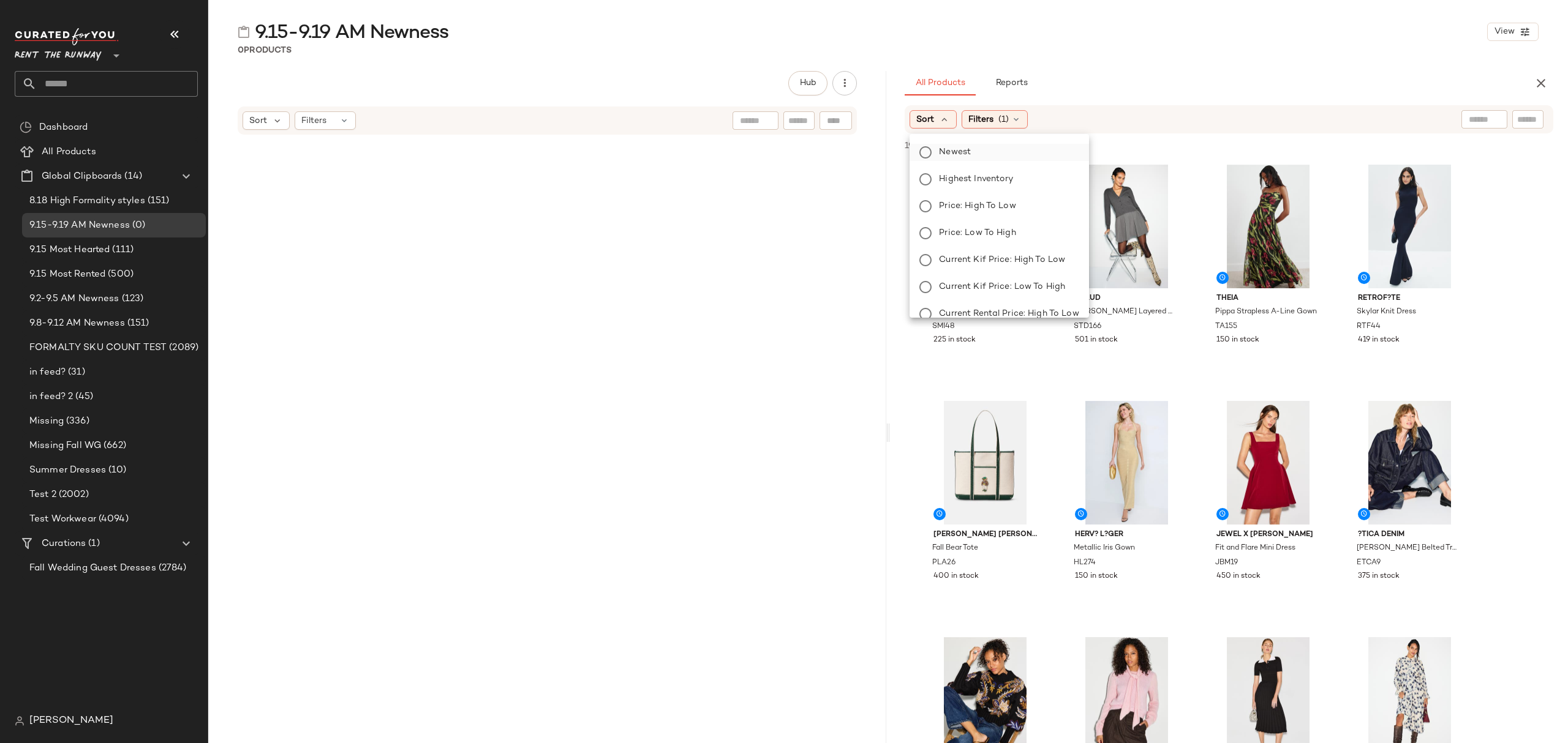
click at [955, 152] on span "Newest" at bounding box center [955, 152] width 32 height 13
click at [1150, 83] on div "All Products Reports" at bounding box center [1209, 83] width 610 height 24
click at [951, 197] on div "#1 View" at bounding box center [984, 227] width 123 height 124
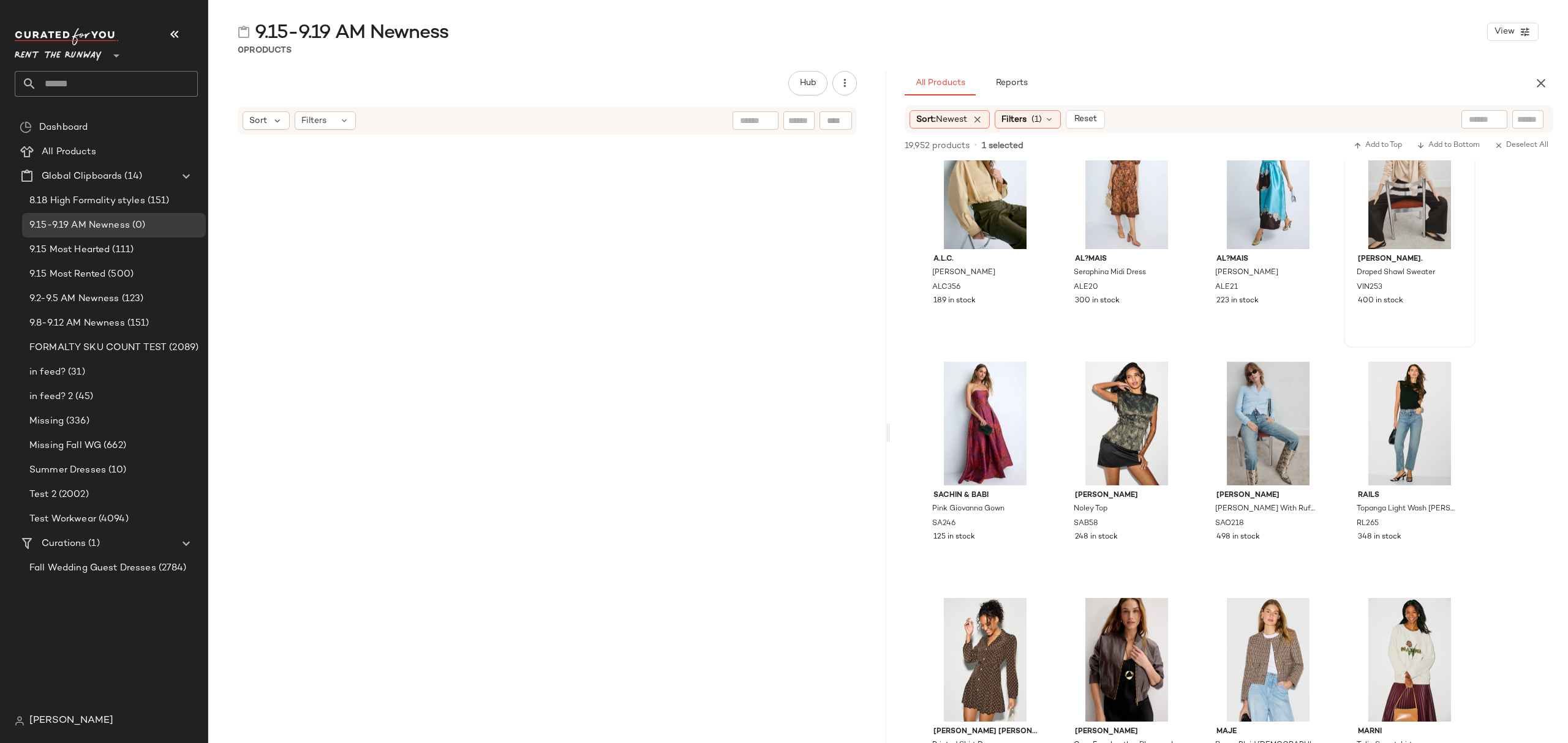
scroll to position [6123, 0]
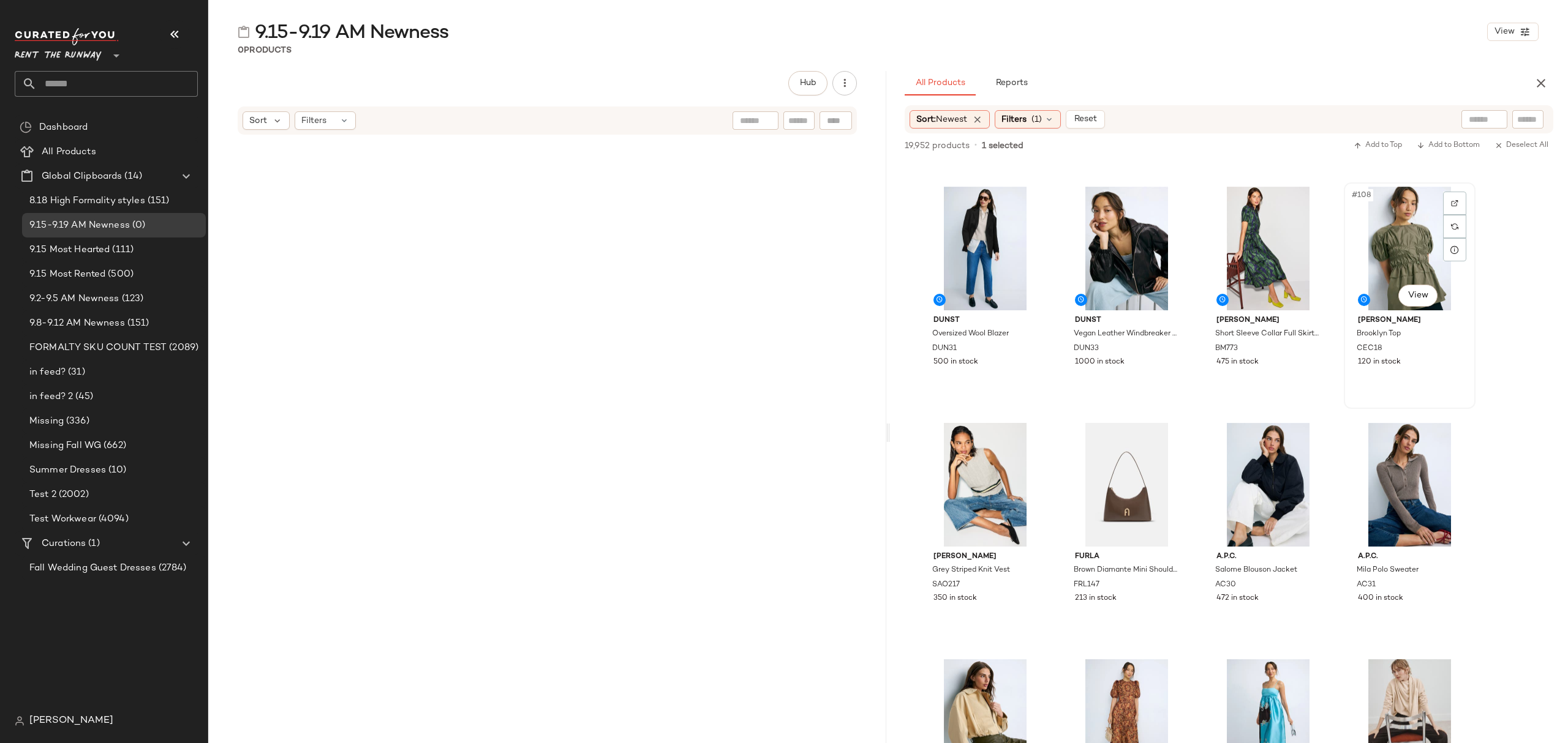
click at [1416, 368] on div "Cecilie Bahnsen Brooklyn Top CEC18 120 in stock" at bounding box center [1409, 339] width 123 height 59
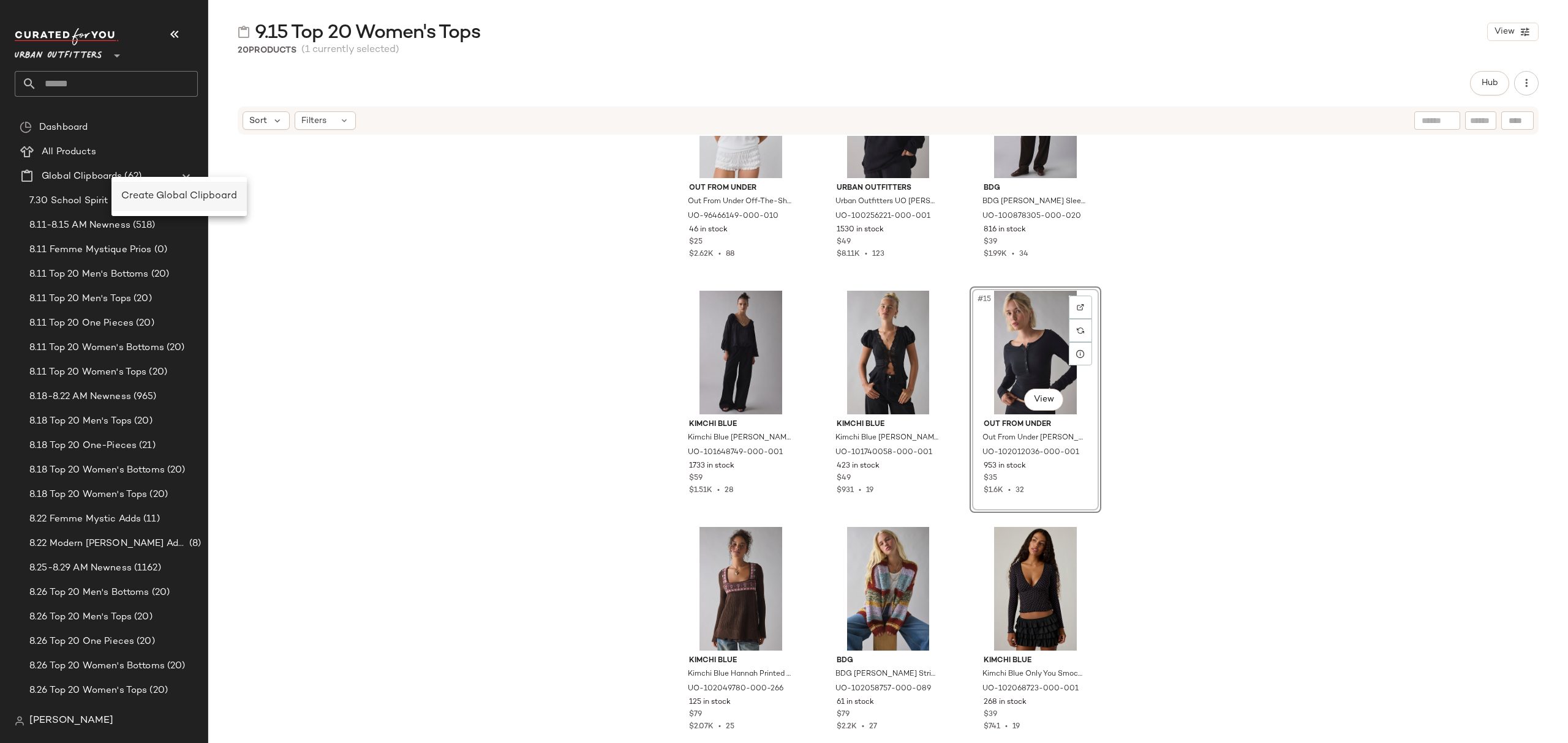
click at [143, 197] on span "Create Global Clipboard" at bounding box center [179, 196] width 116 height 11
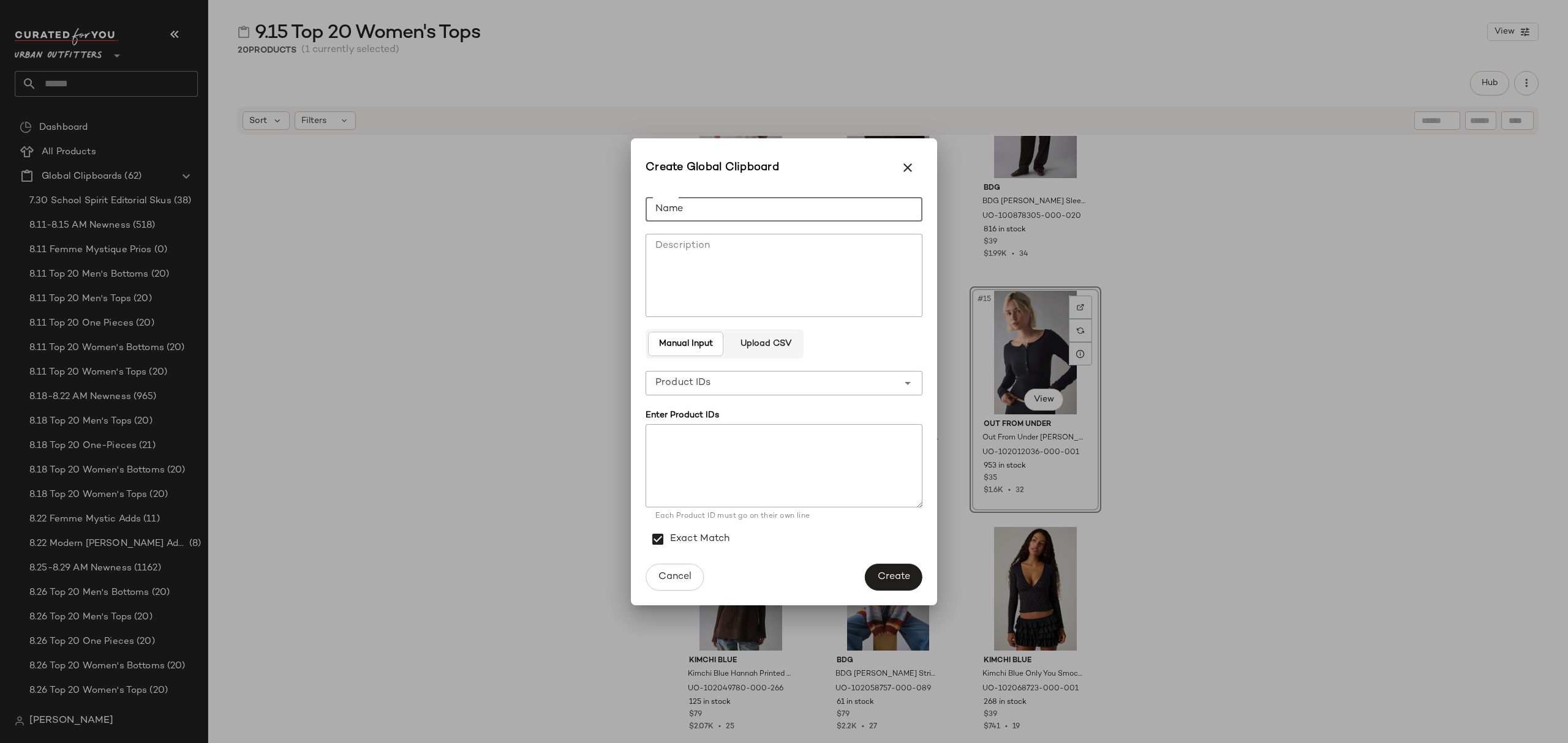
click at [763, 201] on input "Name" at bounding box center [784, 209] width 277 height 24
type input "**********"
drag, startPoint x: 905, startPoint y: 582, endPoint x: 887, endPoint y: 582, distance: 18.0
click at [904, 581] on span "Create" at bounding box center [893, 577] width 33 height 11
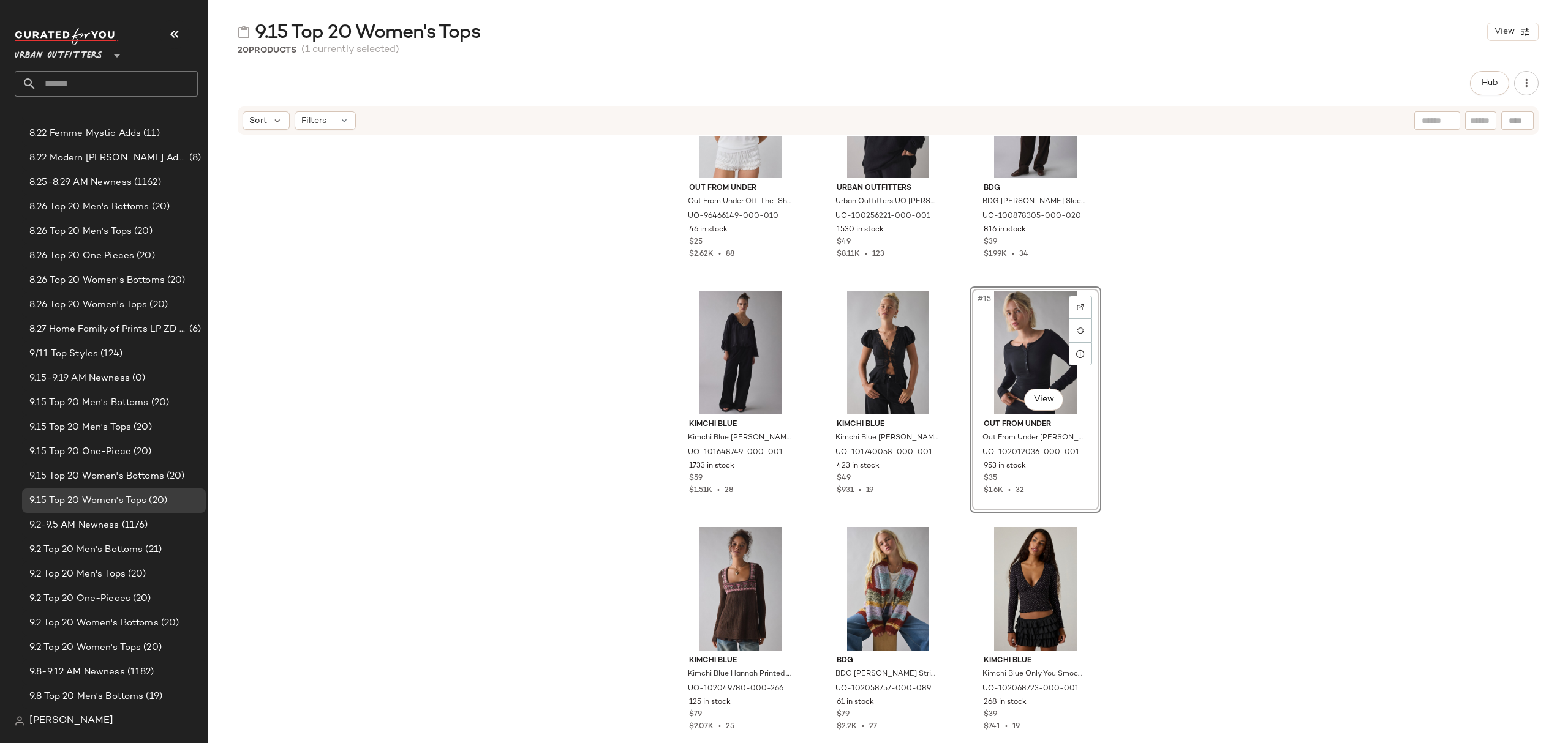
scroll to position [490, 0]
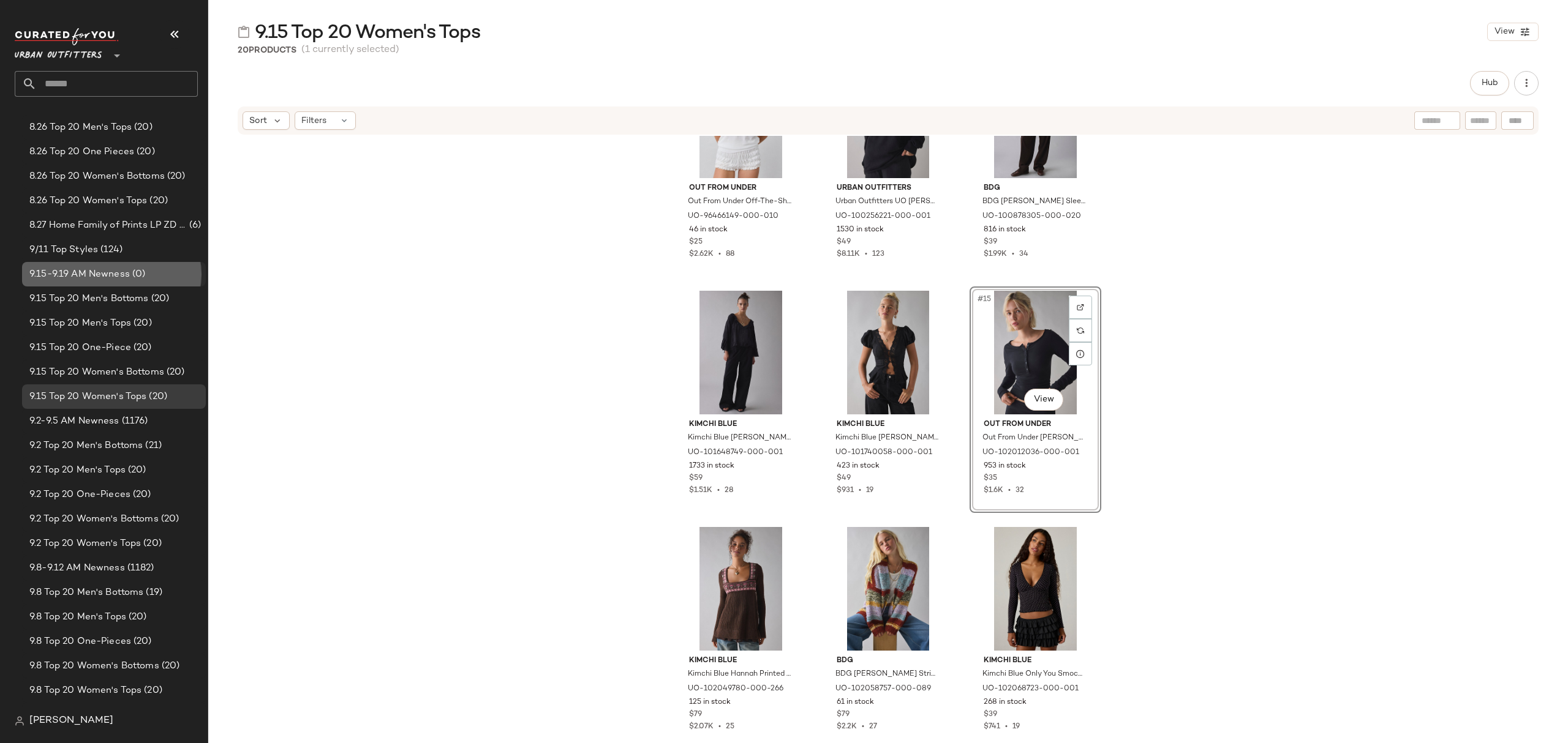
click at [113, 275] on span "9.15-9.19 AM Newness" at bounding box center [80, 275] width 101 height 14
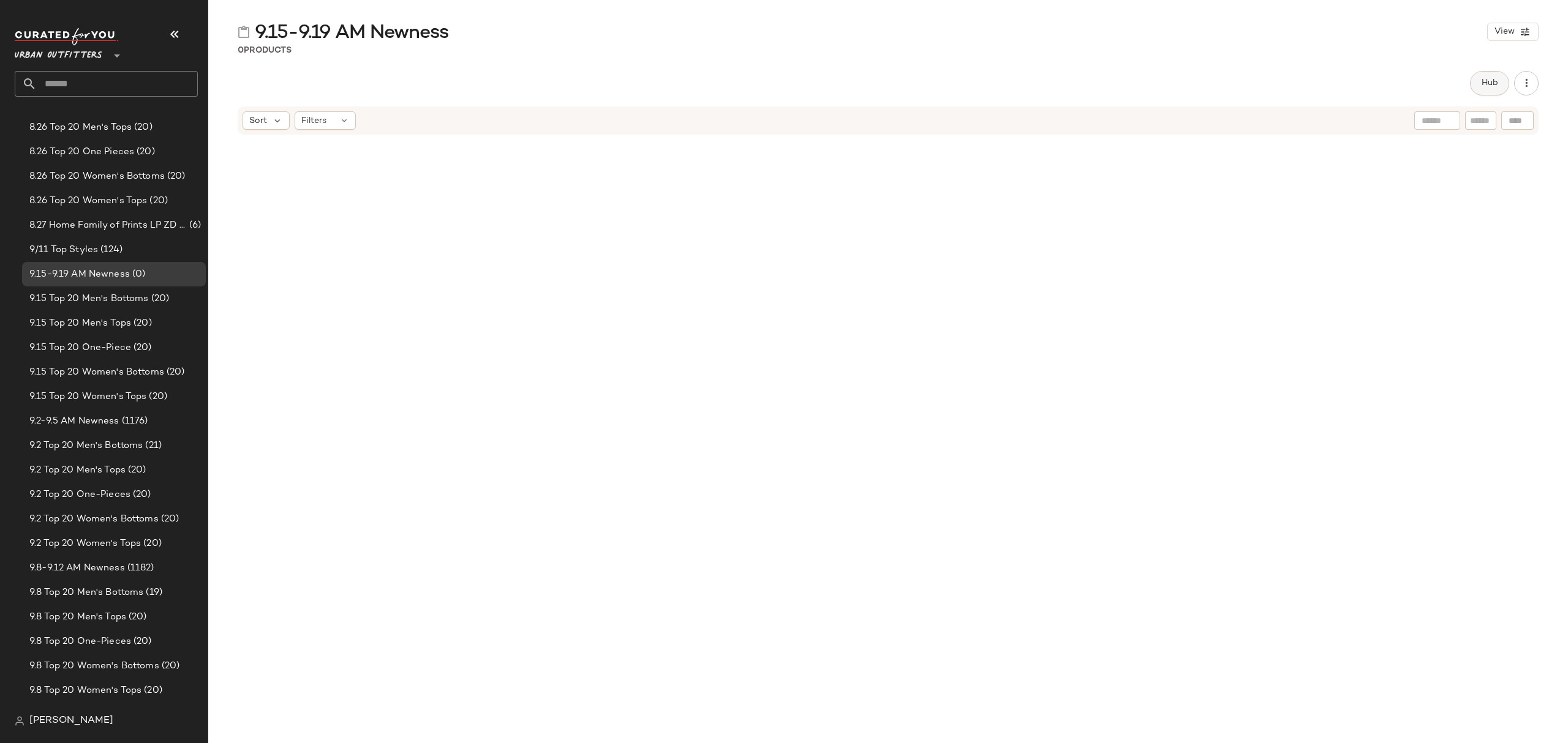
click at [1483, 82] on span "Hub" at bounding box center [1489, 83] width 17 height 10
click at [932, 113] on span "Sort" at bounding box center [925, 119] width 18 height 13
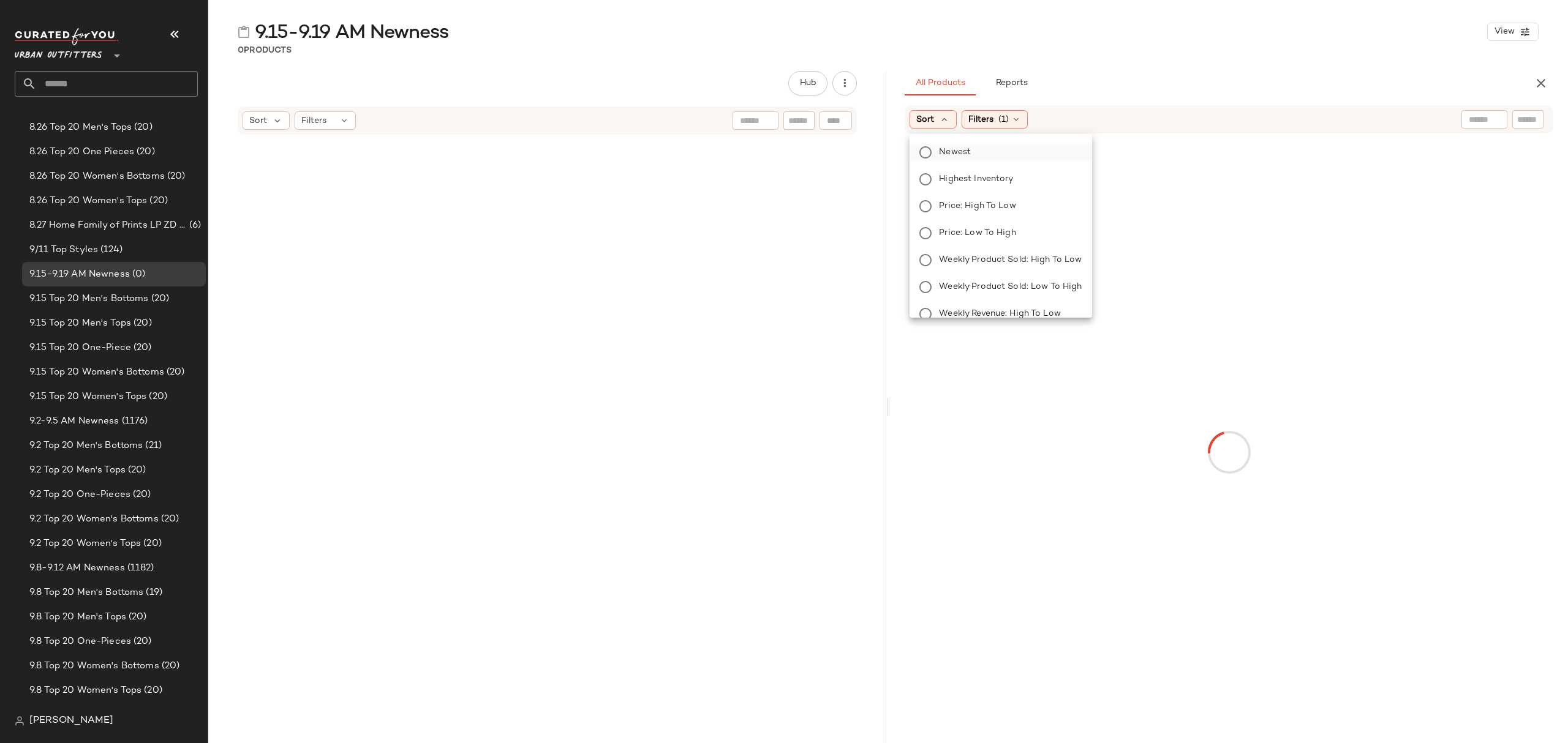
click at [965, 153] on span "Newest" at bounding box center [955, 152] width 32 height 13
click at [1042, 118] on span "(1)" at bounding box center [1037, 119] width 11 height 13
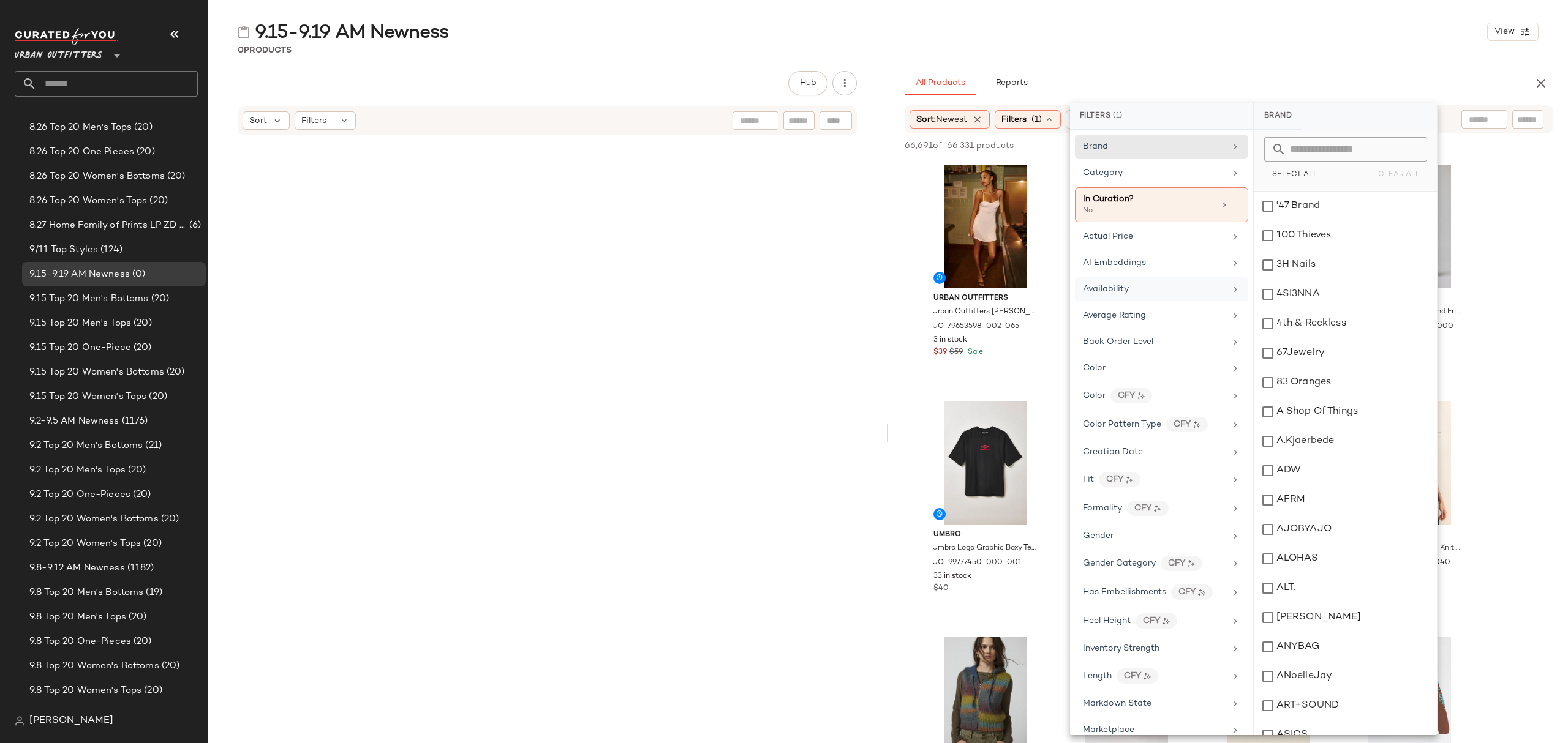
click at [1145, 290] on div "Availability" at bounding box center [1154, 289] width 143 height 13
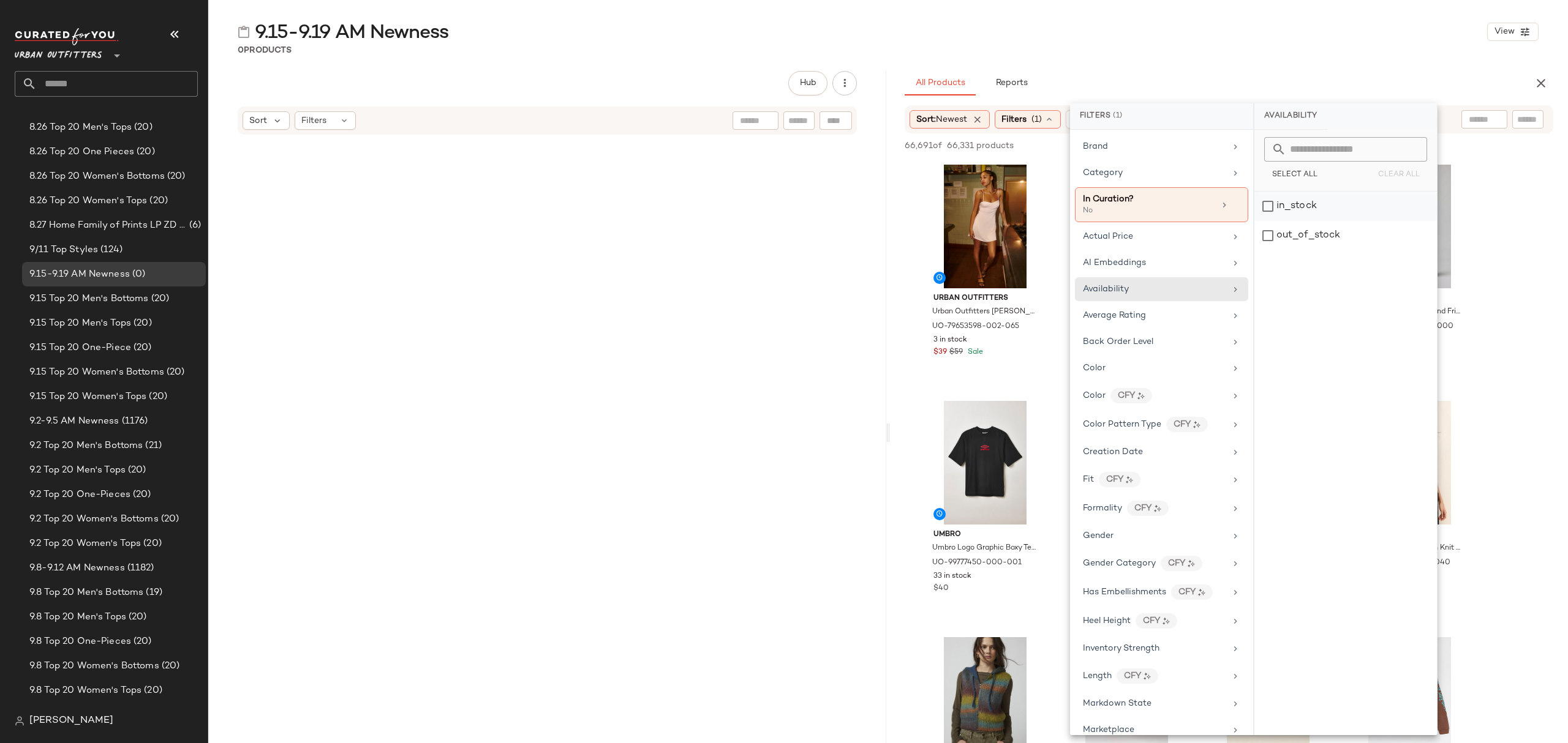
click at [1308, 206] on div "in_stock" at bounding box center [1345, 206] width 182 height 30
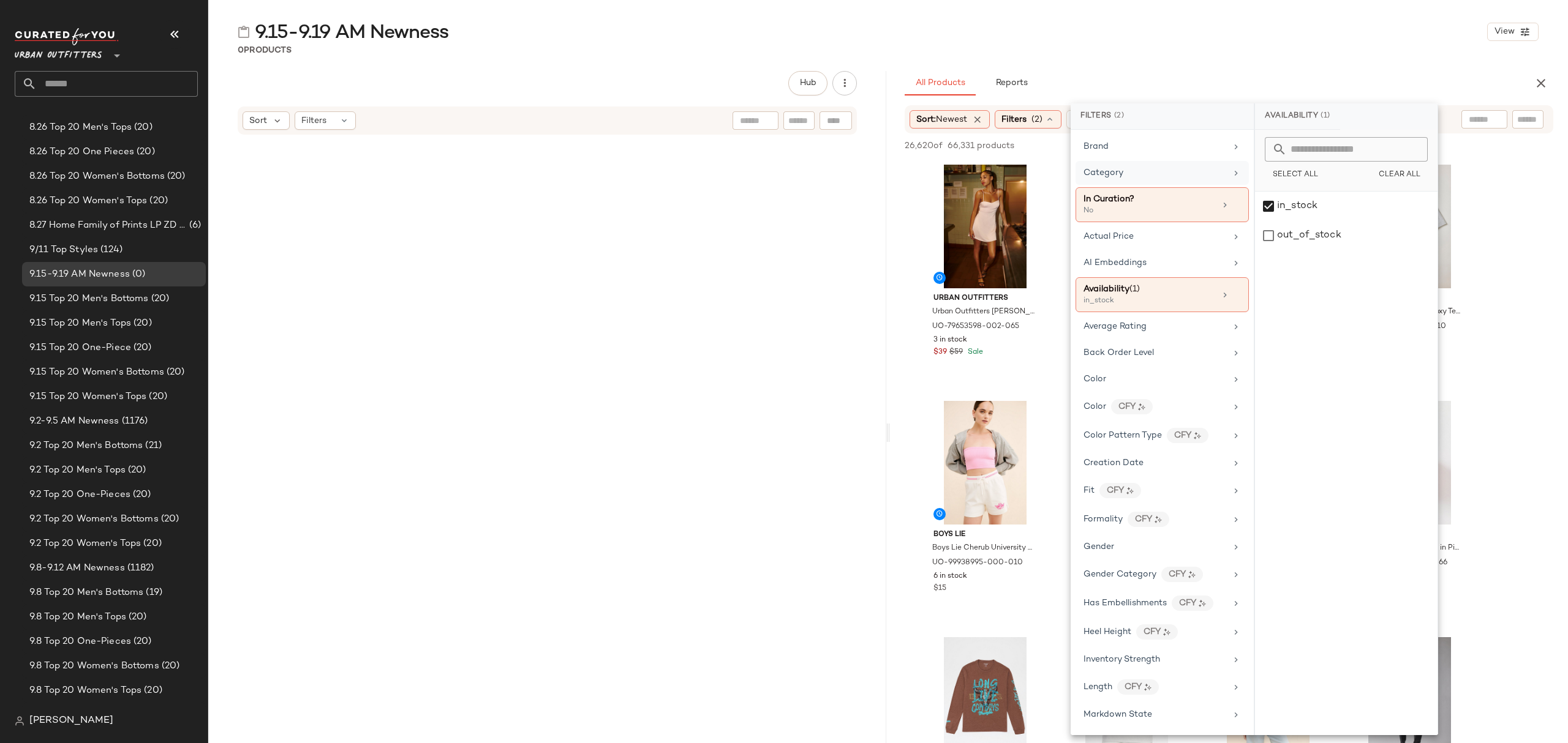
click at [1096, 172] on span "Category" at bounding box center [1103, 173] width 40 height 9
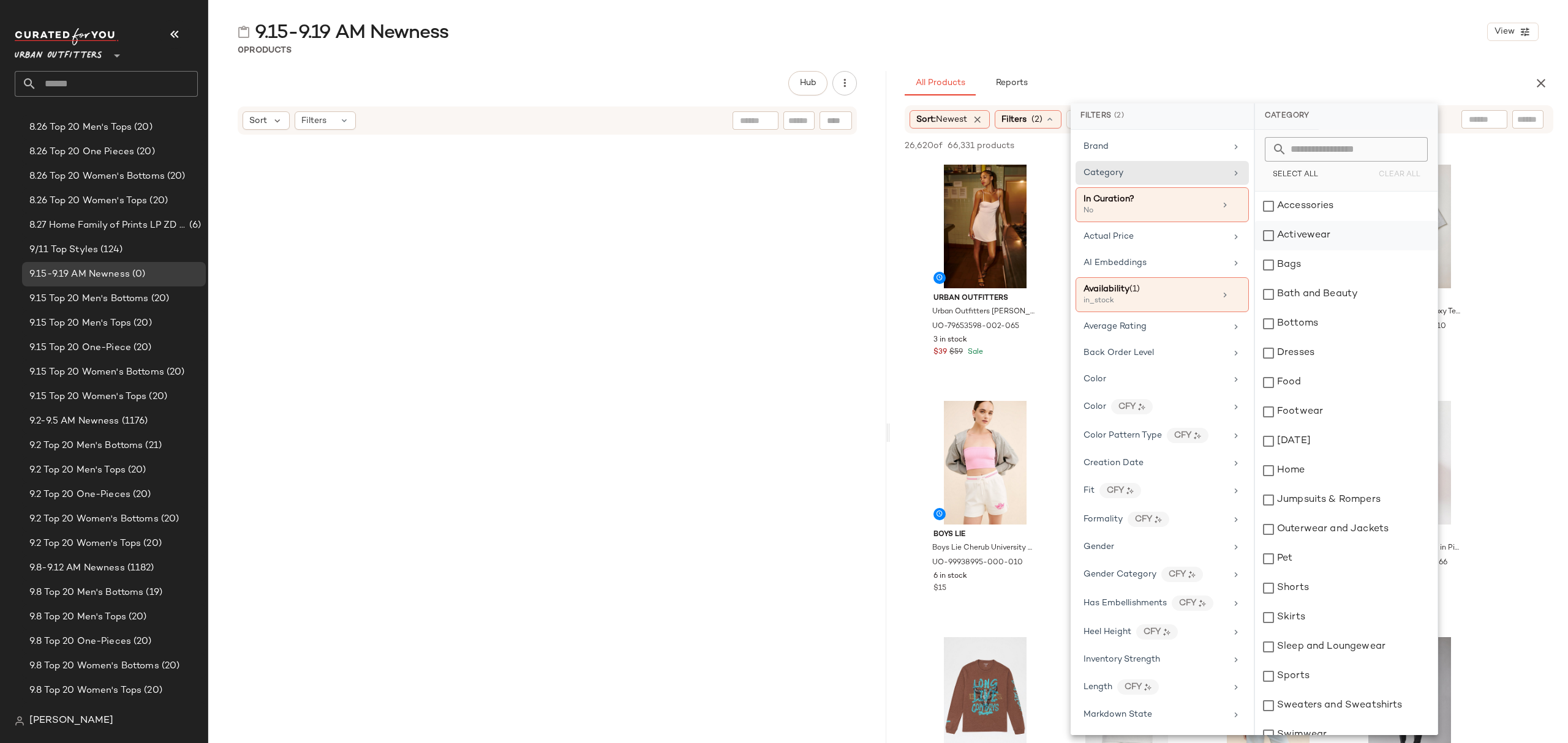
drag, startPoint x: 1354, startPoint y: 211, endPoint x: 1360, endPoint y: 231, distance: 20.9
click at [1354, 211] on div "Accessories" at bounding box center [1346, 206] width 182 height 30
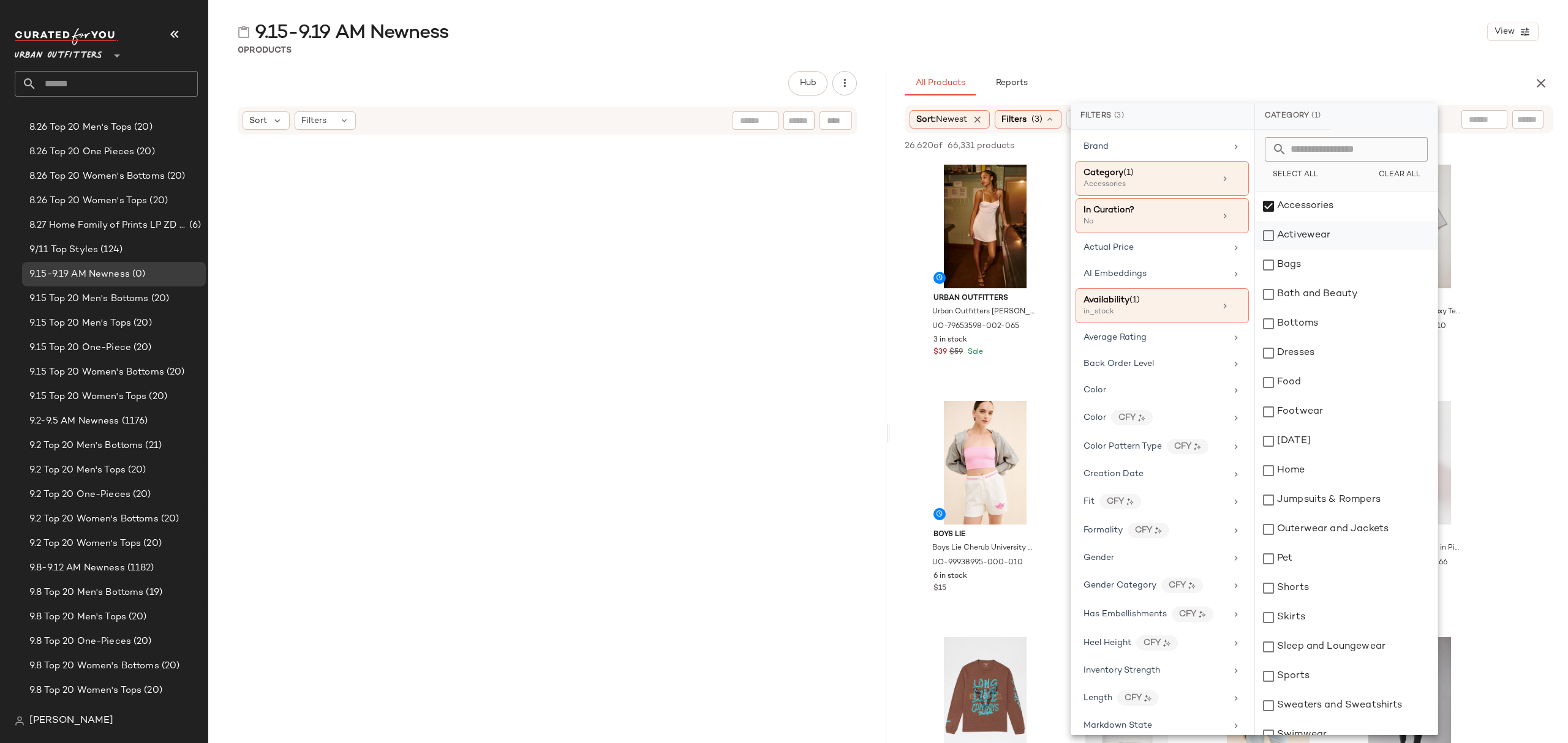
click at [1360, 234] on div "Activewear" at bounding box center [1346, 236] width 182 height 30
click at [1354, 269] on div "Bags" at bounding box center [1346, 265] width 182 height 30
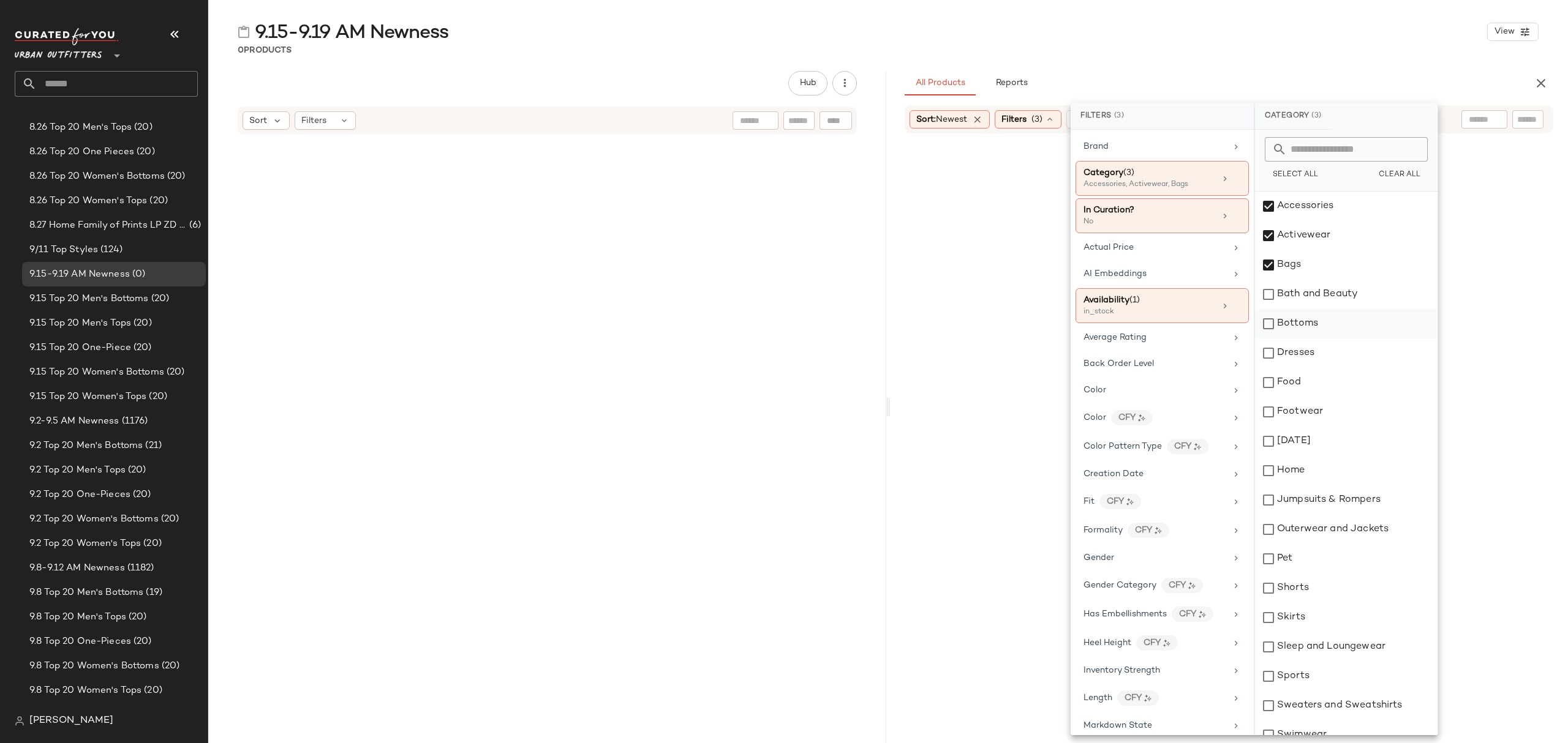
click at [1348, 324] on div "Bottoms" at bounding box center [1346, 323] width 182 height 30
click at [1344, 355] on div "Dresses" at bounding box center [1346, 353] width 182 height 30
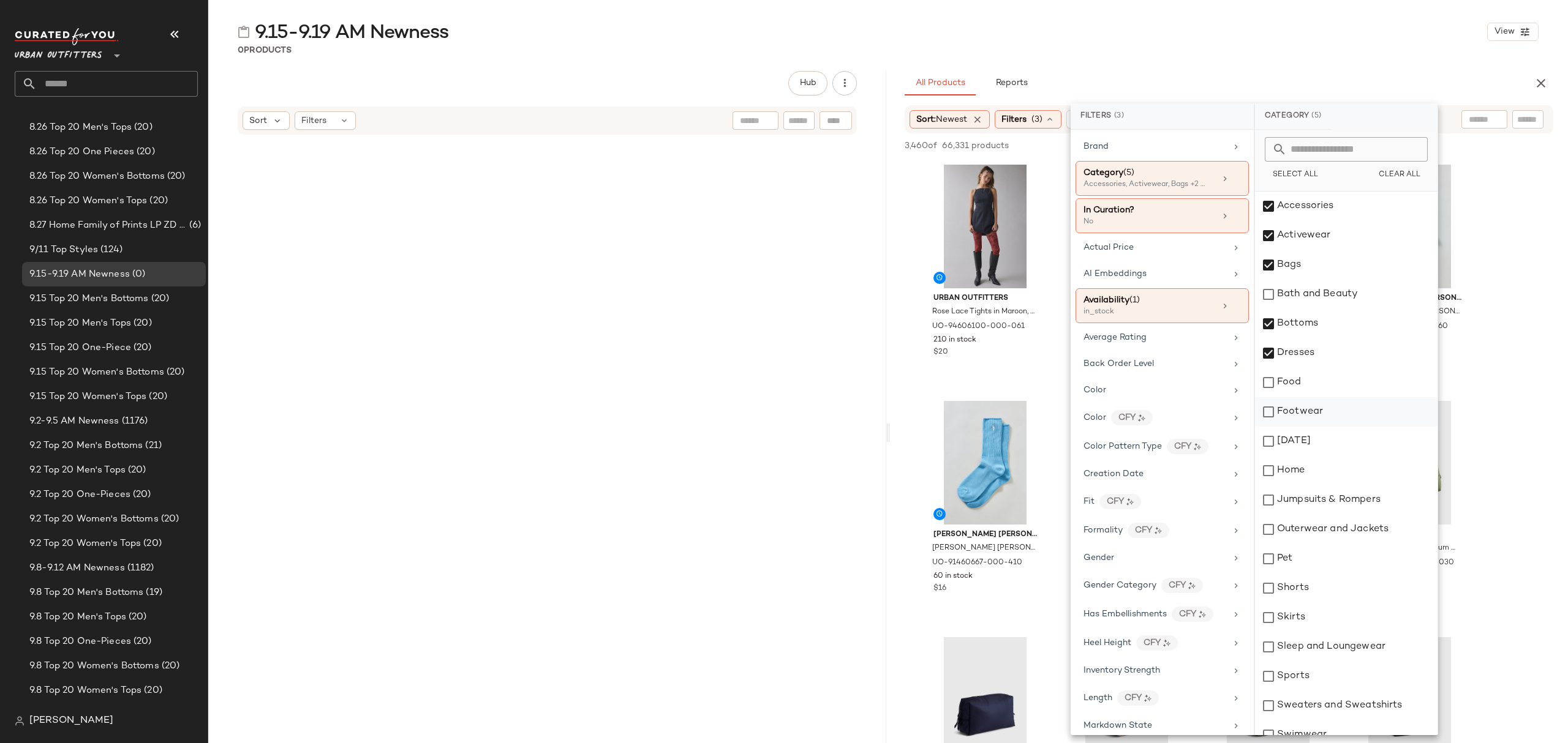
click at [1356, 407] on div "Footwear" at bounding box center [1346, 412] width 182 height 30
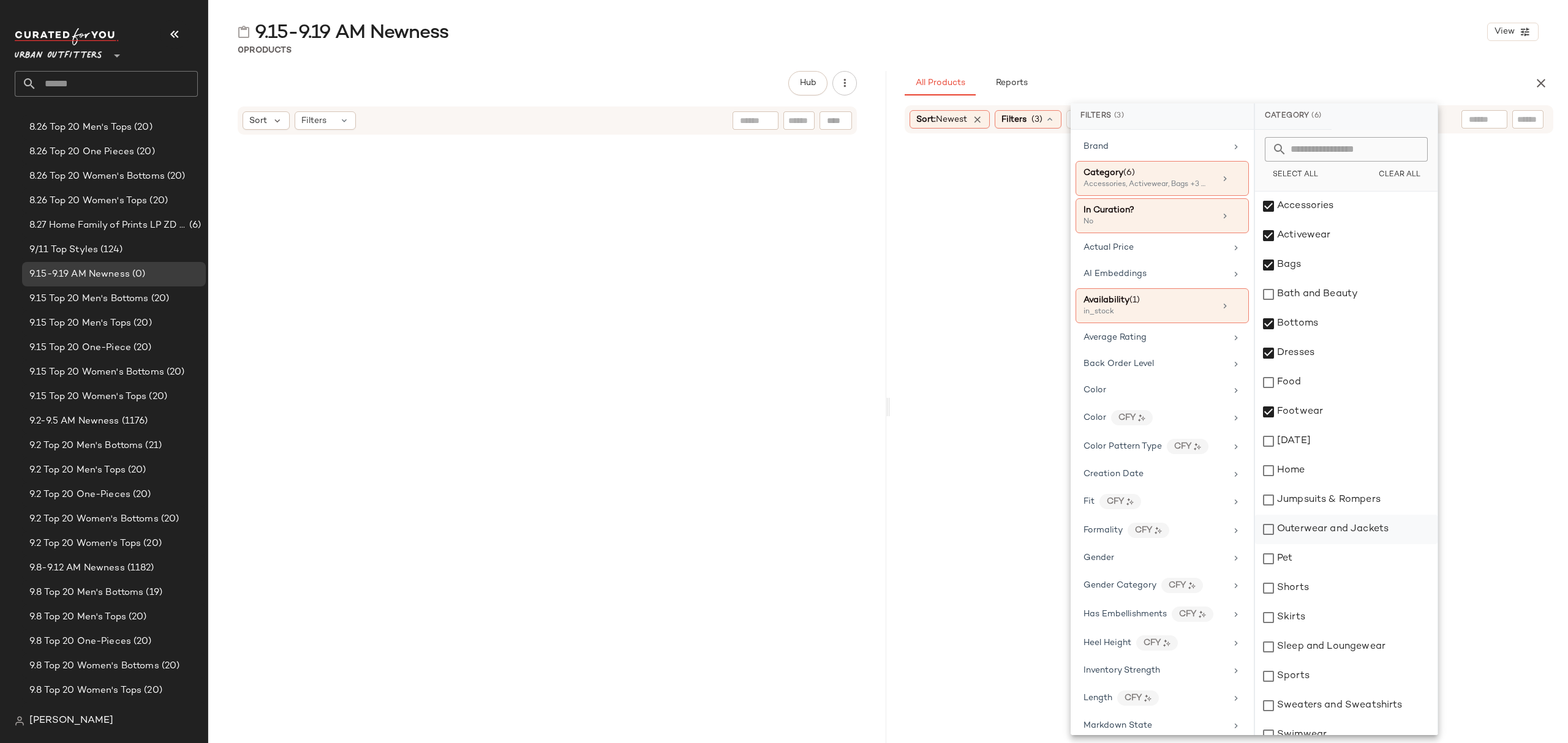
click at [1364, 495] on div "Jumpsuits & Rompers" at bounding box center [1346, 500] width 182 height 30
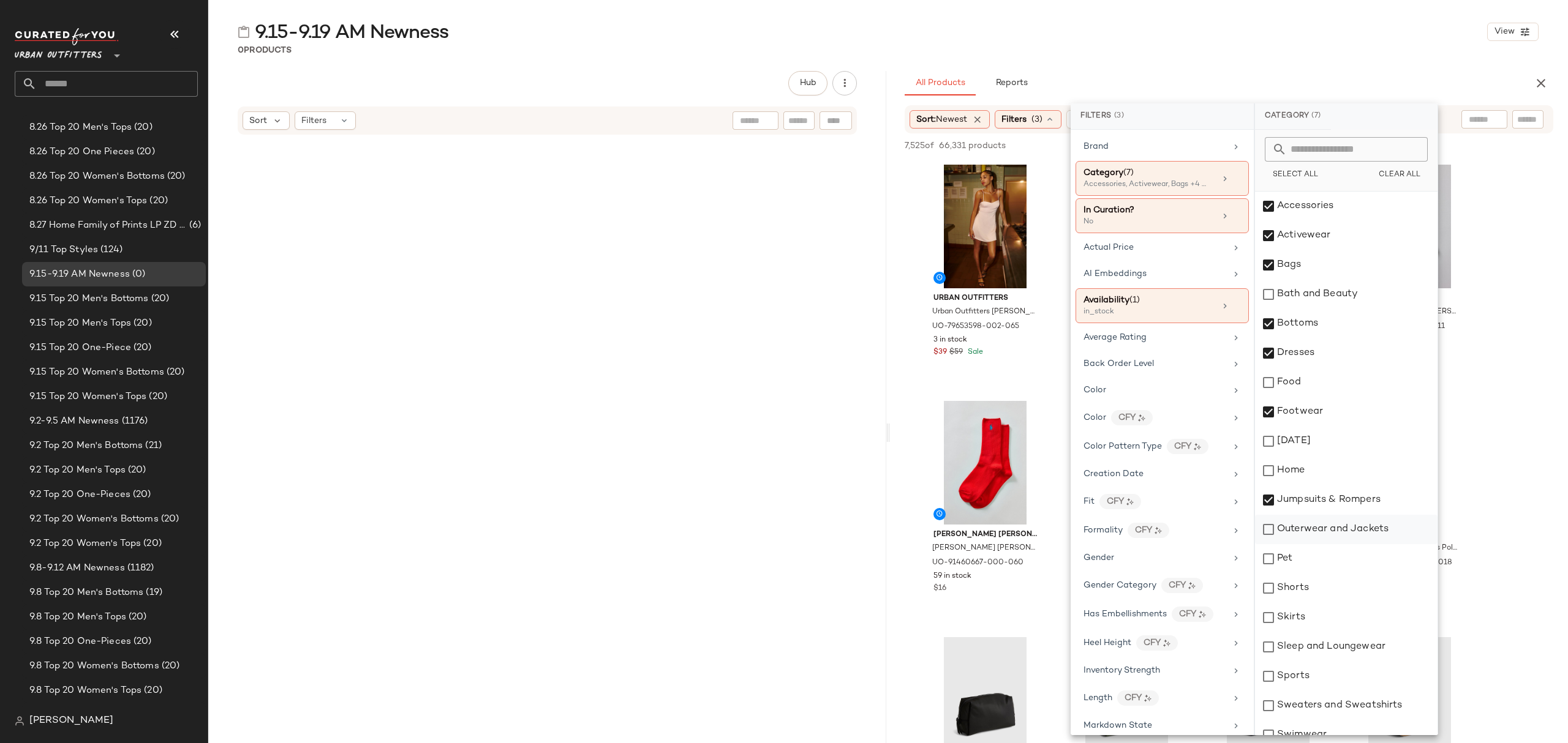
click at [1373, 529] on div "Outerwear and Jackets" at bounding box center [1346, 529] width 182 height 30
click at [1356, 581] on div "Shorts" at bounding box center [1346, 588] width 182 height 30
click at [1358, 622] on div "Skirts" at bounding box center [1346, 618] width 182 height 30
click at [1365, 647] on div "Sleep and Loungewear" at bounding box center [1346, 647] width 182 height 30
click at [1370, 677] on div "Sports" at bounding box center [1346, 677] width 182 height 30
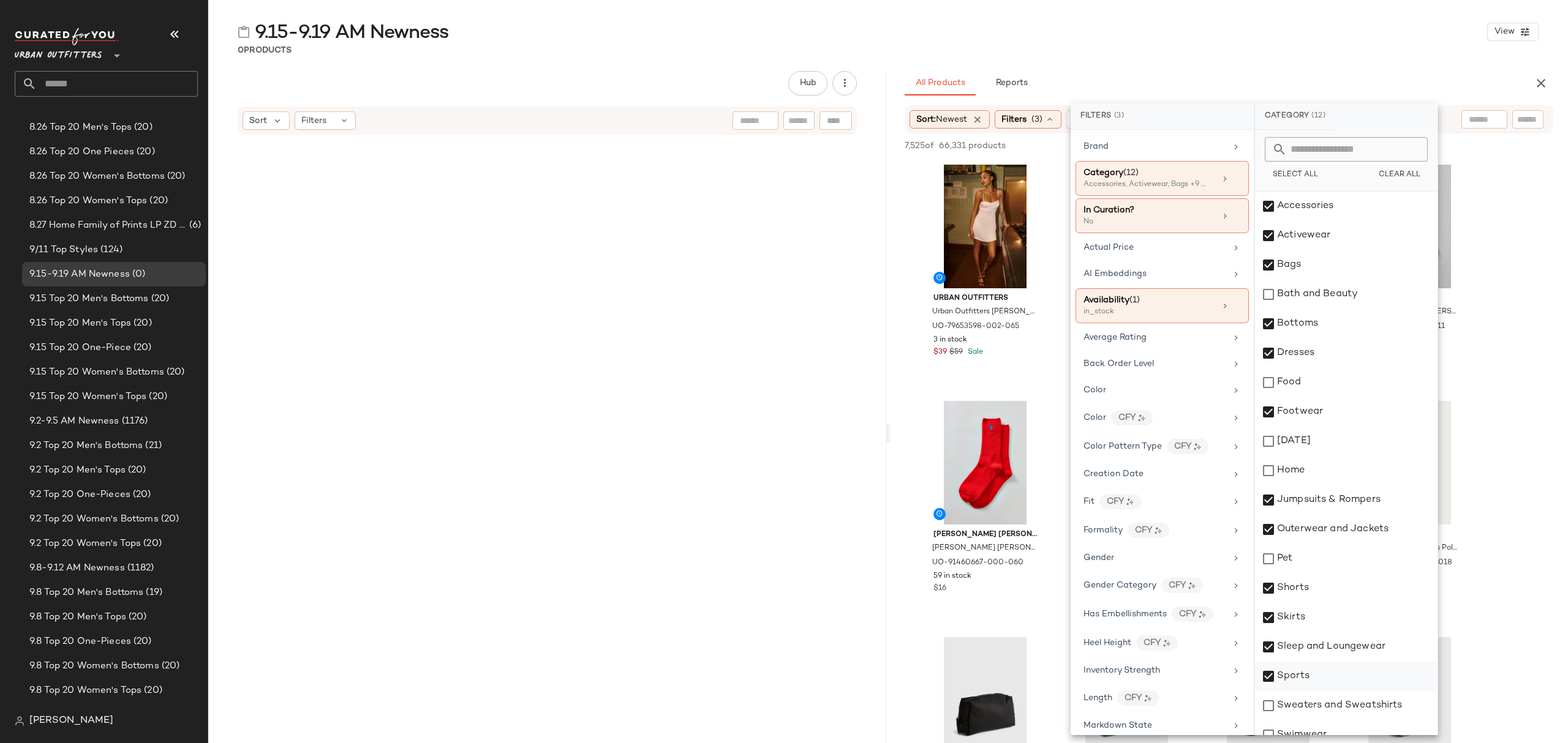
click at [1367, 679] on div "Sports" at bounding box center [1346, 677] width 182 height 30
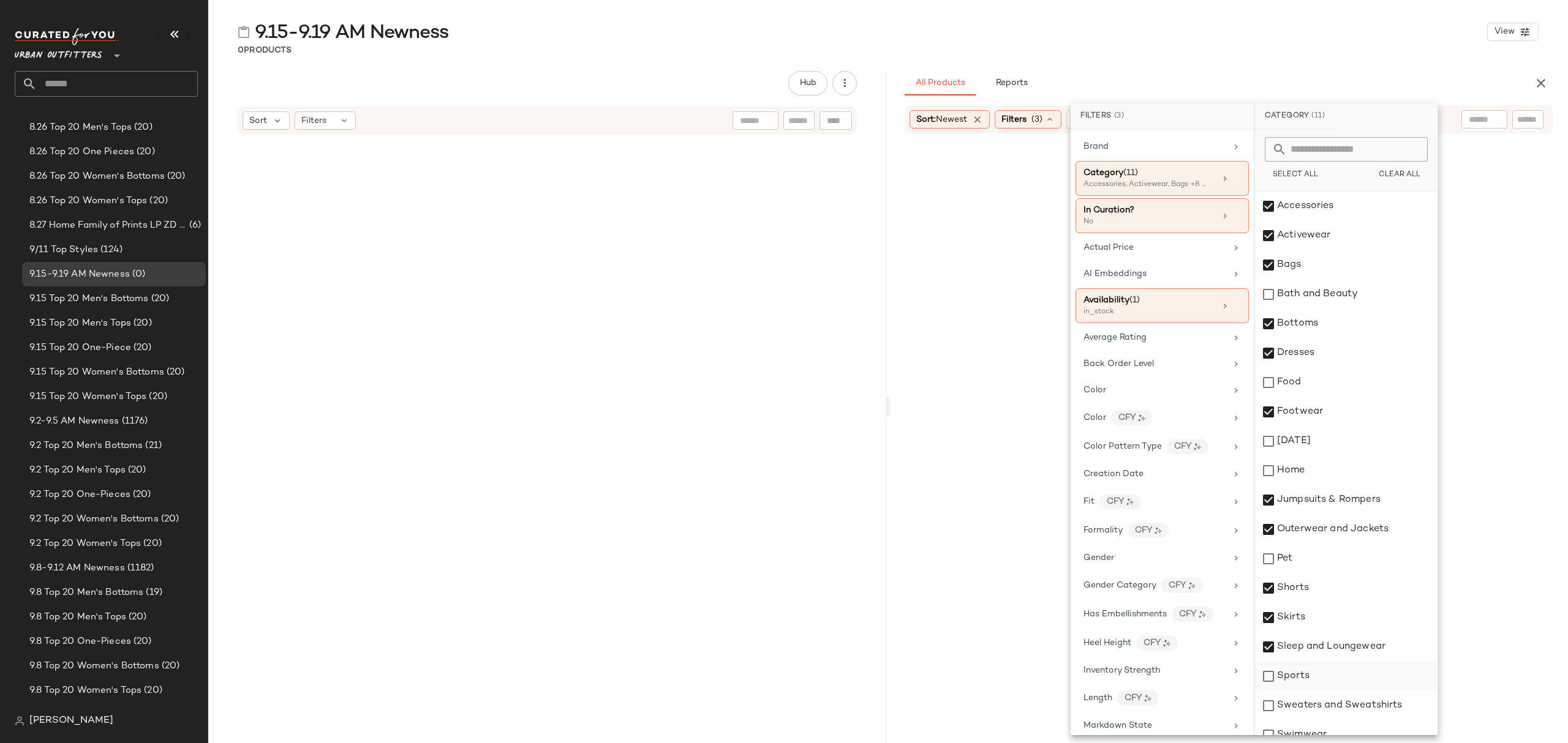
click at [1380, 712] on div "Sweaters and Sweatshirts" at bounding box center [1346, 706] width 182 height 30
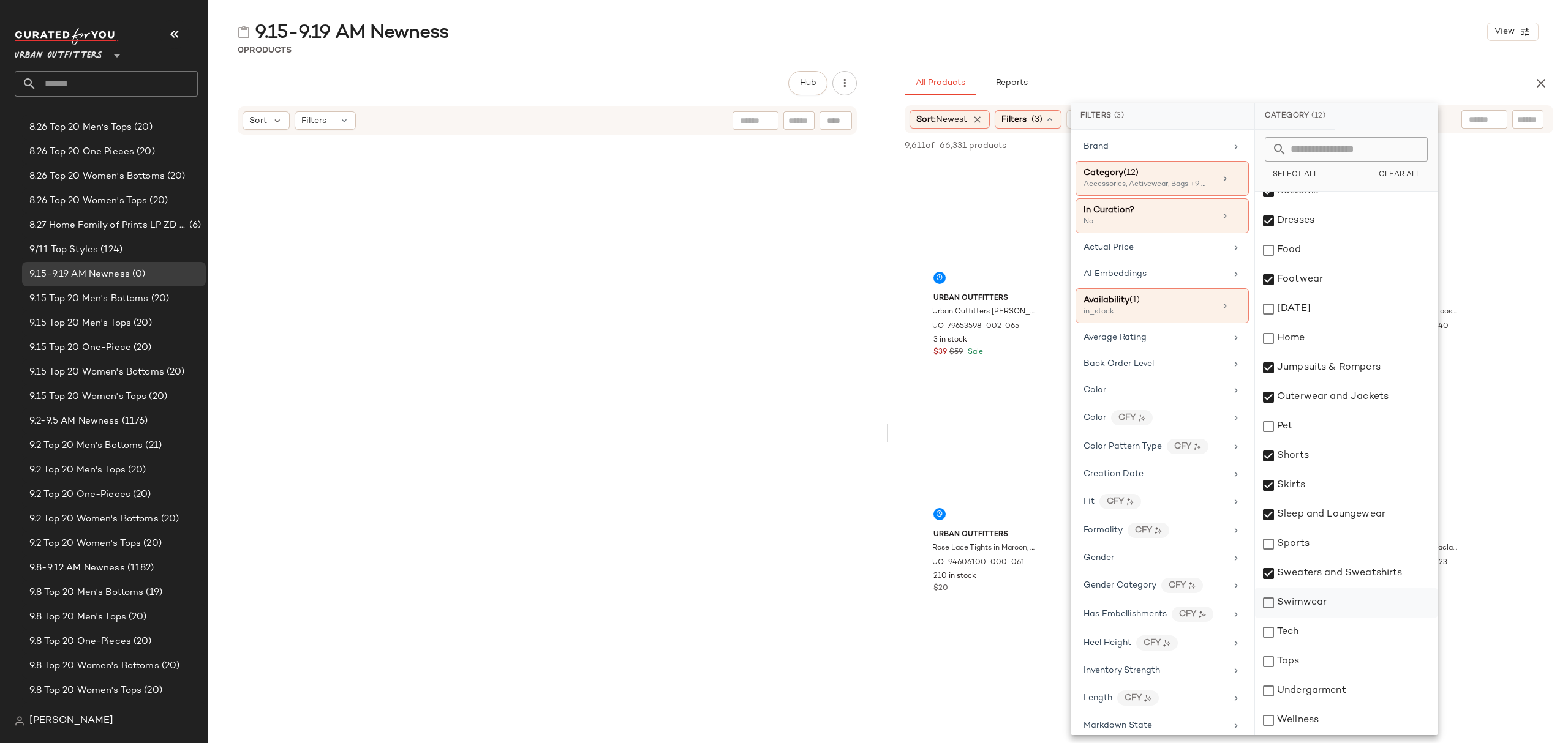
click at [1336, 603] on div "Swimwear" at bounding box center [1346, 603] width 182 height 30
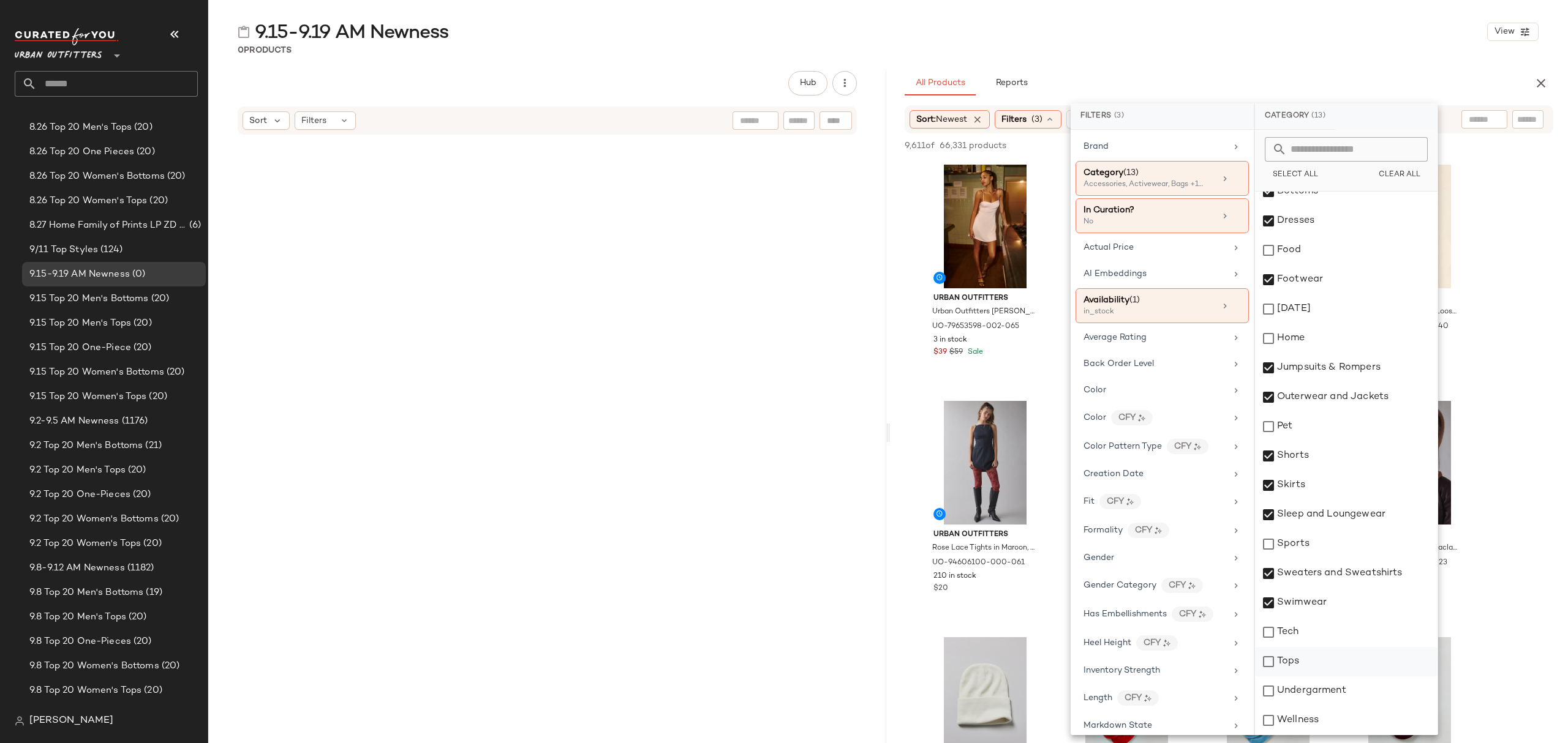
click at [1340, 662] on div "Tops" at bounding box center [1346, 661] width 182 height 30
click at [1347, 696] on div "Undergarment" at bounding box center [1346, 691] width 182 height 30
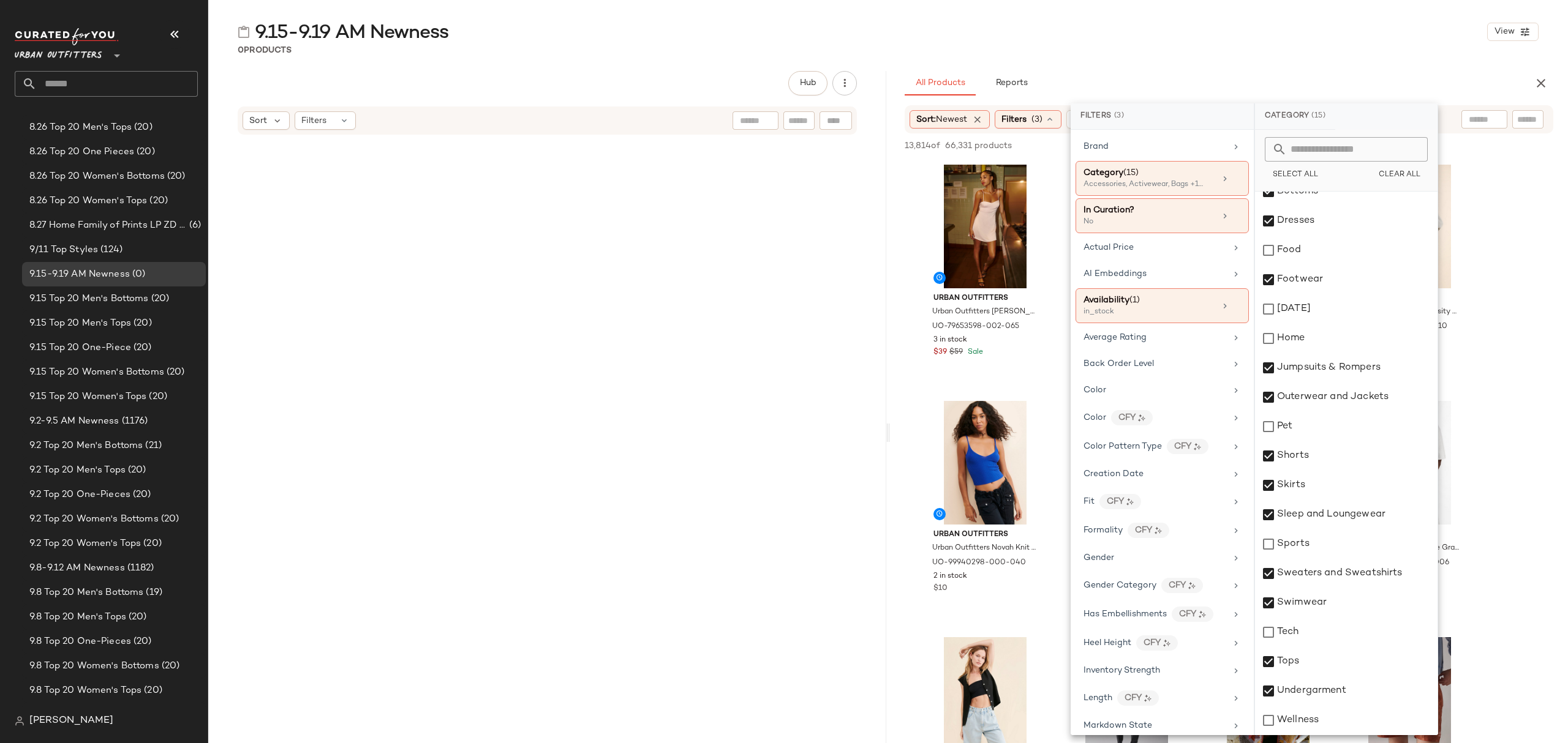
click at [1167, 47] on div "0 Products" at bounding box center [888, 50] width 1360 height 12
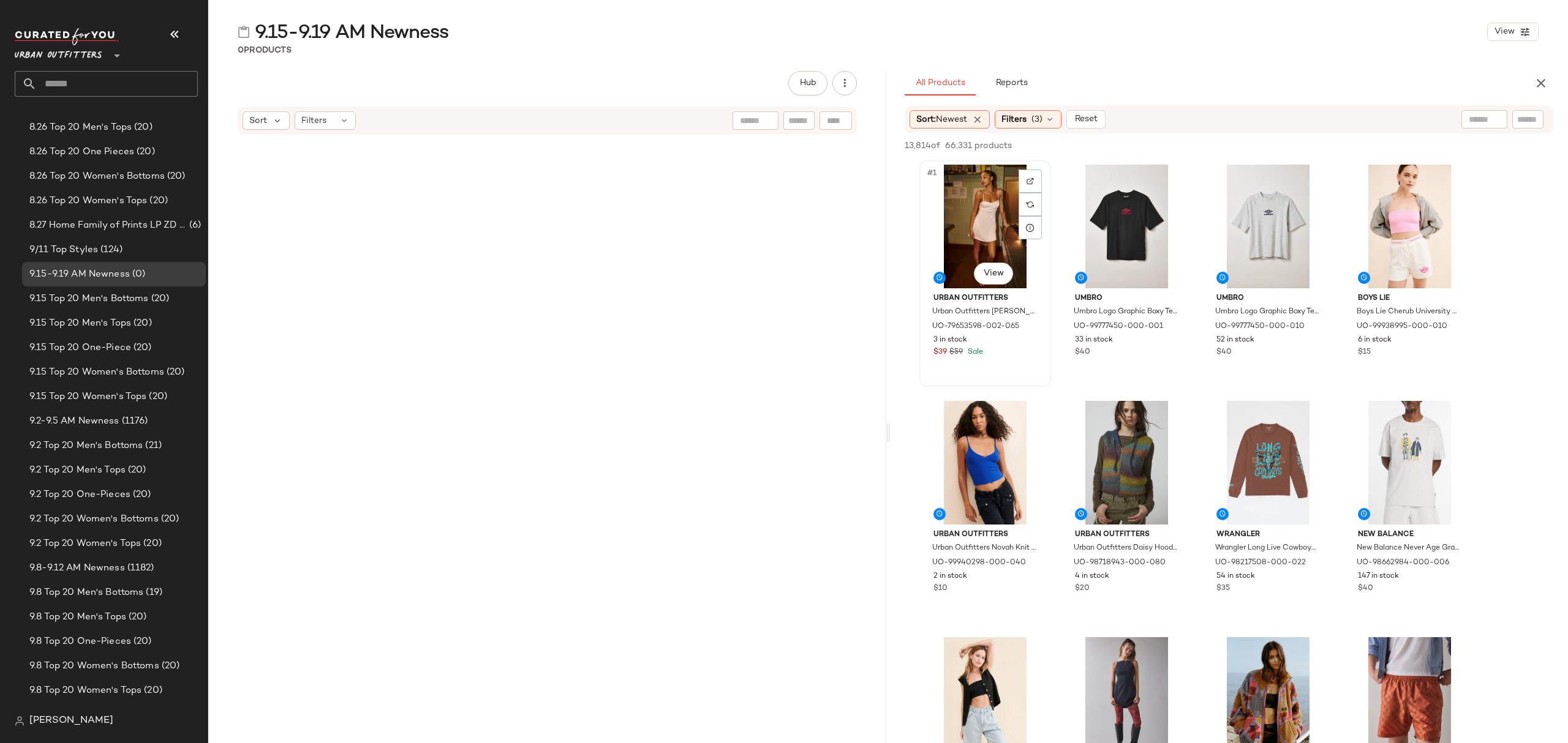
click at [949, 175] on div "#1 View" at bounding box center [984, 227] width 123 height 124
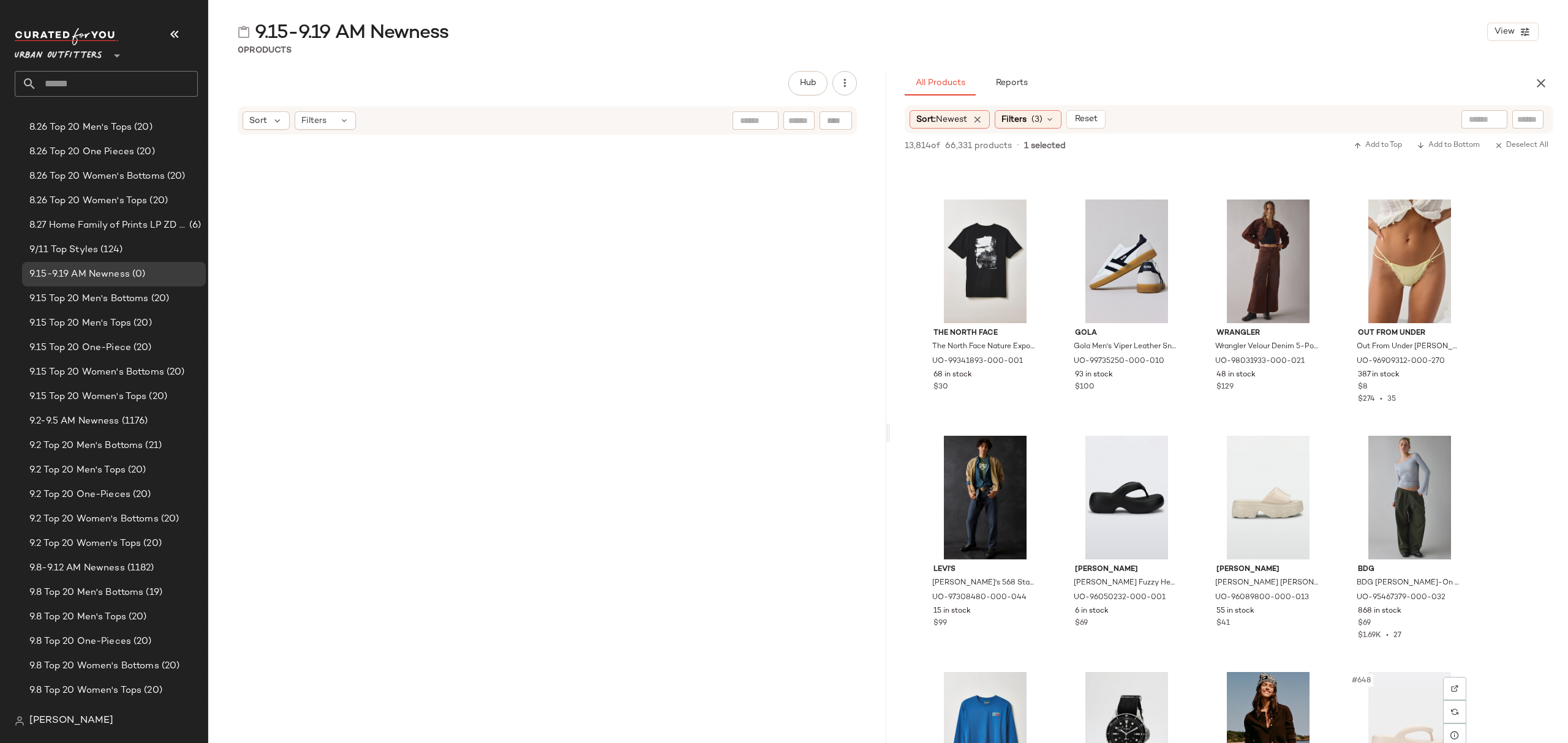
scroll to position [37145, 0]
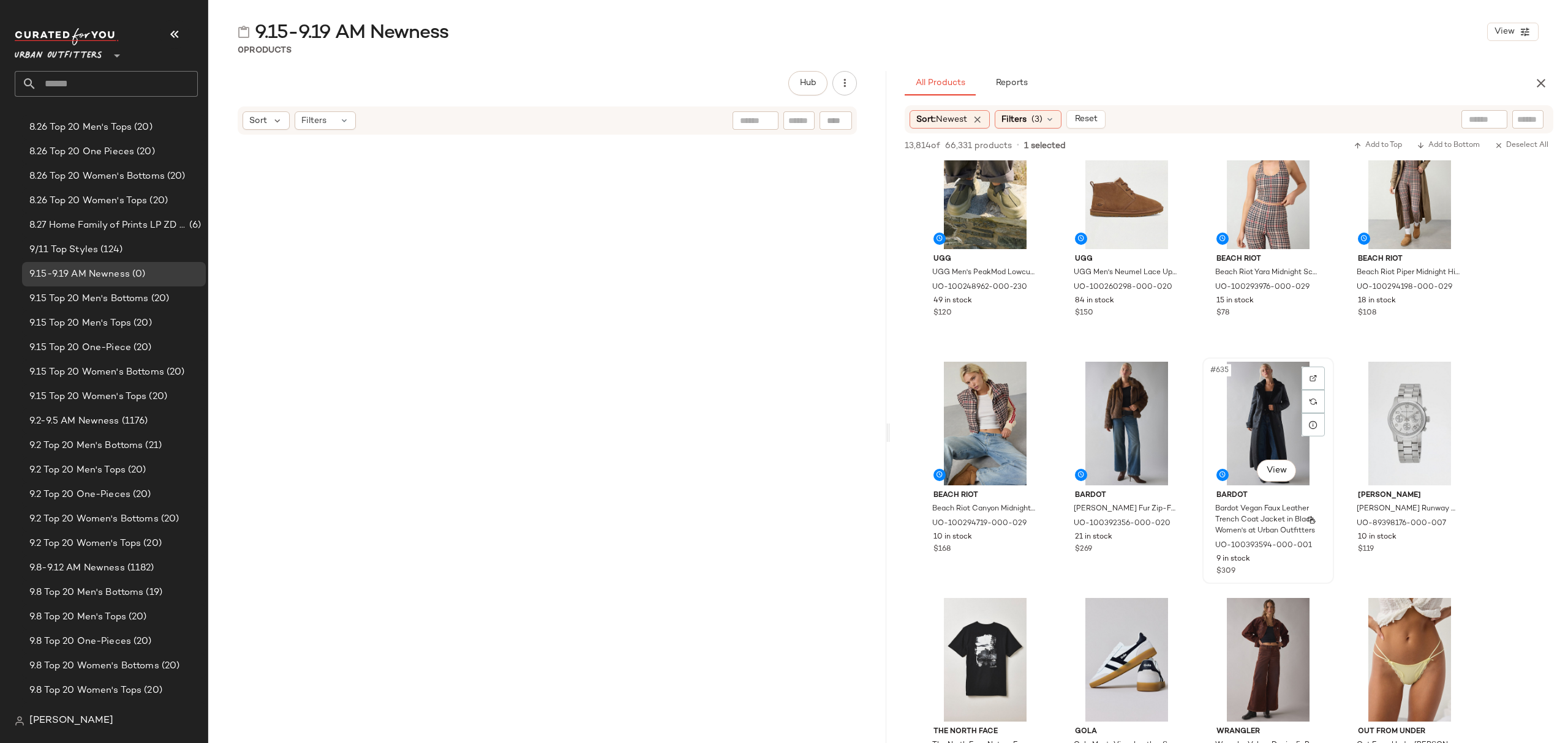
drag, startPoint x: 1299, startPoint y: 534, endPoint x: 1238, endPoint y: 421, distance: 128.4
click at [1299, 532] on div "Bardot Vegan Faux Leather Trench Coat Jacket in Black, Women's at Urban Outfitt…" at bounding box center [1267, 520] width 106 height 36
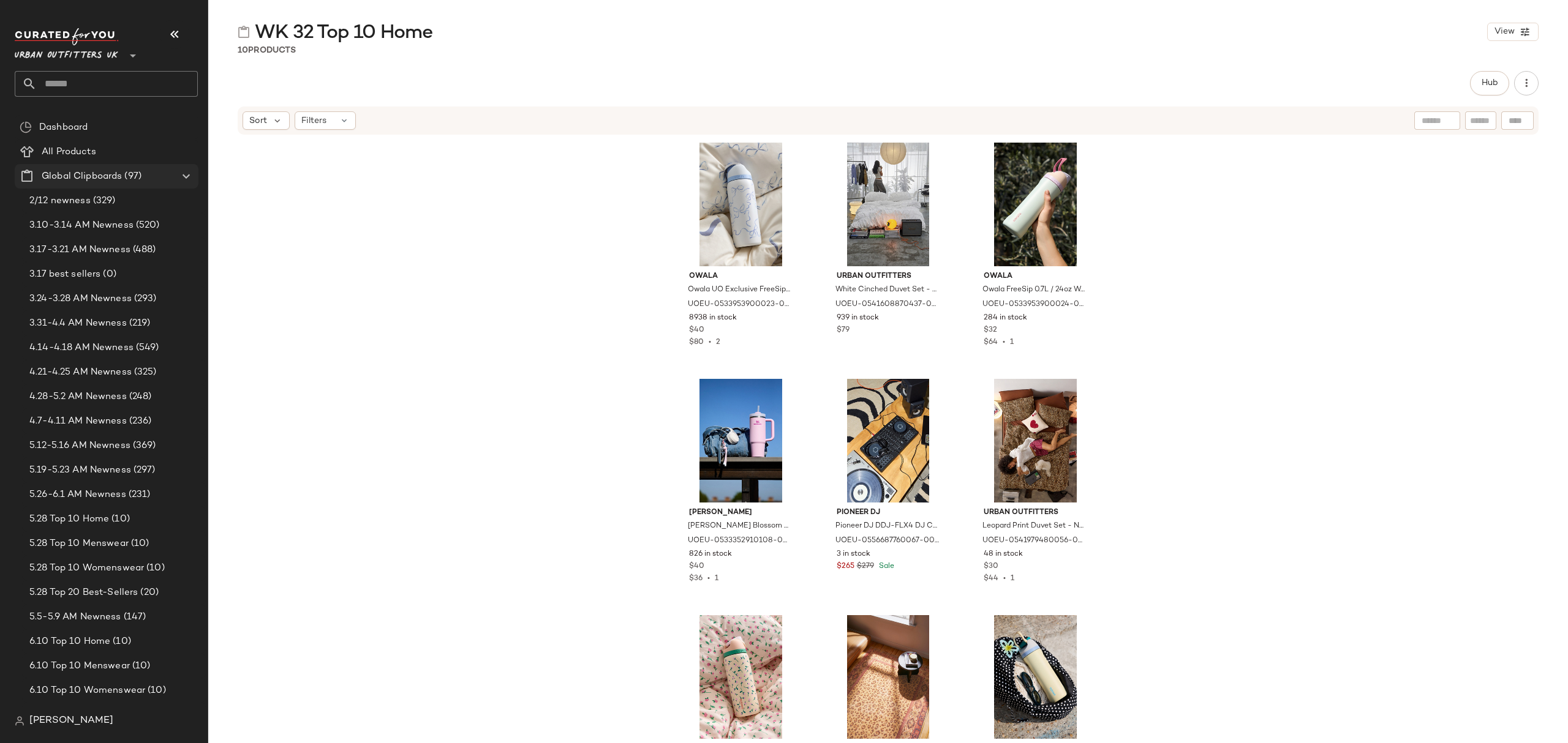
click at [125, 172] on span "(97)" at bounding box center [132, 176] width 20 height 14
click at [178, 194] on span "Create Global Clipboard" at bounding box center [162, 196] width 116 height 11
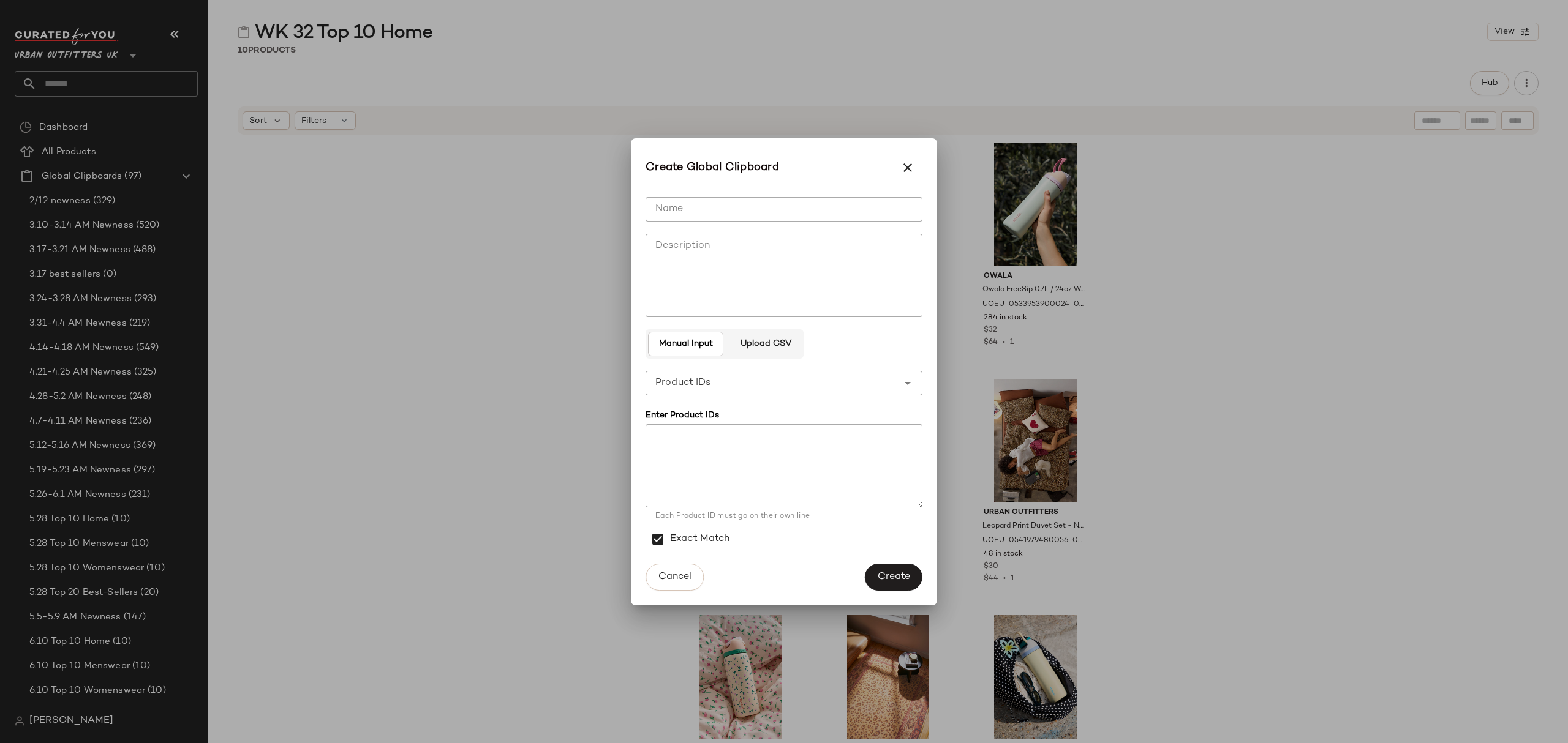
drag, startPoint x: 765, startPoint y: 214, endPoint x: 846, endPoint y: 224, distance: 81.6
click at [765, 214] on input "Name" at bounding box center [784, 209] width 277 height 24
type input "**********"
click at [883, 573] on span "Create" at bounding box center [893, 577] width 33 height 11
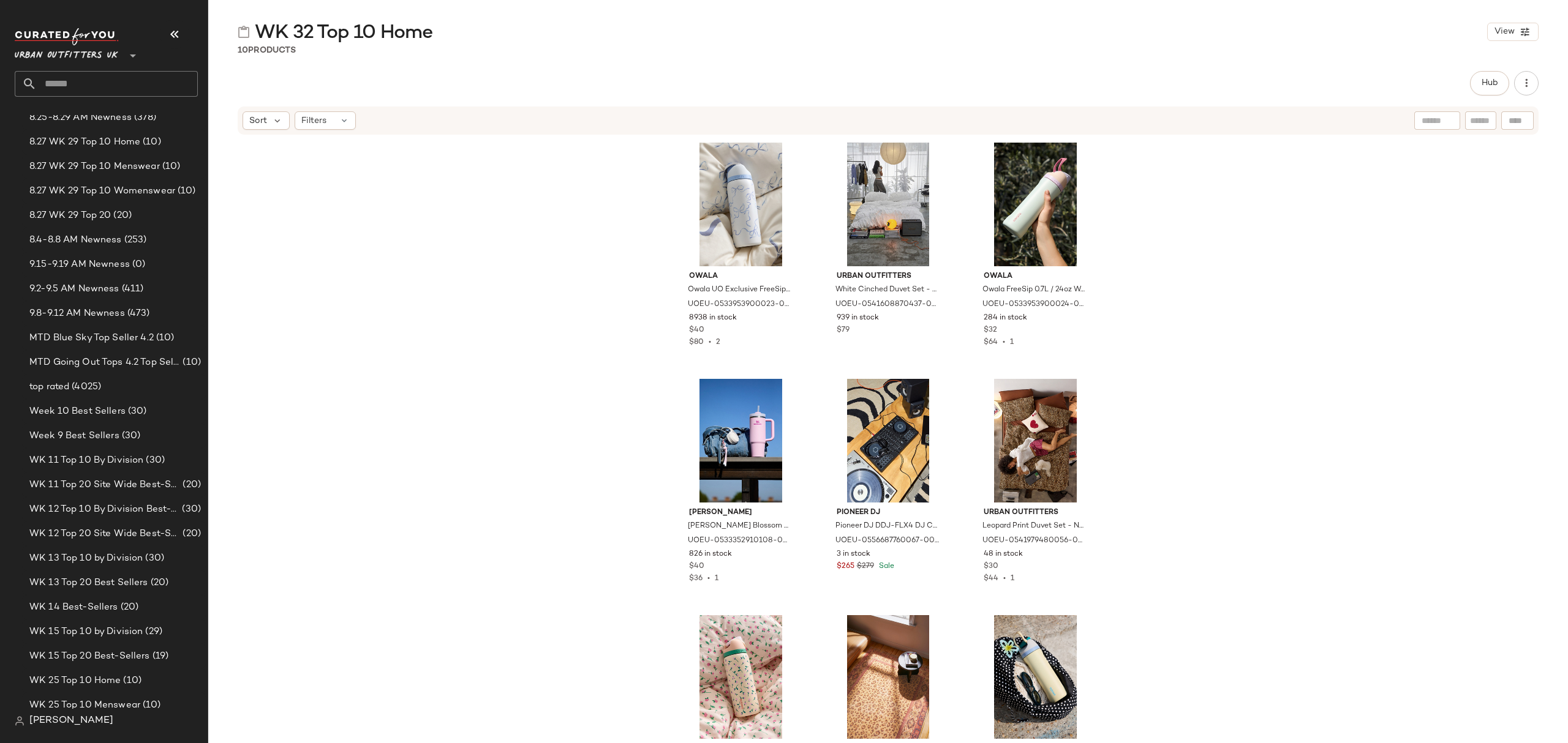
scroll to position [1551, 0]
click at [113, 288] on span "9.15-9.19 AM Newness" at bounding box center [80, 291] width 101 height 14
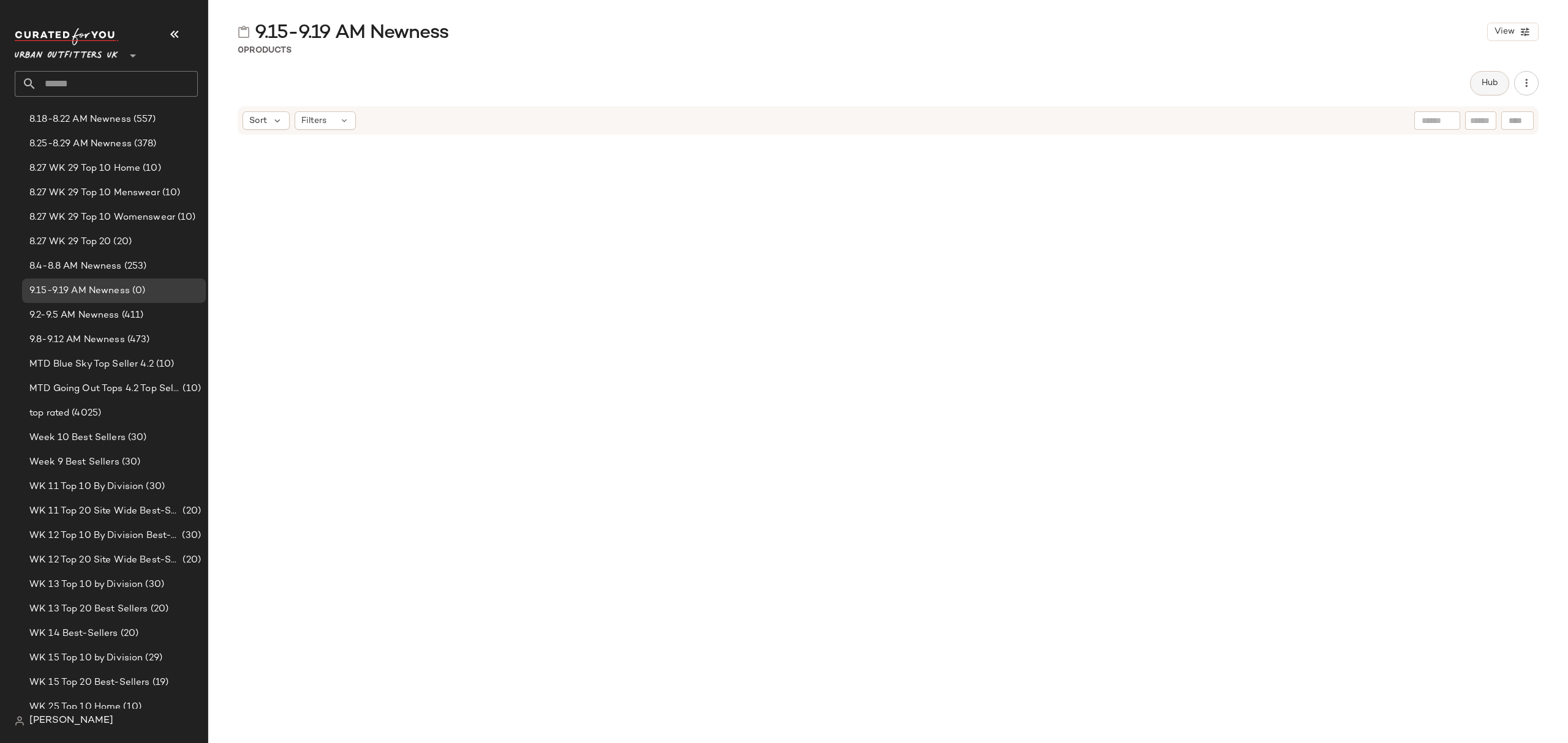
click at [1485, 84] on span "Hub" at bounding box center [1489, 83] width 17 height 10
click at [931, 119] on span "Sort" at bounding box center [925, 119] width 18 height 13
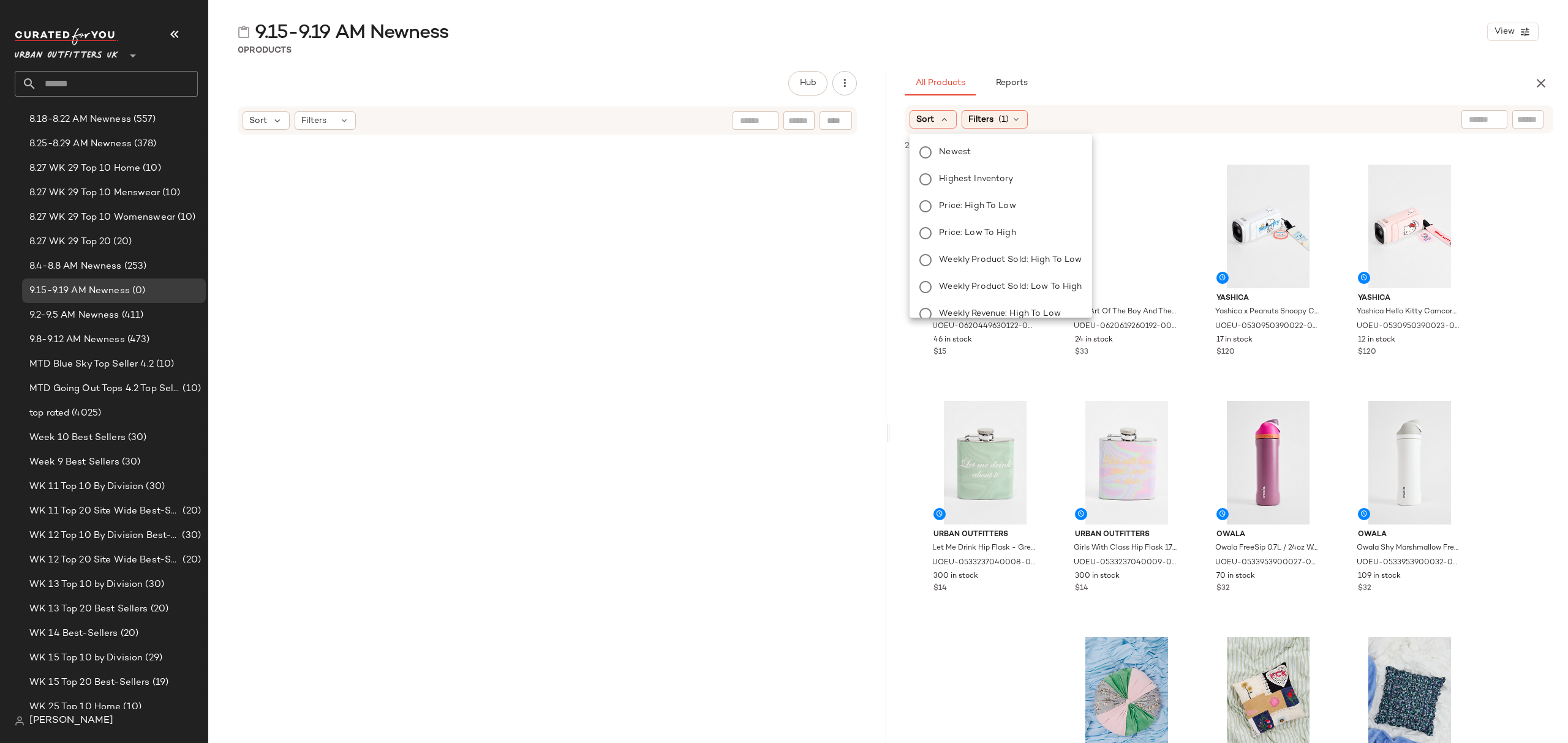
click at [954, 153] on span "Newest" at bounding box center [955, 152] width 32 height 13
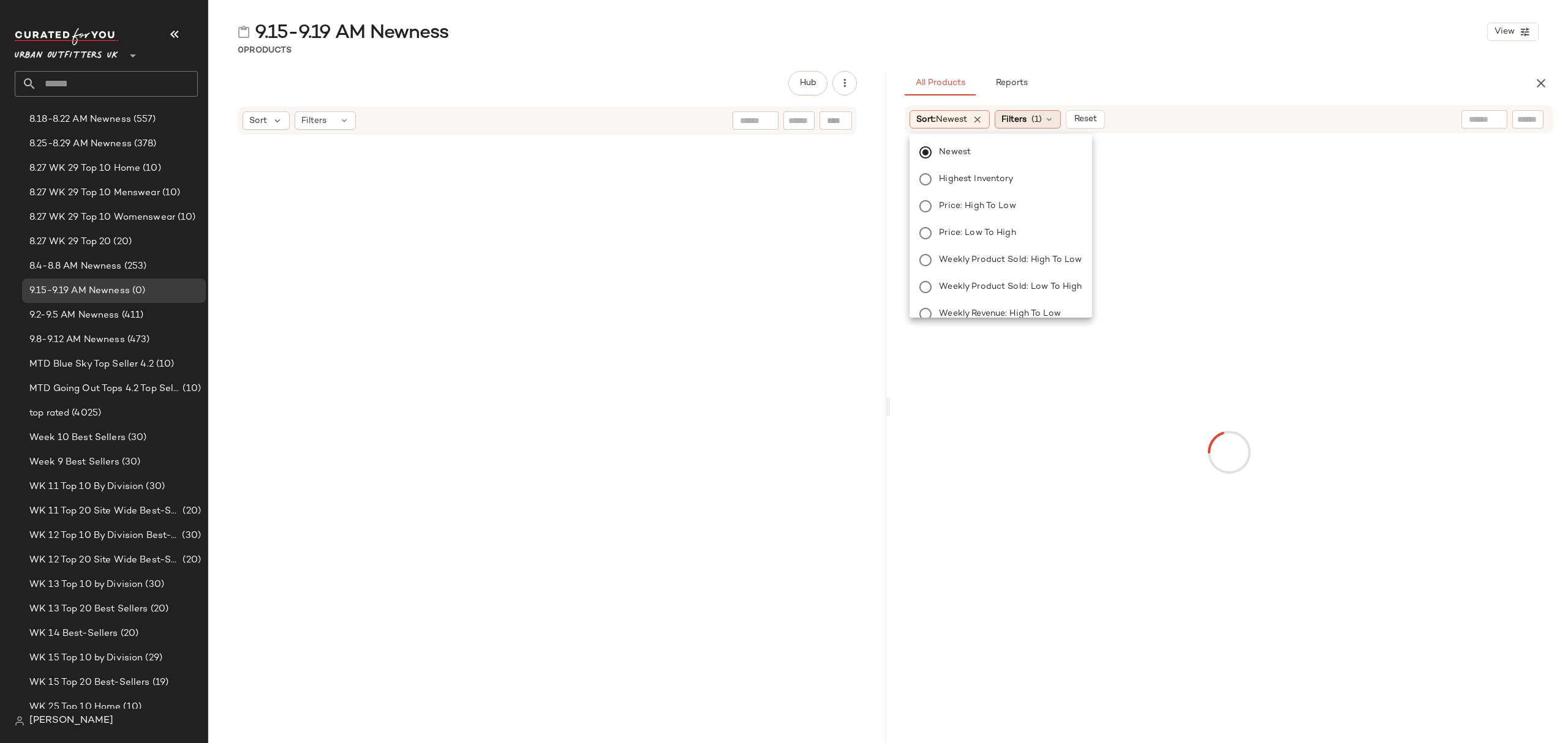
click at [1025, 119] on span "Filters" at bounding box center [1013, 119] width 25 height 13
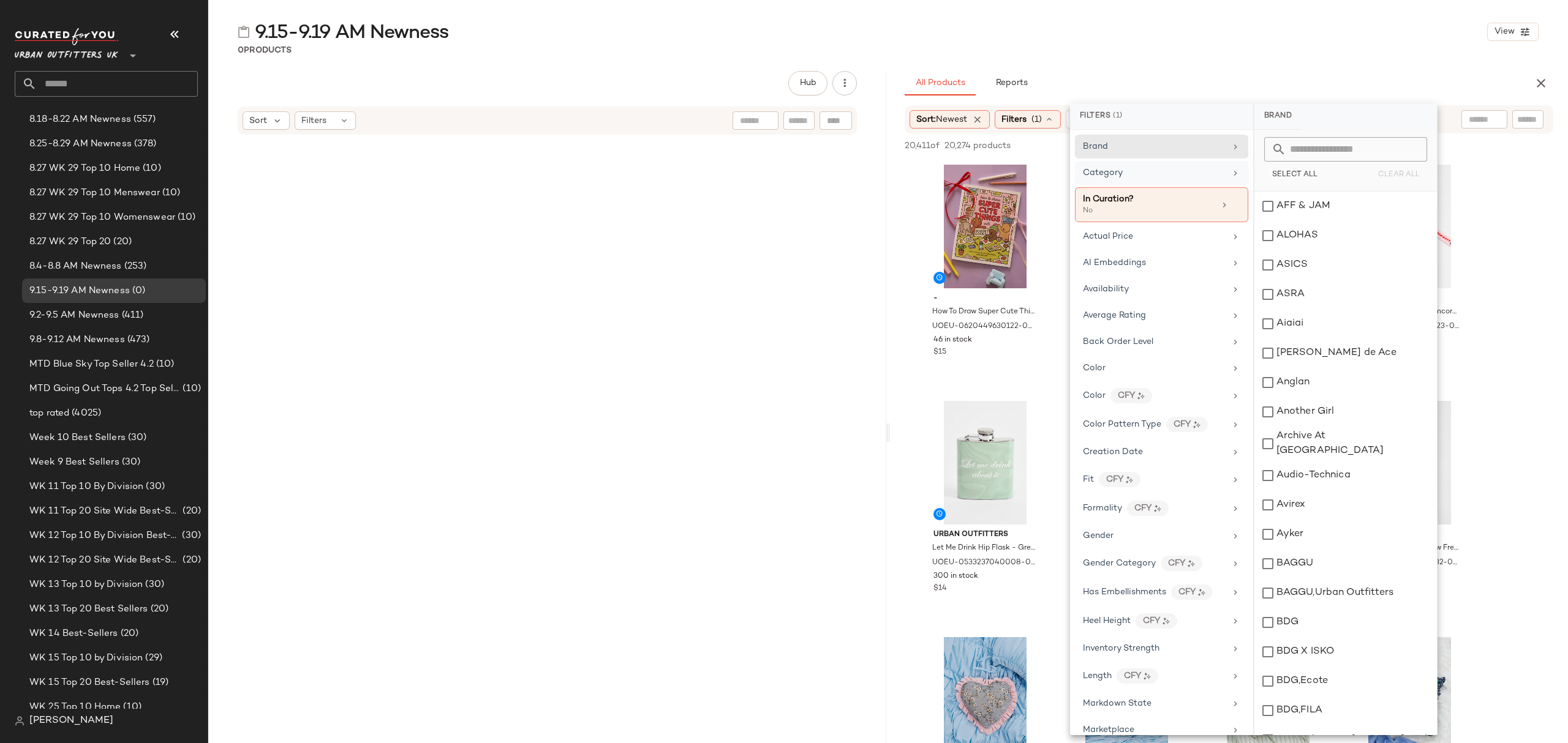
click at [1170, 172] on div "Category" at bounding box center [1154, 172] width 143 height 13
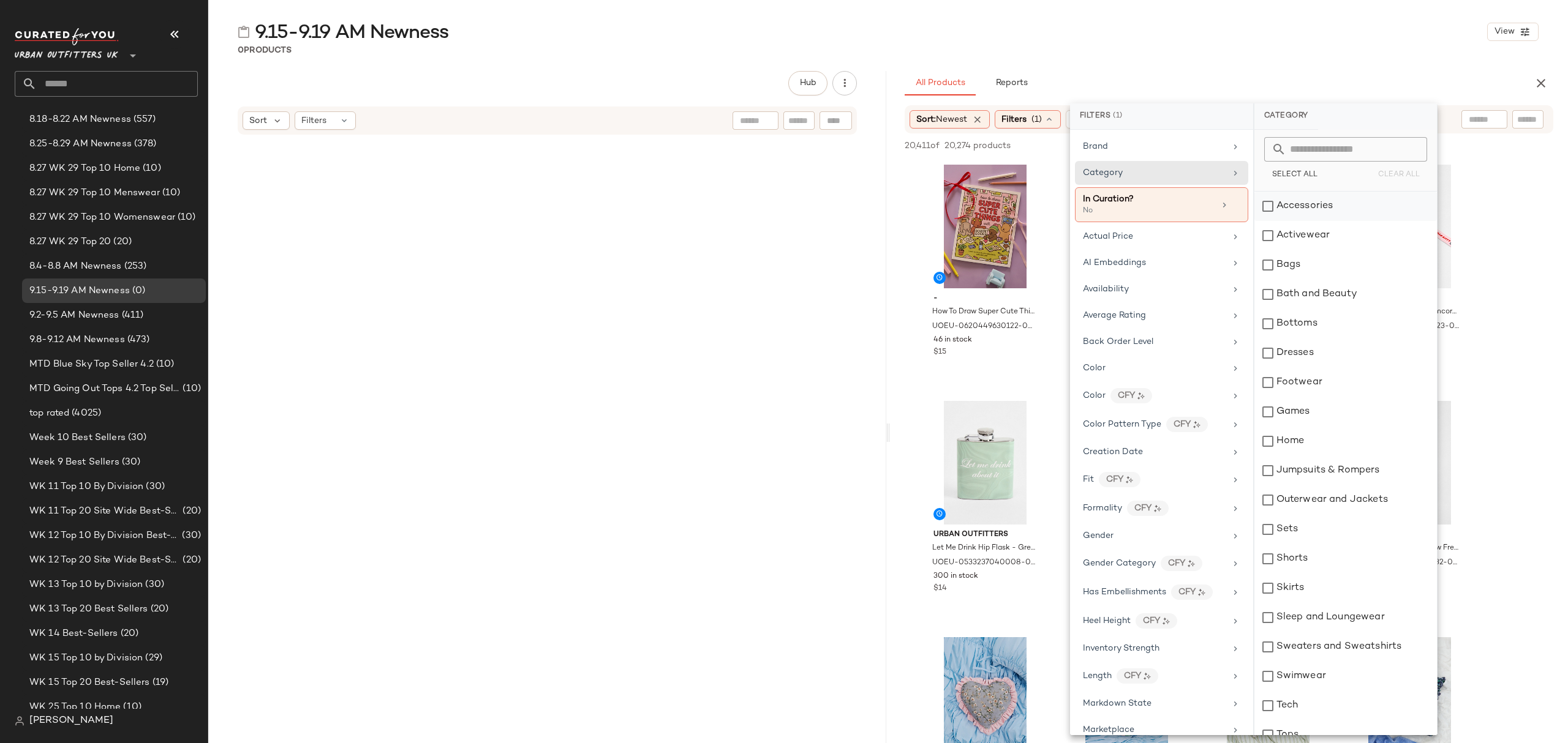
click at [1318, 212] on div "Accessories" at bounding box center [1345, 206] width 182 height 30
click at [1318, 236] on div "Activewear" at bounding box center [1346, 236] width 182 height 30
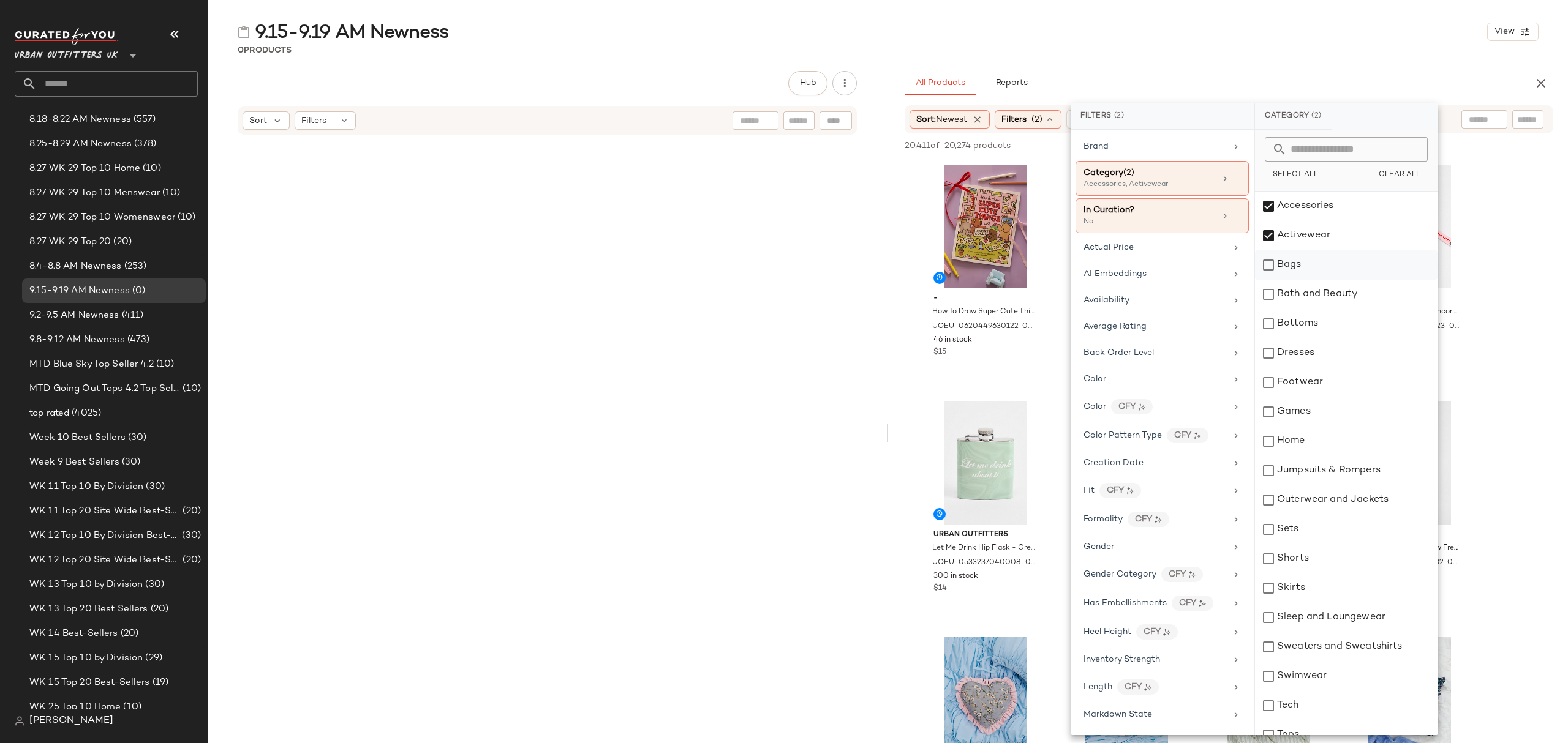
click at [1321, 273] on div "Bags" at bounding box center [1346, 265] width 182 height 30
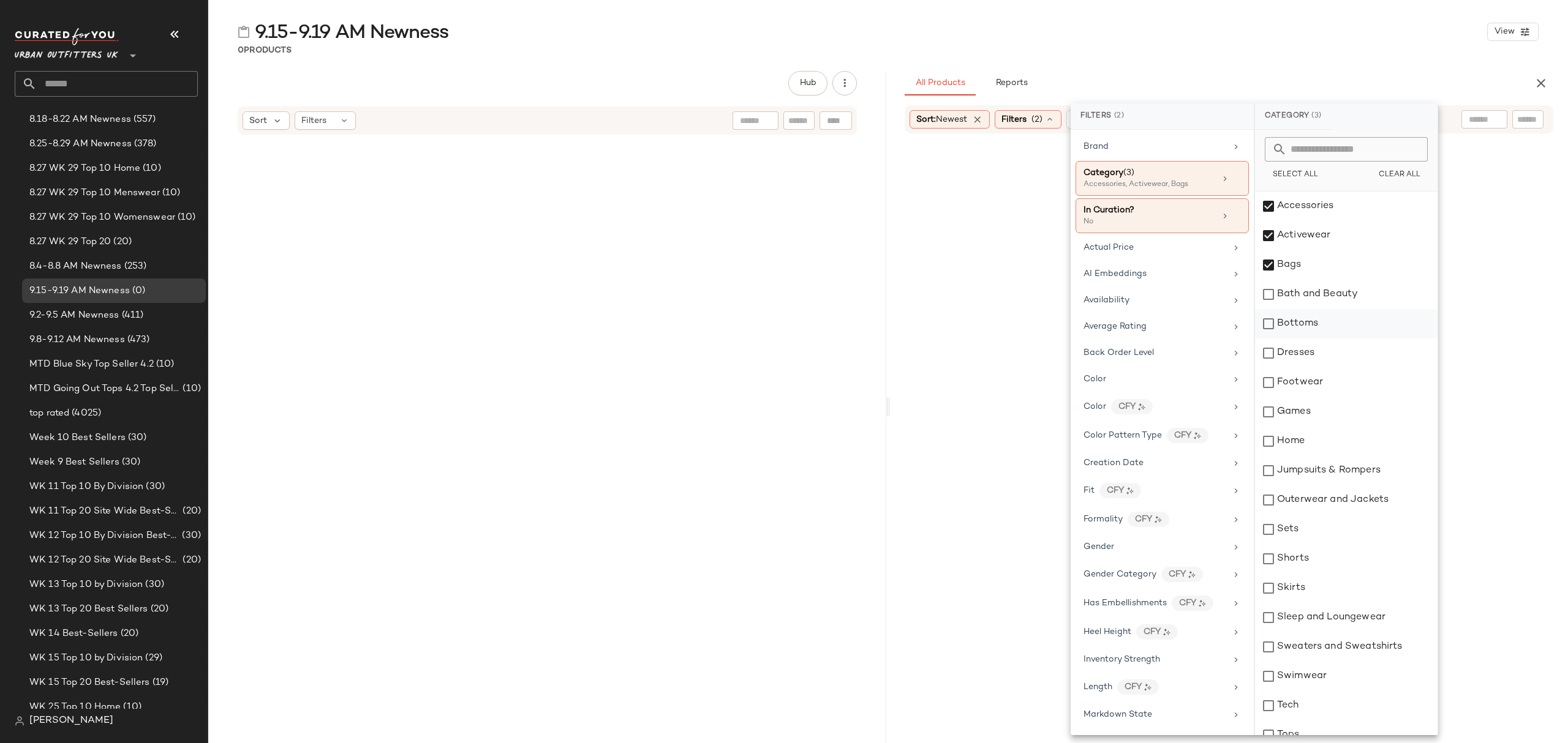
click at [1328, 322] on div "Bottoms" at bounding box center [1346, 323] width 182 height 30
click at [1329, 352] on div "Dresses" at bounding box center [1346, 353] width 182 height 30
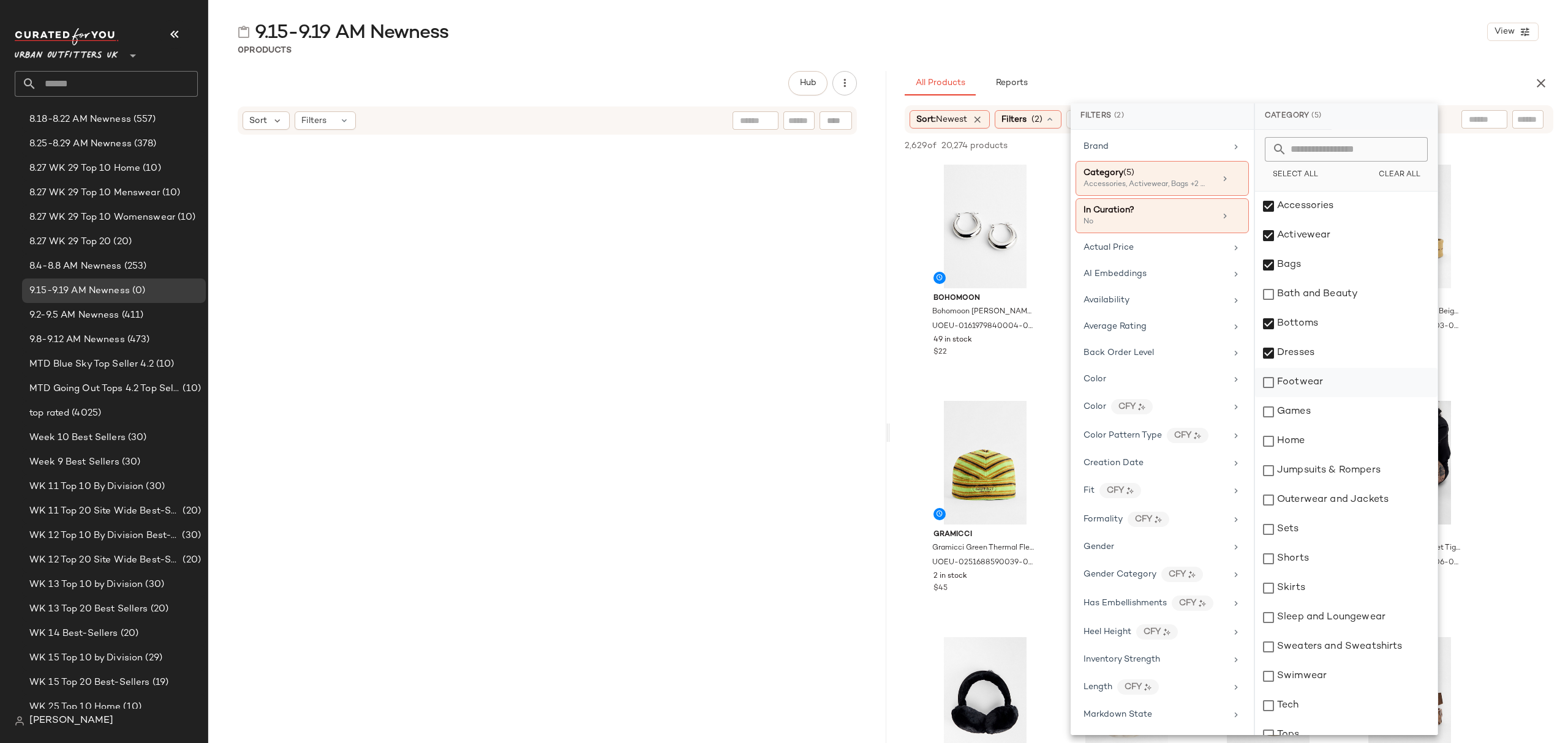
click at [1333, 386] on div "Footwear" at bounding box center [1346, 382] width 182 height 30
click at [1360, 471] on div "Jumpsuits & Rompers" at bounding box center [1346, 471] width 182 height 30
click at [1366, 495] on div "Outerwear and Jackets" at bounding box center [1346, 500] width 182 height 30
click at [1358, 539] on div "Sets" at bounding box center [1346, 529] width 182 height 30
click at [1357, 557] on div "Shorts" at bounding box center [1346, 559] width 182 height 30
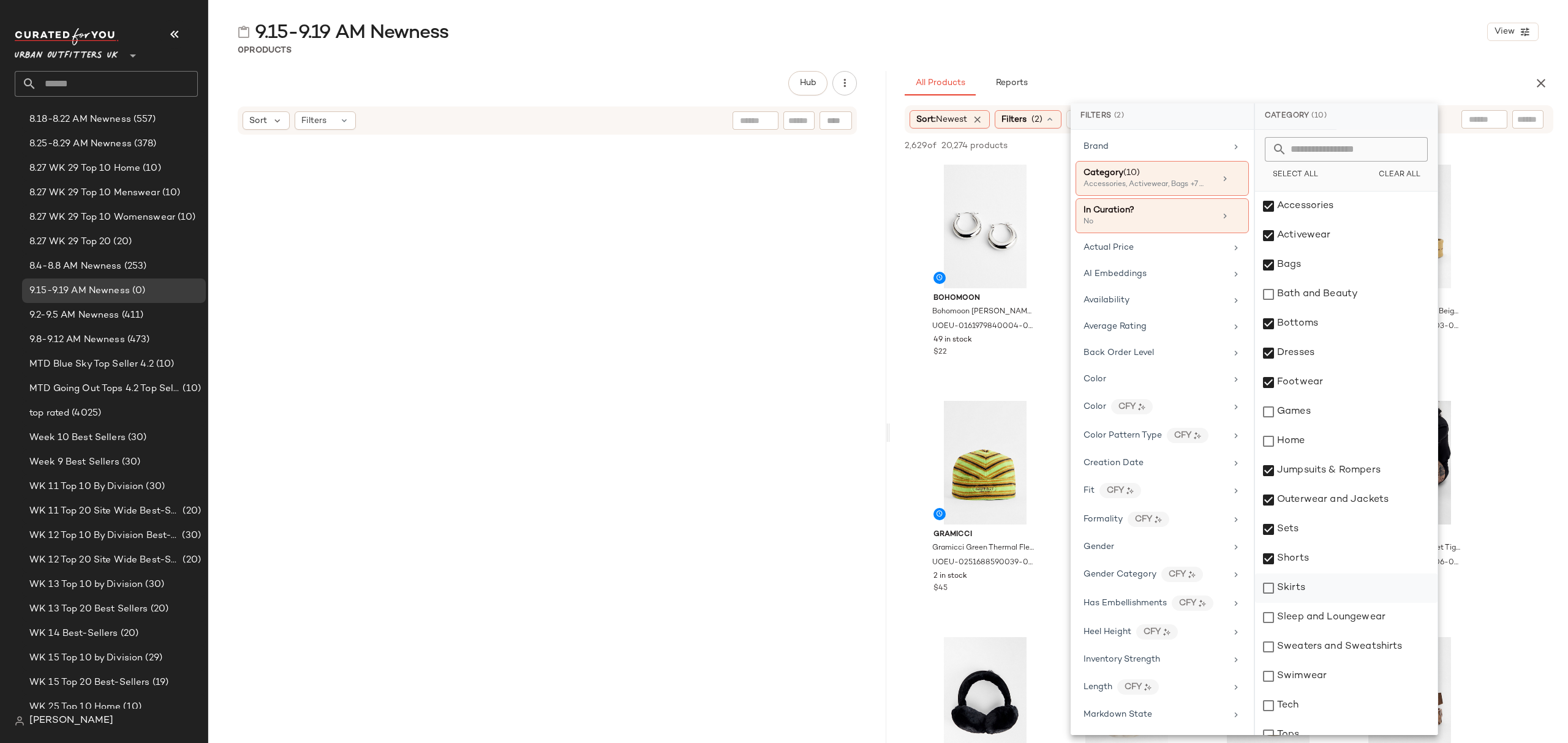
click at [1368, 599] on div "Skirts" at bounding box center [1346, 588] width 182 height 30
click at [1375, 615] on div "Sleep and Loungewear" at bounding box center [1346, 618] width 182 height 30
click at [1380, 649] on div "Sweaters and Sweatshirts" at bounding box center [1346, 647] width 182 height 30
click at [1364, 672] on div "Swimwear" at bounding box center [1346, 677] width 182 height 30
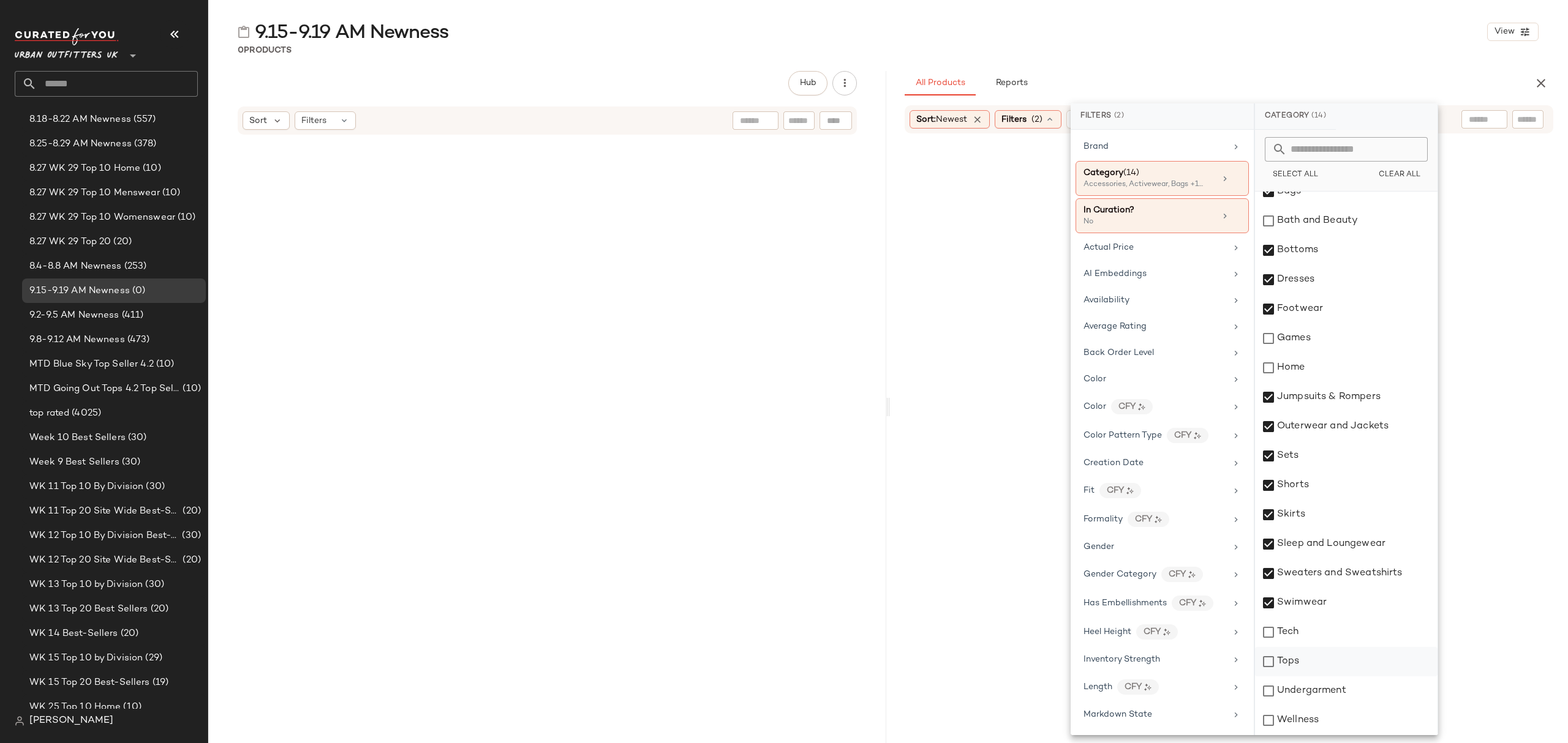
click at [1338, 656] on div "Tops" at bounding box center [1346, 661] width 182 height 30
click at [1351, 696] on div "Undergarment" at bounding box center [1346, 691] width 182 height 30
click at [1167, 307] on div "Availability" at bounding box center [1154, 300] width 143 height 13
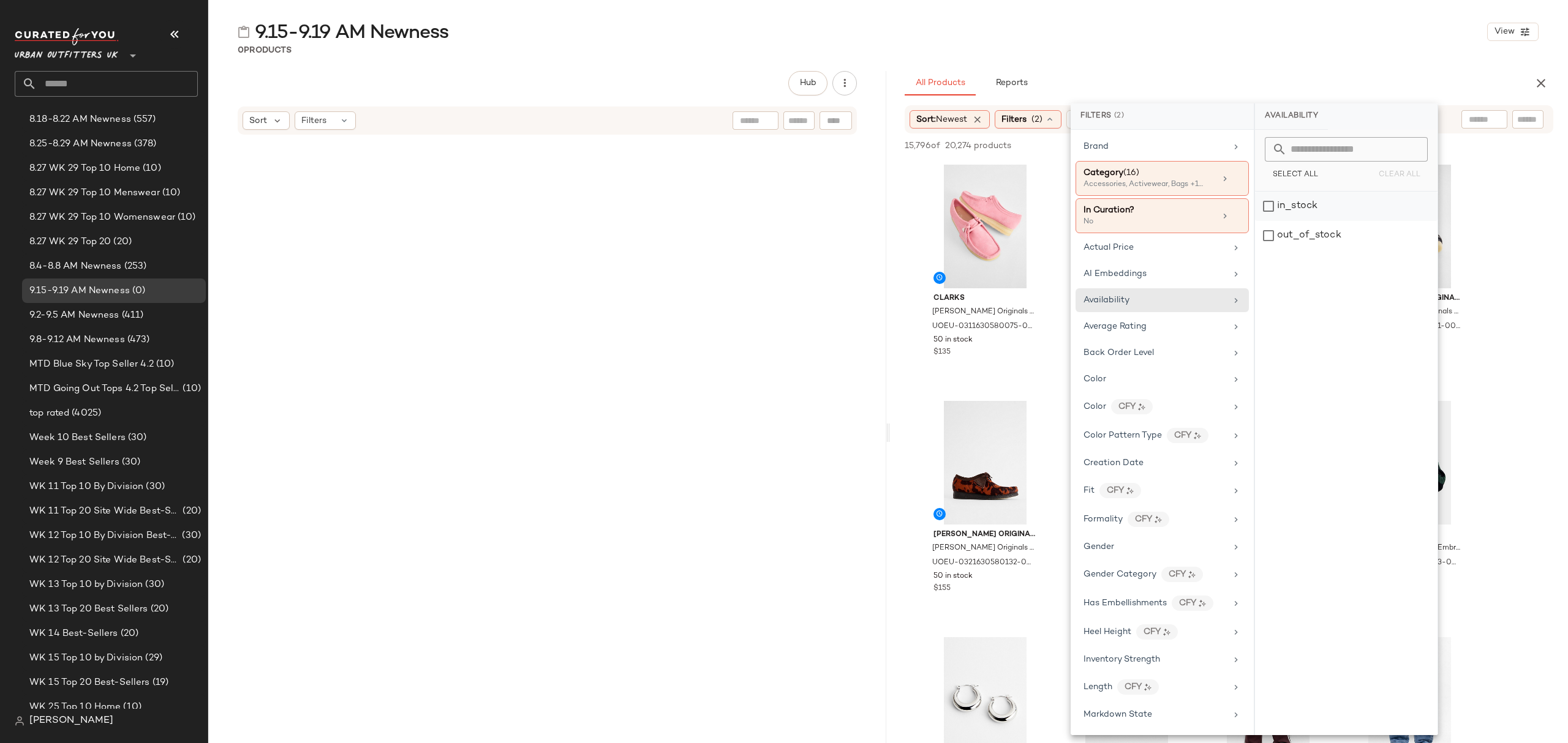
click at [1299, 206] on div "in_stock" at bounding box center [1346, 206] width 182 height 30
click at [1243, 64] on div "9.15-9.19 AM Newness View 0 Products Hub Sort Filters All Products Reports Sort…" at bounding box center [888, 381] width 1360 height 724
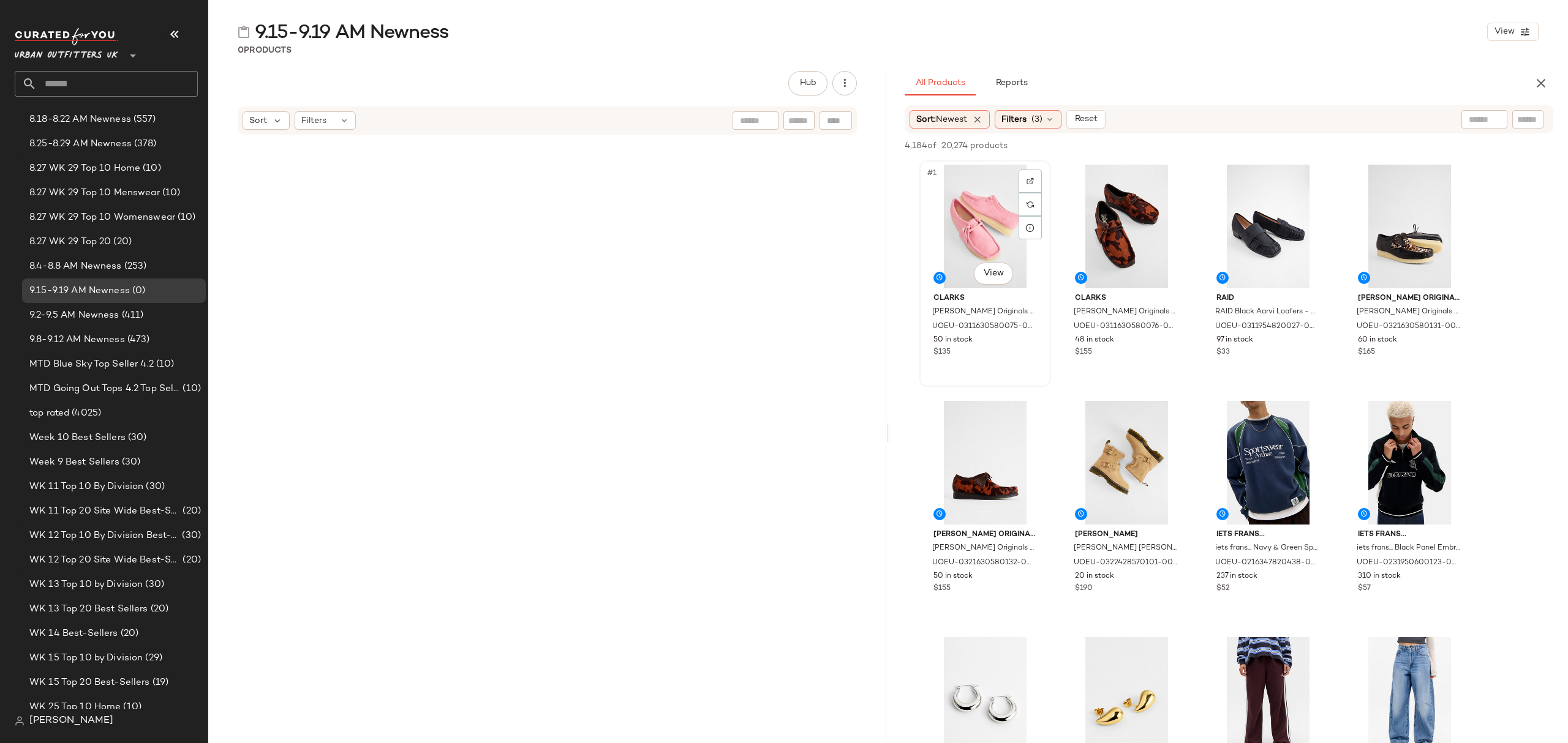
click at [939, 185] on div "#1 View" at bounding box center [984, 227] width 123 height 124
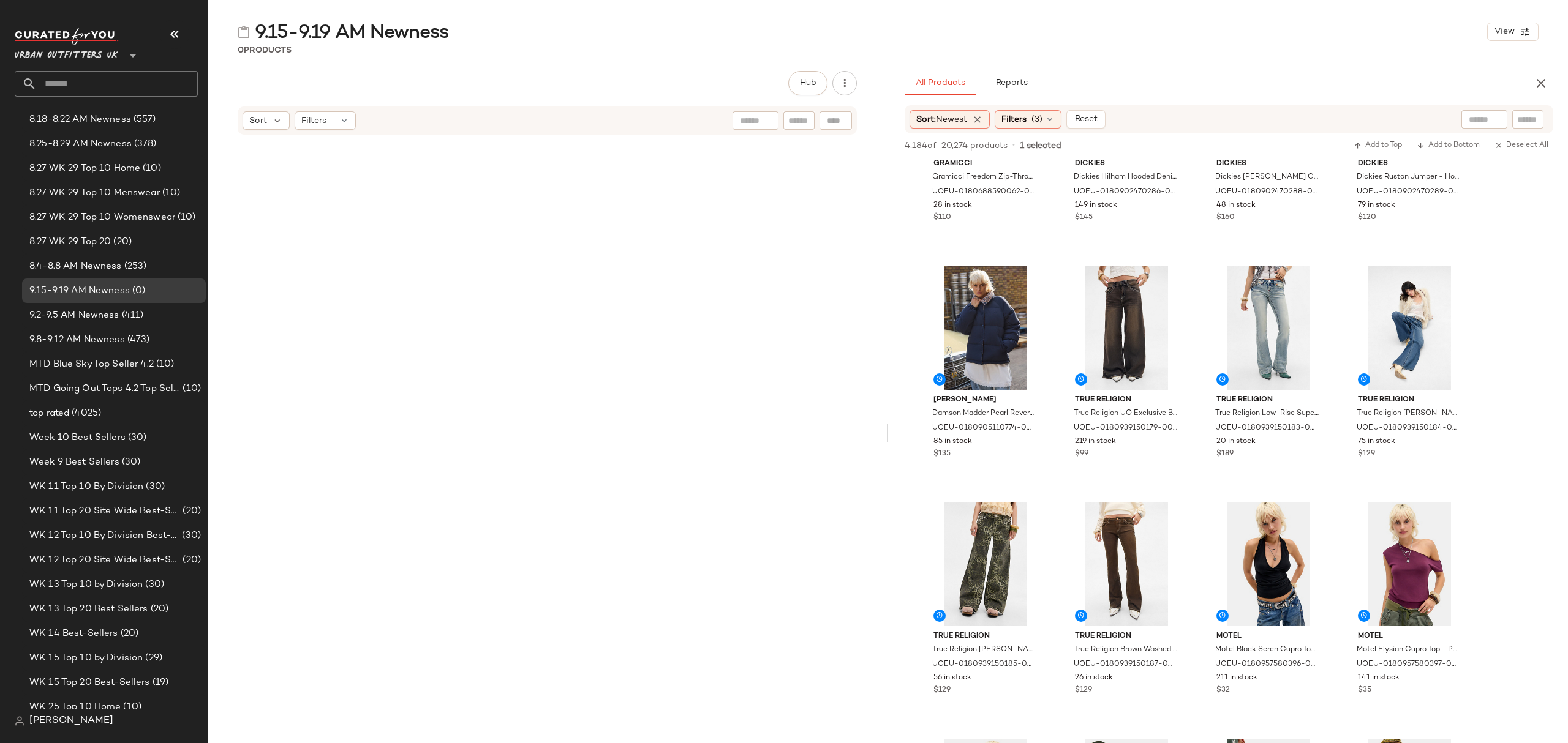
scroll to position [13471, 0]
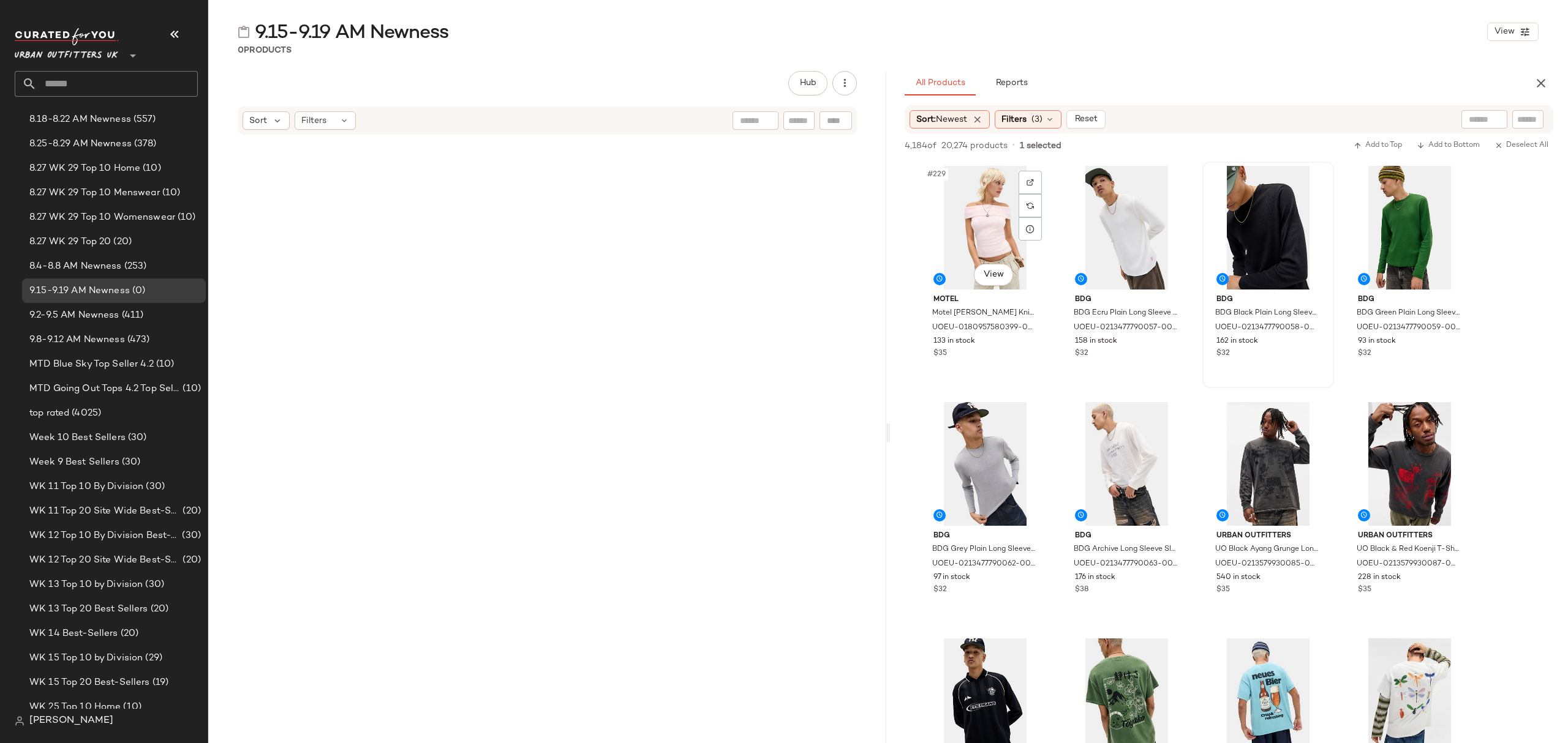
click at [944, 197] on div "#229 View" at bounding box center [984, 228] width 123 height 124
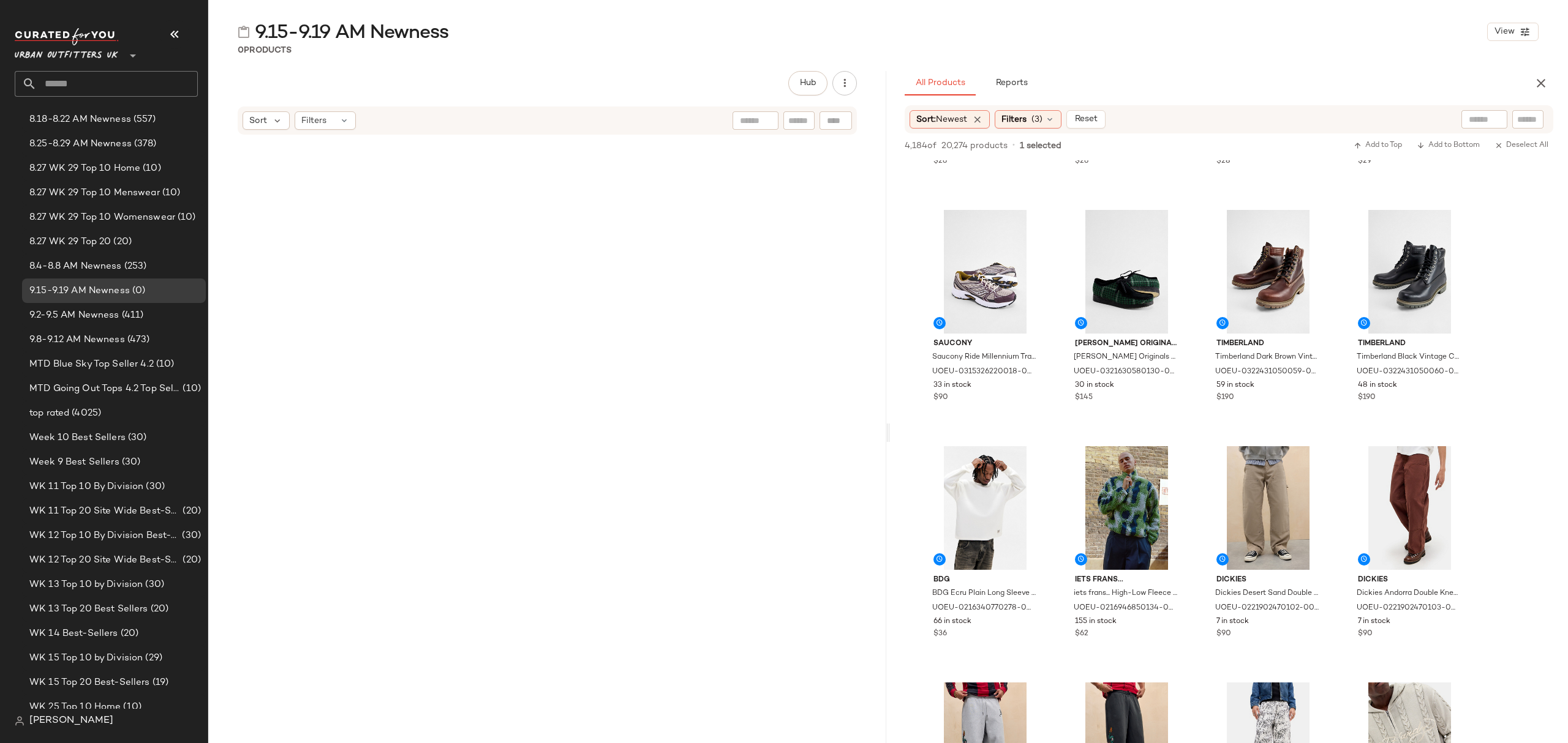
scroll to position [0, 0]
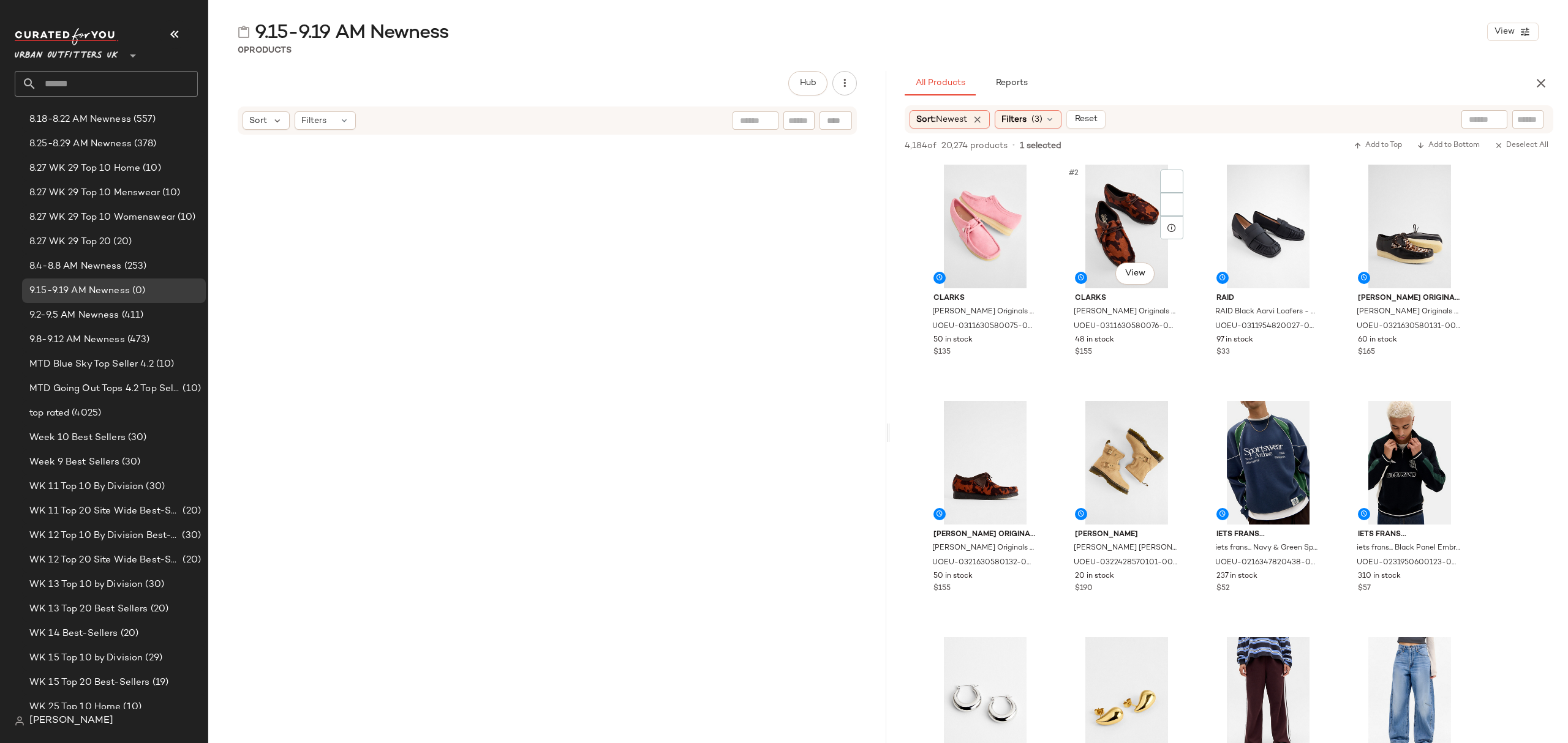
click at [990, 202] on div at bounding box center [984, 227] width 123 height 124
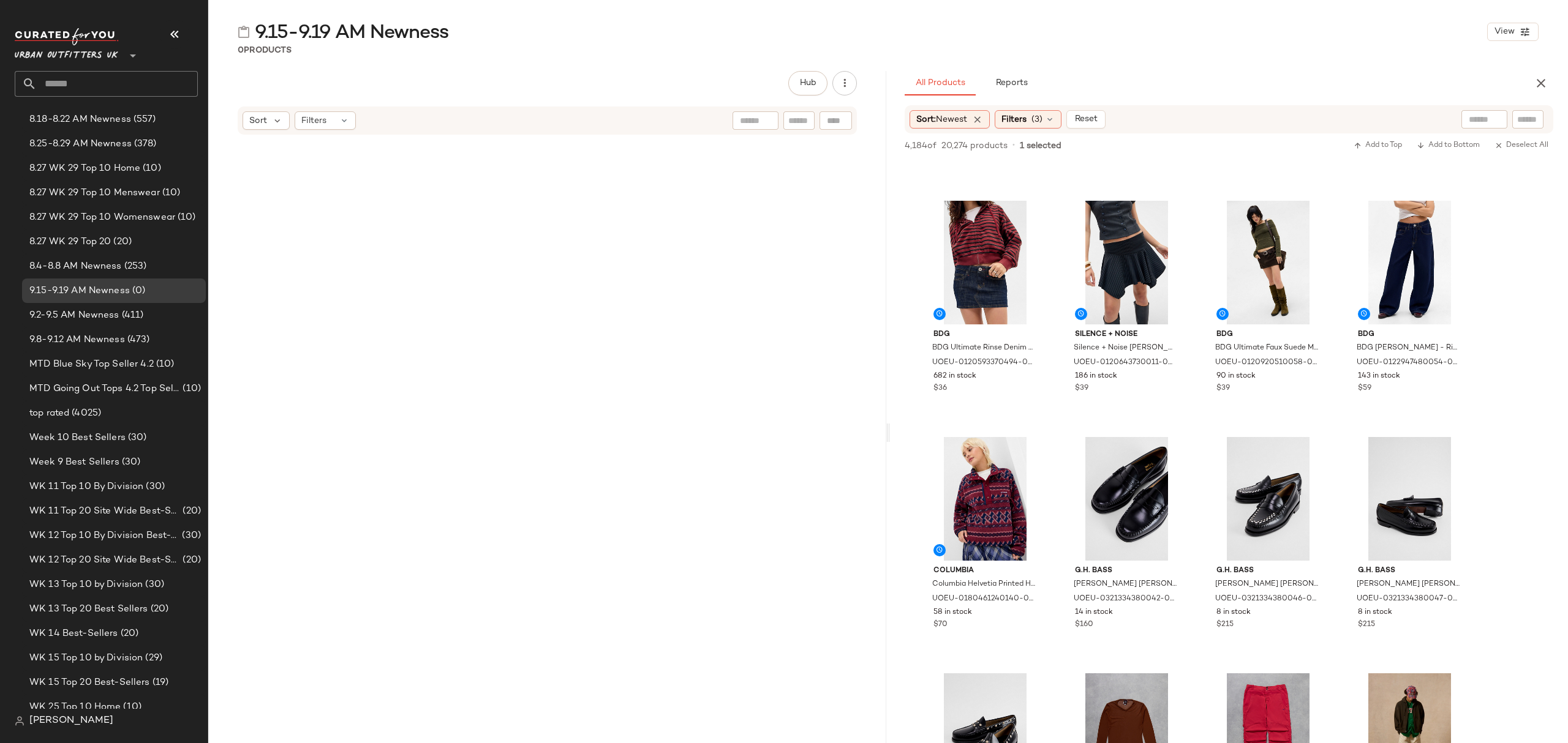
scroll to position [16491, 0]
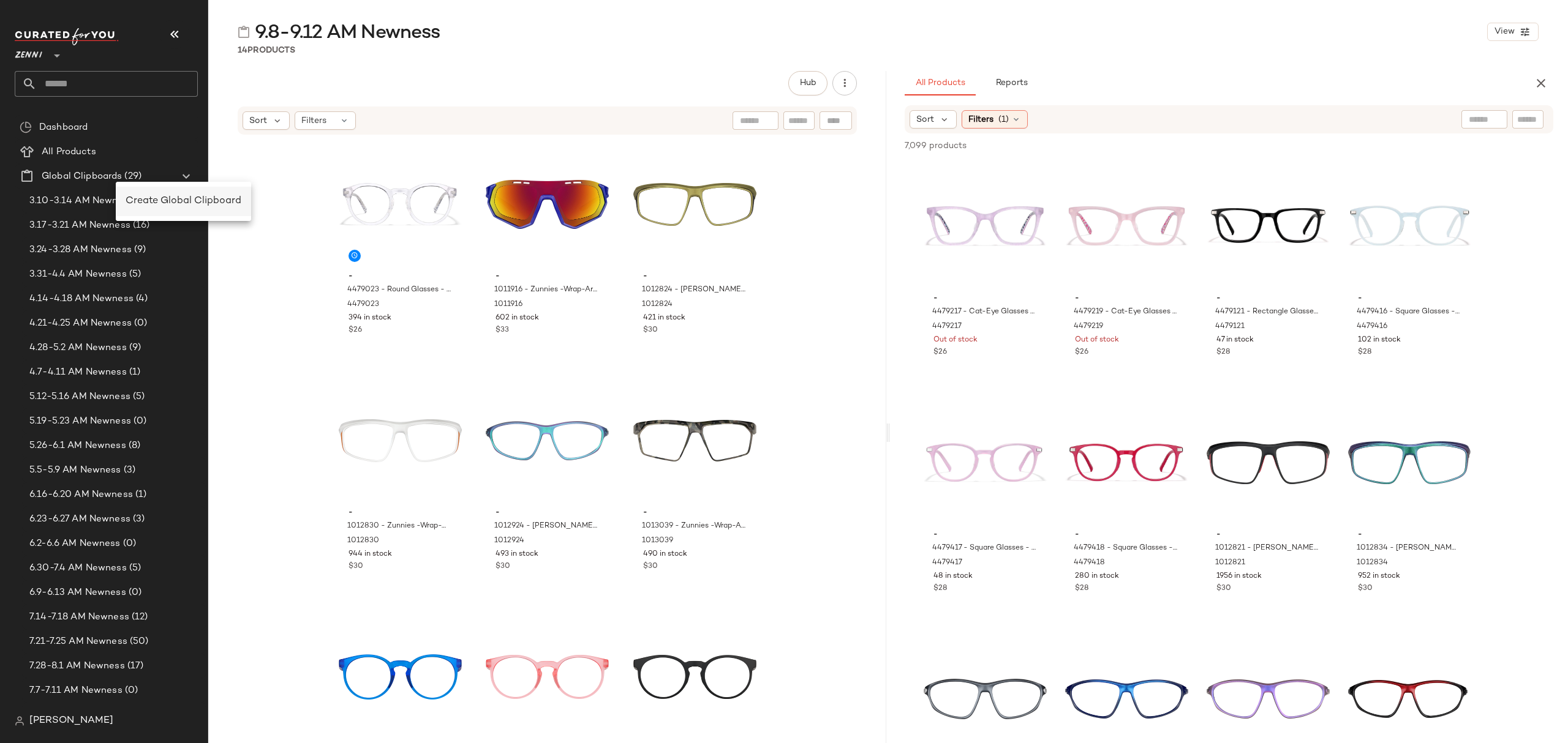
click at [150, 197] on span "Create Global Clipboard" at bounding box center [184, 201] width 116 height 11
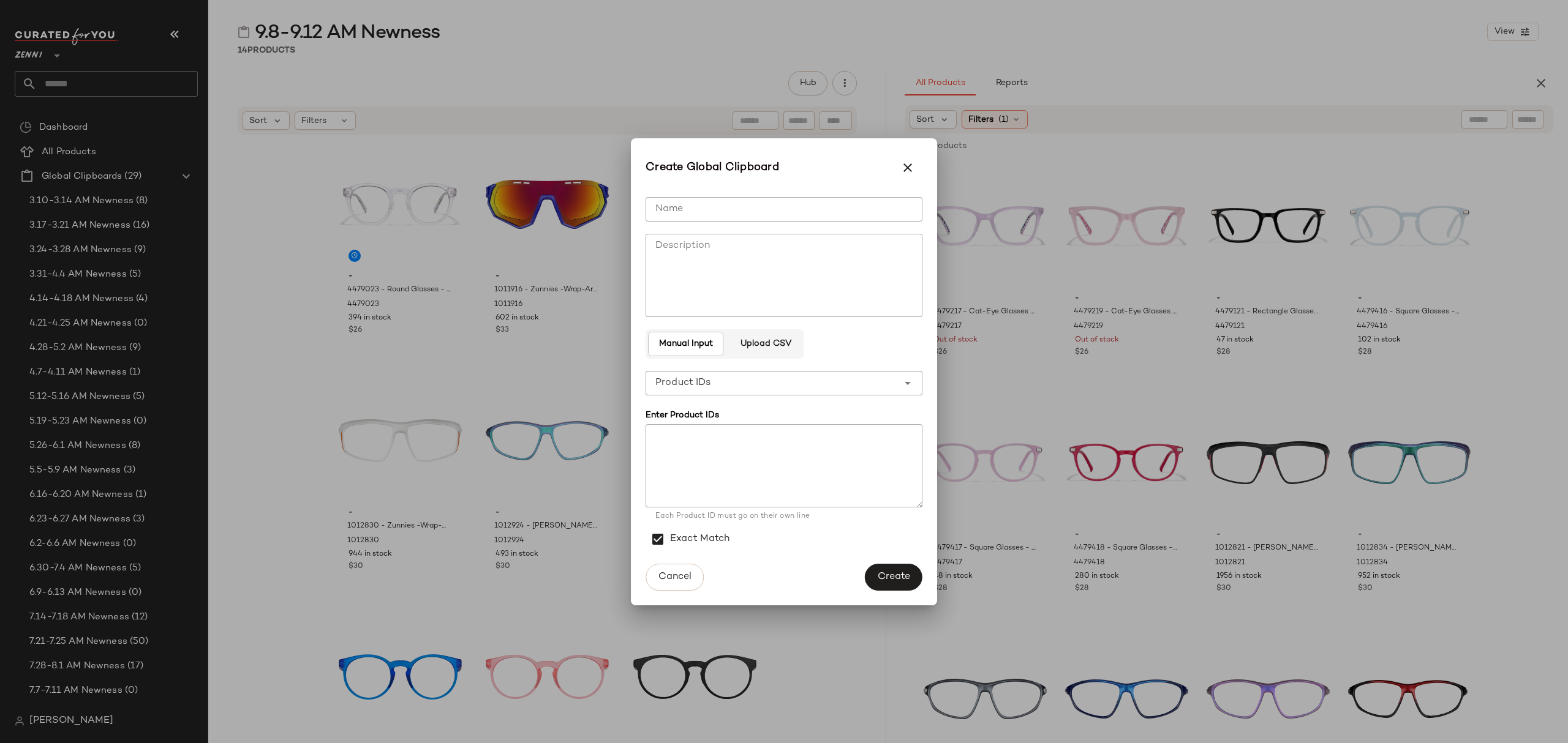
click at [880, 213] on input "Name" at bounding box center [784, 209] width 277 height 24
type input "**********"
click at [890, 568] on button "Create" at bounding box center [893, 577] width 57 height 27
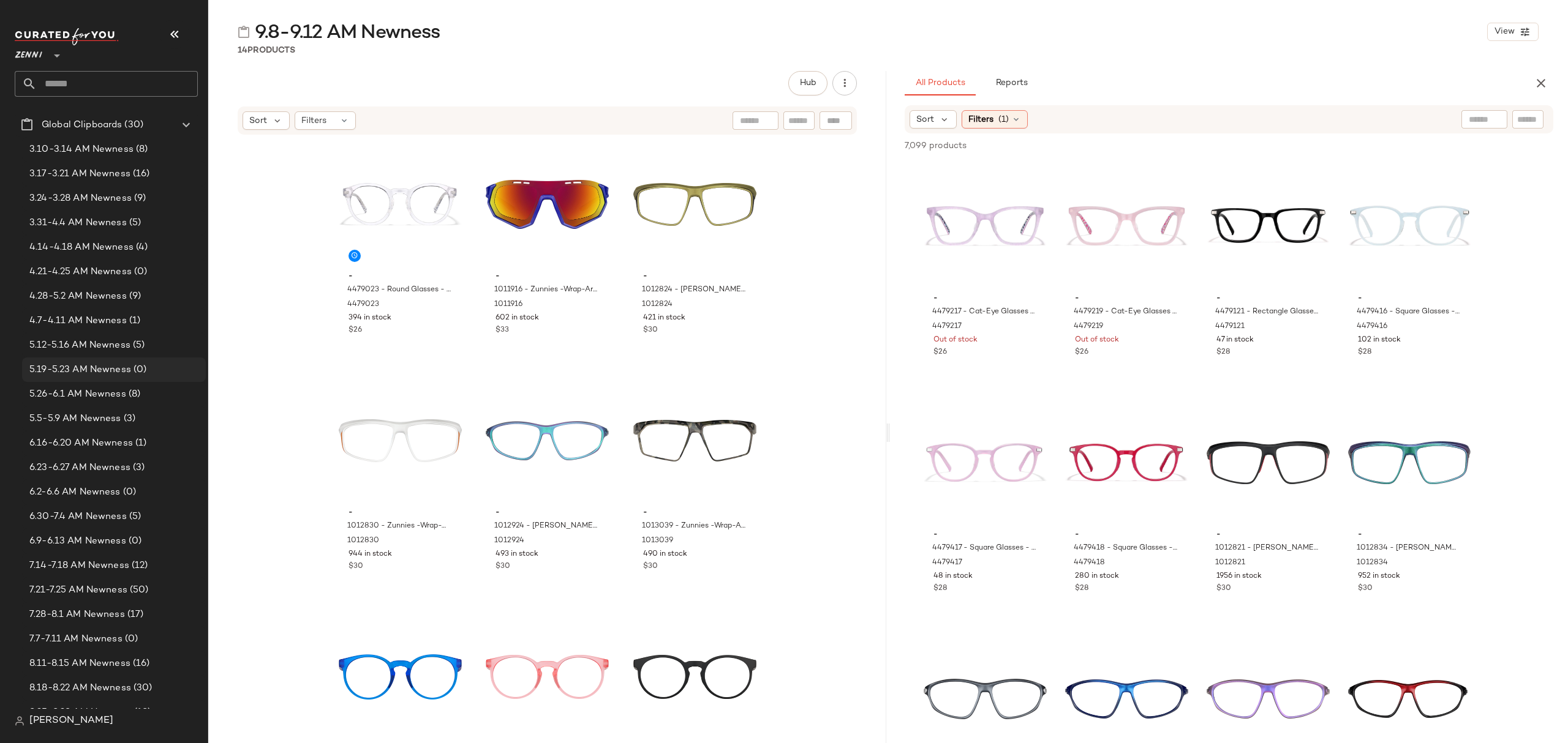
scroll to position [326, 0]
click at [115, 490] on span "9.15-9.19 AM Newness" at bounding box center [80, 487] width 101 height 14
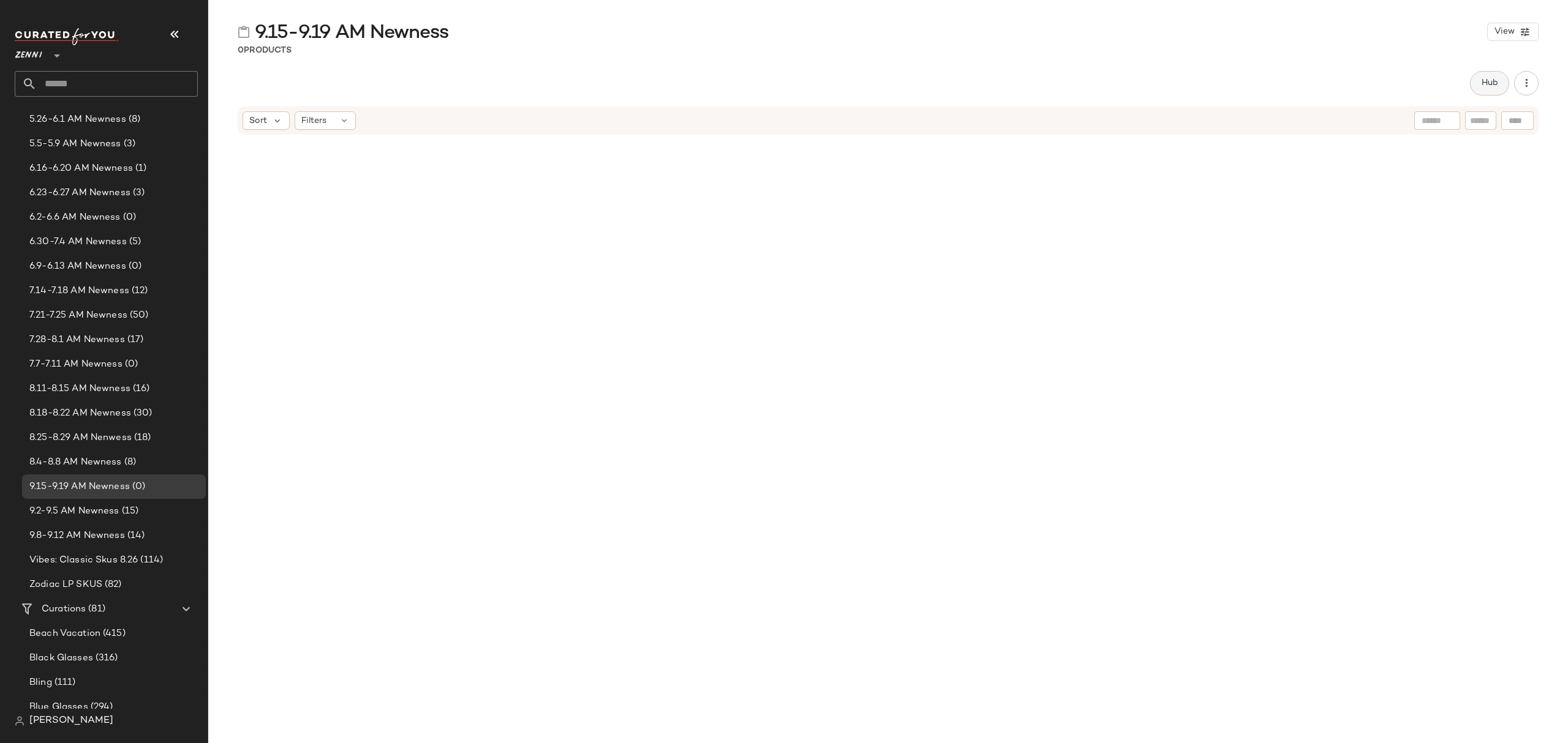
click at [1479, 83] on button "Hub" at bounding box center [1489, 83] width 39 height 24
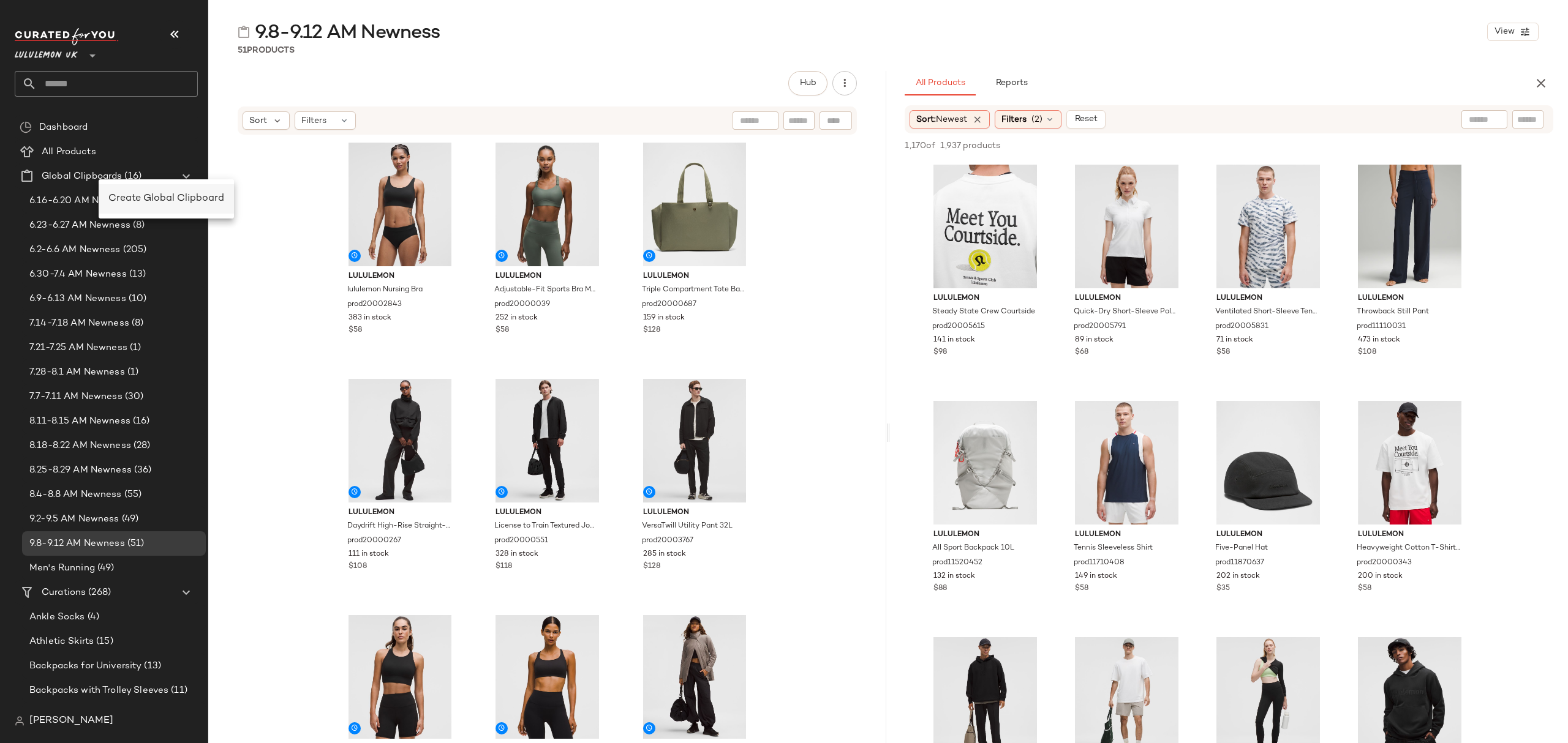
click at [154, 195] on span "Create Global Clipboard" at bounding box center [166, 199] width 116 height 11
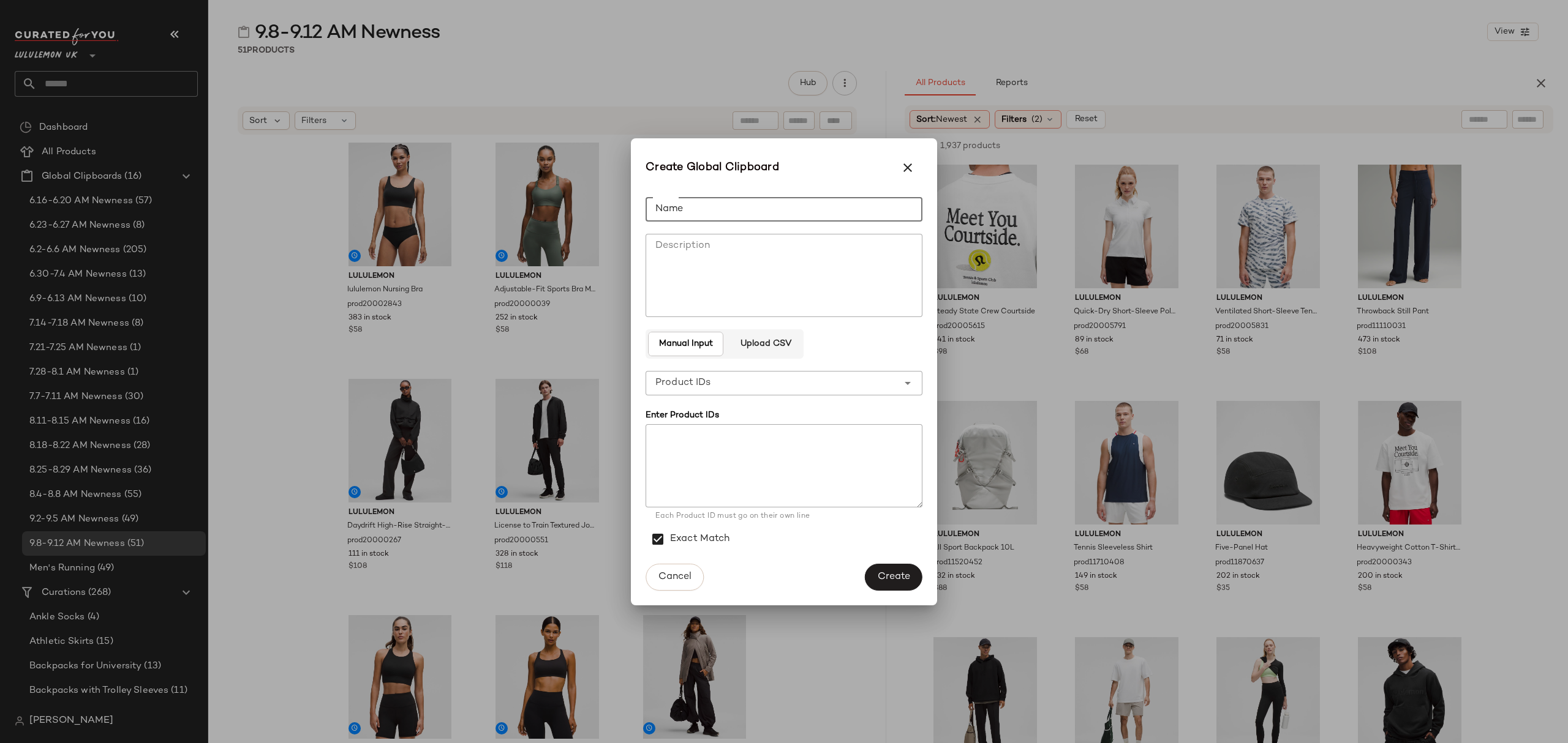
click at [821, 210] on input "Name" at bounding box center [784, 209] width 277 height 24
type input "**********"
click at [887, 574] on span "Create" at bounding box center [893, 577] width 33 height 11
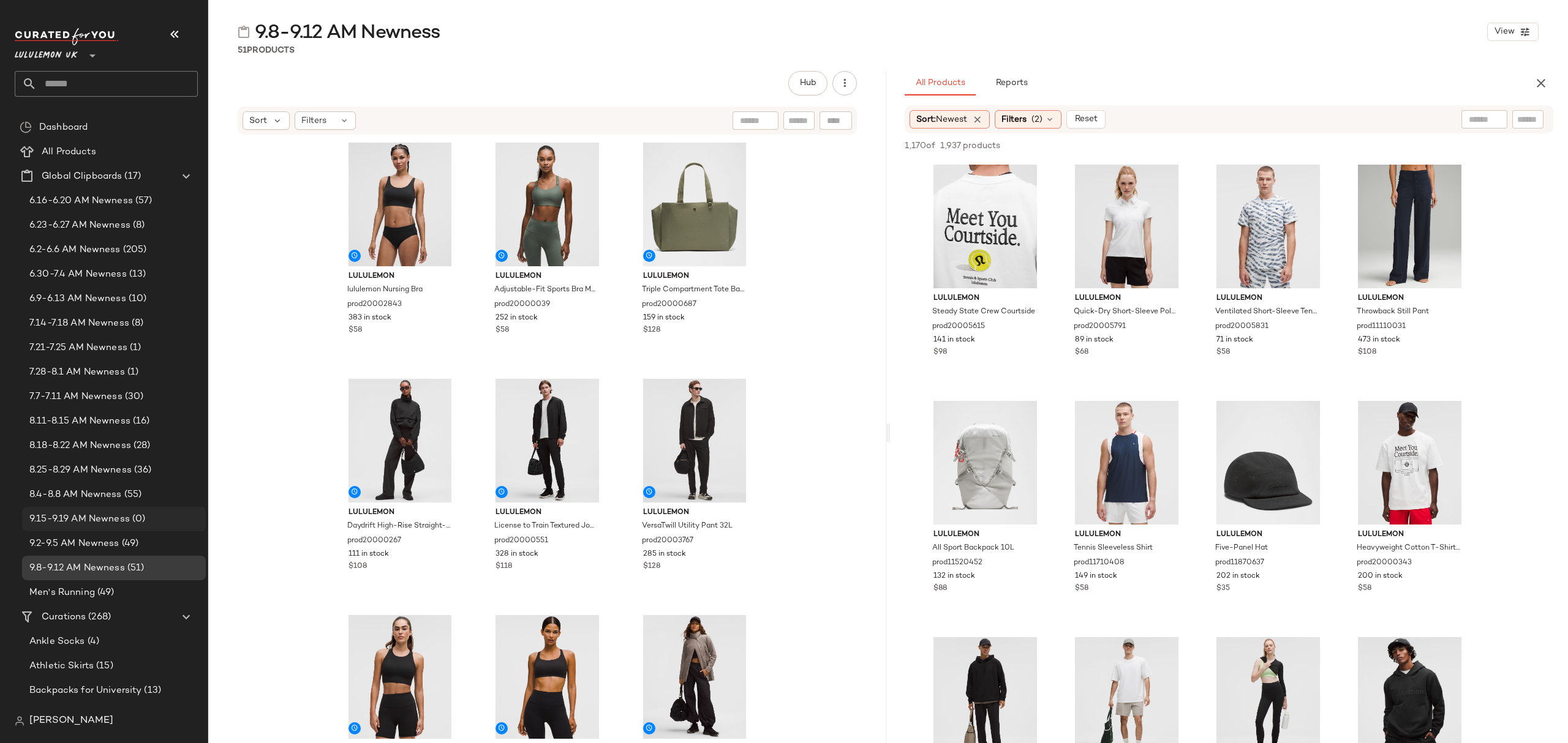
click at [176, 522] on div "9.15-9.19 AM Newness (0)" at bounding box center [114, 519] width 175 height 14
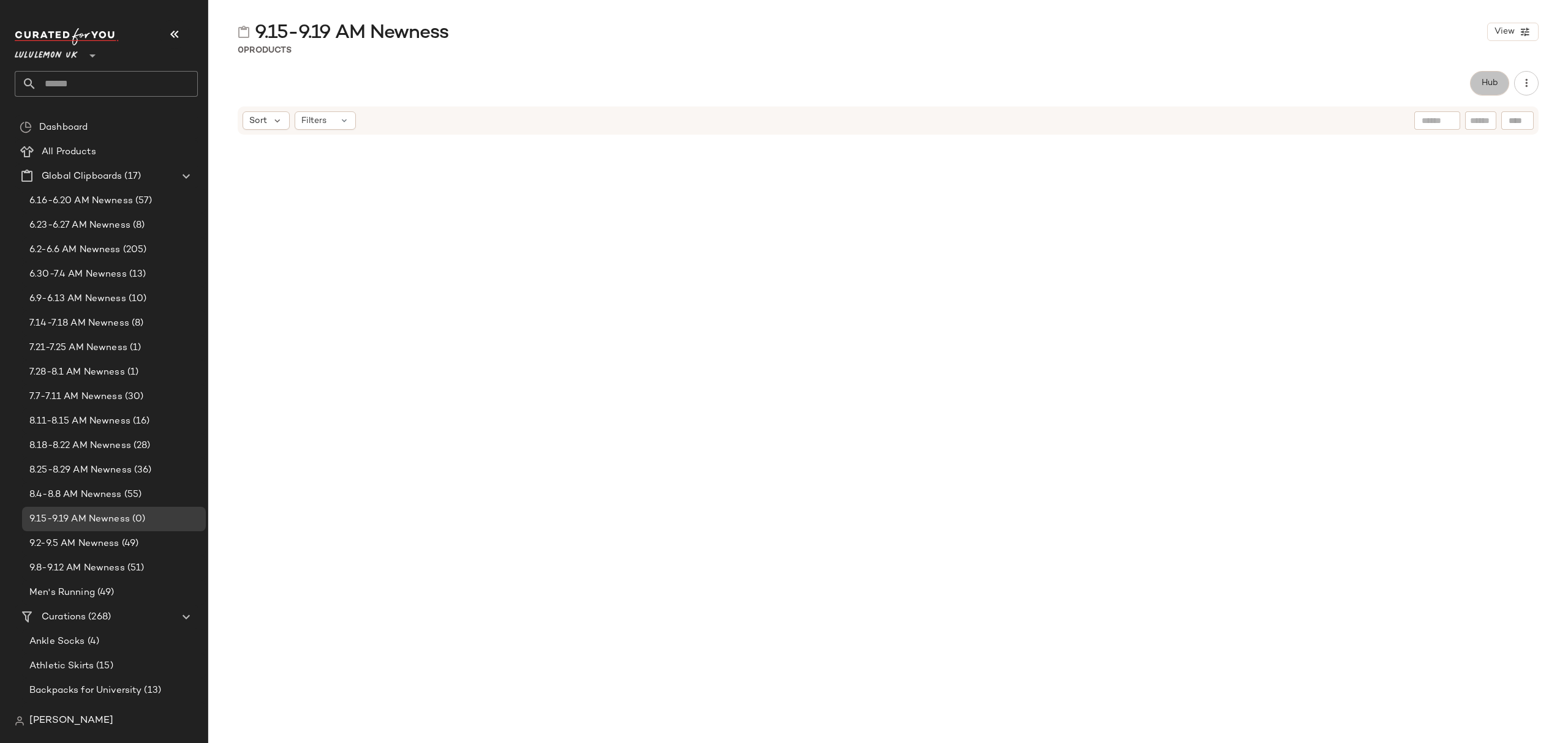
click at [1502, 81] on button "Hub" at bounding box center [1489, 83] width 39 height 24
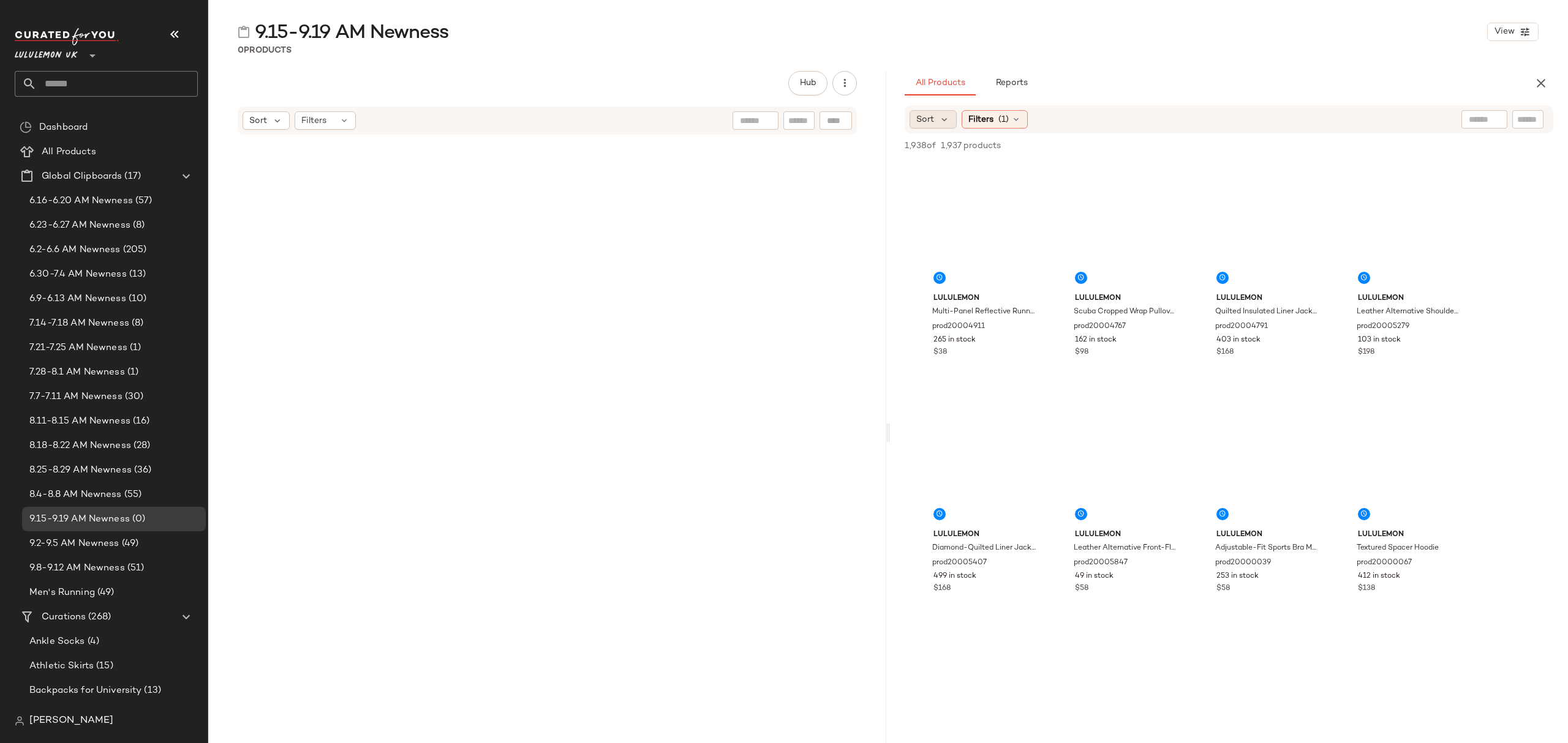
click at [929, 120] on span "Sort" at bounding box center [925, 119] width 18 height 13
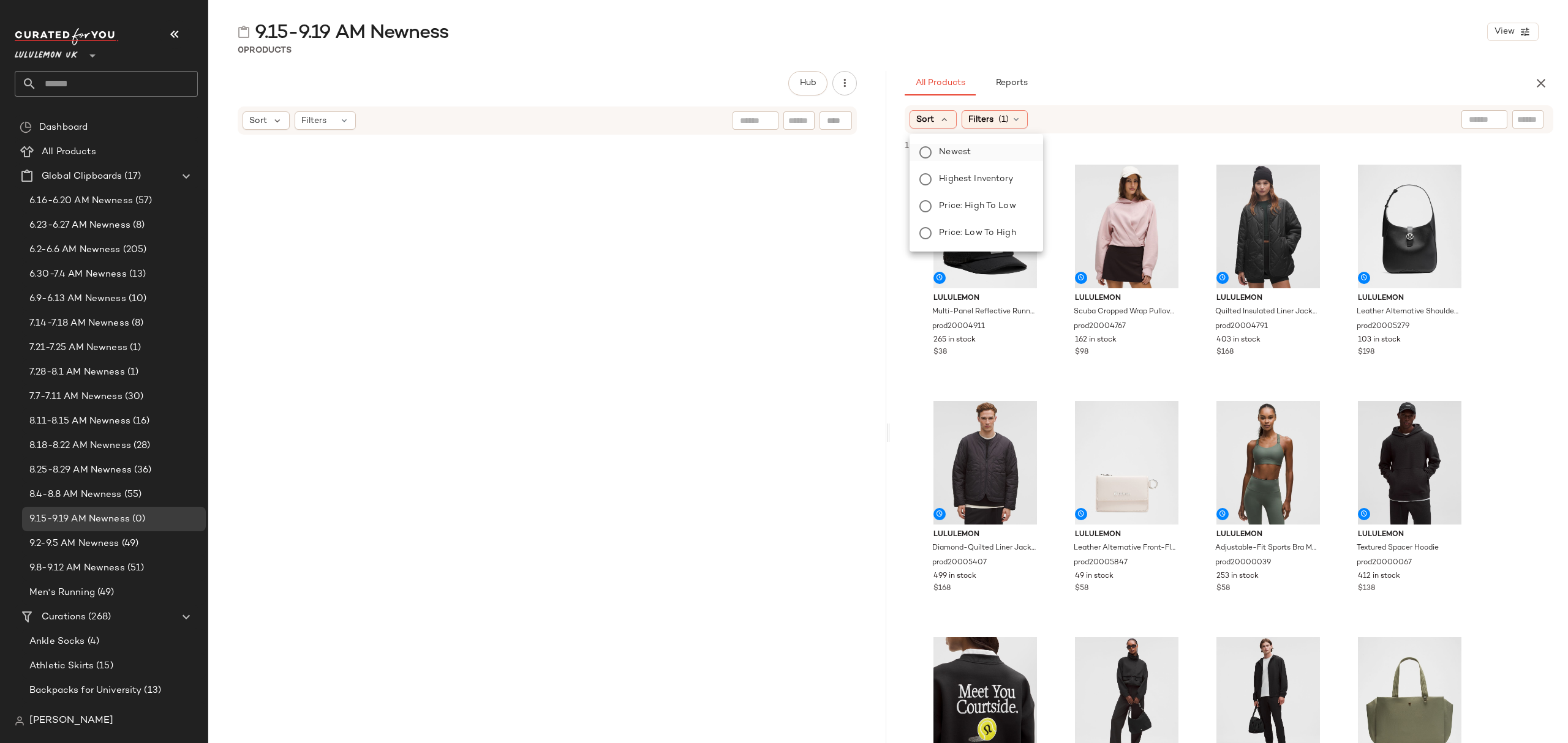
click at [947, 156] on span "Newest" at bounding box center [955, 152] width 32 height 13
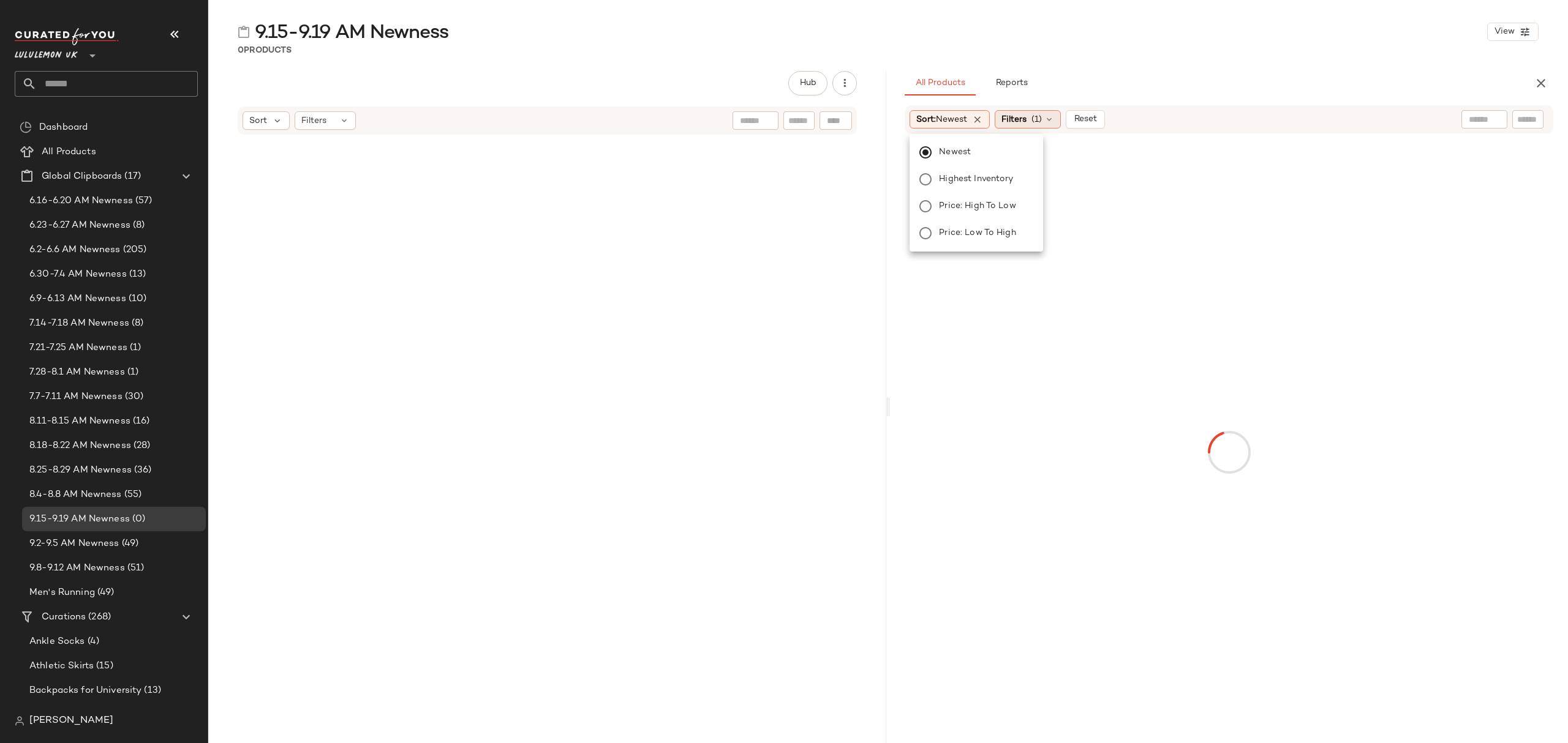
click at [1010, 123] on span "Filters" at bounding box center [1013, 119] width 25 height 13
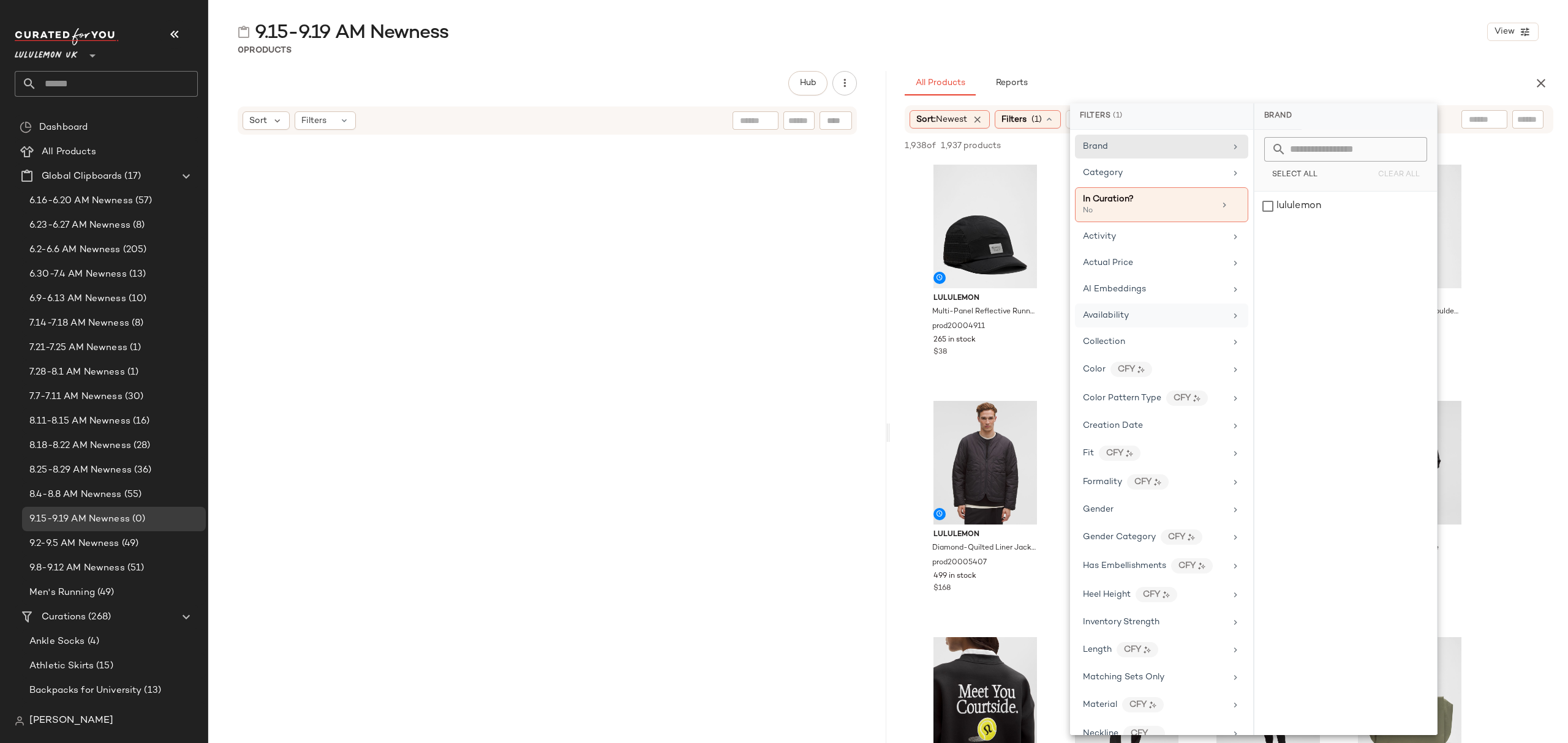
click at [1130, 321] on div "Availability" at bounding box center [1154, 315] width 143 height 13
click at [1316, 202] on div "in_stock" at bounding box center [1345, 206] width 182 height 30
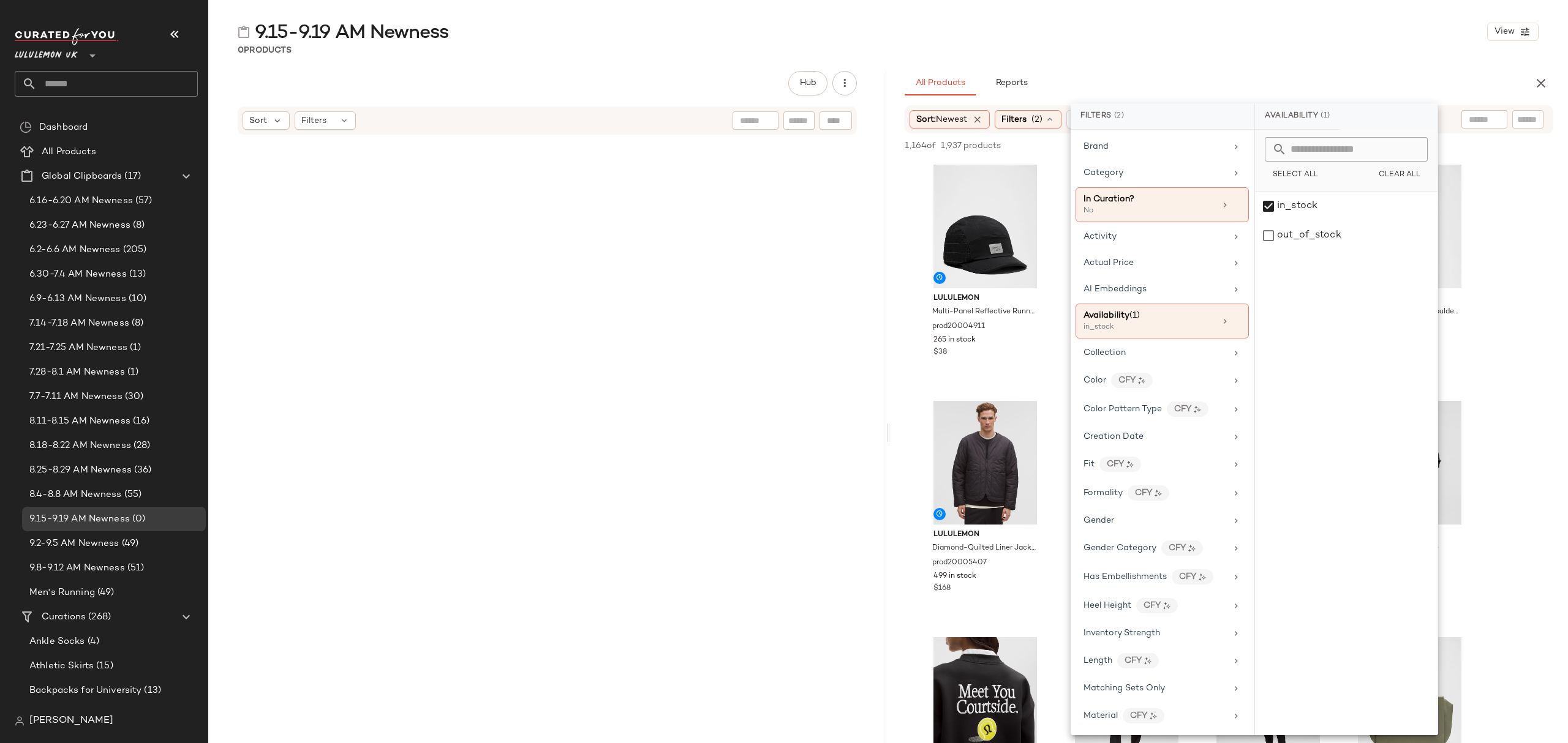
click at [1302, 74] on div "All Products Reports" at bounding box center [1209, 83] width 610 height 24
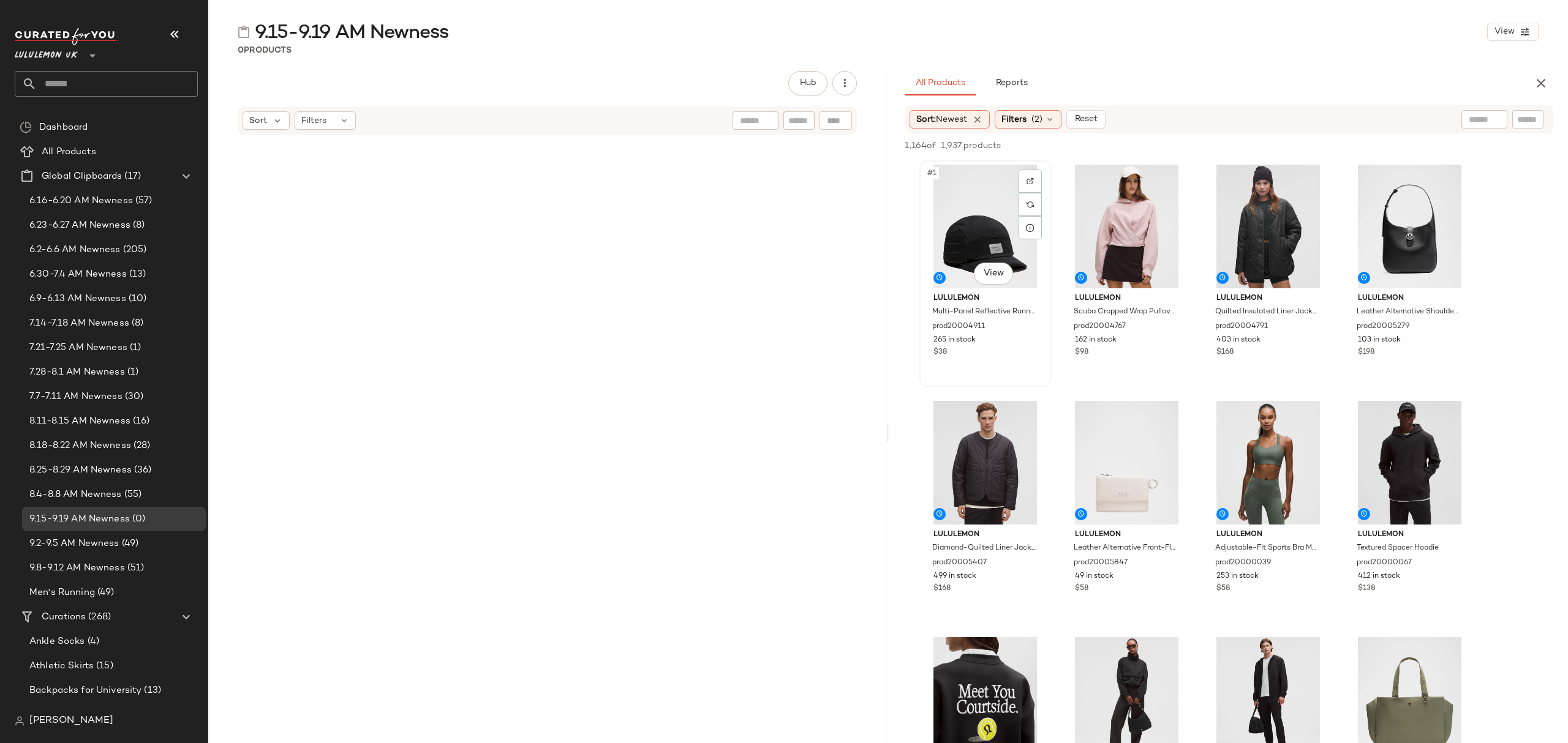
click at [955, 204] on div "#1 View" at bounding box center [984, 227] width 123 height 124
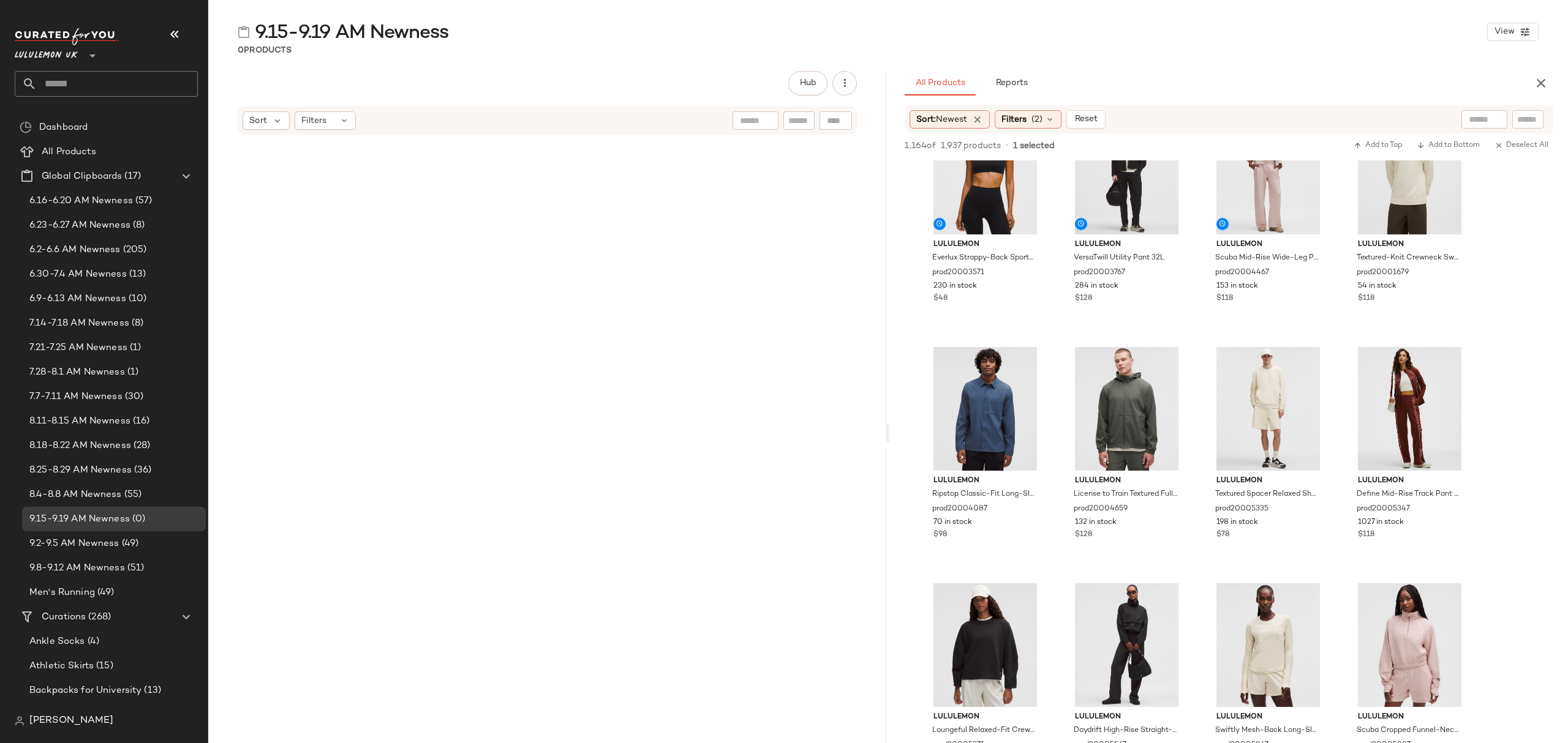
scroll to position [898, 0]
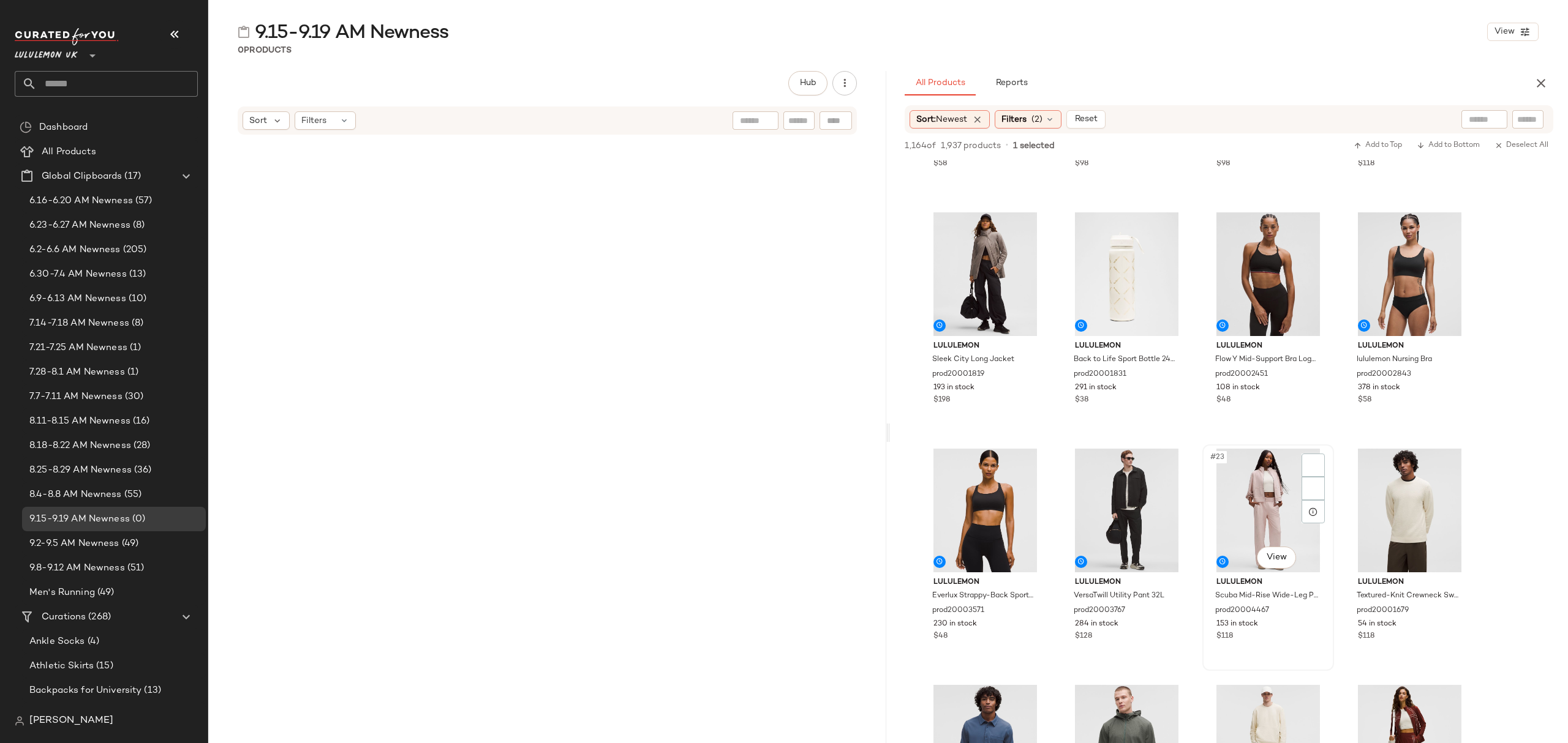
click at [1296, 626] on div "153 in stock" at bounding box center [1268, 624] width 104 height 11
